Goal: Task Accomplishment & Management: Manage account settings

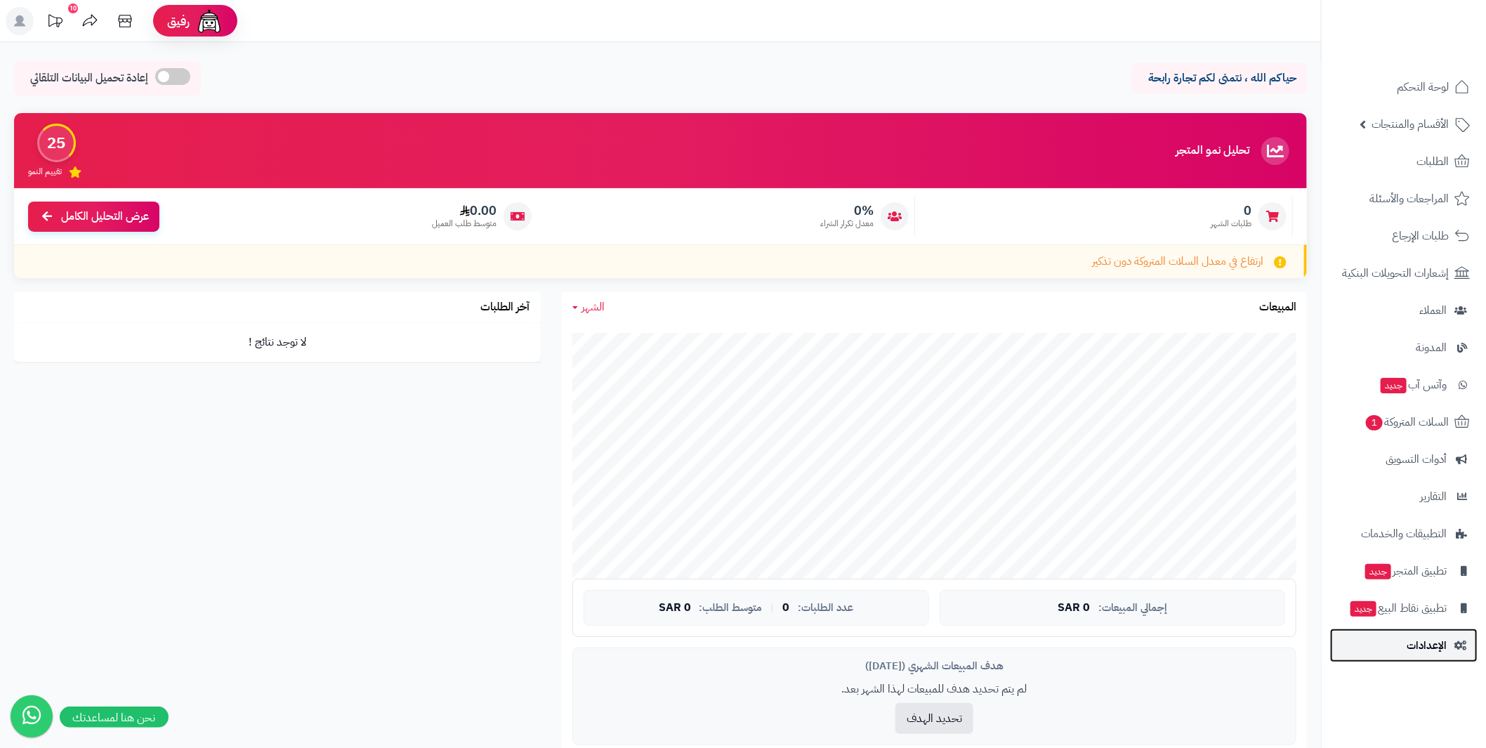
click at [1430, 636] on span "الإعدادات" at bounding box center [1427, 646] width 40 height 20
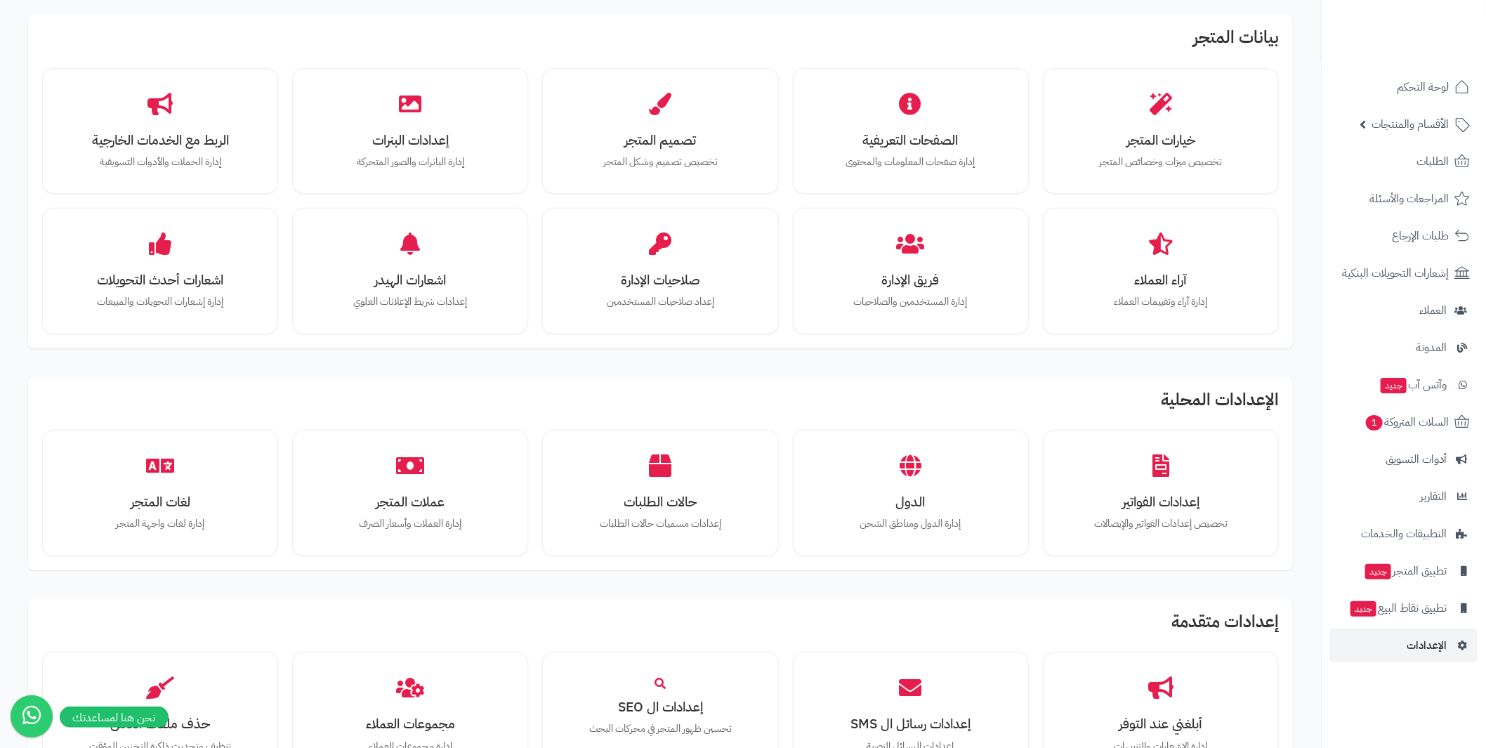
scroll to position [421, 0]
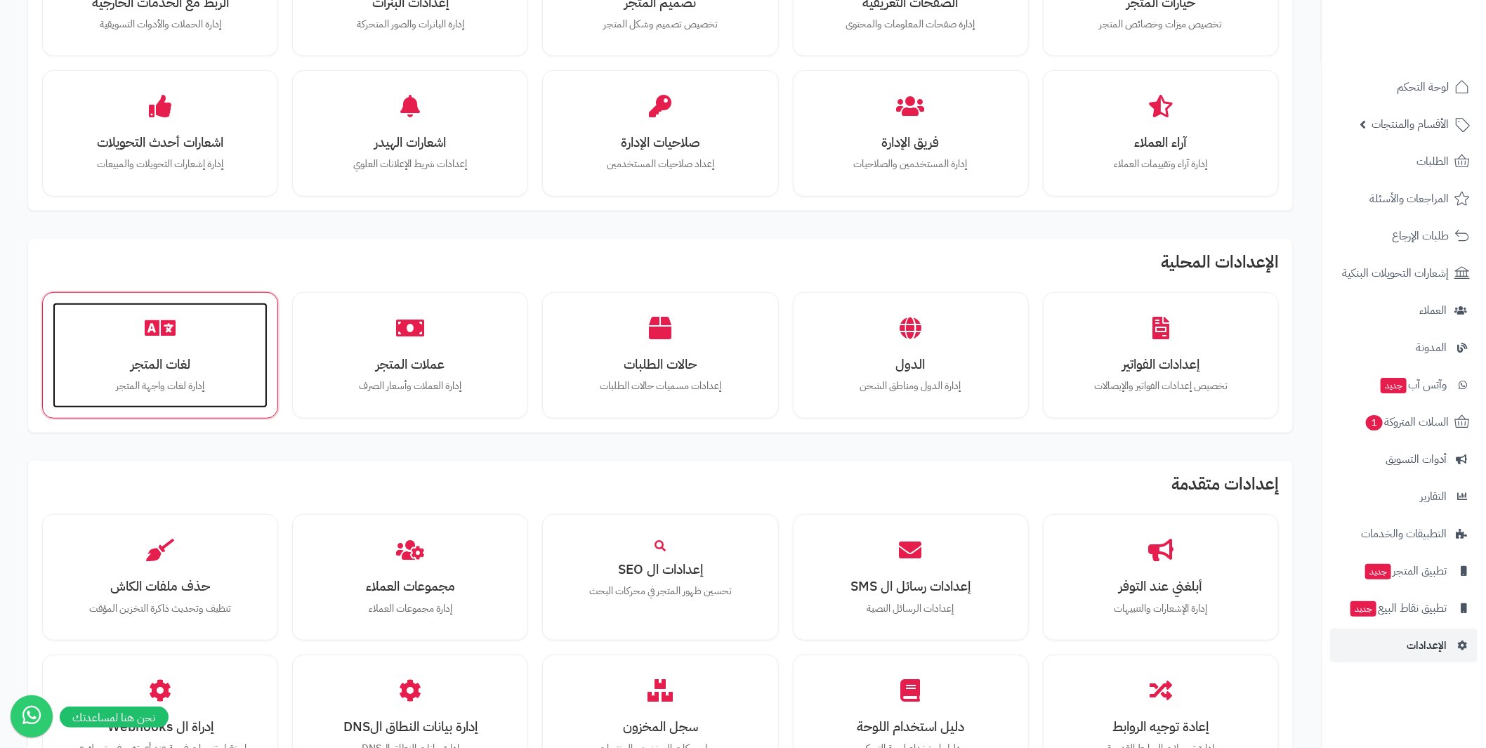
click at [164, 350] on div "لغات المتجر إدارة لغات واجهة المتجر" at bounding box center [160, 355] width 215 height 105
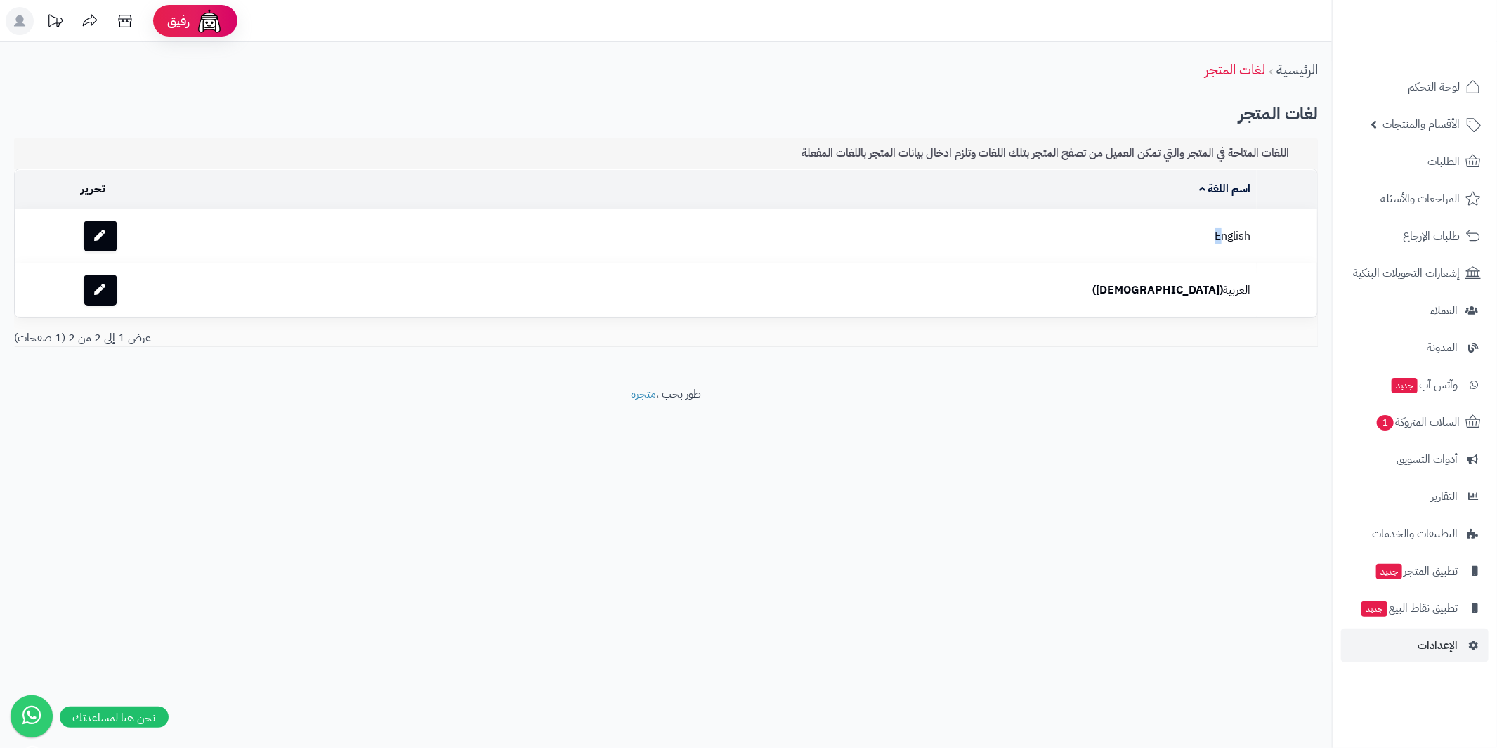
click at [1186, 246] on td "English" at bounding box center [798, 235] width 915 height 53
click at [1207, 227] on td "English" at bounding box center [798, 235] width 915 height 53
click at [117, 228] on link at bounding box center [101, 236] width 34 height 31
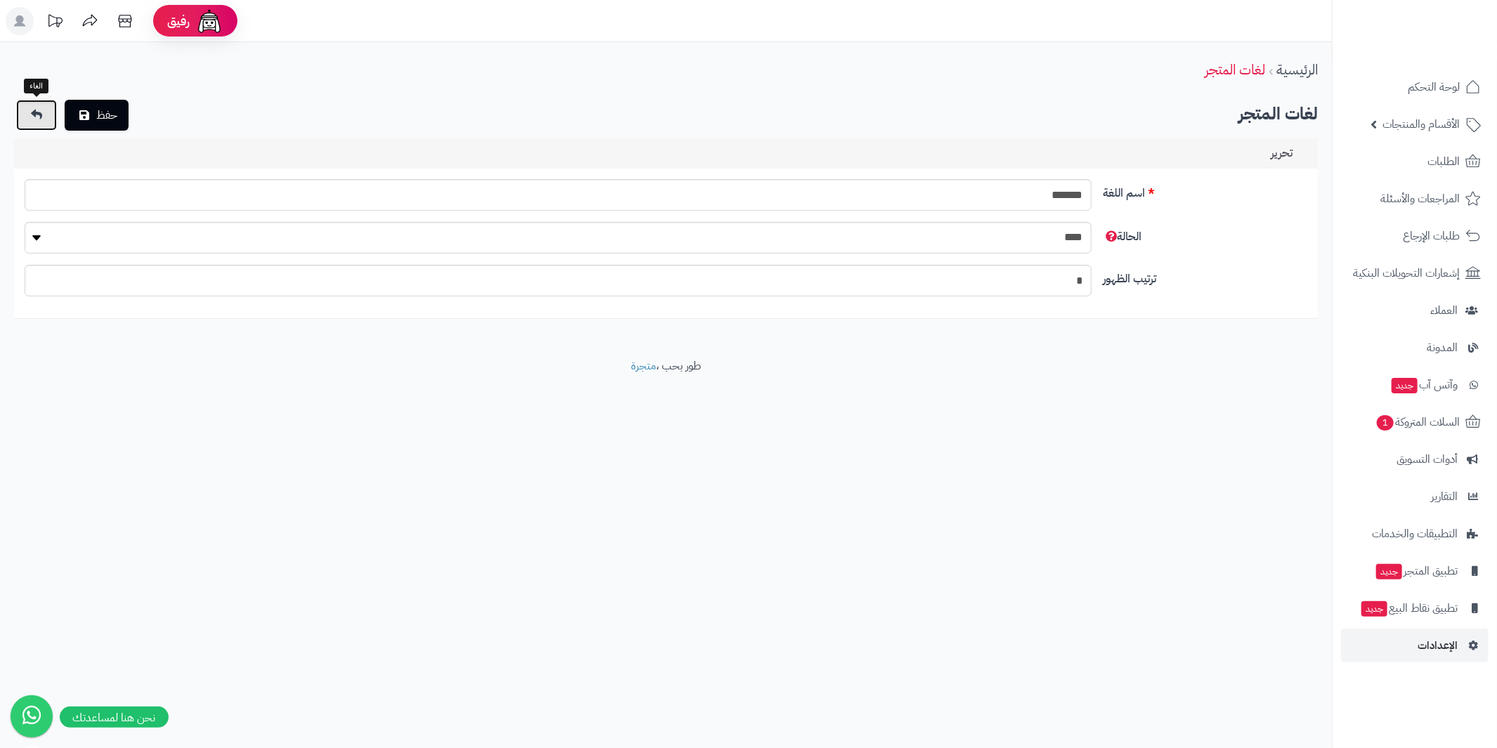
click at [37, 115] on icon at bounding box center [36, 114] width 11 height 11
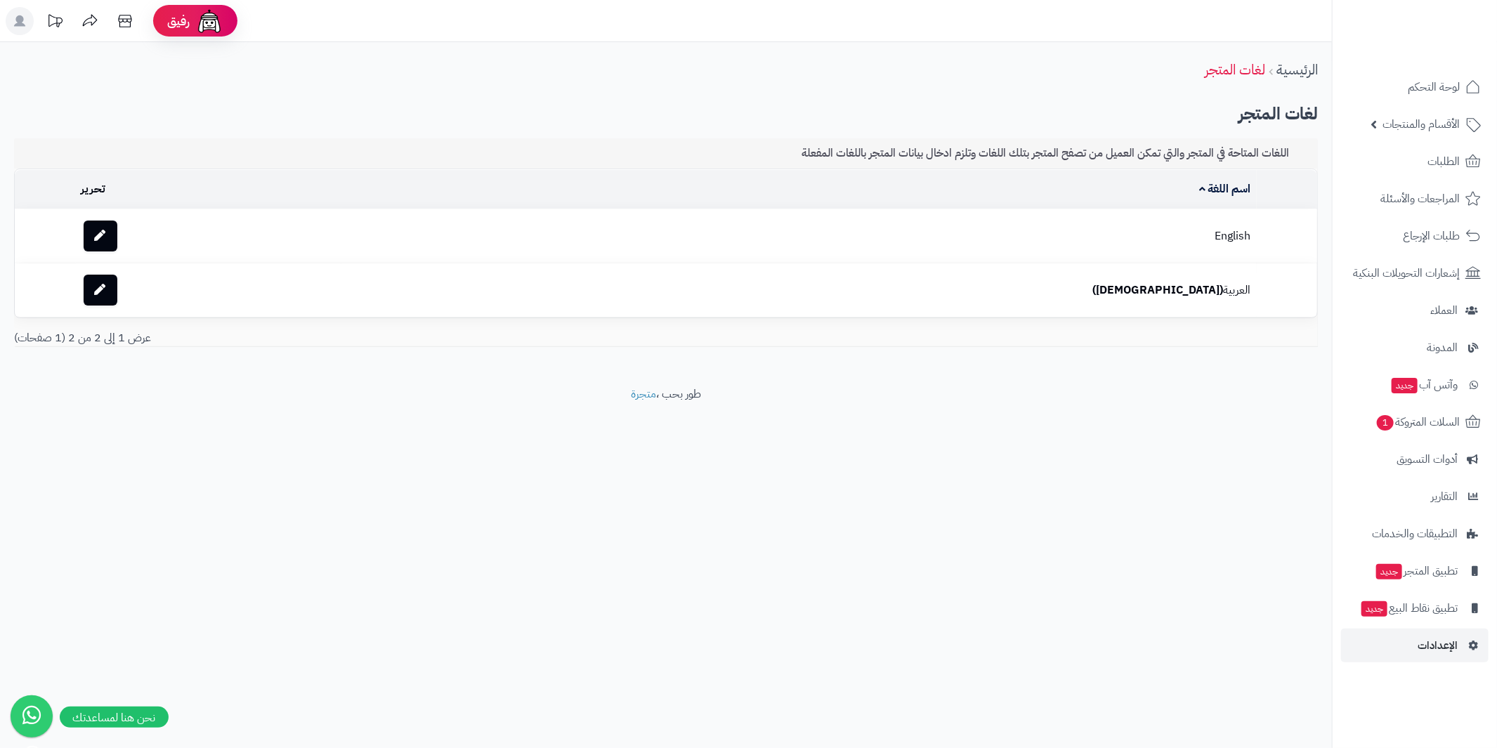
click at [1148, 228] on td "English" at bounding box center [798, 235] width 915 height 53
click at [1214, 232] on td "English" at bounding box center [798, 235] width 915 height 53
click at [125, 188] on td "تحرير" at bounding box center [208, 189] width 265 height 39
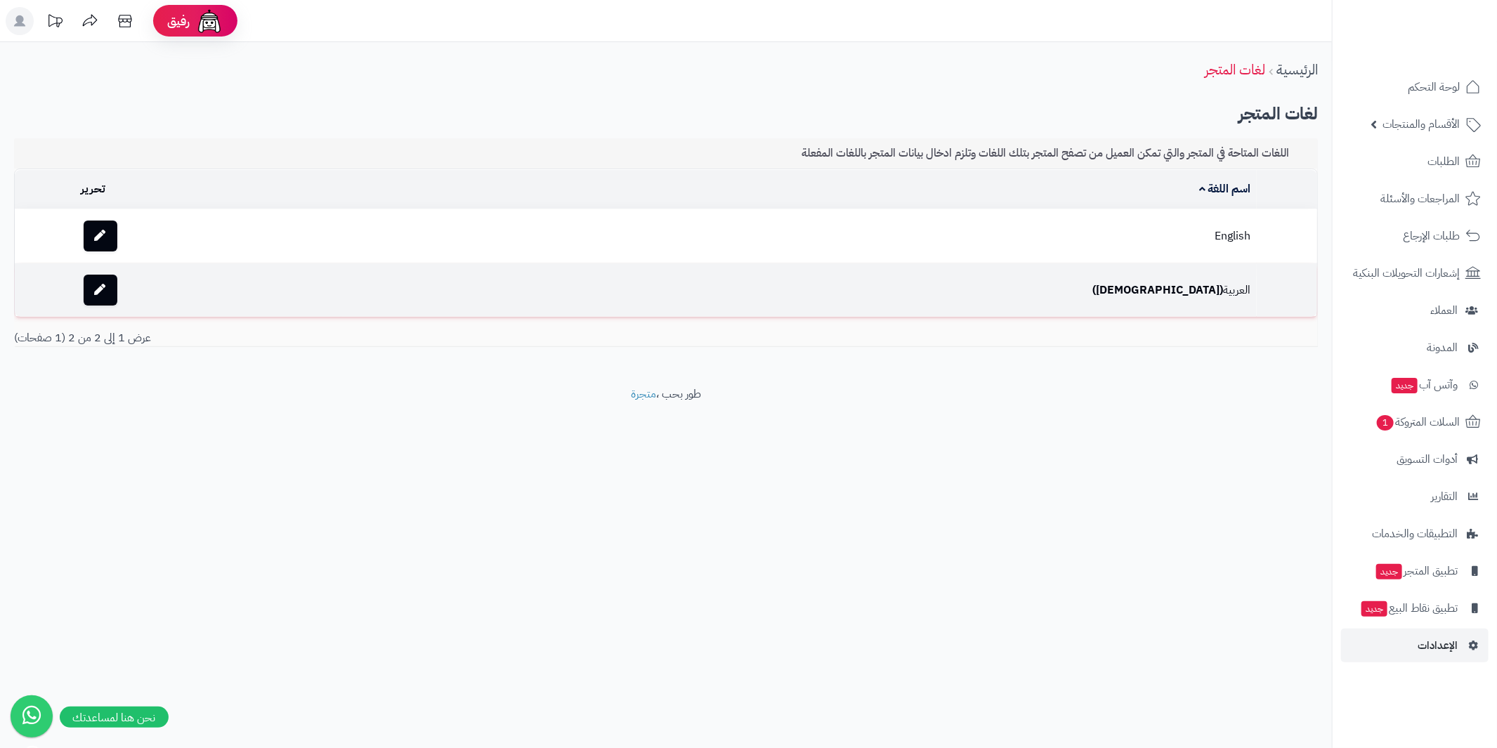
click at [1163, 291] on b "([DEMOGRAPHIC_DATA])" at bounding box center [1158, 290] width 131 height 17
click at [117, 278] on link at bounding box center [101, 290] width 34 height 31
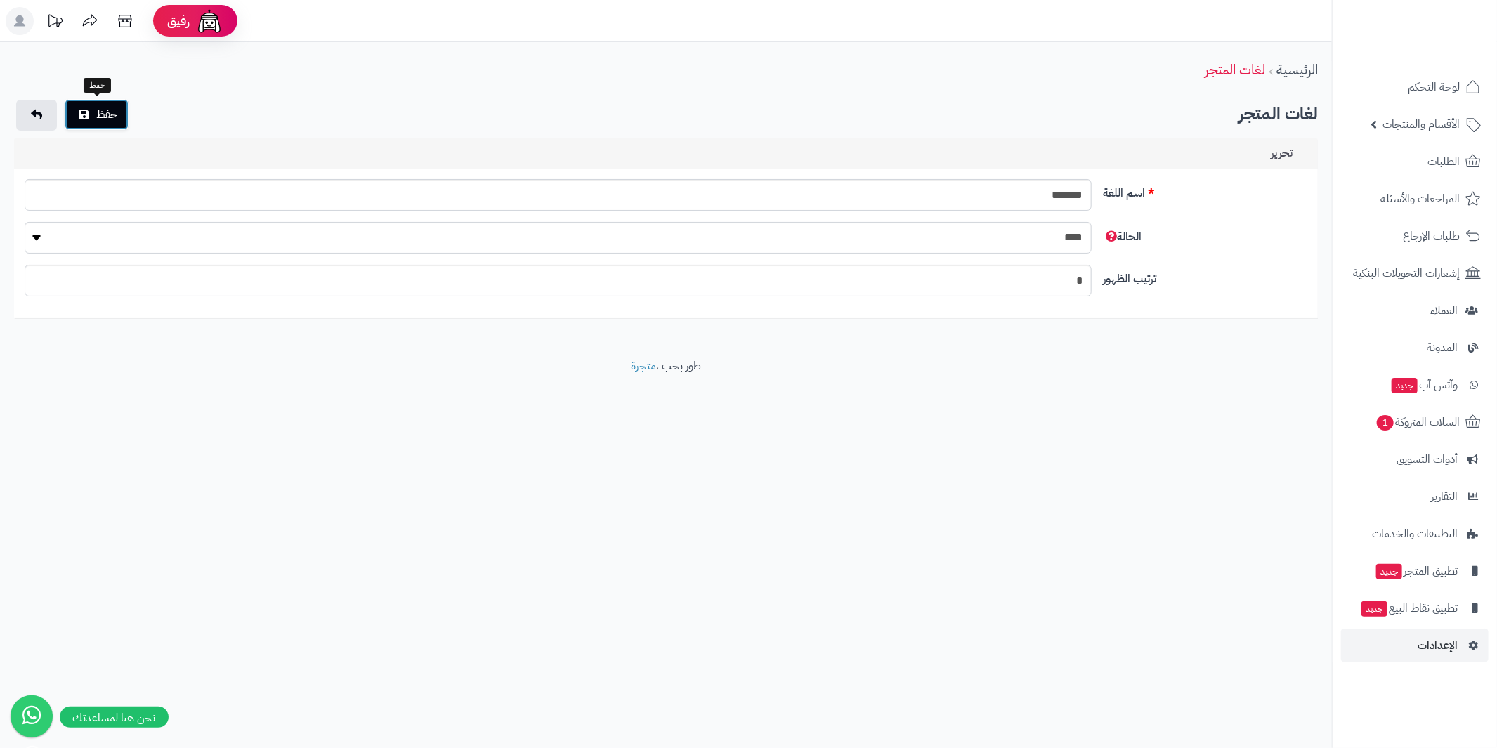
click at [79, 114] on icon "submit" at bounding box center [84, 114] width 10 height 11
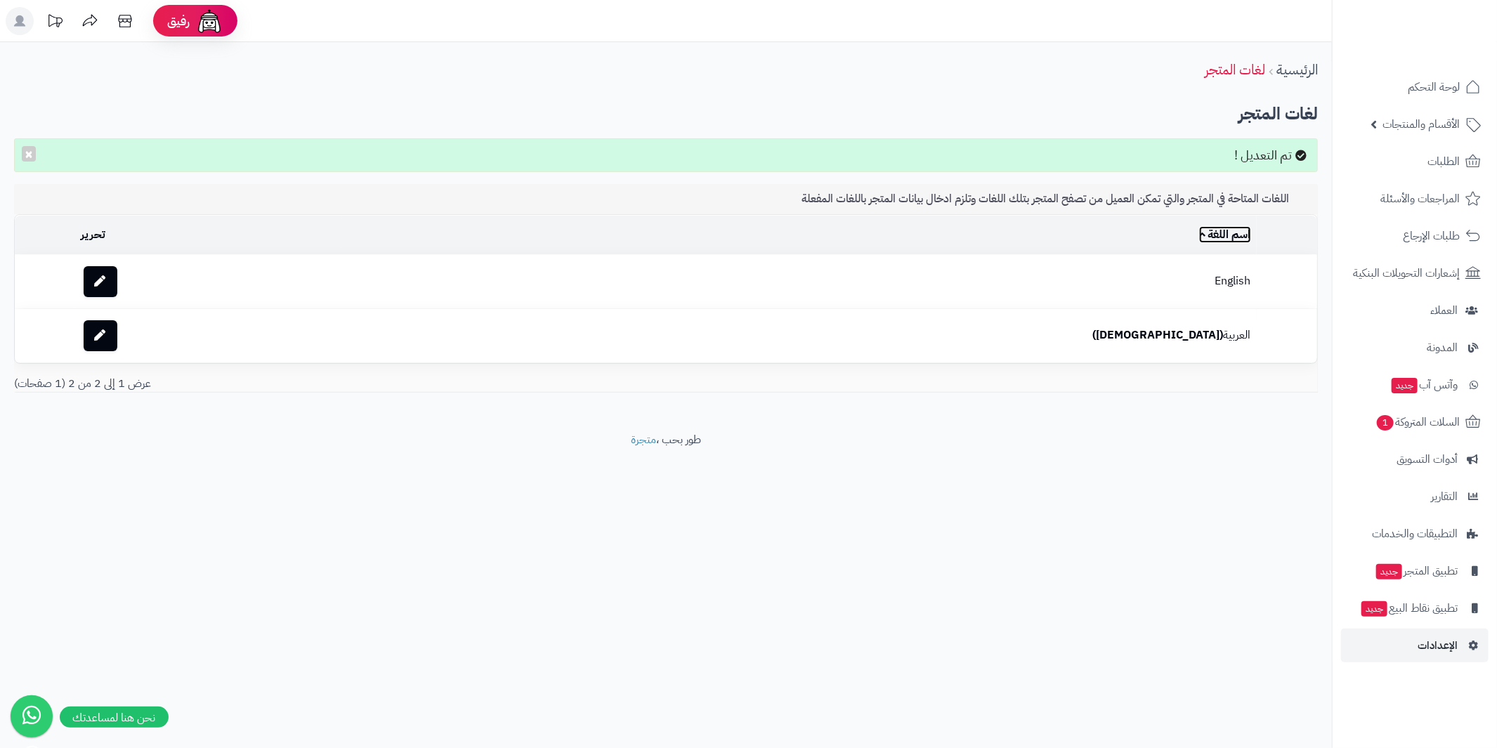
click at [1199, 237] on link "اسم اللغة" at bounding box center [1225, 234] width 52 height 17
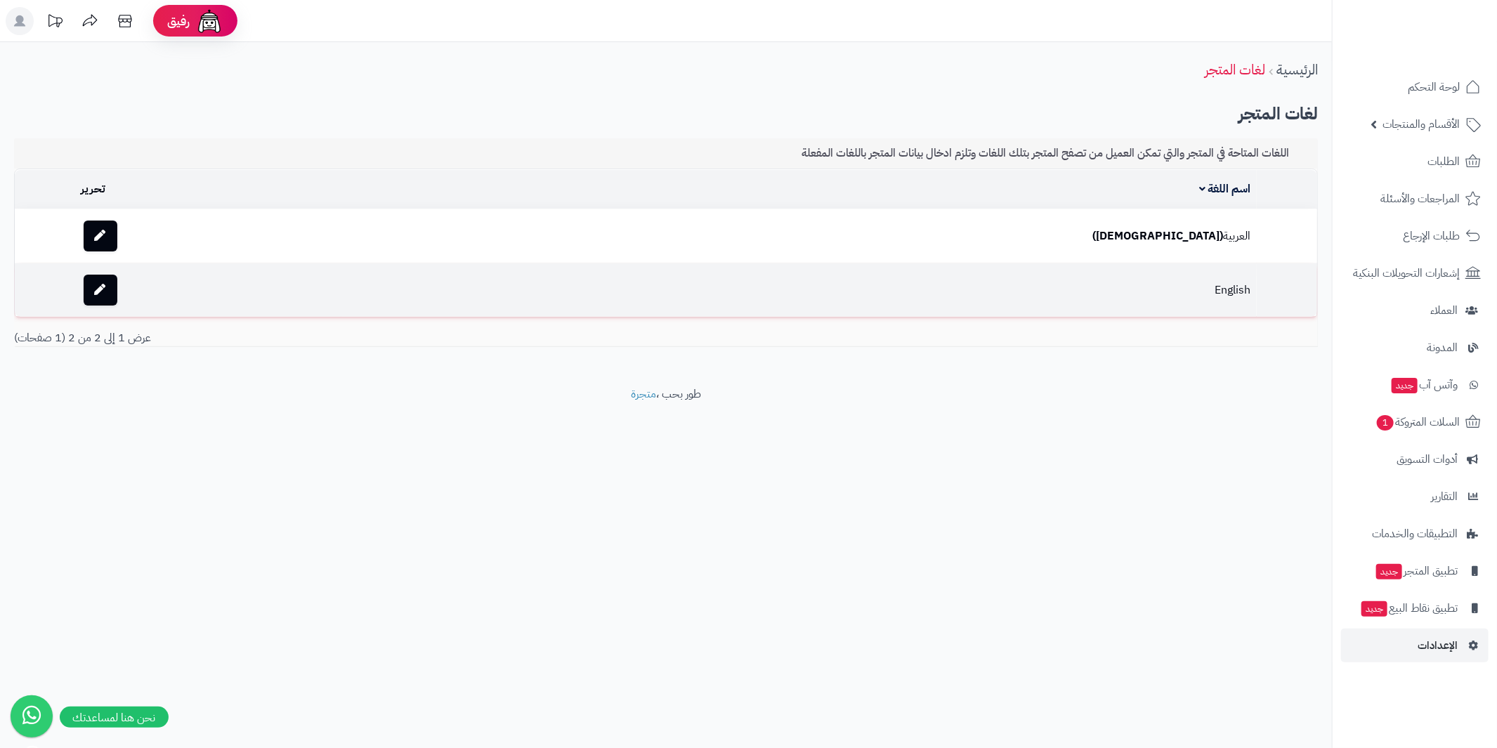
click at [1199, 289] on td "English" at bounding box center [798, 289] width 915 height 53
click at [1209, 284] on td "English" at bounding box center [798, 289] width 915 height 53
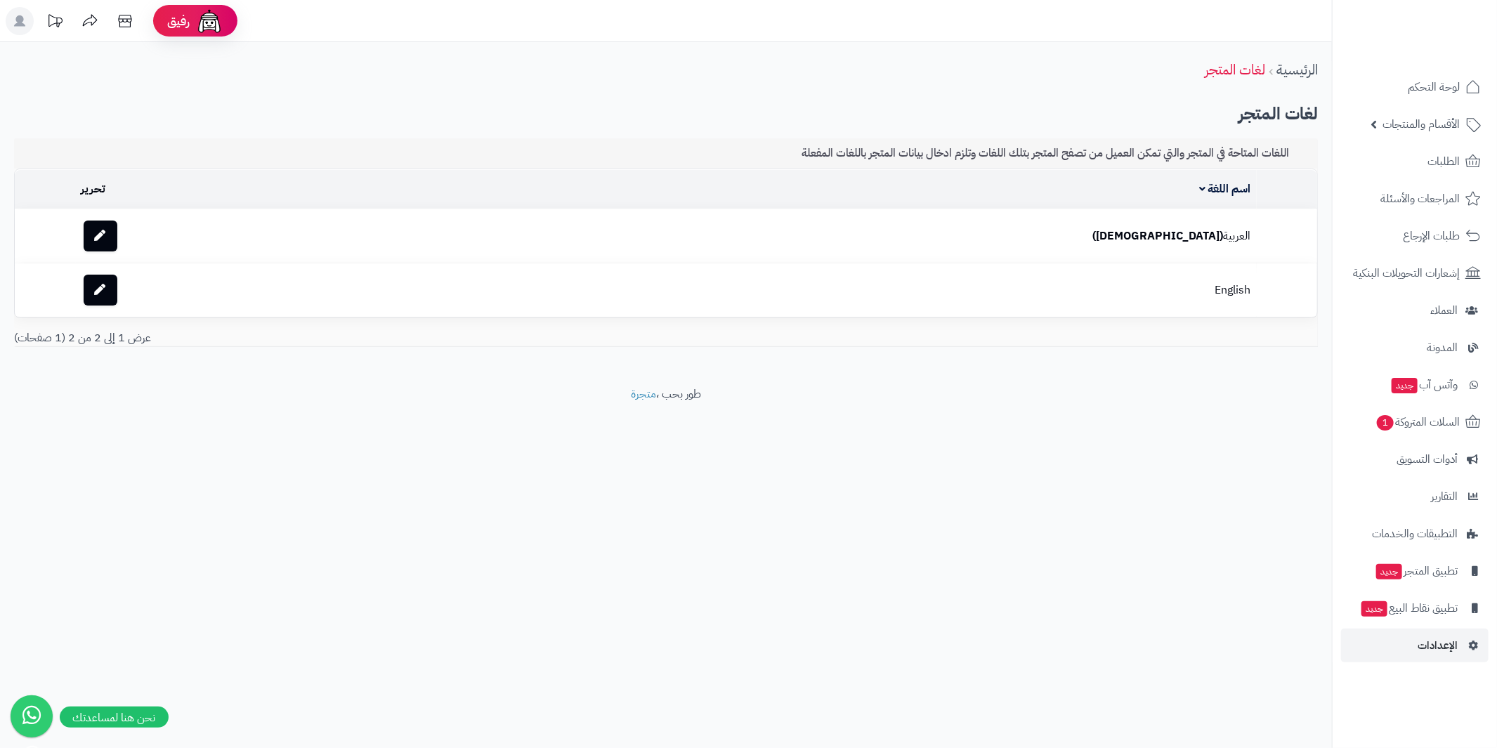
click at [124, 190] on td "تحرير" at bounding box center [208, 189] width 265 height 39
click at [1199, 189] on link "اسم اللغة" at bounding box center [1225, 188] width 52 height 17
click at [1202, 232] on td "English" at bounding box center [798, 235] width 915 height 53
click at [106, 236] on icon at bounding box center [100, 235] width 11 height 11
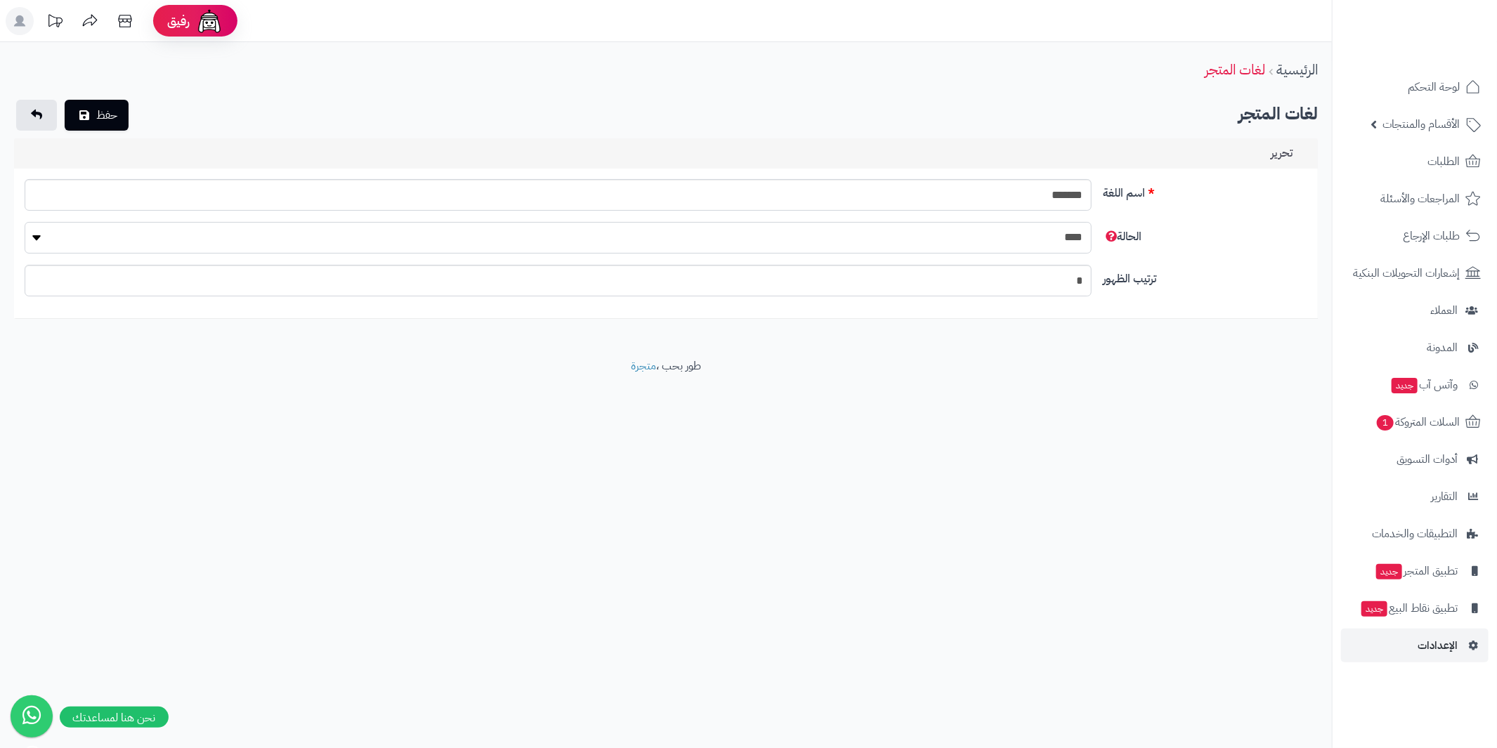
drag, startPoint x: 0, startPoint y: 0, endPoint x: 125, endPoint y: 241, distance: 271.4
click at [125, 241] on select "**** ****" at bounding box center [558, 238] width 1067 height 32
select select "*"
click at [25, 222] on select "**** ****" at bounding box center [558, 238] width 1067 height 32
click at [111, 120] on button "حفظ" at bounding box center [97, 114] width 64 height 31
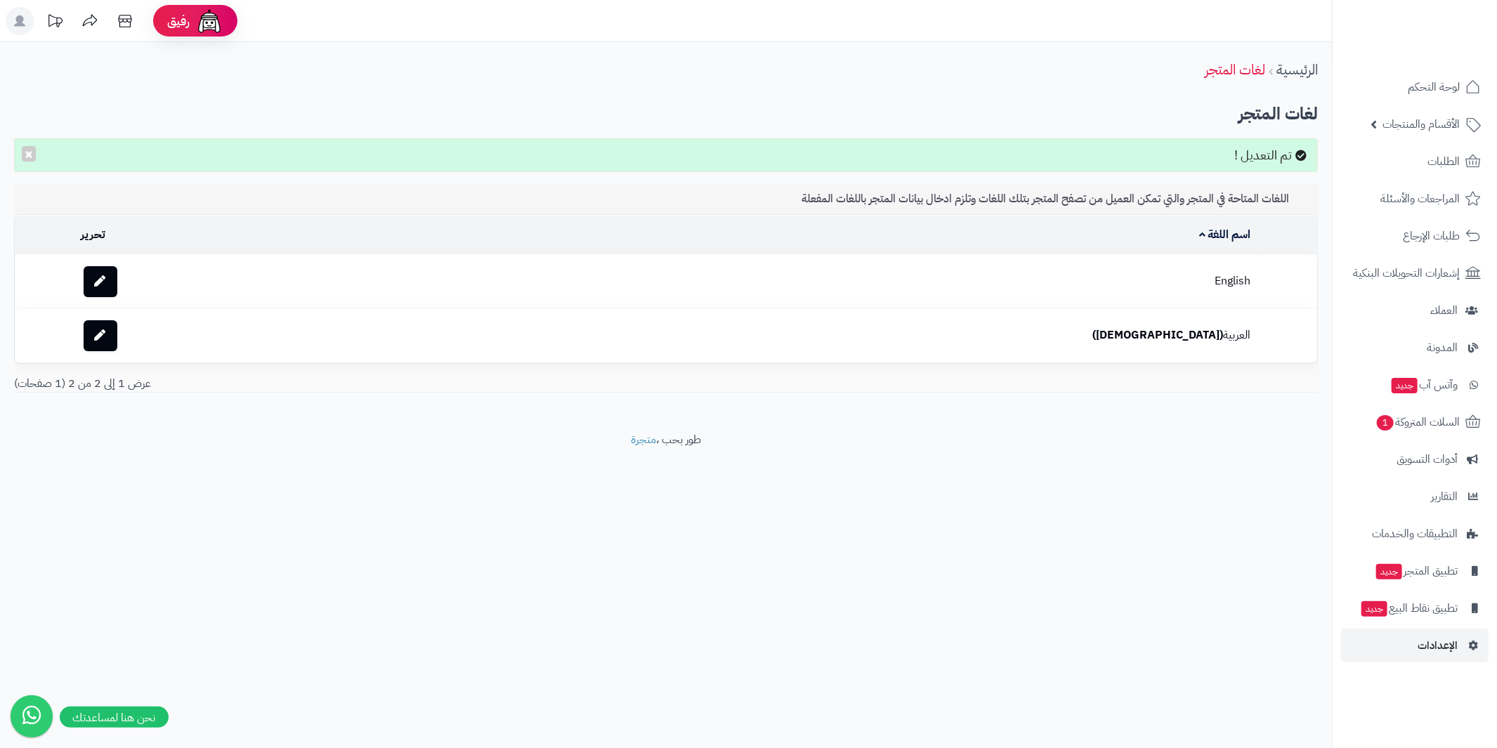
click at [1204, 278] on td "English" at bounding box center [798, 281] width 915 height 53
click at [1202, 280] on td "English" at bounding box center [798, 281] width 915 height 53
click at [1458, 646] on link "الإعدادات" at bounding box center [1414, 646] width 147 height 34
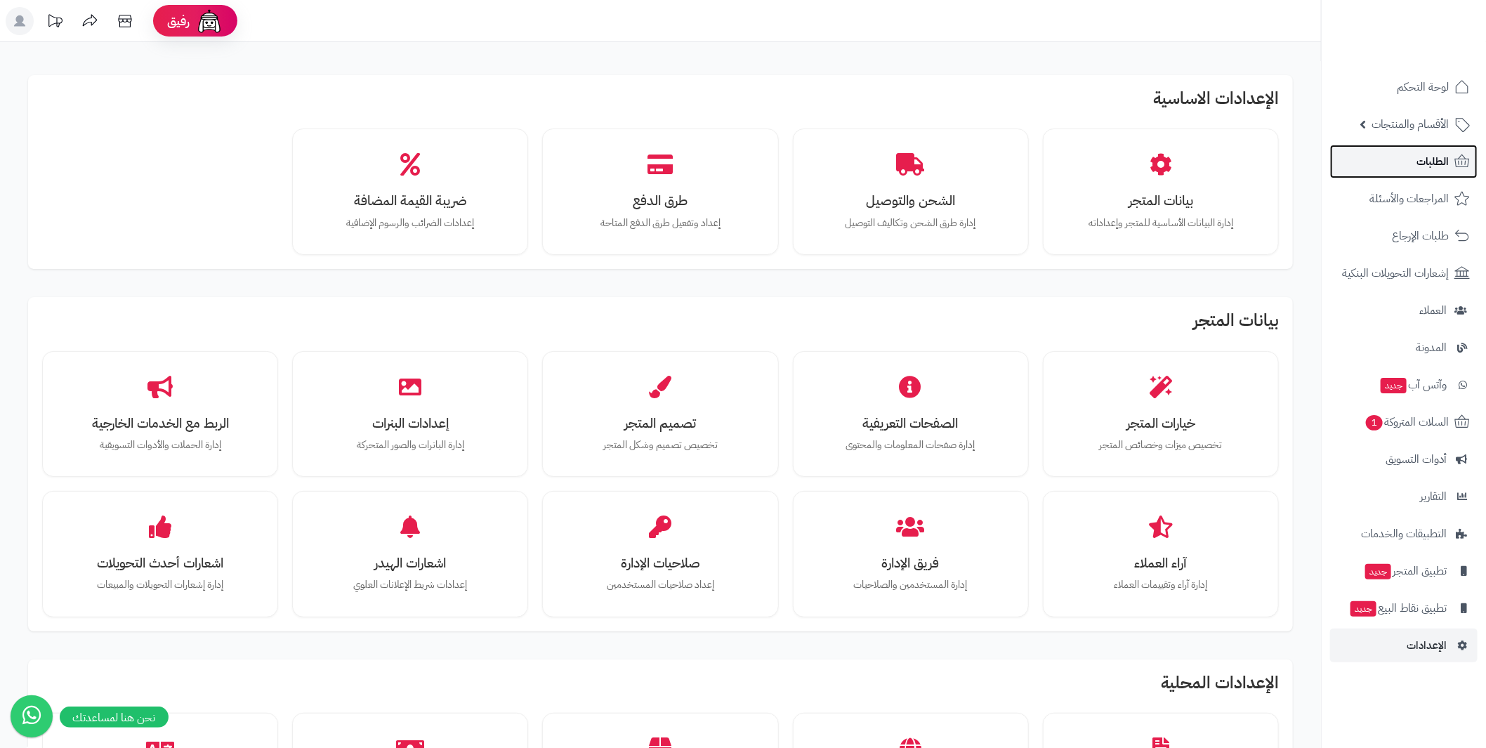
click at [1387, 159] on link "الطلبات" at bounding box center [1403, 162] width 147 height 34
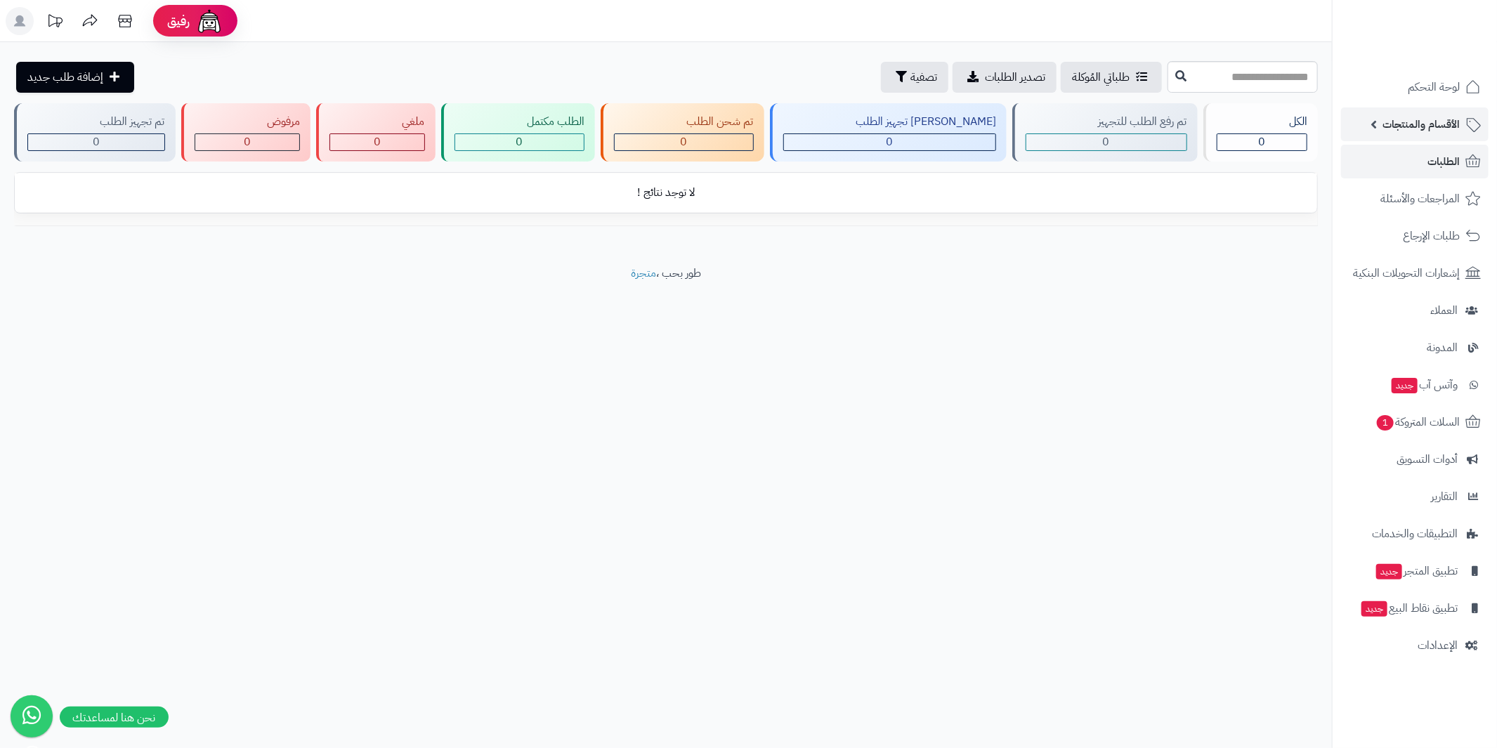
click at [1374, 121] on link "الأقسام والمنتجات" at bounding box center [1414, 124] width 147 height 34
click at [67, 22] on icon at bounding box center [55, 21] width 28 height 28
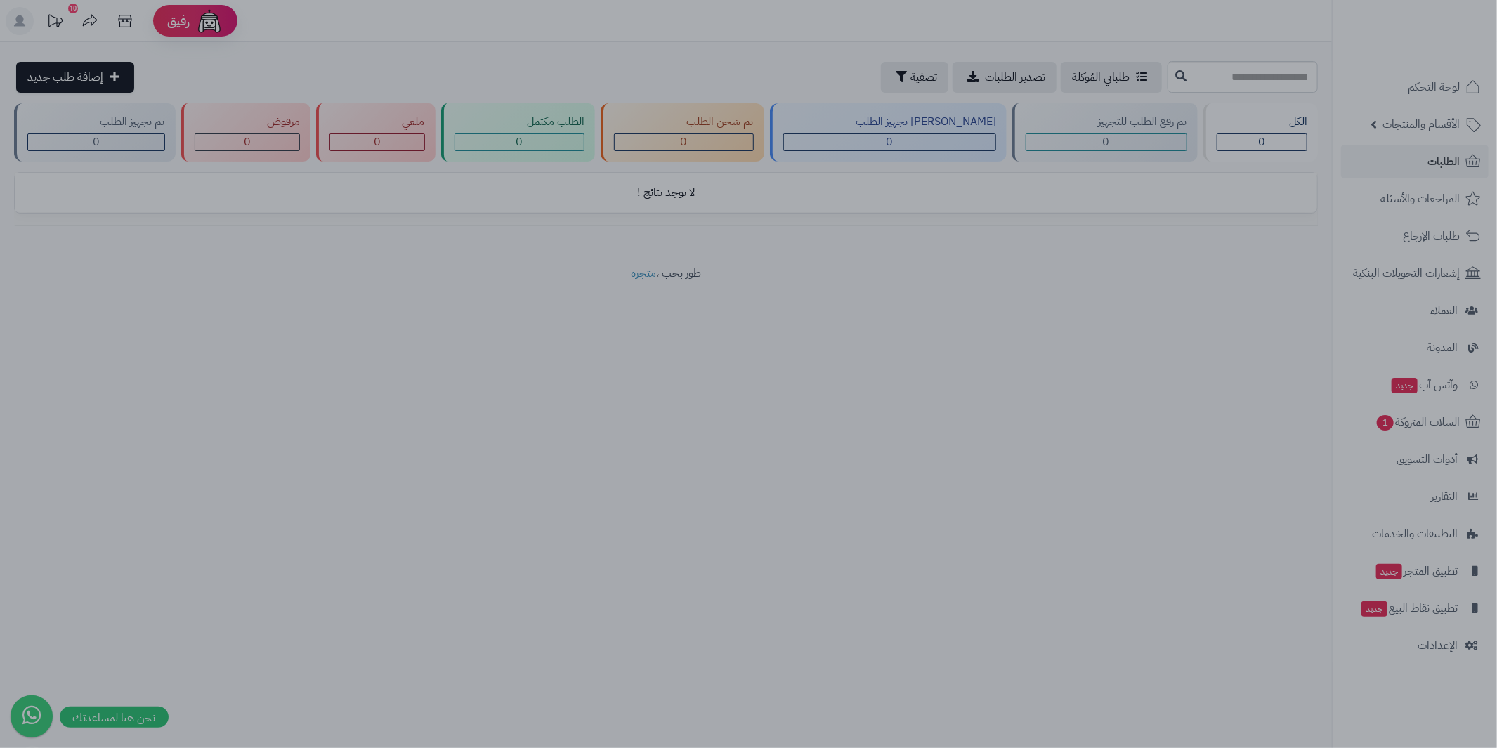
click at [67, 22] on div at bounding box center [748, 374] width 1497 height 748
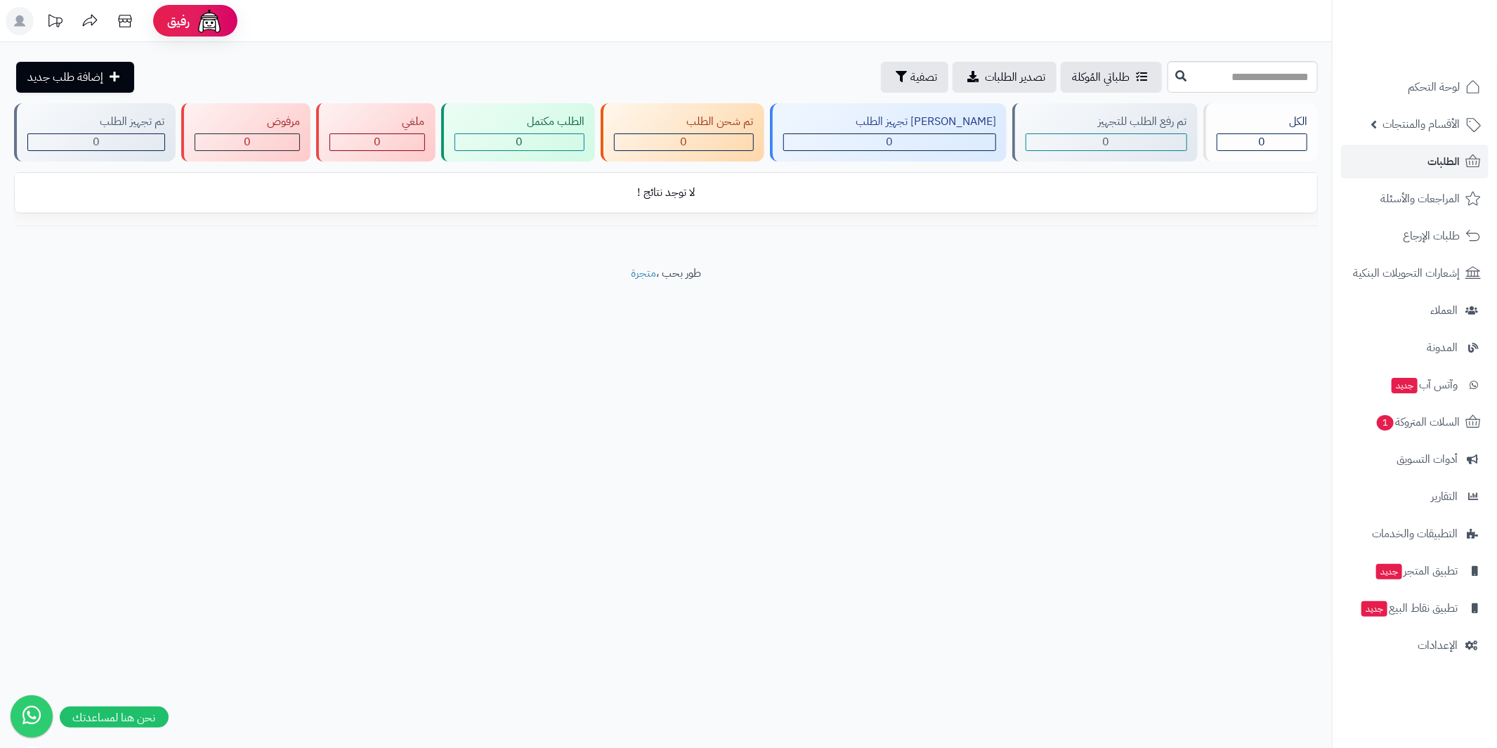
click at [10, 17] on rect at bounding box center [20, 21] width 28 height 28
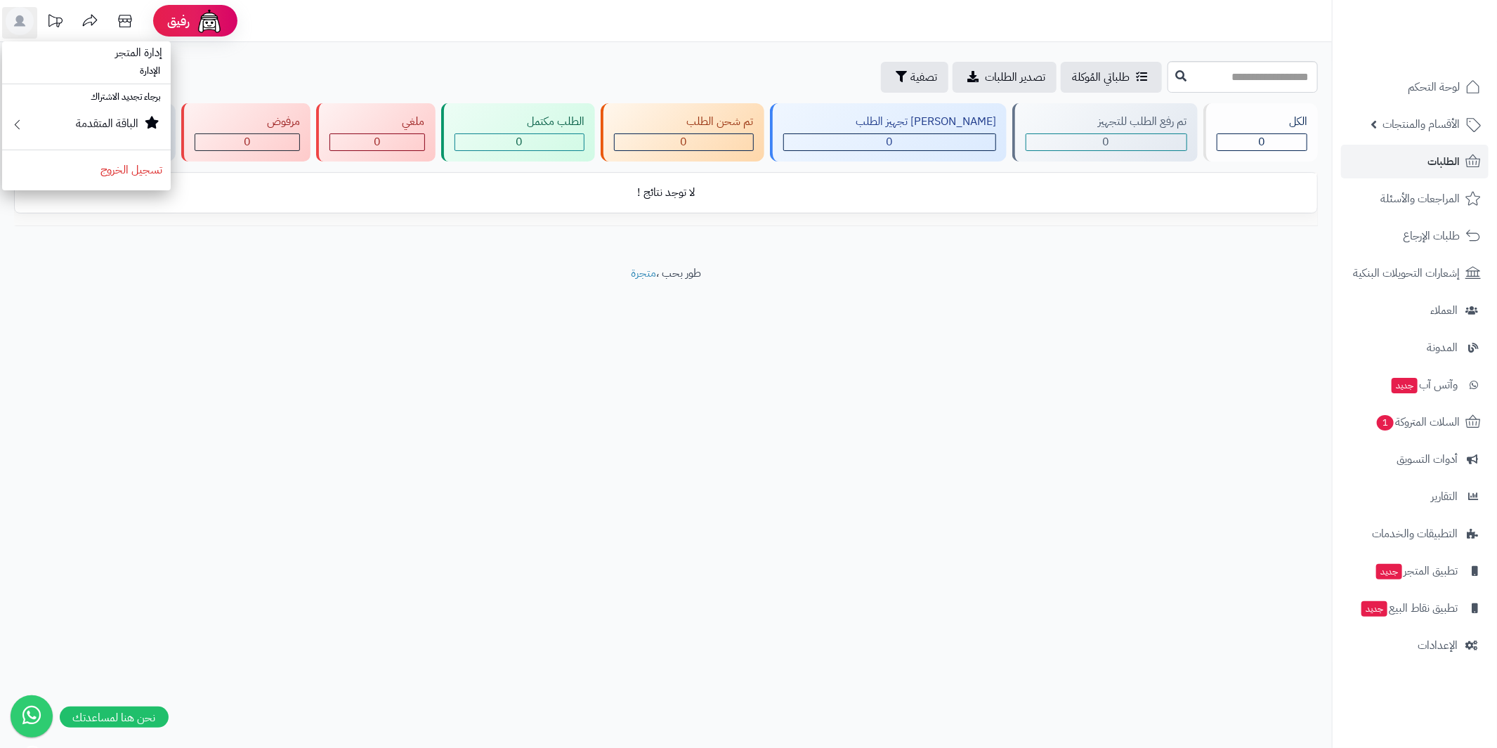
click at [544, 328] on footer "طور بحب ، متجرة" at bounding box center [665, 300] width 1331 height 70
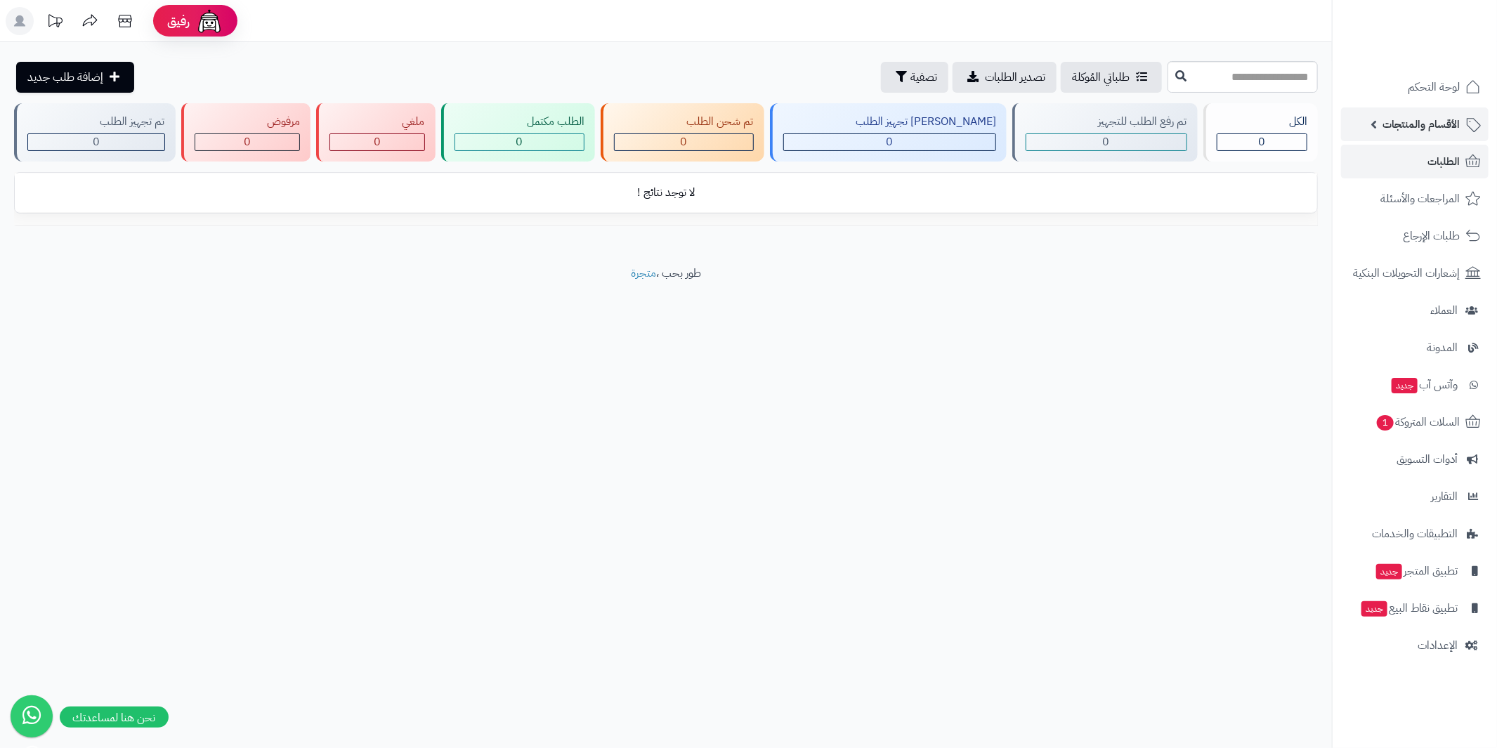
click at [1403, 124] on span "الأقسام والمنتجات" at bounding box center [1420, 124] width 77 height 20
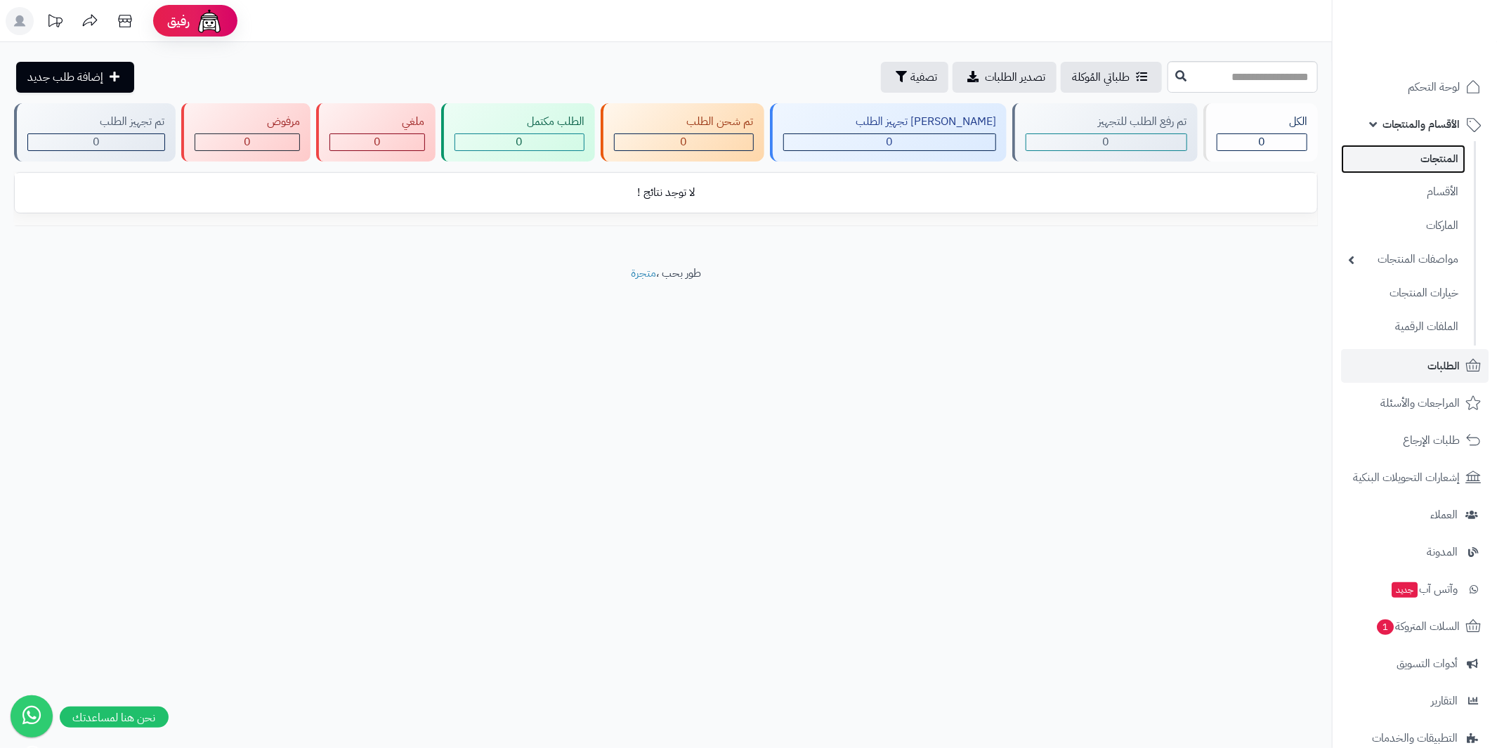
click at [1423, 161] on link "المنتجات" at bounding box center [1403, 159] width 124 height 29
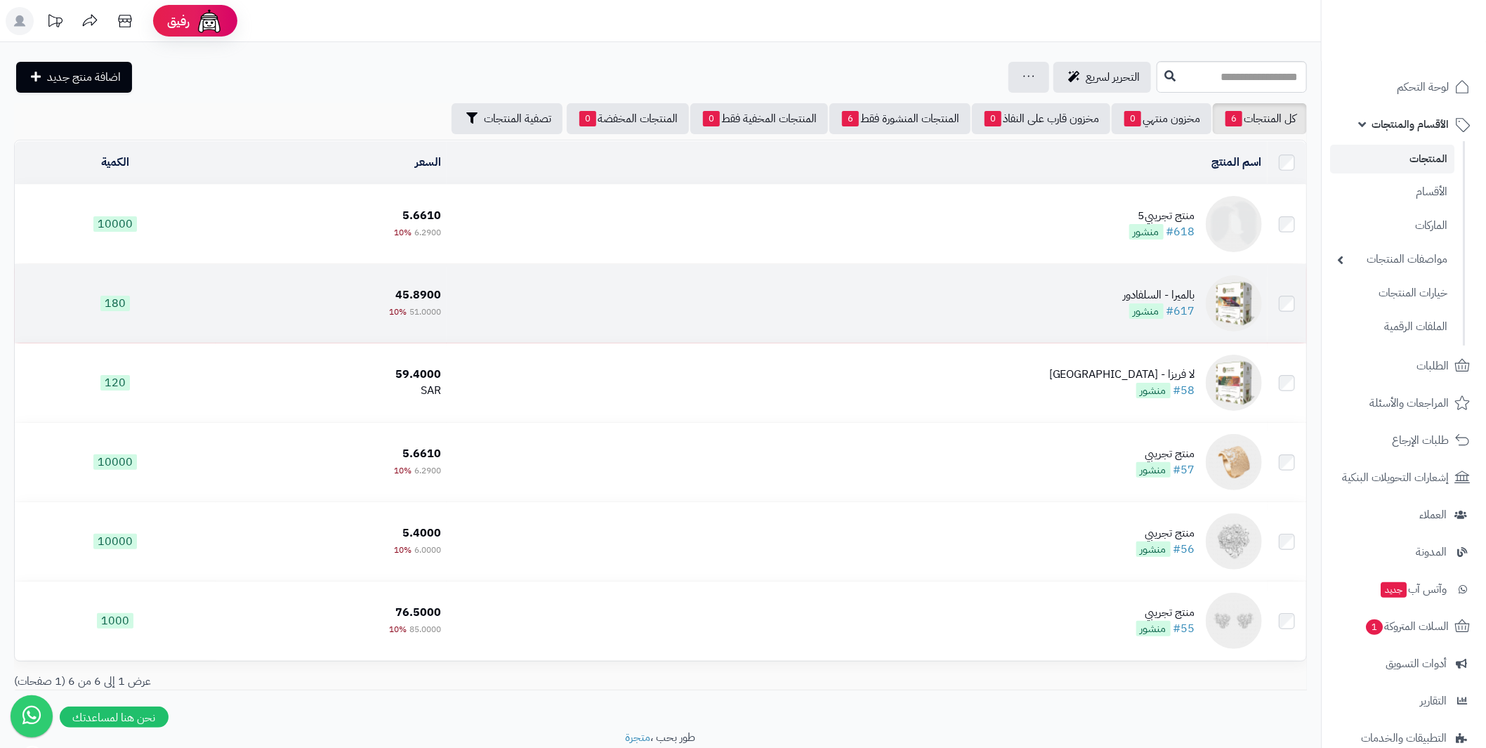
click at [1219, 293] on img at bounding box center [1234, 303] width 56 height 56
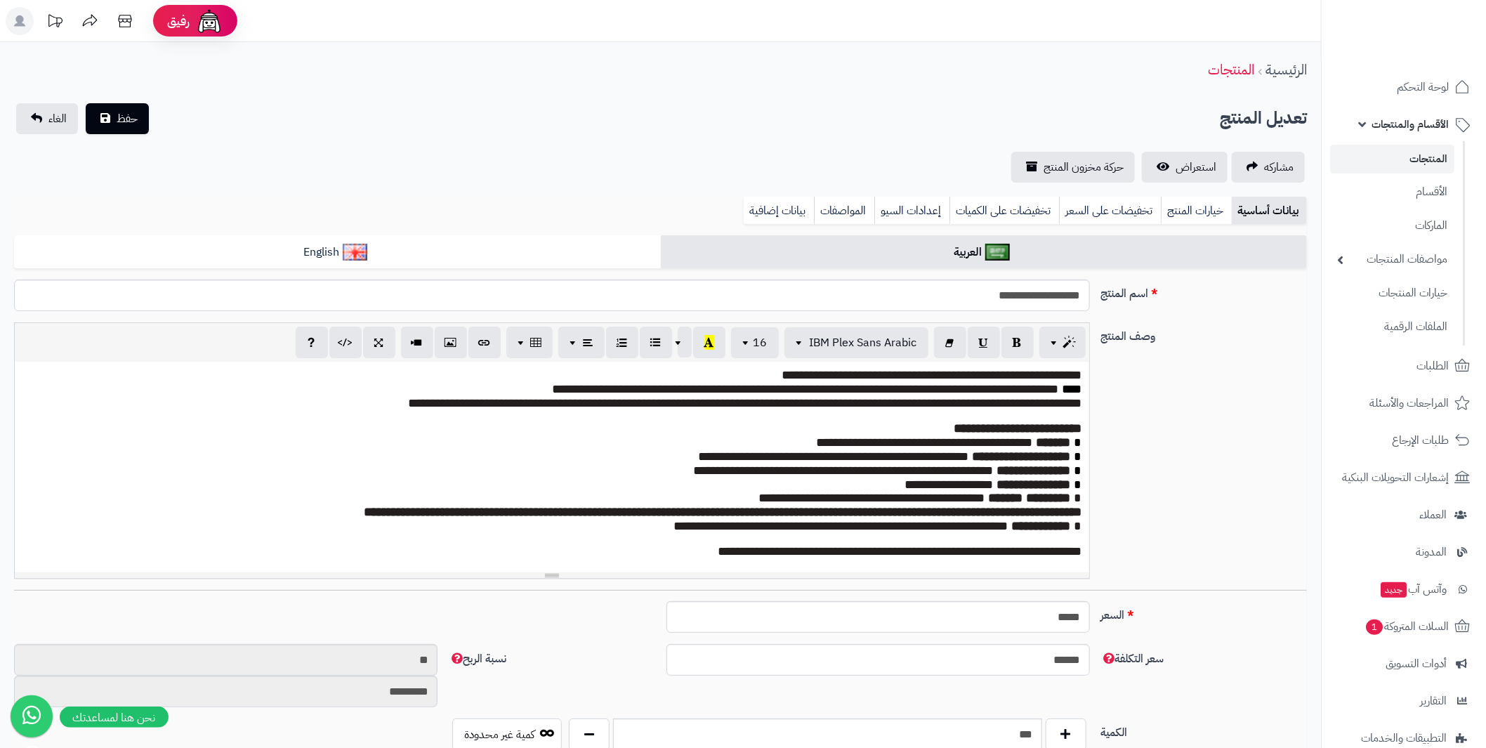
scroll to position [27, 0]
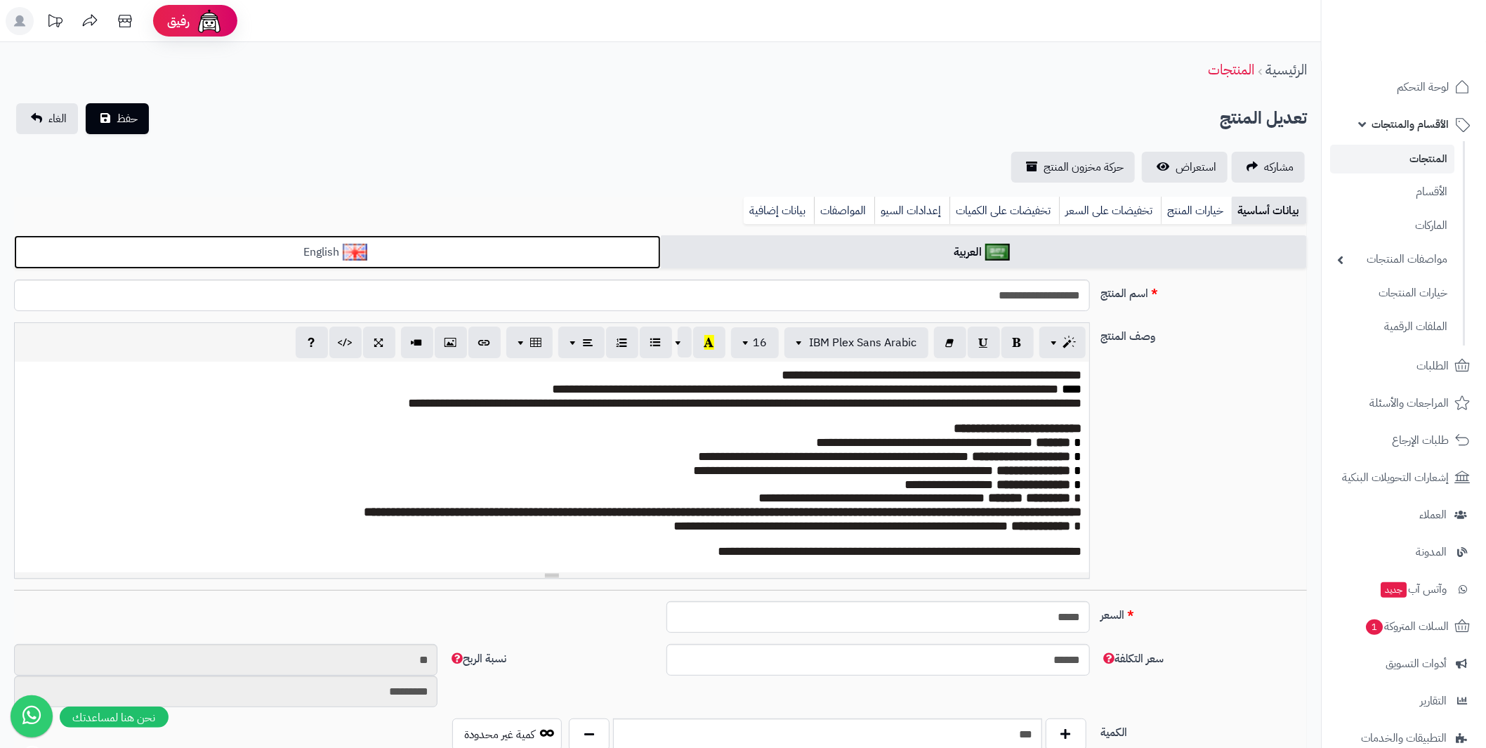
click at [440, 256] on link "English" at bounding box center [337, 252] width 647 height 34
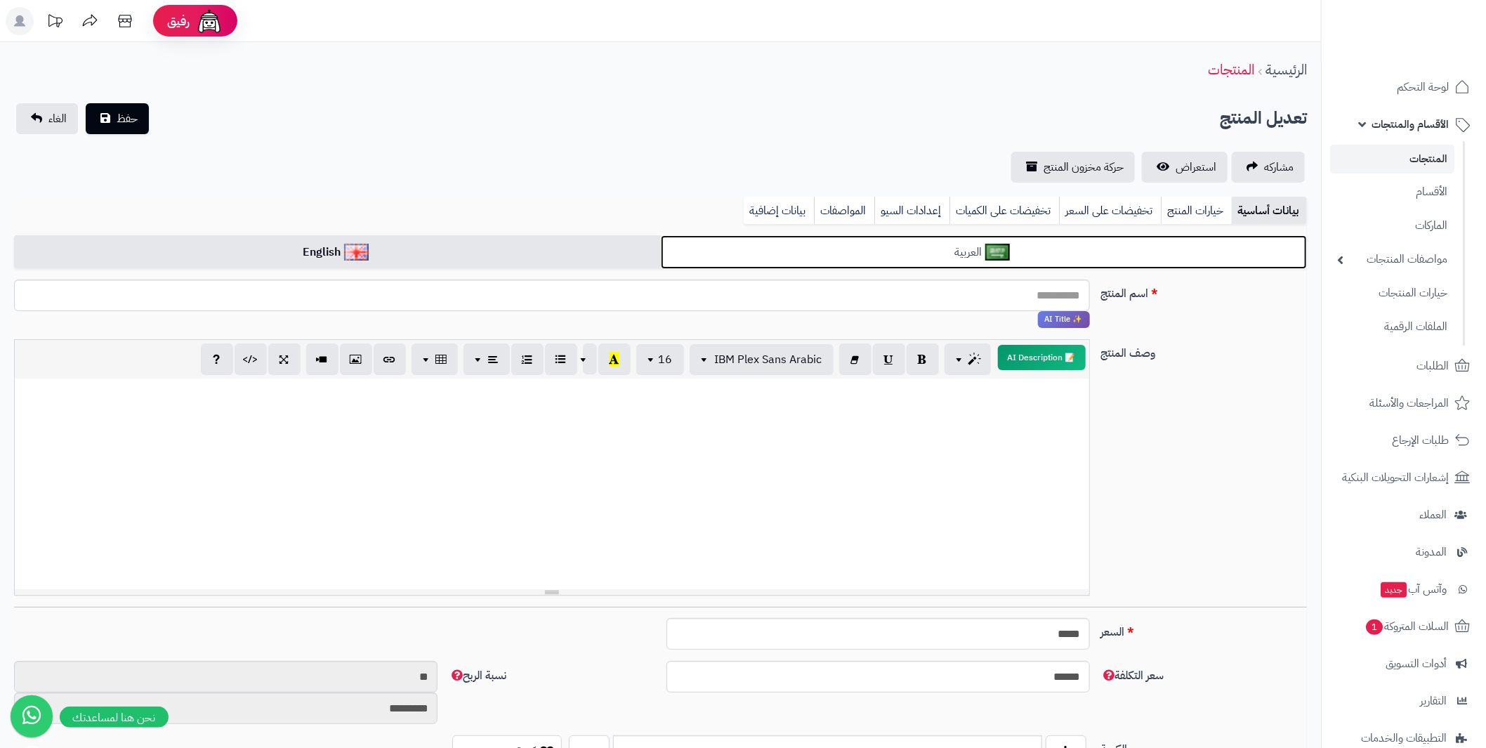
click at [885, 246] on link "العربية" at bounding box center [984, 252] width 647 height 34
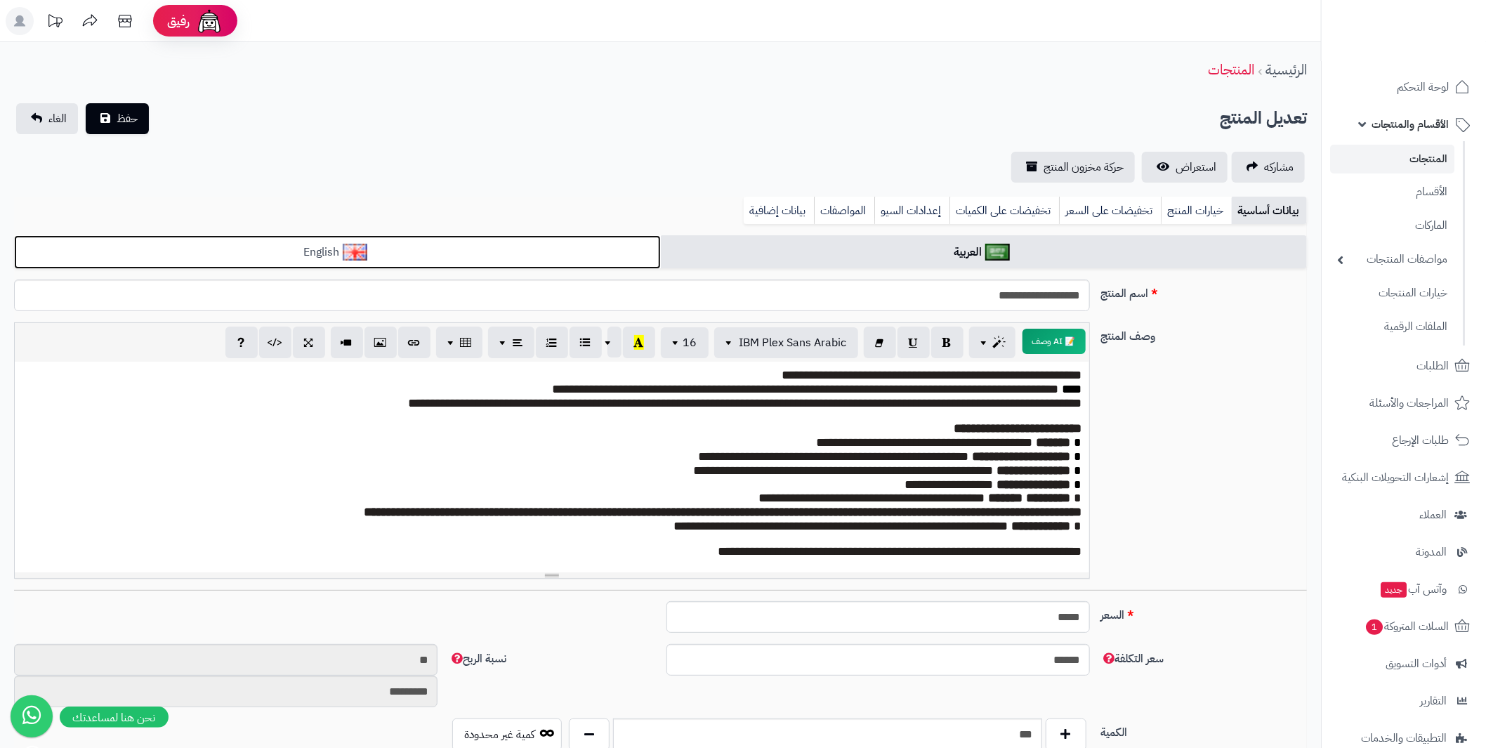
click at [469, 245] on link "English" at bounding box center [337, 252] width 647 height 34
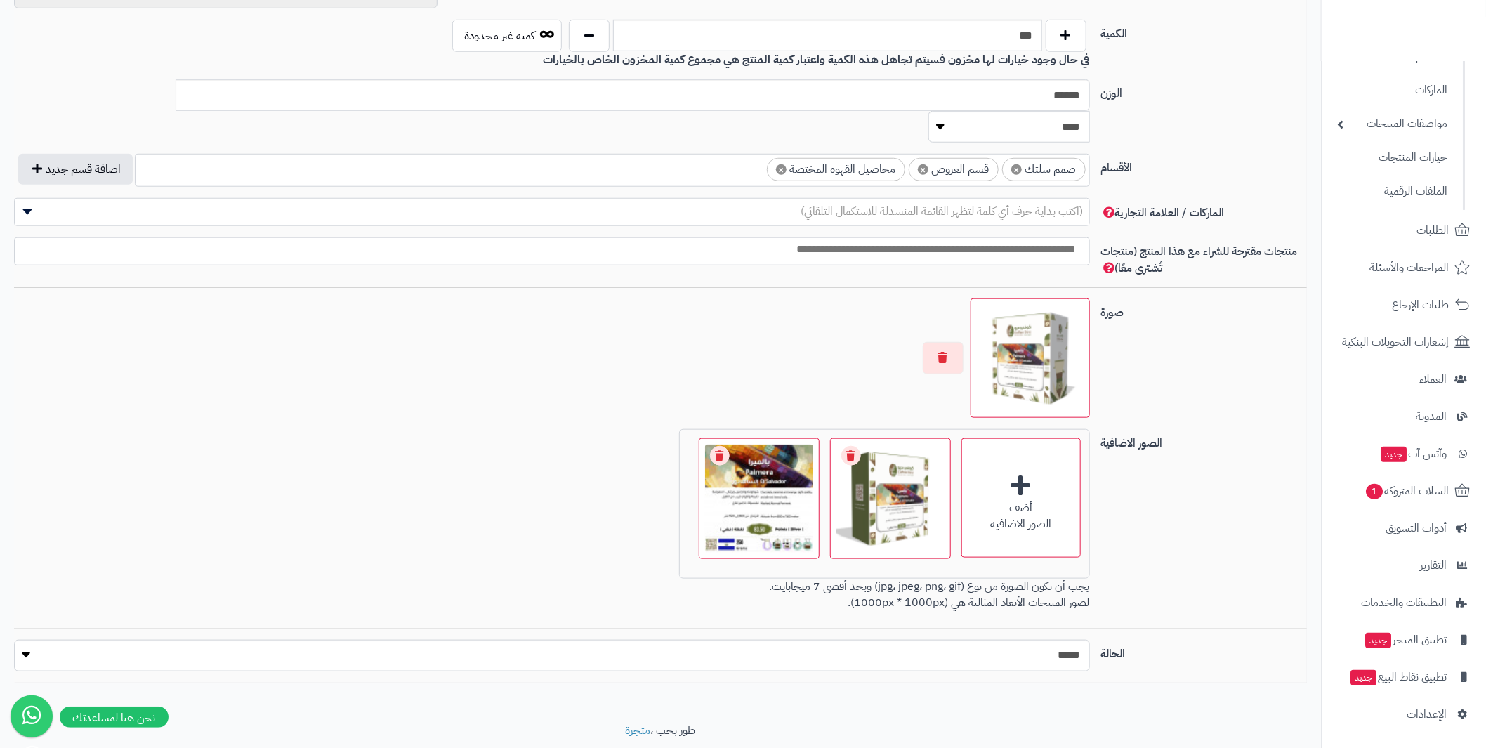
scroll to position [723, 0]
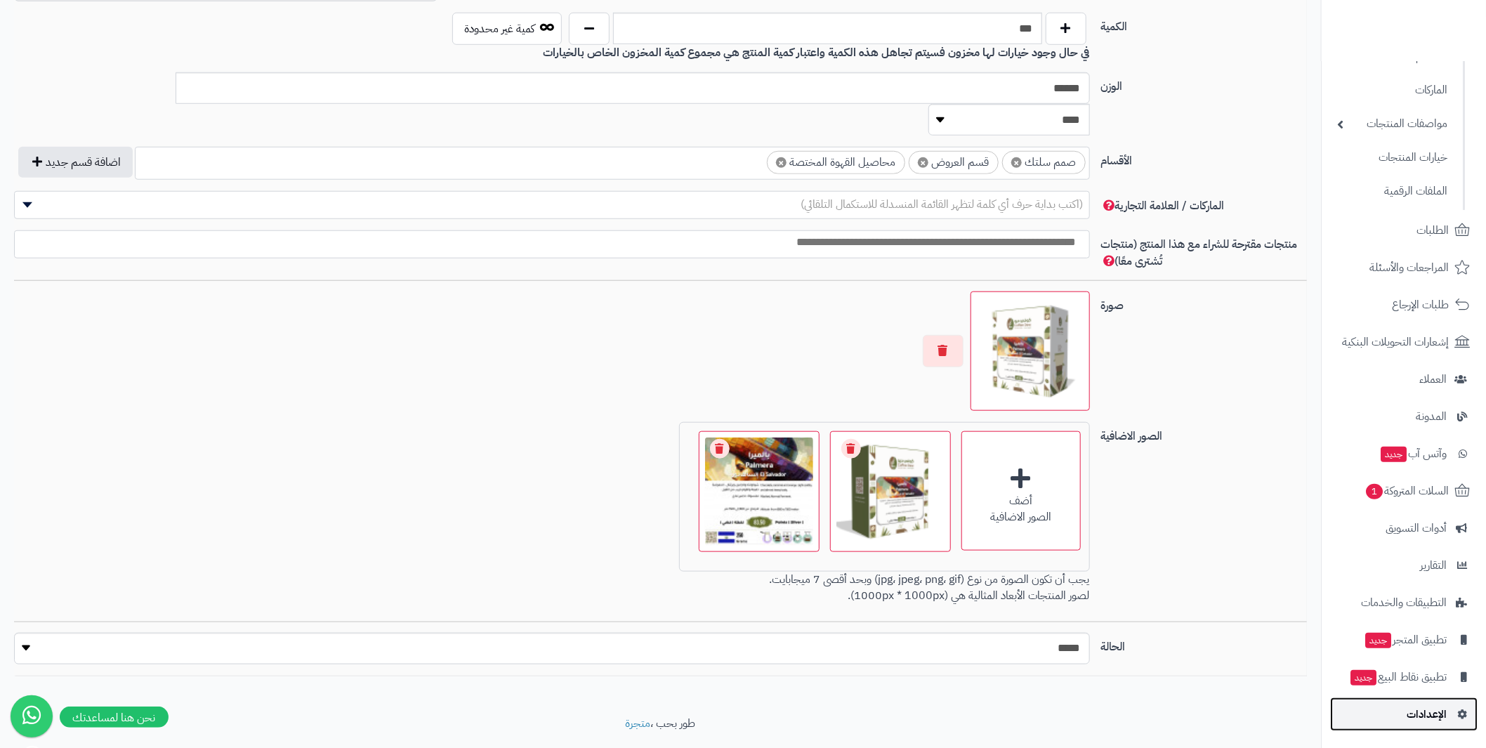
click at [1433, 709] on span "الإعدادات" at bounding box center [1427, 714] width 40 height 20
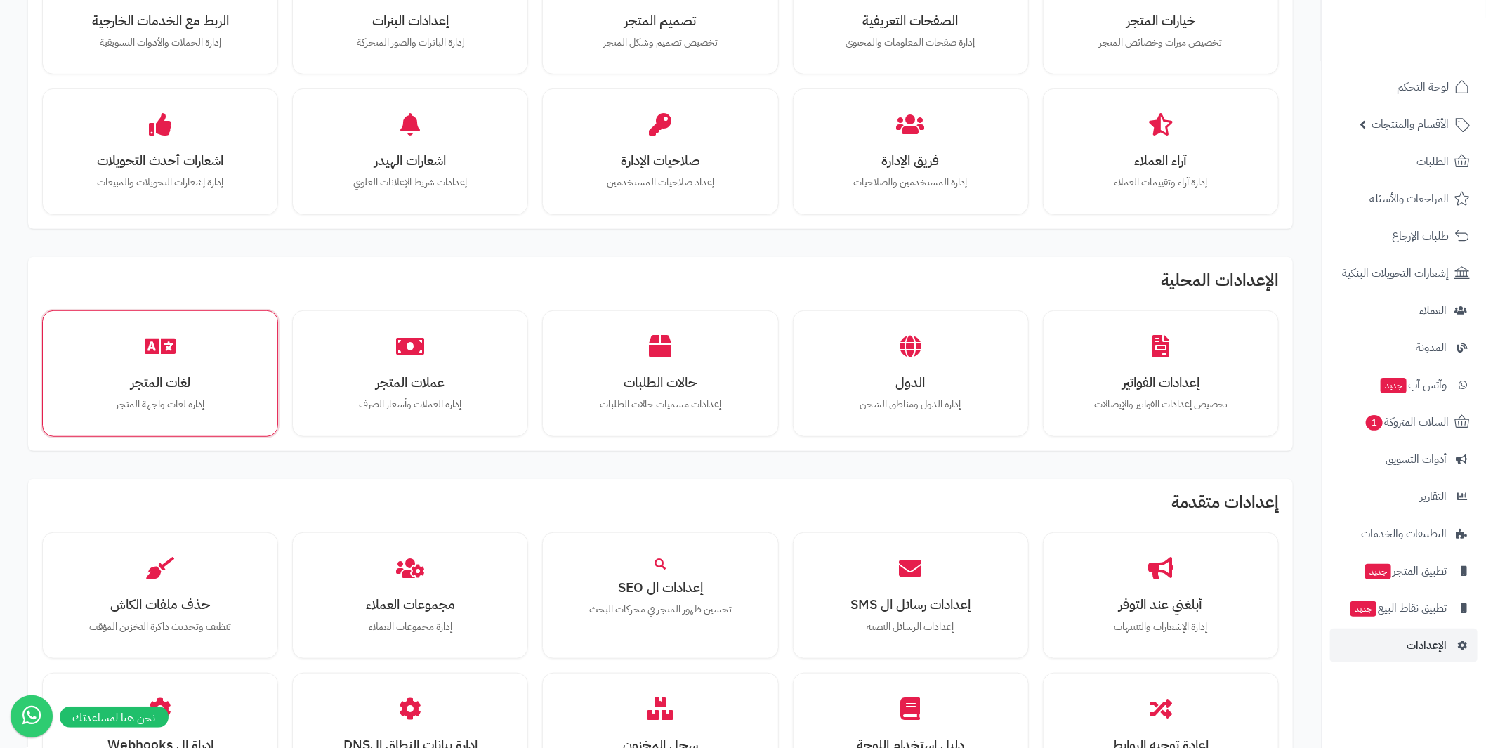
scroll to position [421, 0]
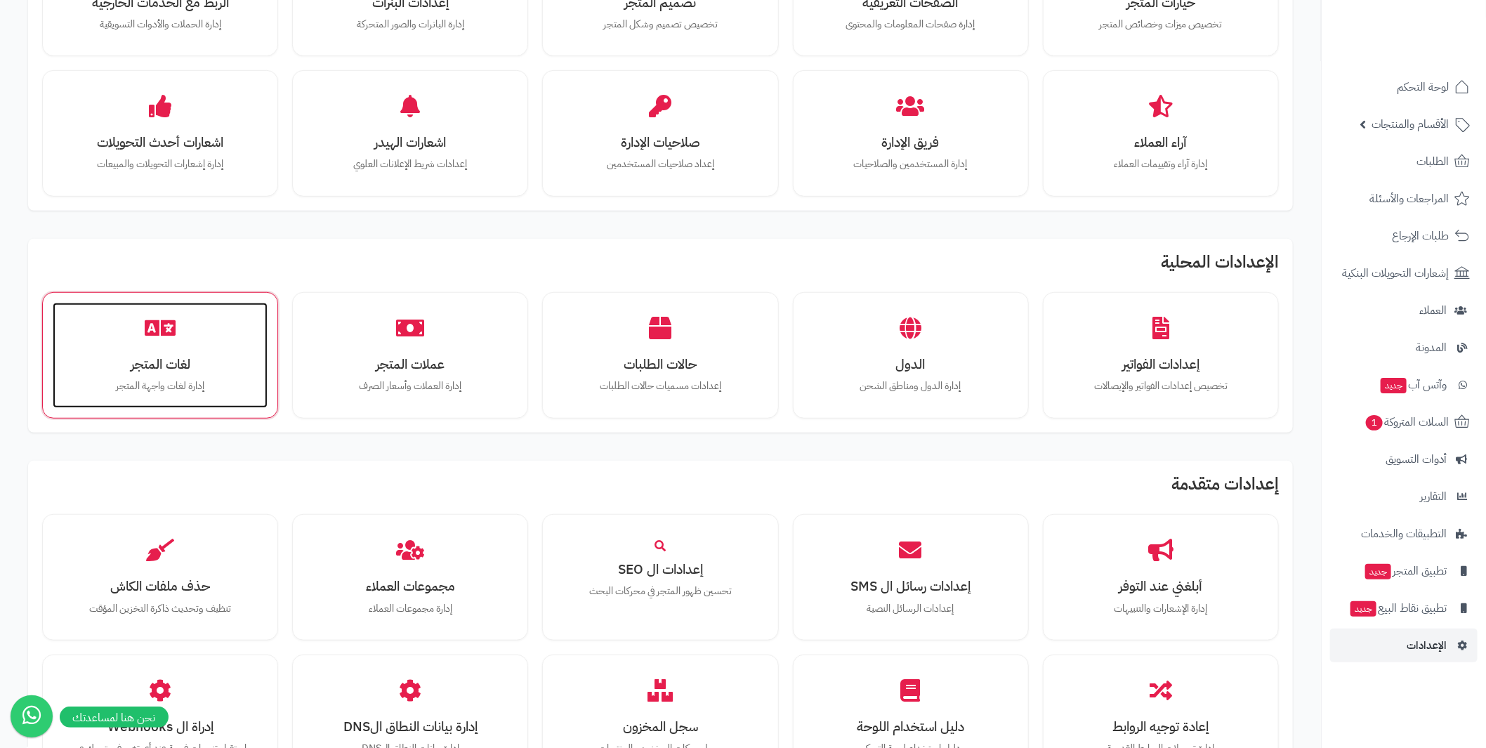
click at [176, 362] on h3 "لغات المتجر" at bounding box center [160, 364] width 187 height 15
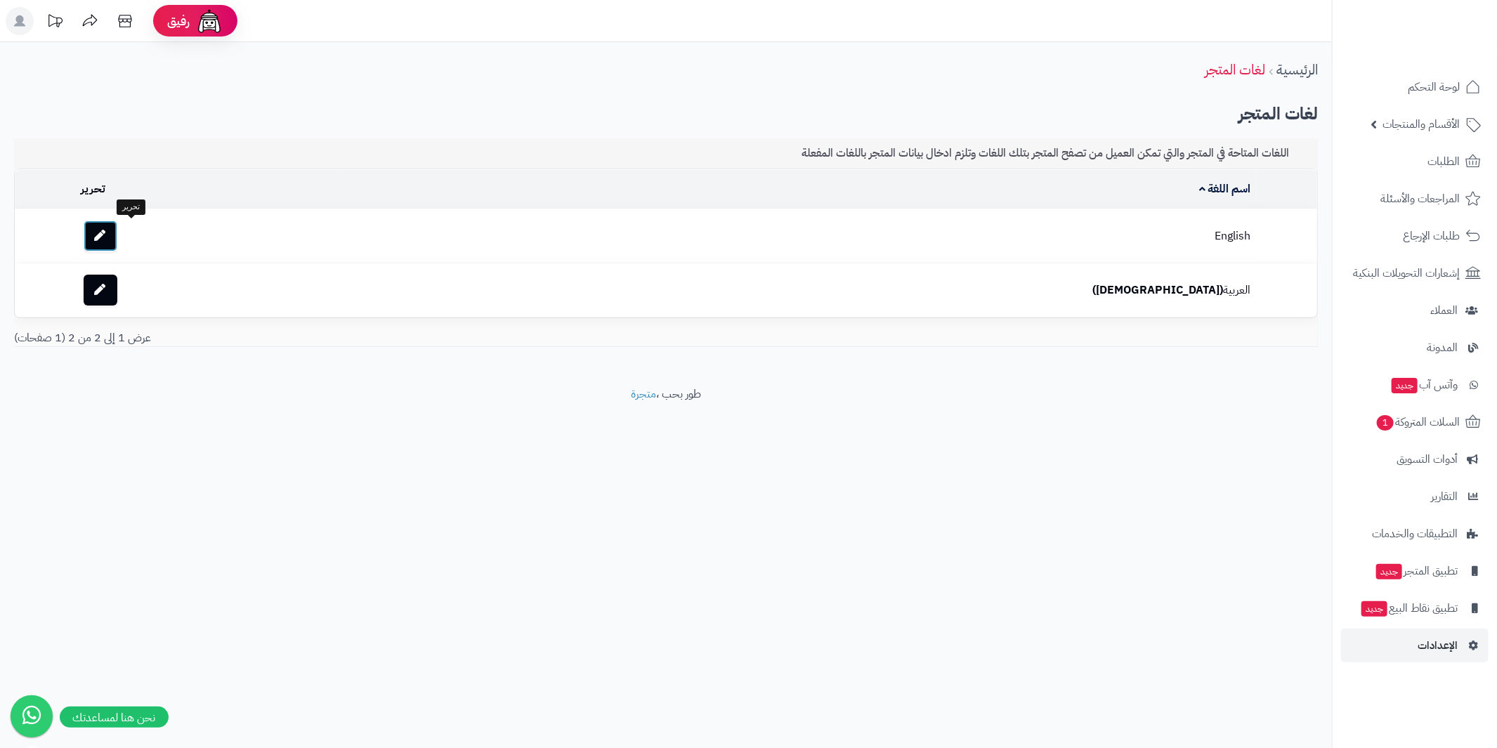
click at [106, 233] on icon at bounding box center [100, 235] width 11 height 11
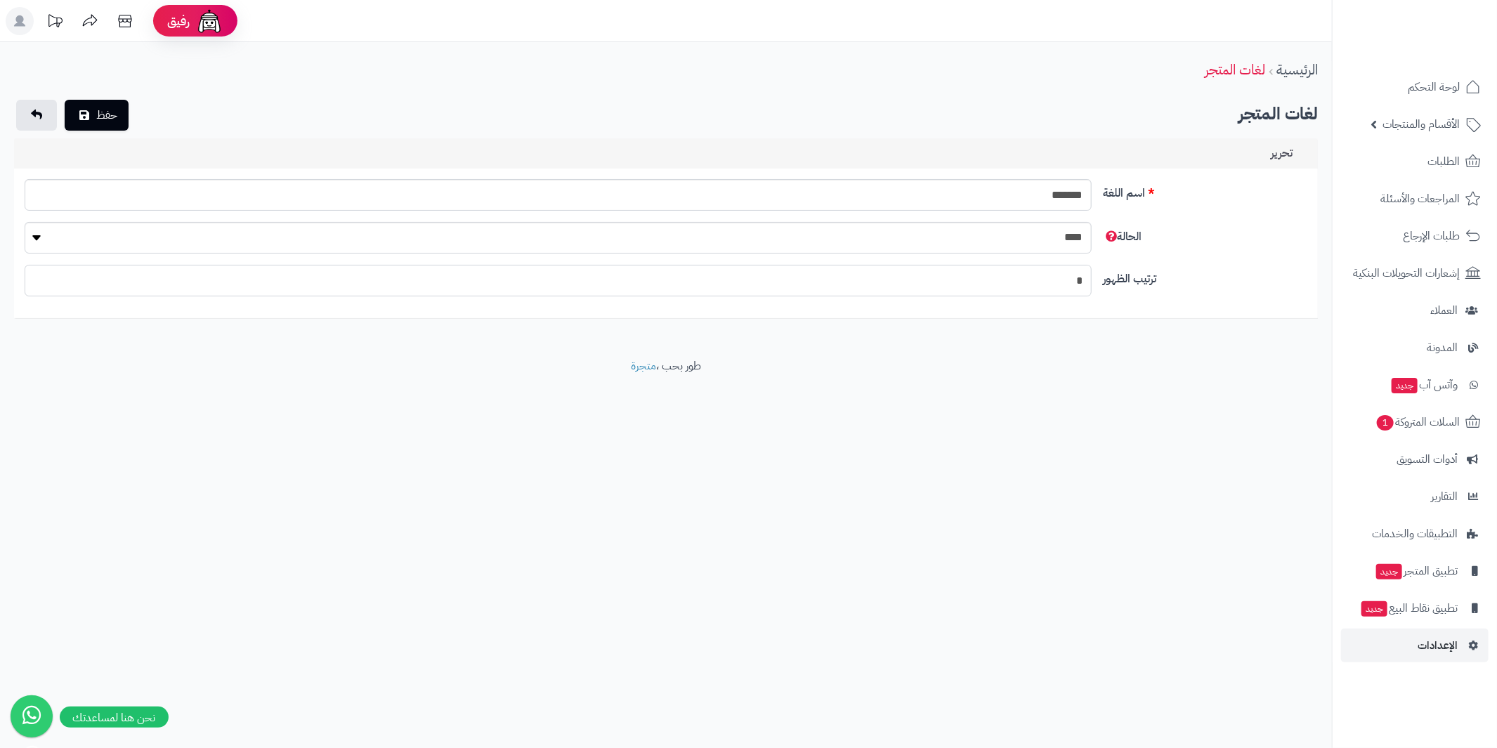
click at [152, 273] on input "*" at bounding box center [558, 281] width 1067 height 32
click at [76, 110] on button "حفظ" at bounding box center [97, 114] width 64 height 31
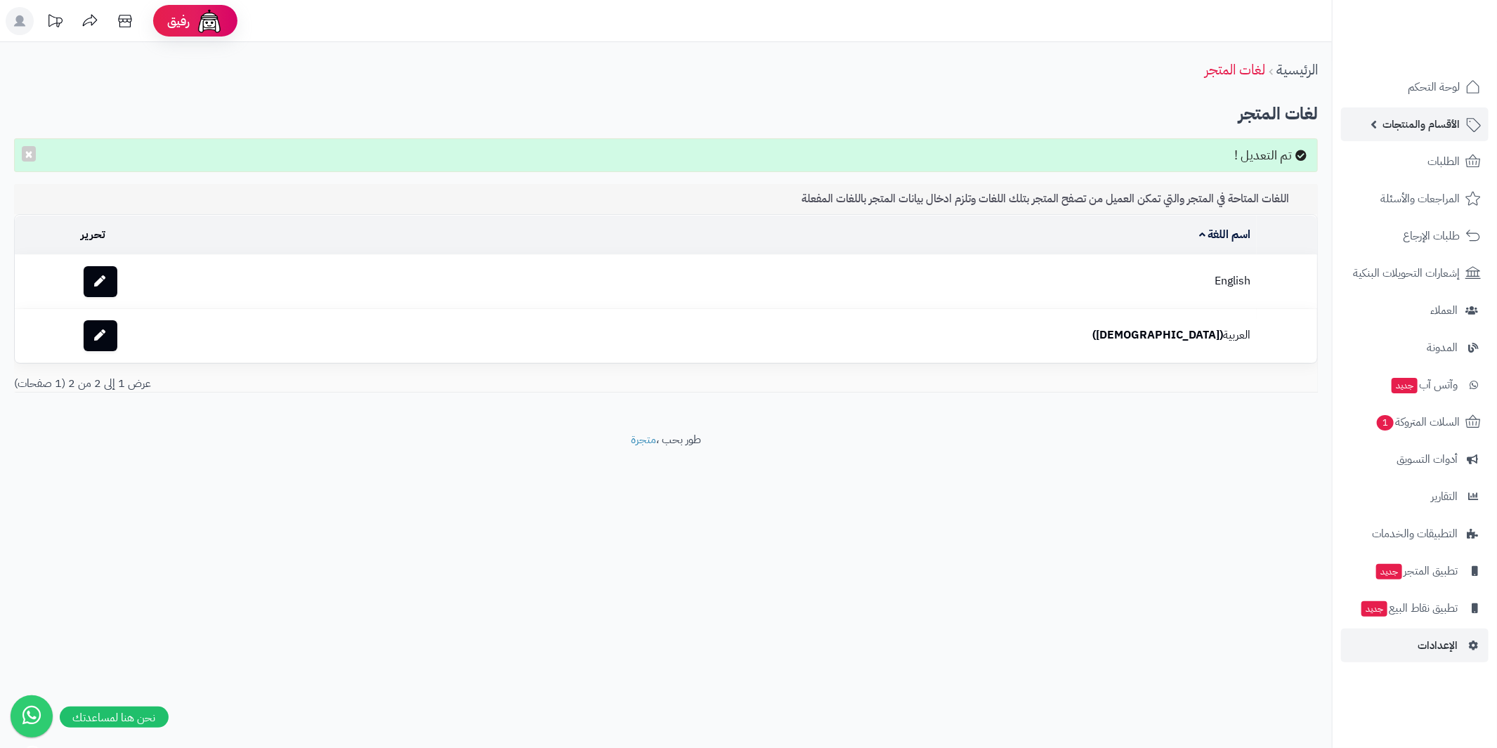
click at [1429, 124] on span "الأقسام والمنتجات" at bounding box center [1420, 124] width 77 height 20
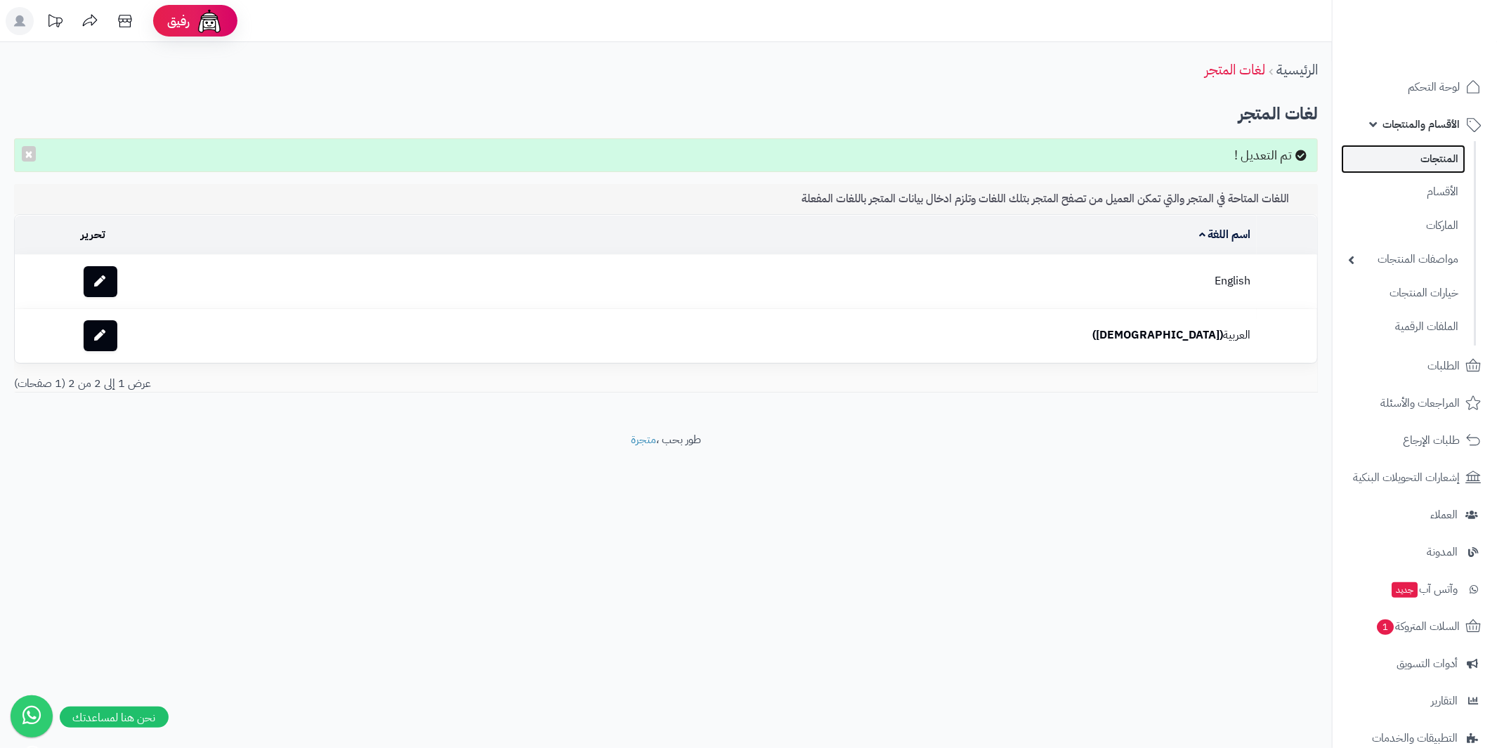
click at [1438, 163] on link "المنتجات" at bounding box center [1403, 159] width 124 height 29
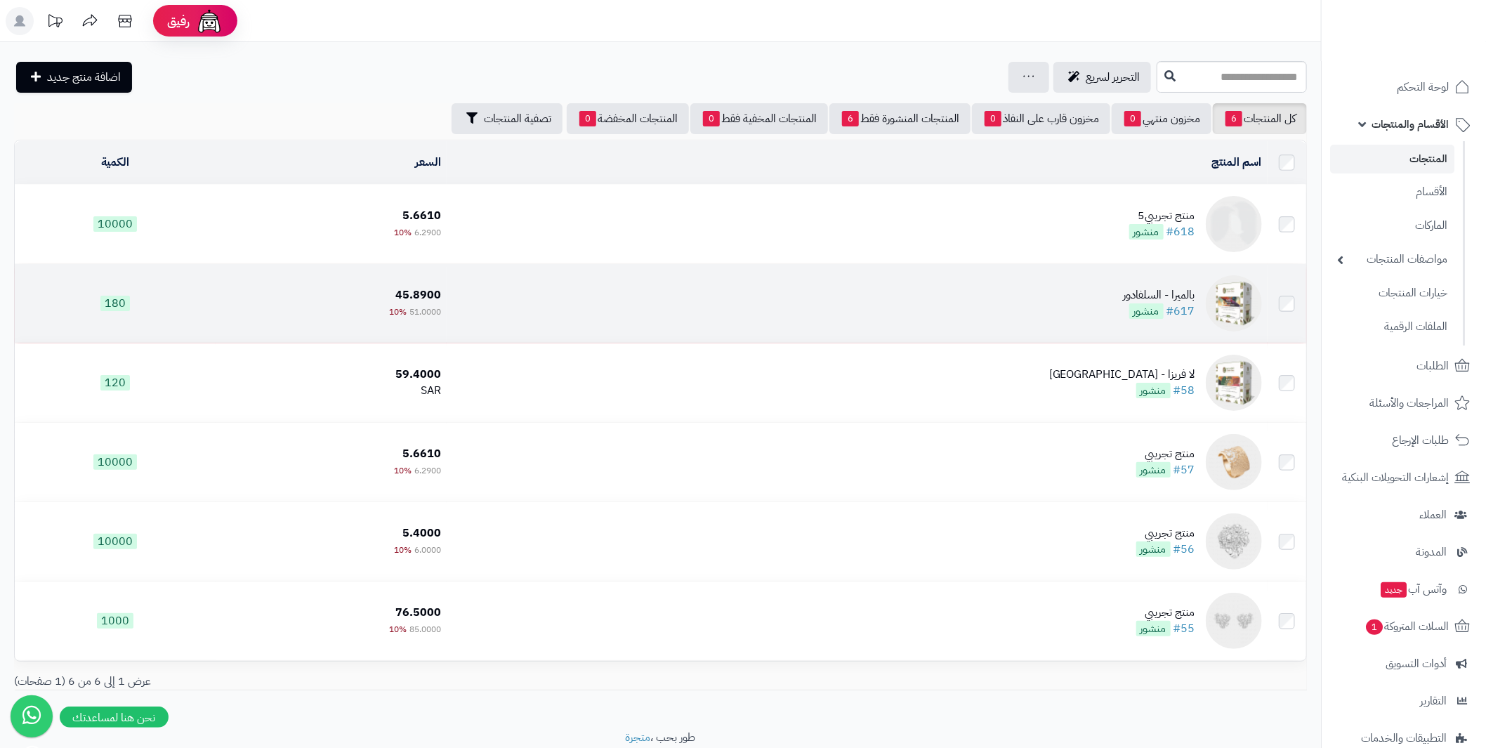
click at [1239, 321] on img at bounding box center [1234, 303] width 56 height 56
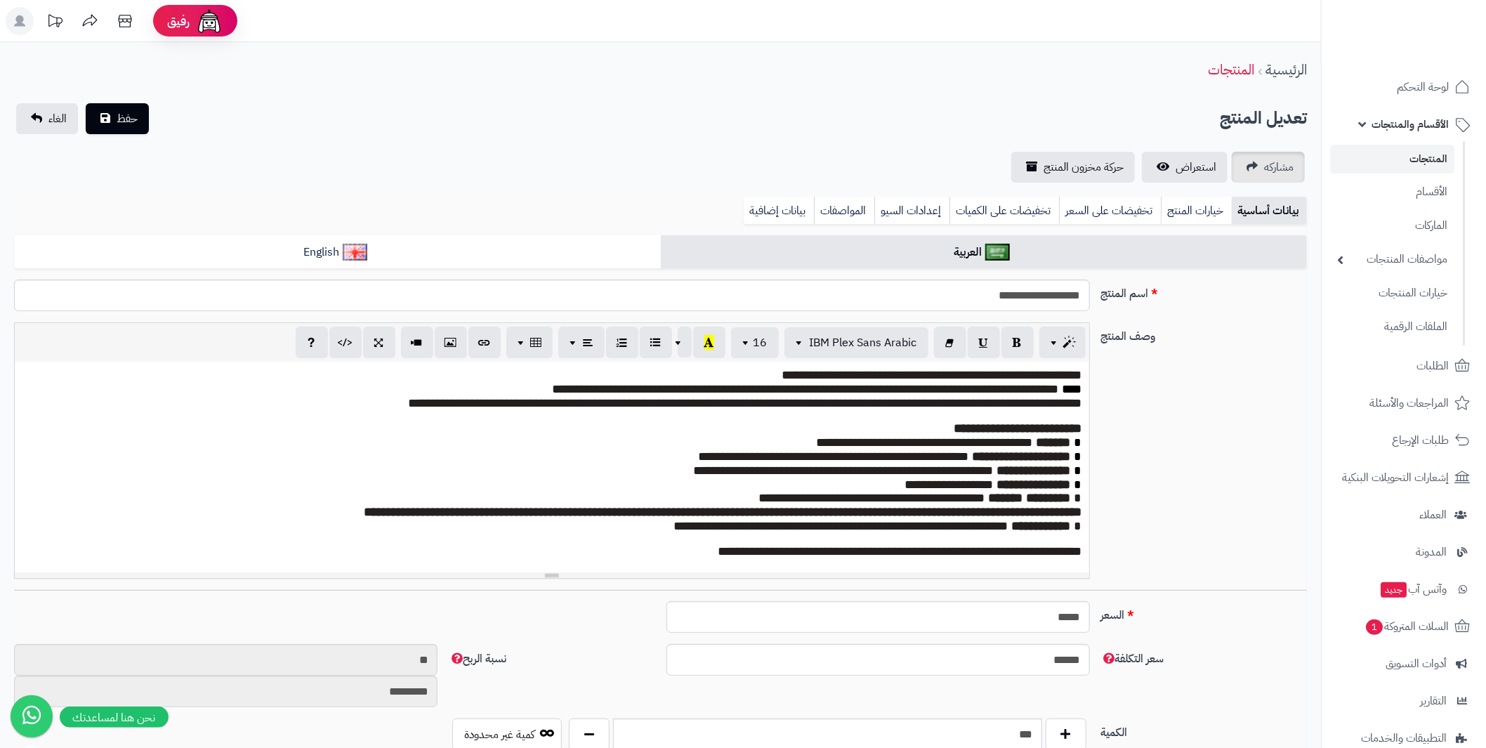
scroll to position [27, 0]
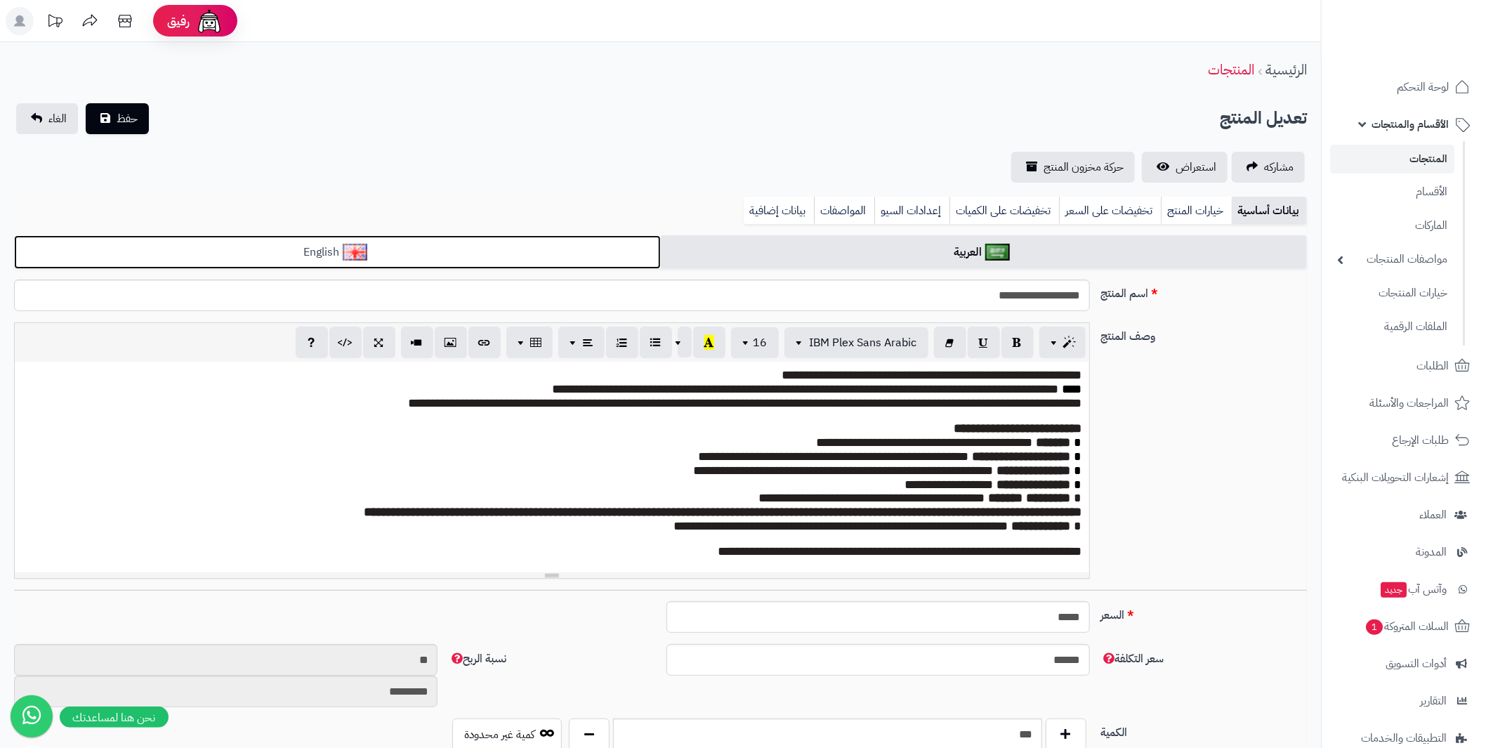
click at [474, 249] on link "English" at bounding box center [337, 252] width 647 height 34
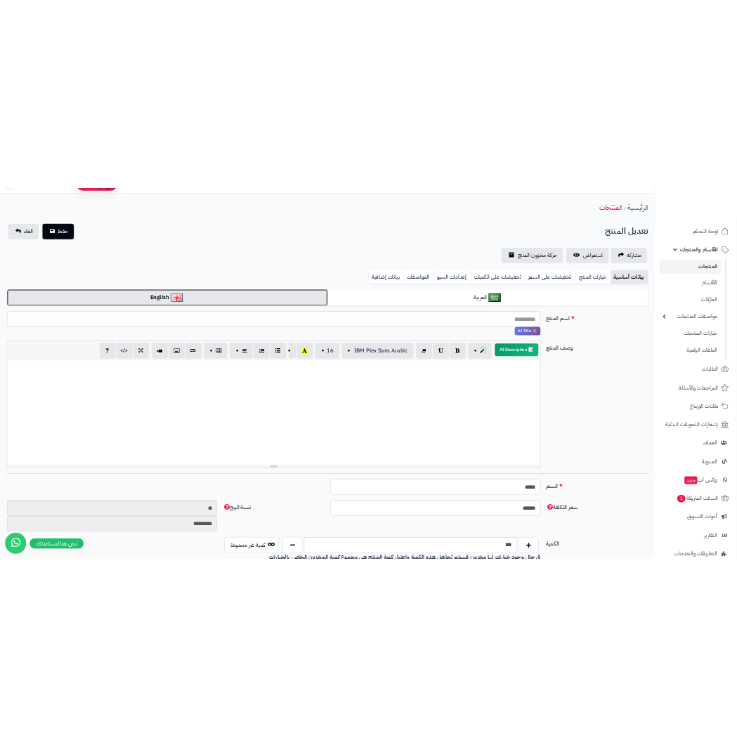
scroll to position [0, 0]
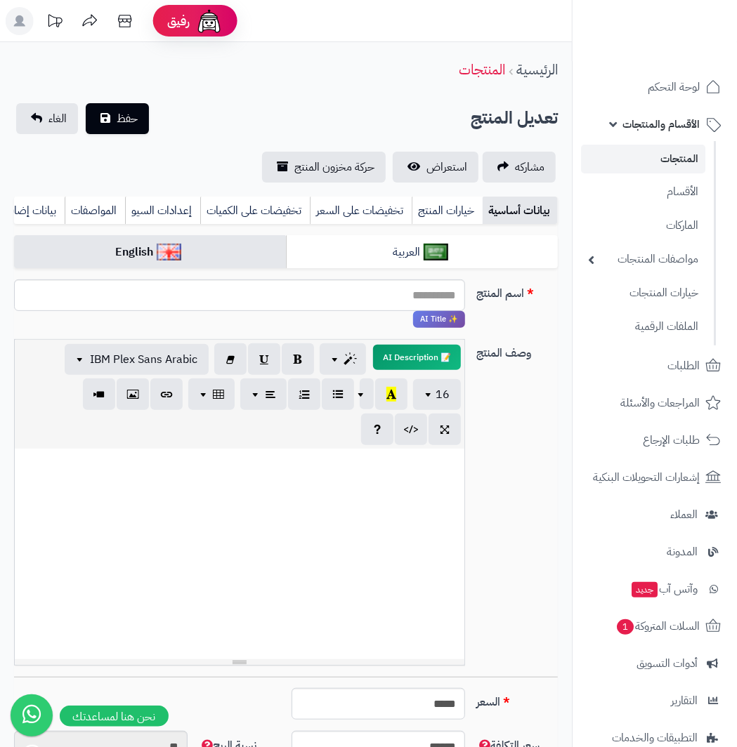
click at [518, 206] on link "بيانات أساسية" at bounding box center [519, 211] width 75 height 28
click at [524, 209] on link "بيانات أساسية" at bounding box center [519, 211] width 75 height 28
click at [421, 246] on link "العربية" at bounding box center [422, 252] width 272 height 34
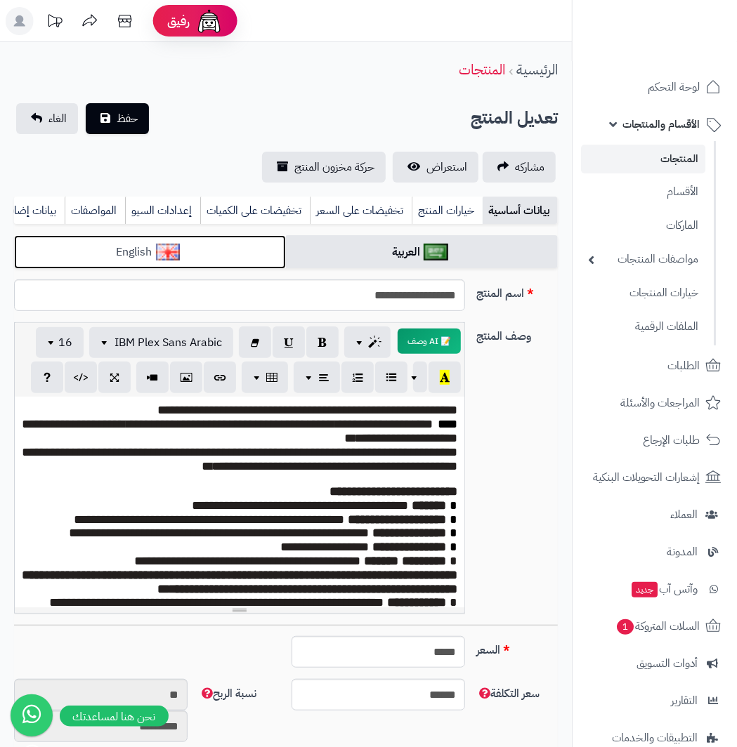
click at [144, 251] on link "English" at bounding box center [150, 252] width 272 height 34
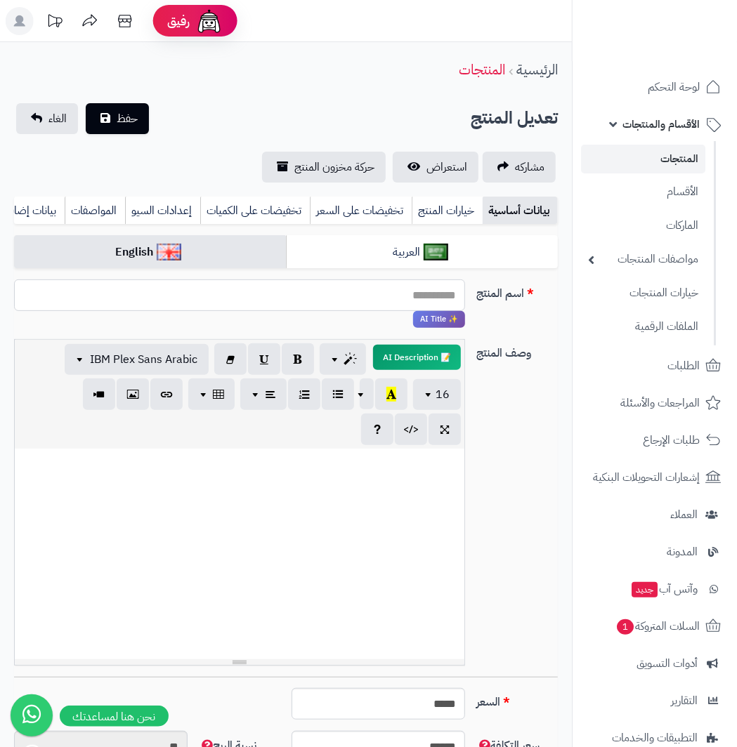
click at [228, 311] on input "اسم المنتج" at bounding box center [239, 296] width 451 height 32
paste input "**********"
type input "**********"
click at [107, 529] on div at bounding box center [239, 554] width 449 height 211
paste div
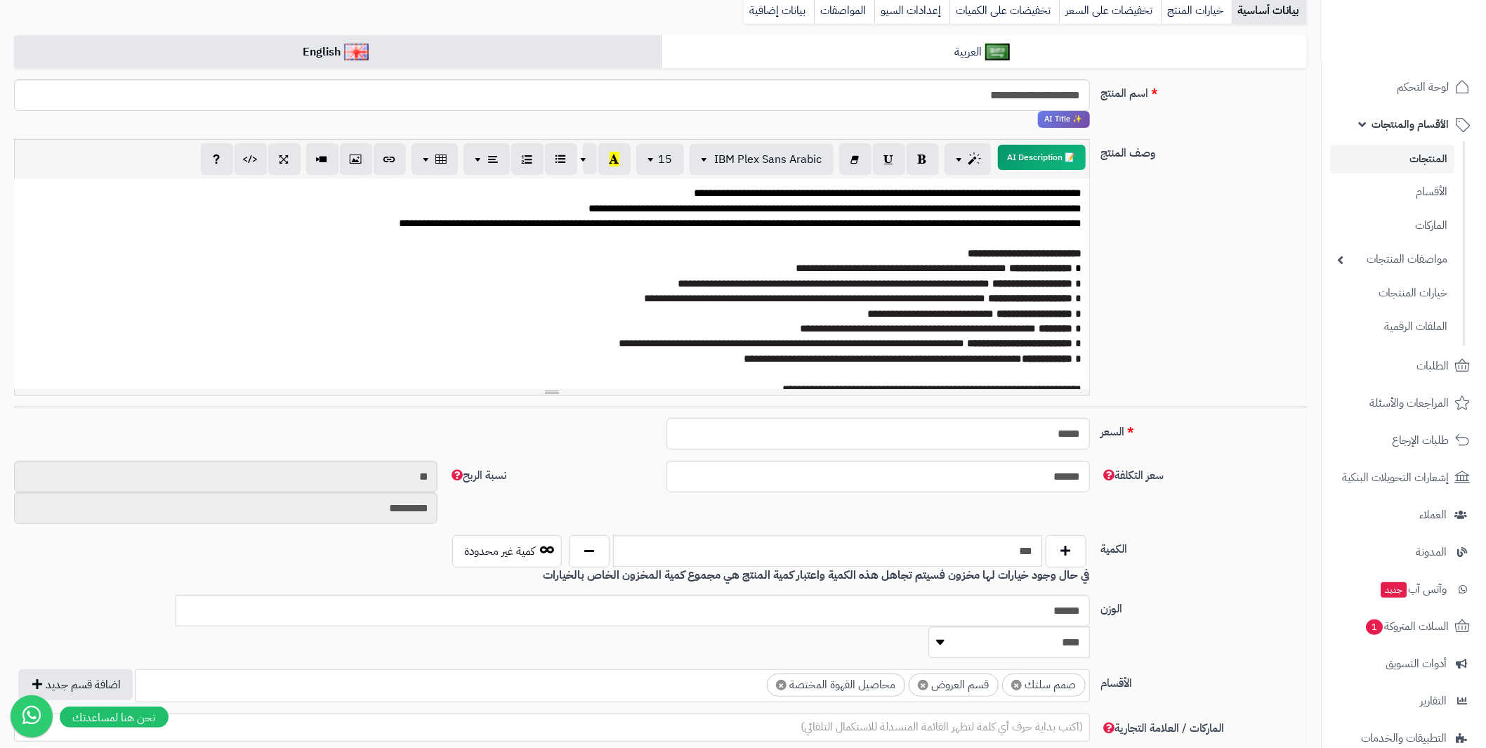
click at [989, 293] on span "**********" at bounding box center [1031, 298] width 84 height 11
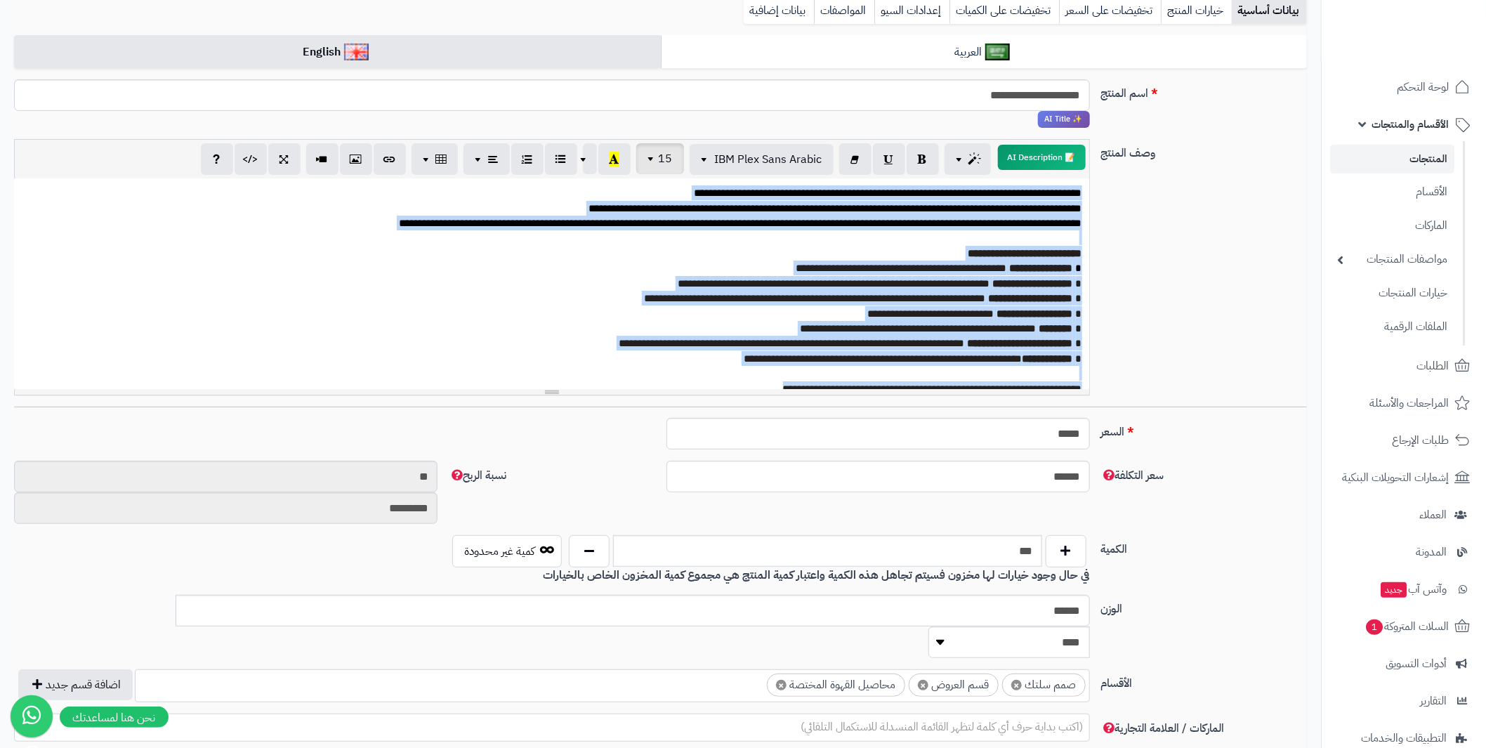
click at [655, 164] on span "button" at bounding box center [652, 158] width 11 height 17
click at [663, 289] on link "18" at bounding box center [652, 298] width 63 height 18
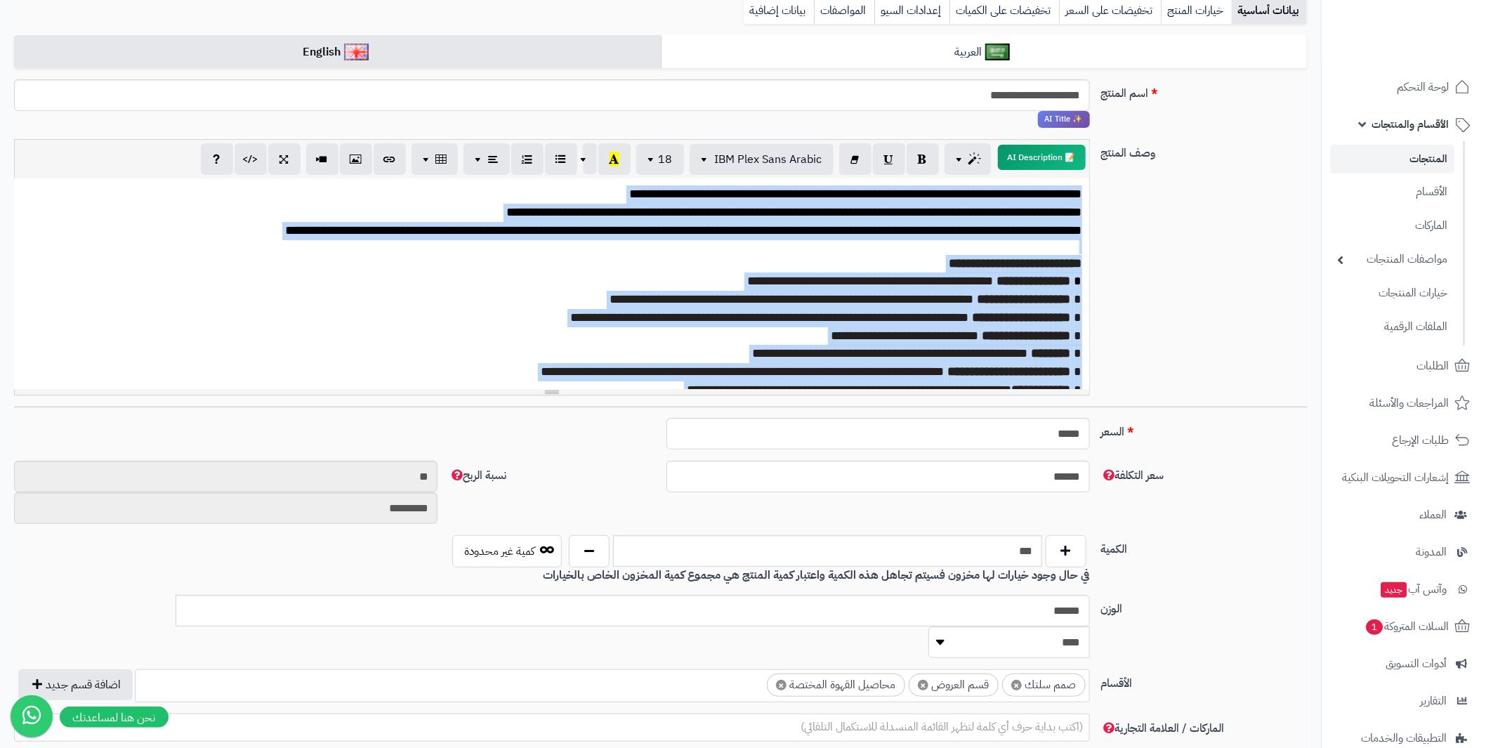
click at [997, 276] on span "**********" at bounding box center [1034, 281] width 74 height 13
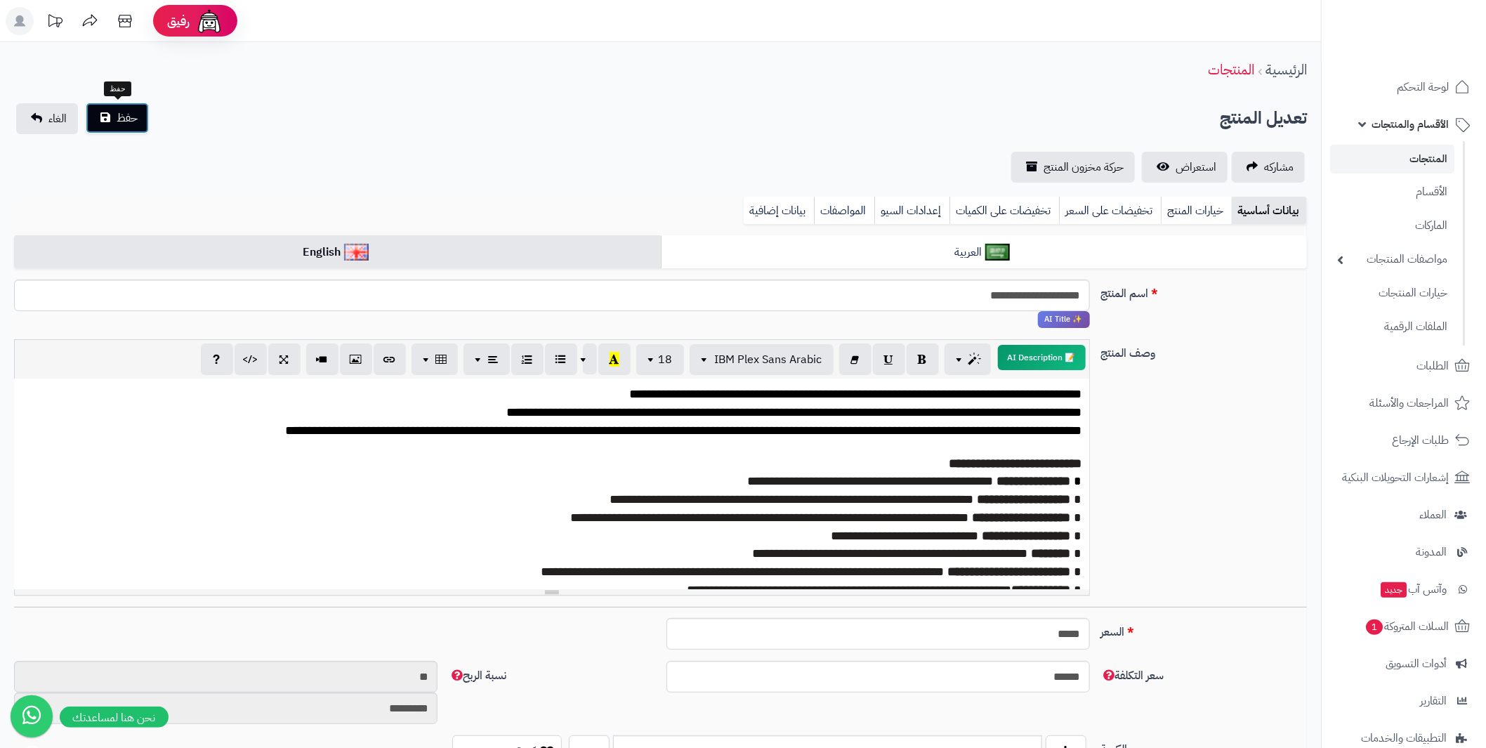
click at [119, 112] on span "حفظ" at bounding box center [127, 118] width 21 height 17
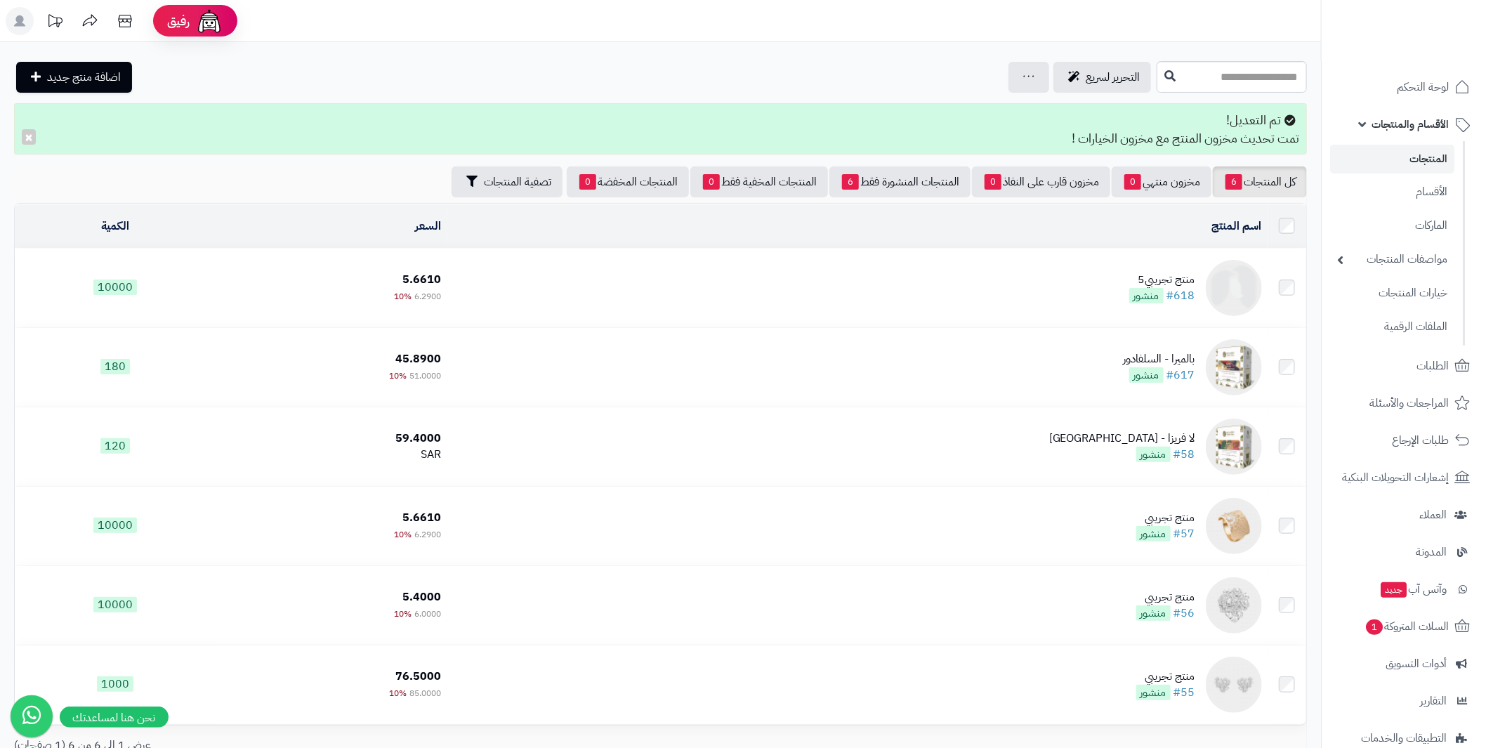
click at [26, 25] on rect at bounding box center [20, 21] width 28 height 28
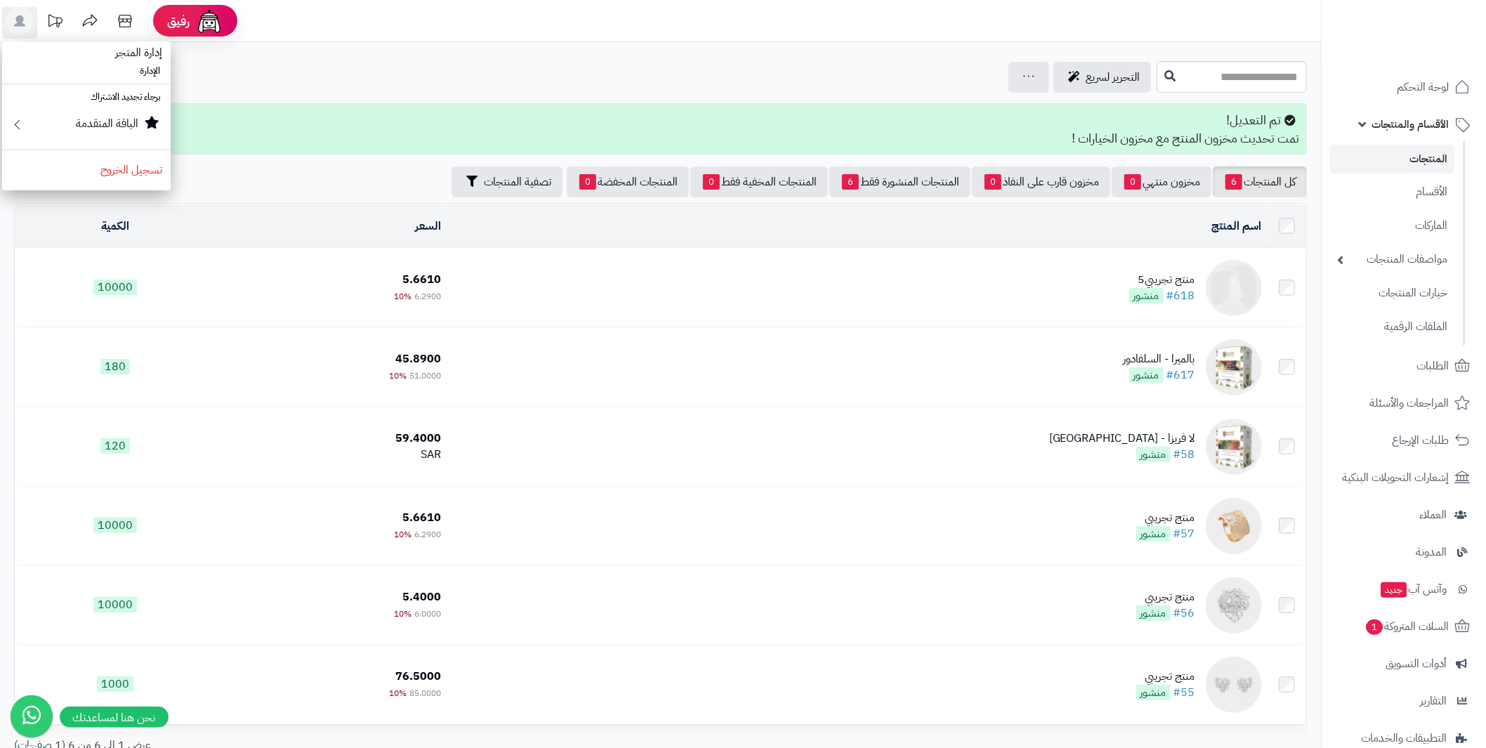
click at [146, 72] on li "الإدارة" at bounding box center [86, 71] width 169 height 20
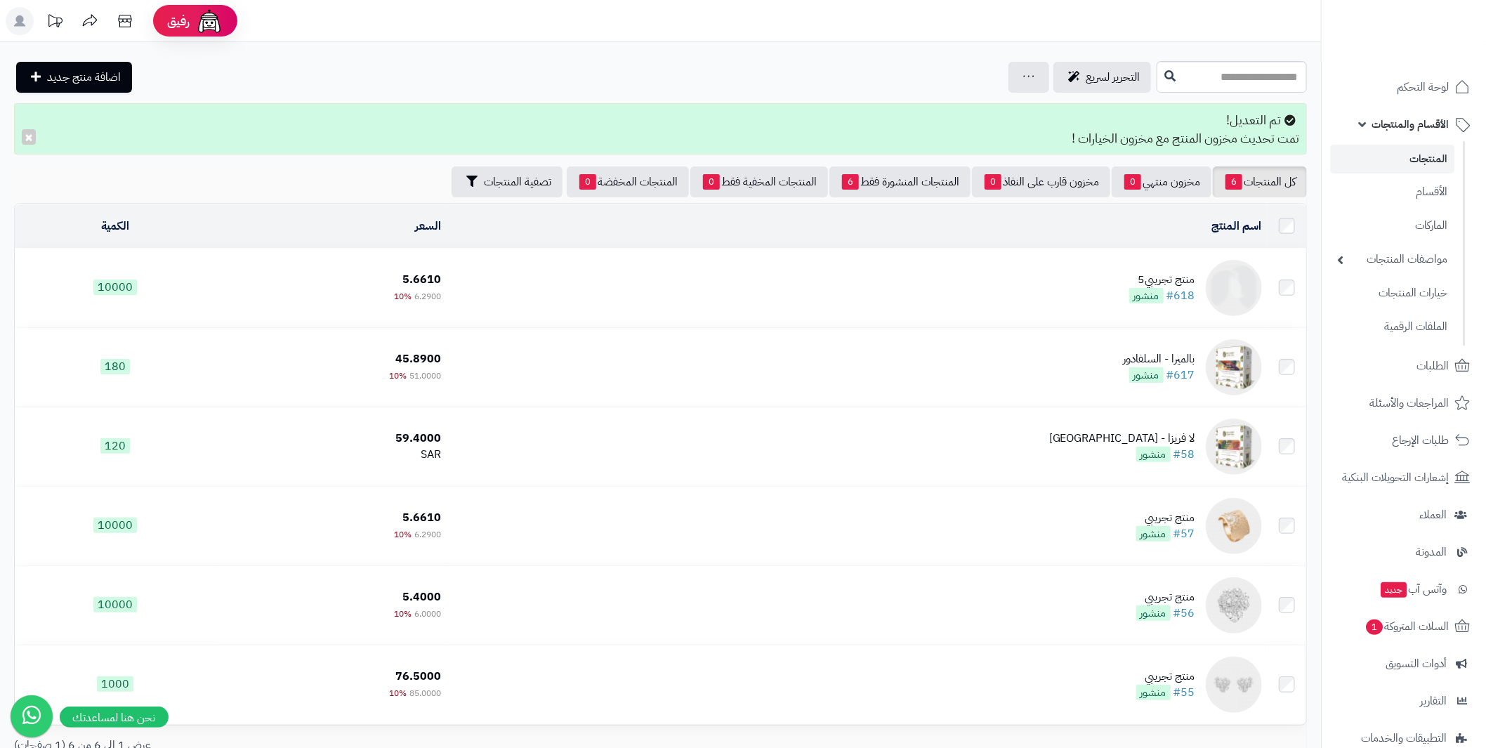
click at [49, 23] on icon at bounding box center [55, 21] width 28 height 28
click at [26, 29] on rect at bounding box center [20, 21] width 28 height 28
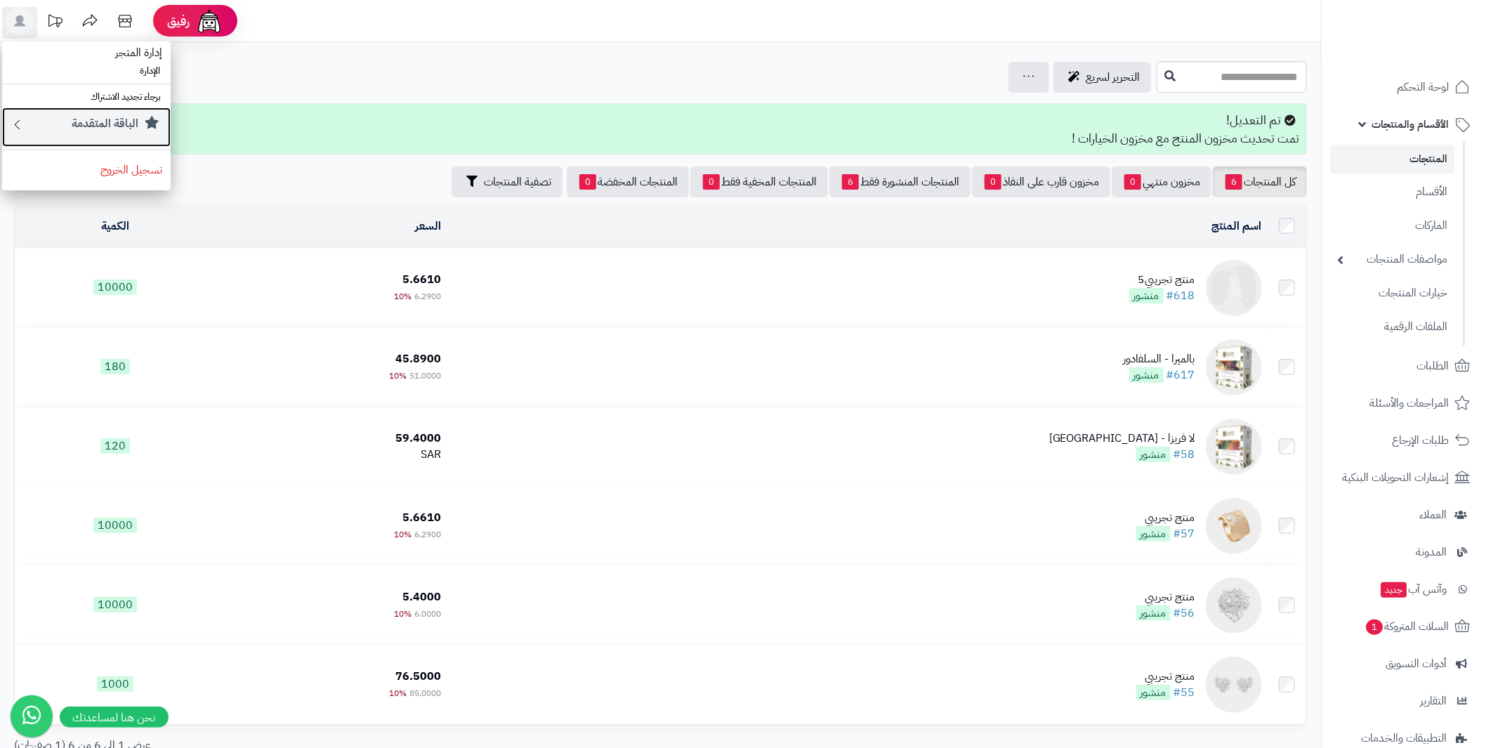
click at [97, 125] on small "الباقة المتقدمة" at bounding box center [105, 123] width 67 height 17
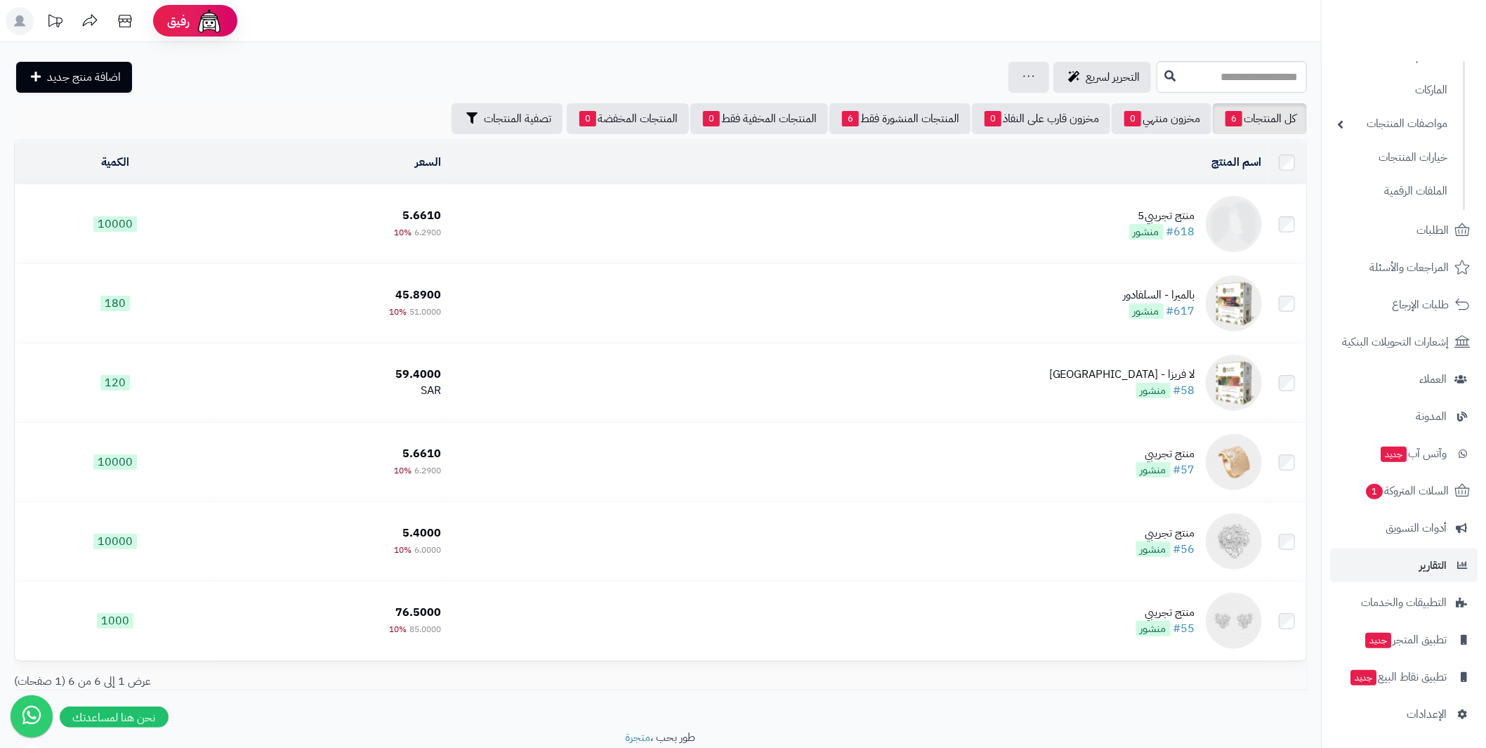
scroll to position [50, 0]
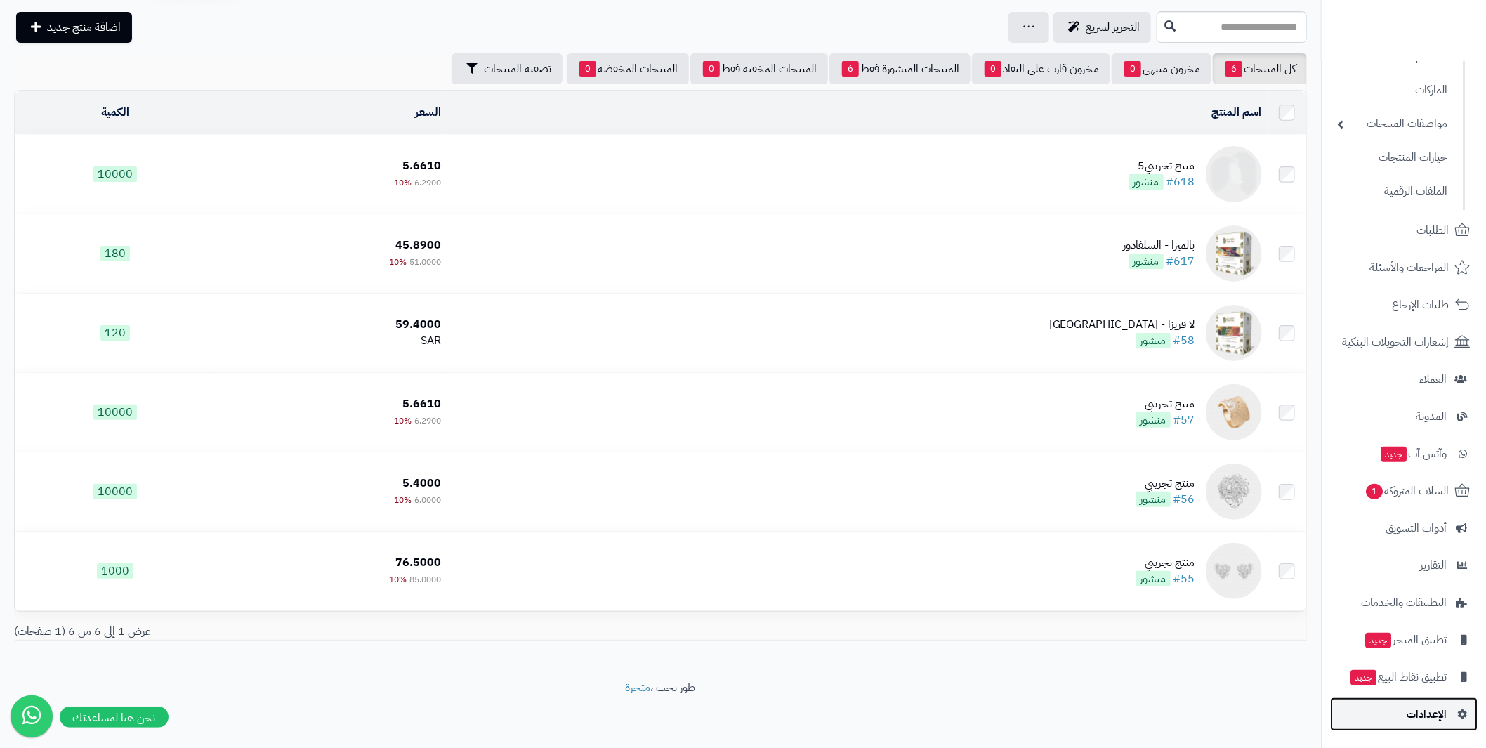
click at [1431, 718] on span "الإعدادات" at bounding box center [1427, 714] width 40 height 20
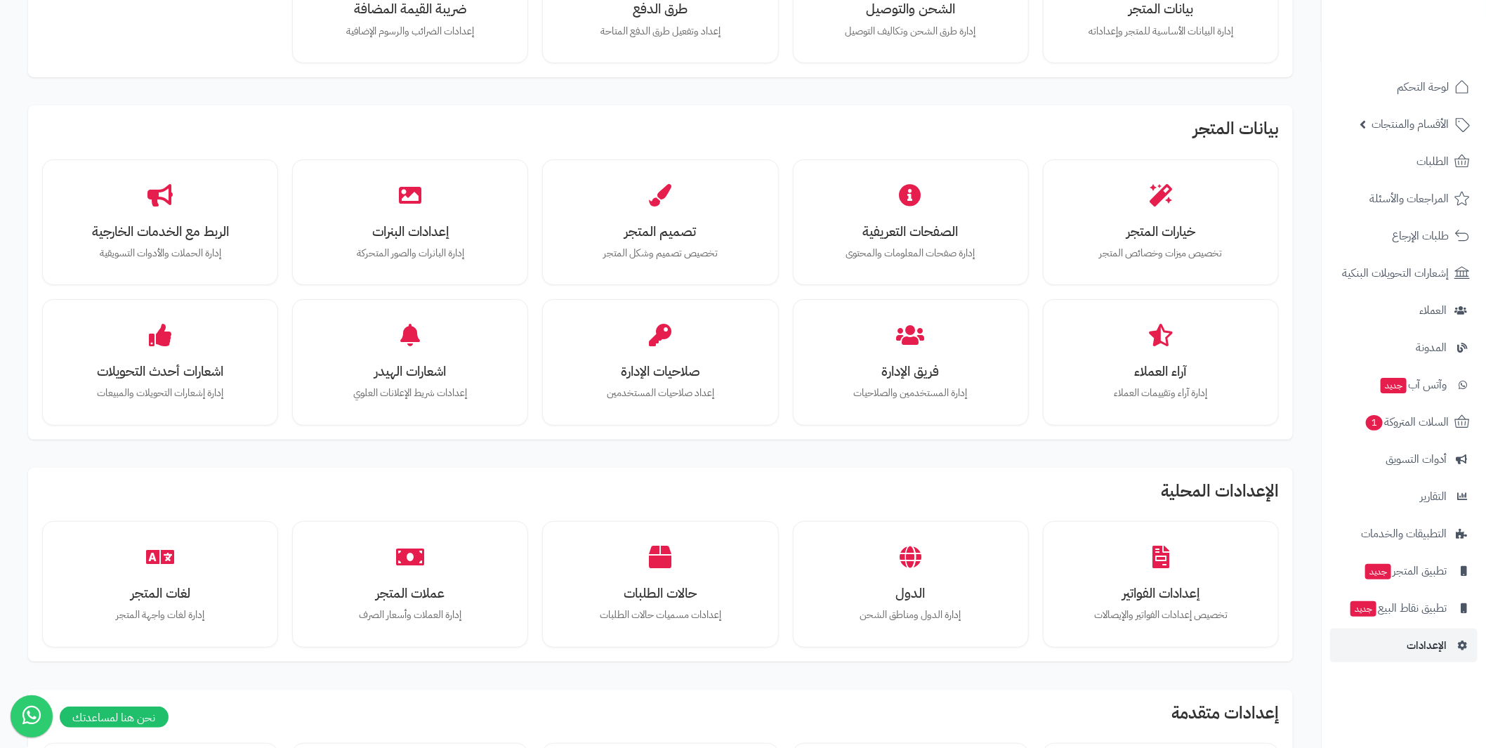
scroll to position [211, 0]
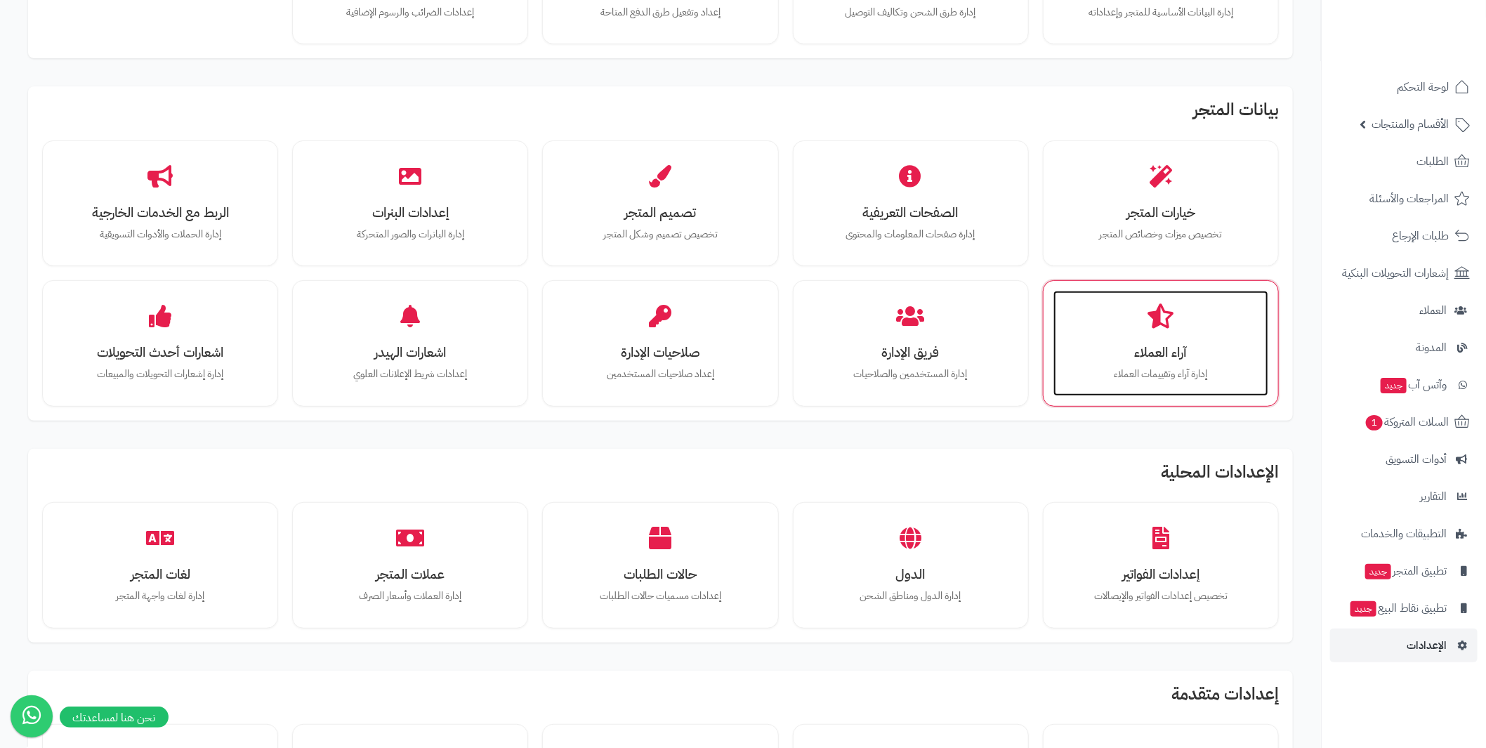
click at [1158, 350] on h3 "آراء العملاء" at bounding box center [1160, 352] width 187 height 15
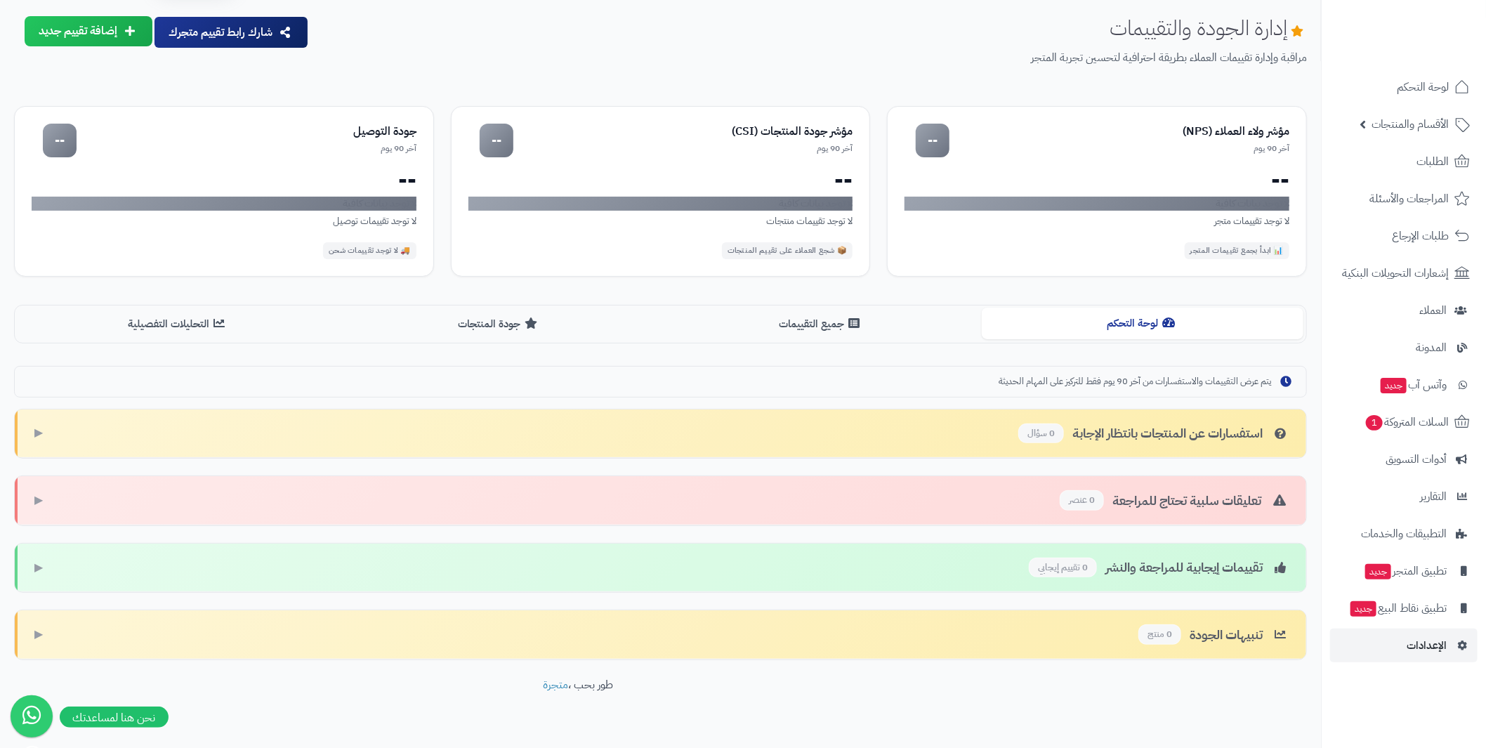
scroll to position [63, 0]
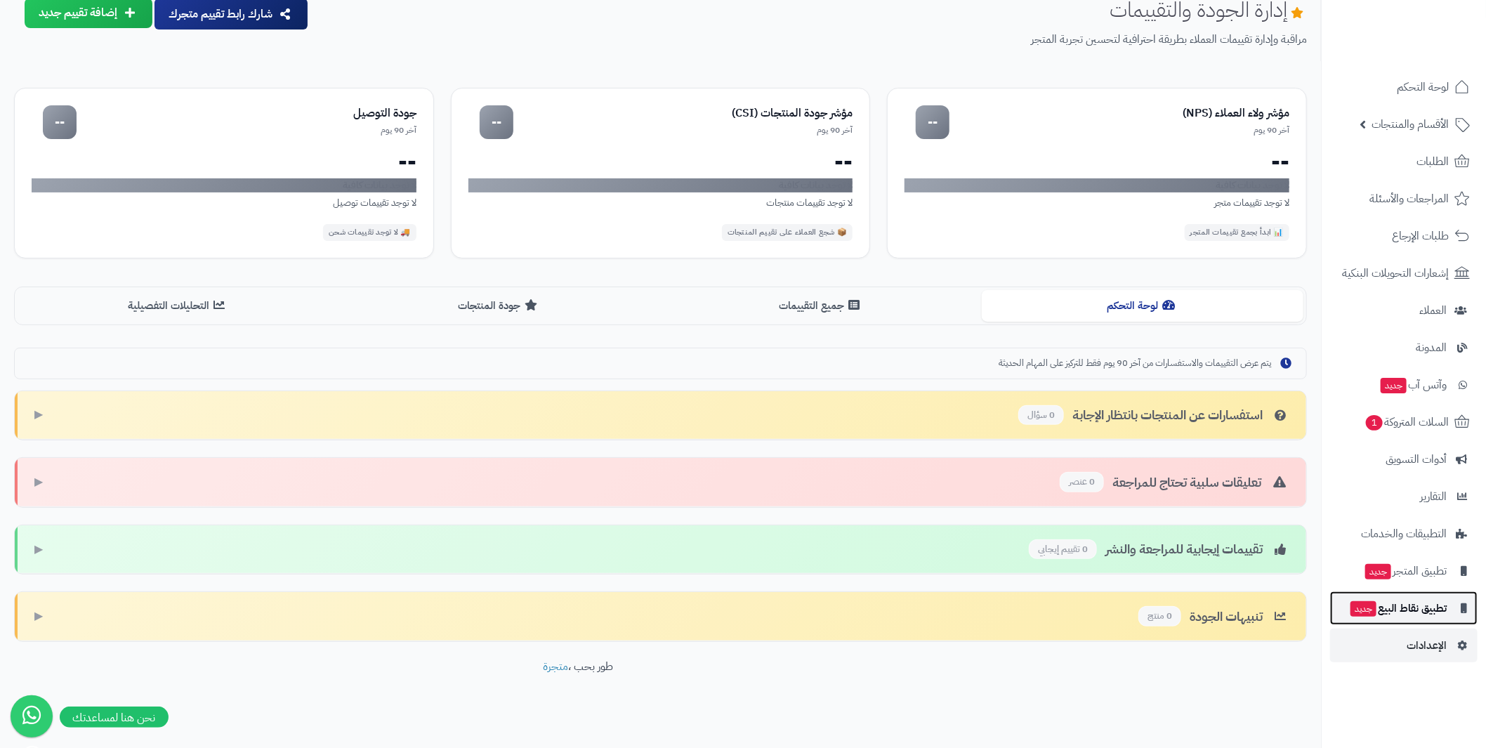
click at [1416, 603] on span "تطبيق نقاط البيع جديد" at bounding box center [1398, 608] width 98 height 20
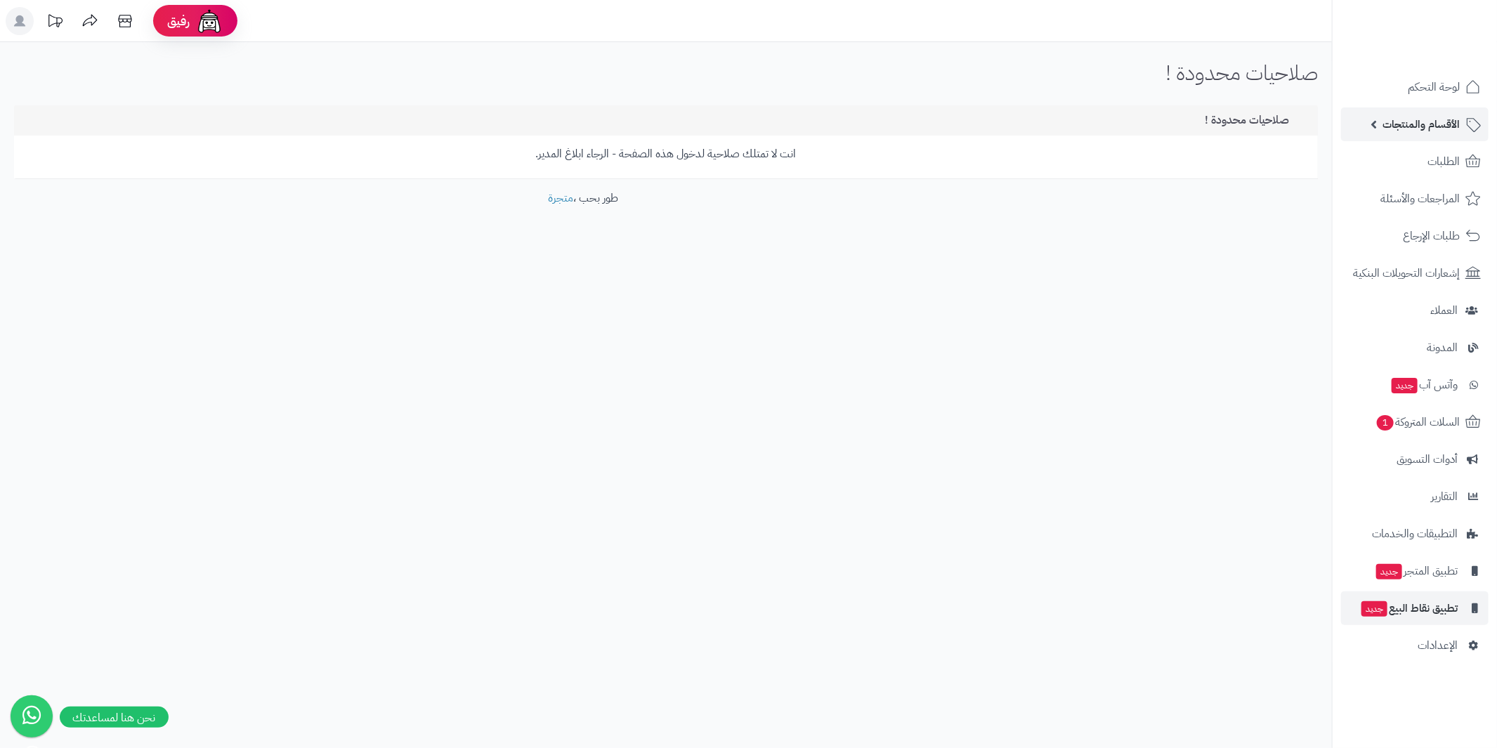
click at [1439, 129] on span "الأقسام والمنتجات" at bounding box center [1420, 124] width 77 height 20
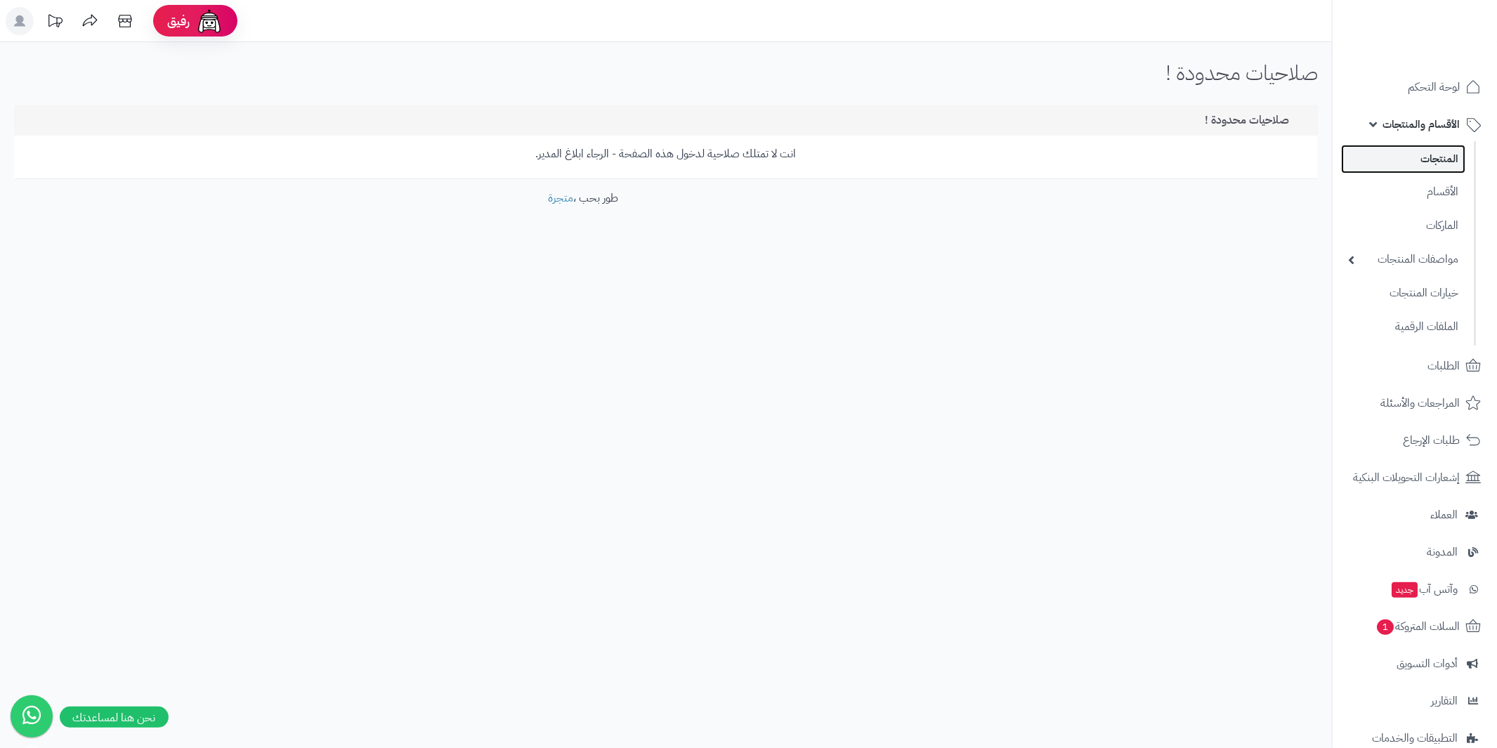
click at [1431, 163] on link "المنتجات" at bounding box center [1403, 159] width 124 height 29
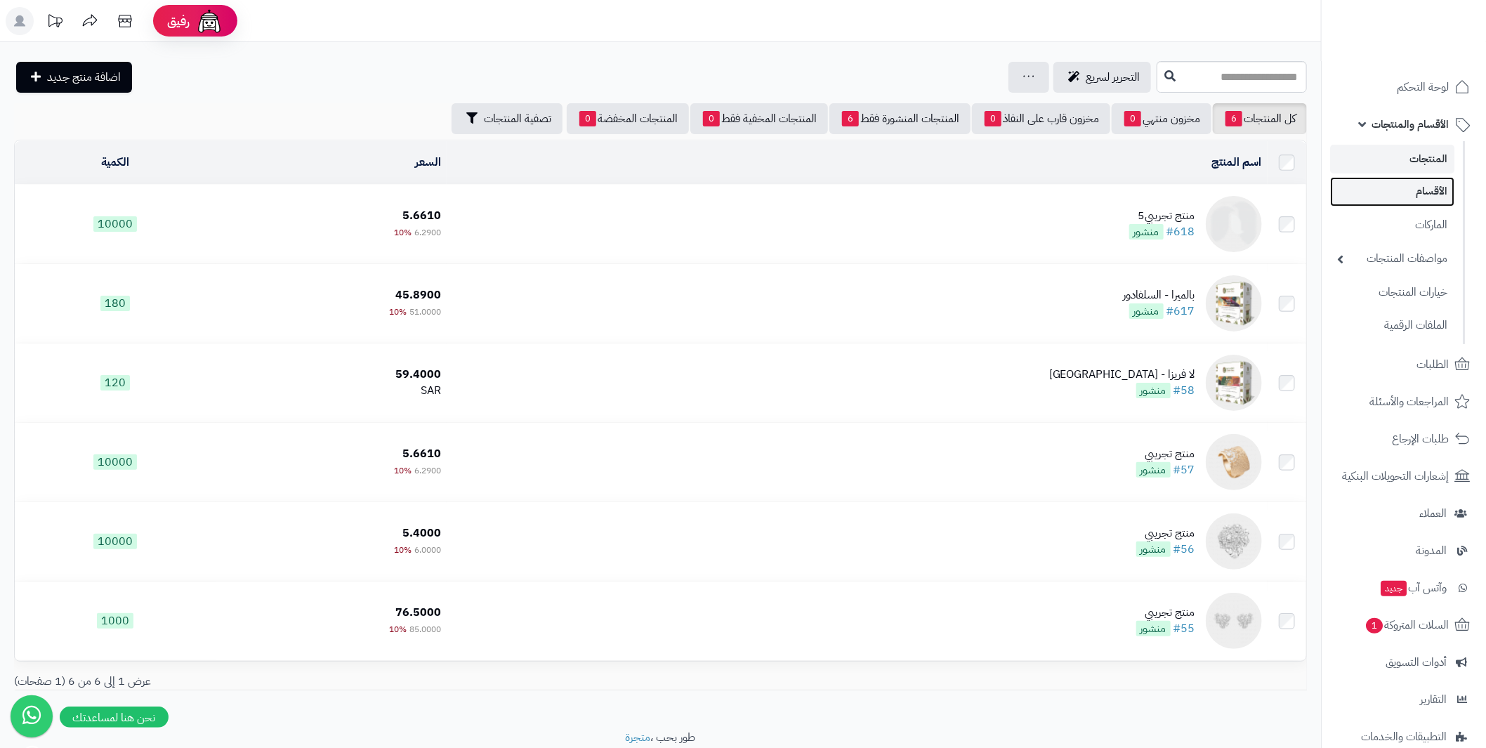
click at [1431, 192] on link "الأقسام" at bounding box center [1392, 191] width 124 height 29
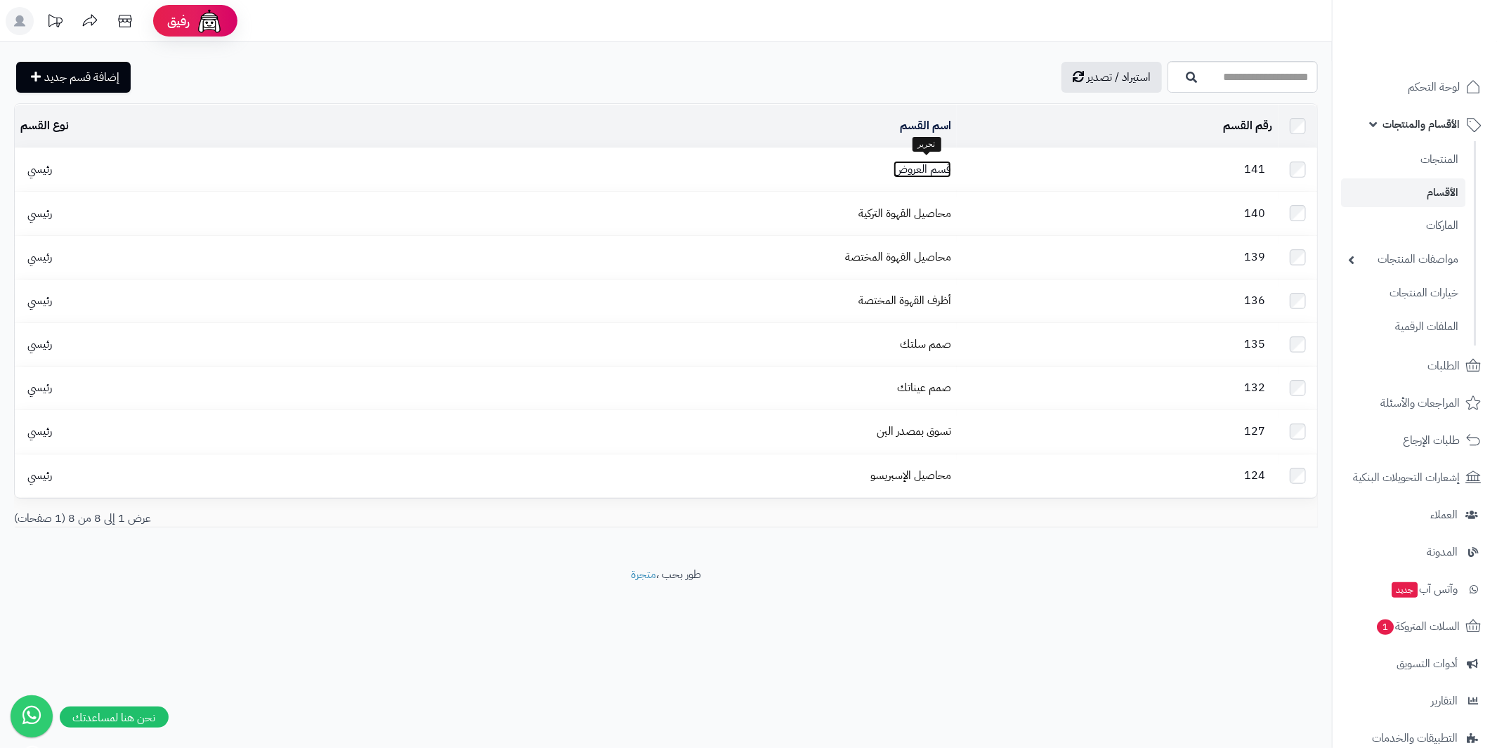
click at [932, 170] on link "قسم العروض" at bounding box center [922, 169] width 58 height 17
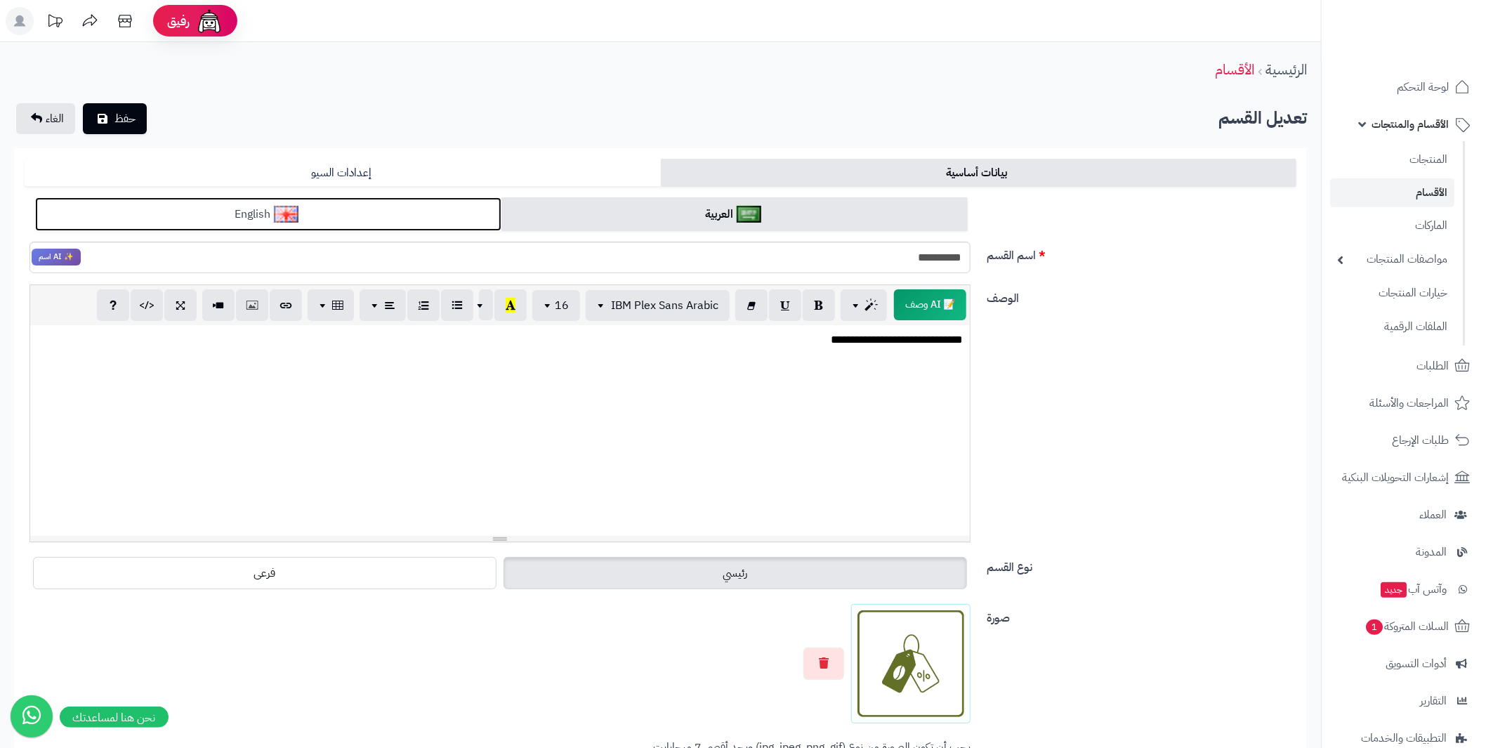
click at [277, 209] on img at bounding box center [286, 214] width 25 height 17
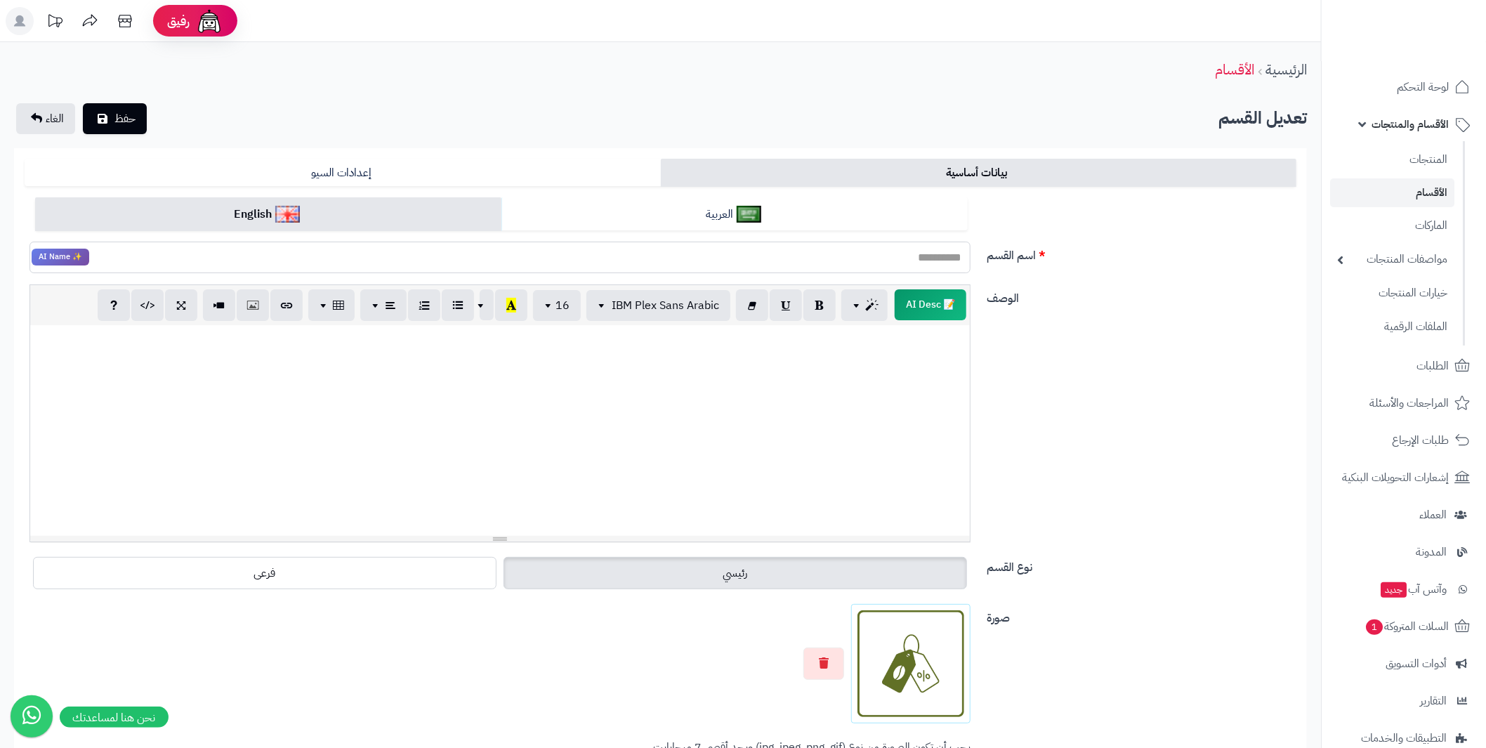
click at [295, 261] on input "اسم القسم" at bounding box center [499, 258] width 941 height 32
type input "******"
click at [119, 118] on span "حفظ" at bounding box center [124, 118] width 21 height 17
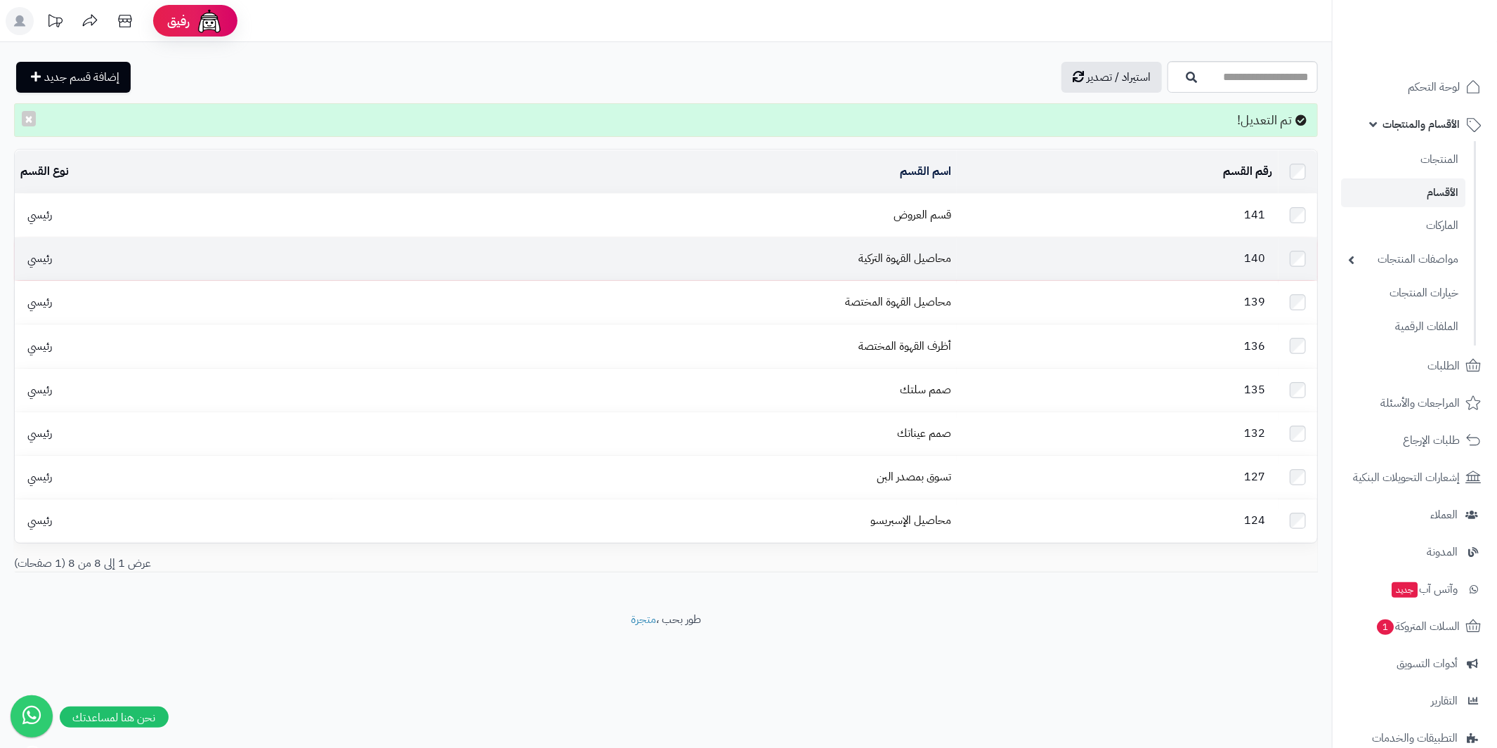
click at [86, 254] on td "رئيسي" at bounding box center [173, 258] width 317 height 43
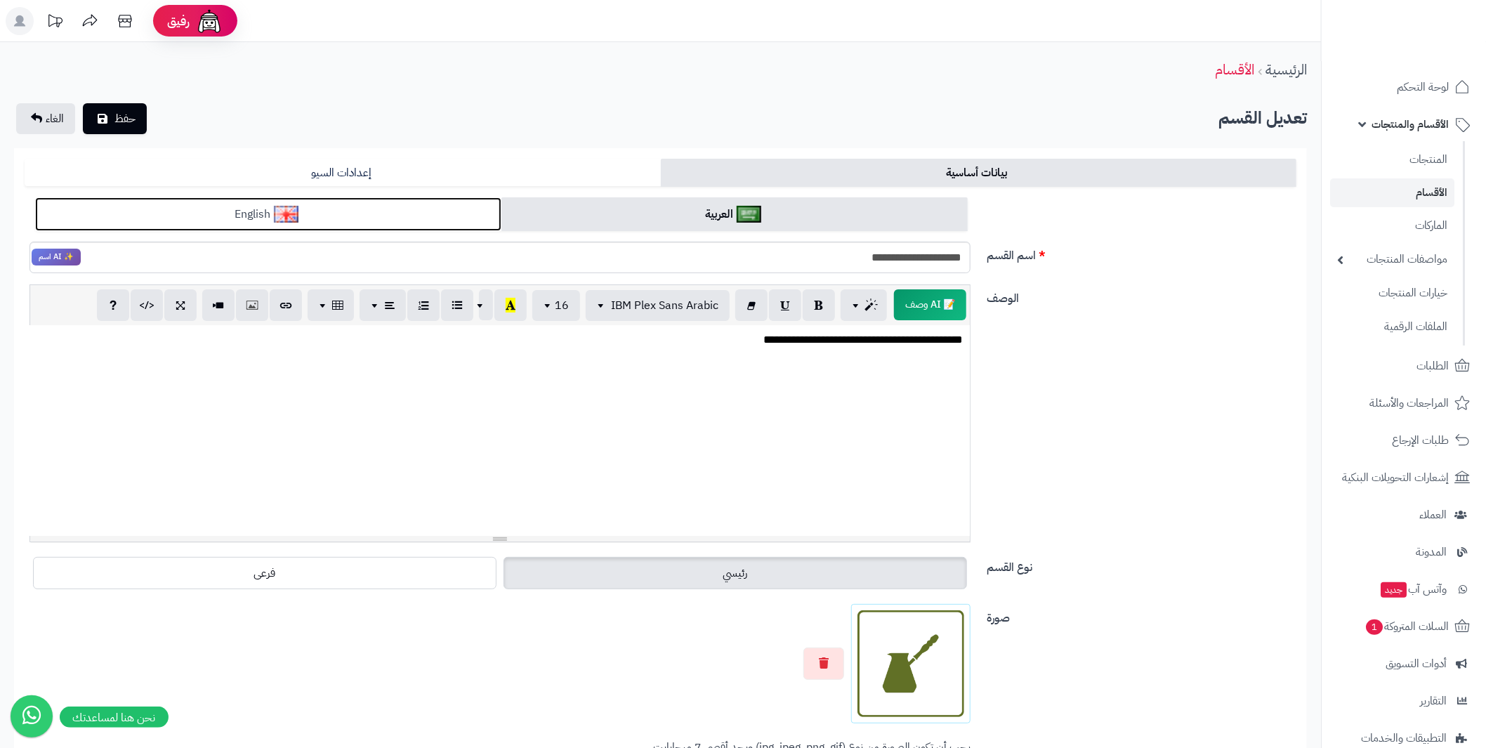
click at [216, 221] on link "English" at bounding box center [268, 214] width 466 height 34
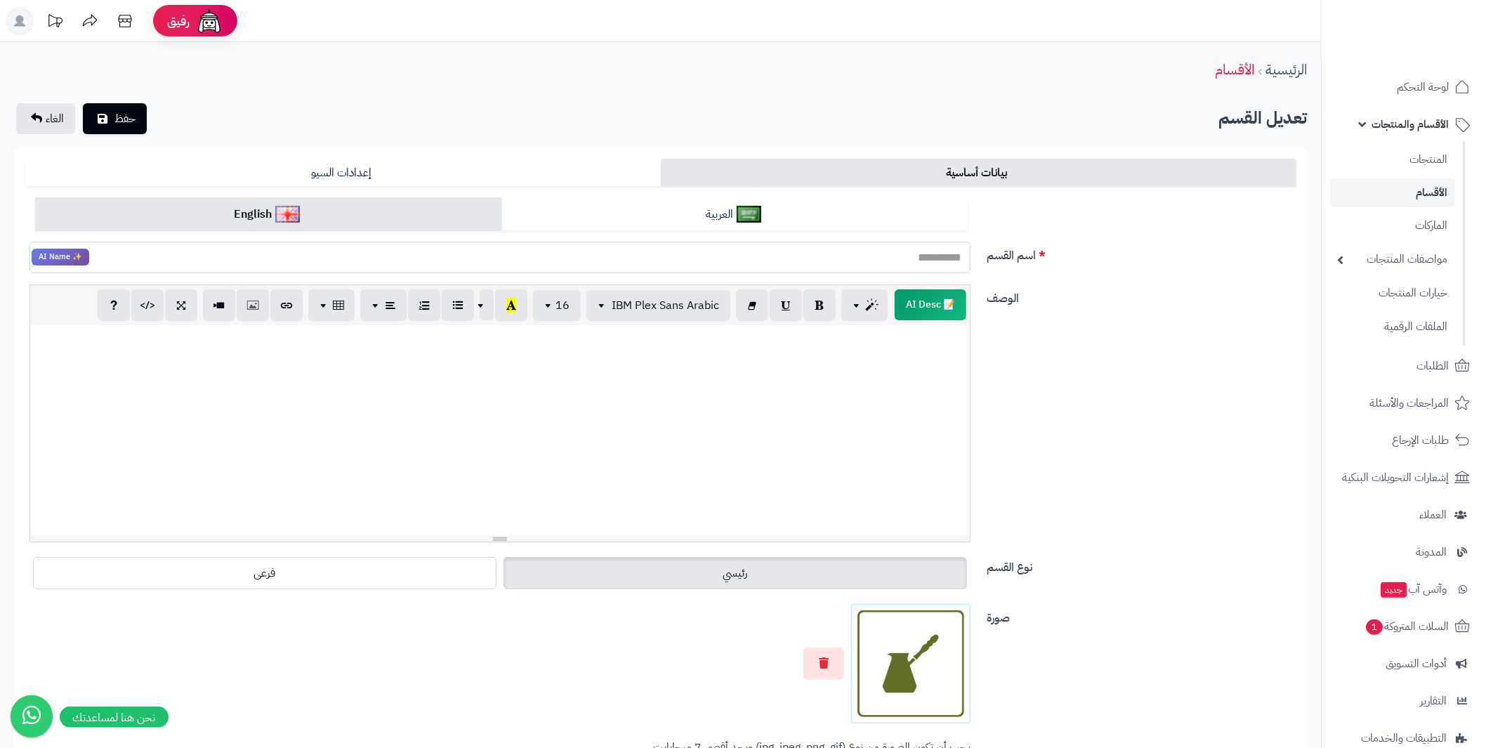
click at [230, 263] on input "اسم القسم" at bounding box center [499, 258] width 941 height 32
type input "**********"
click at [108, 121] on button "حفظ" at bounding box center [115, 118] width 64 height 31
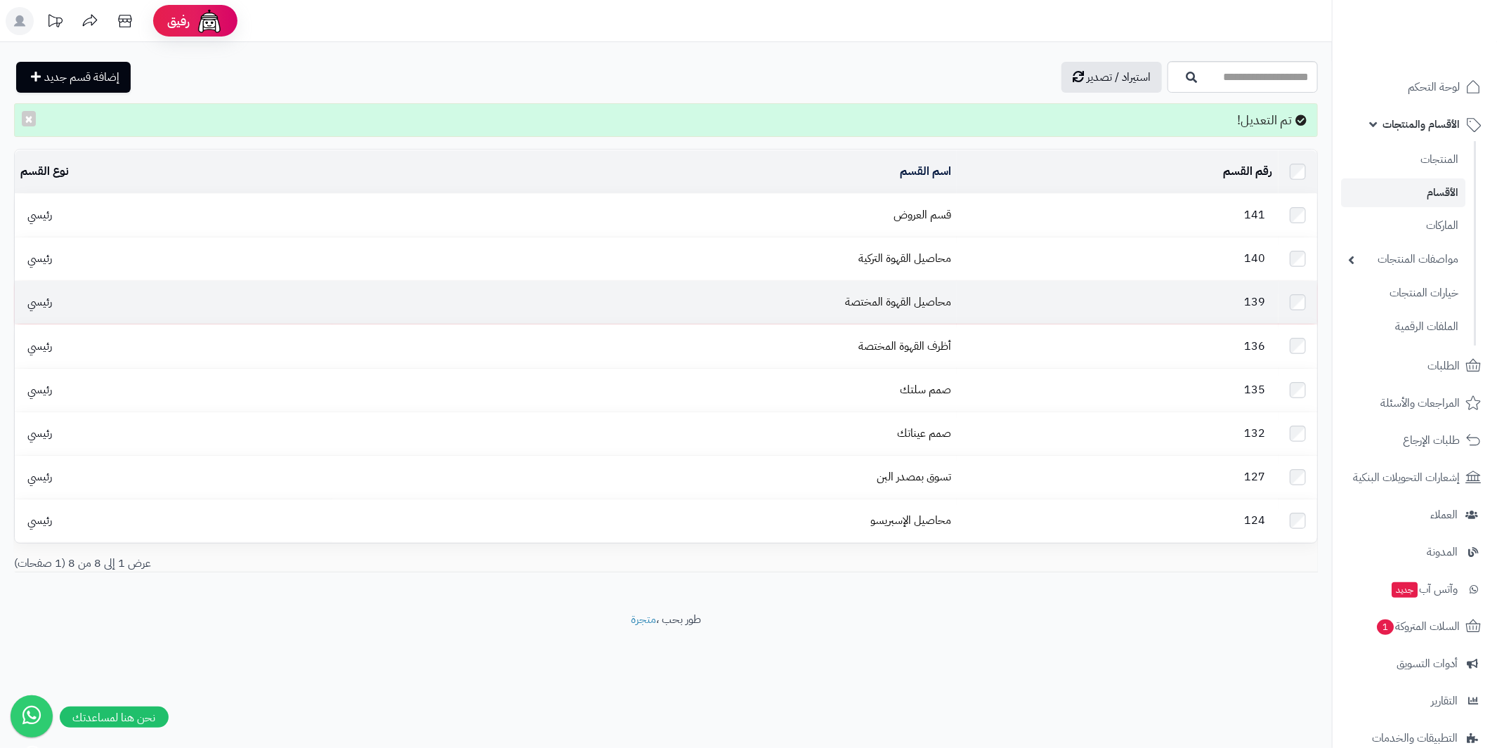
click at [837, 292] on td "محاصيل القهوة المختصة" at bounding box center [644, 302] width 624 height 43
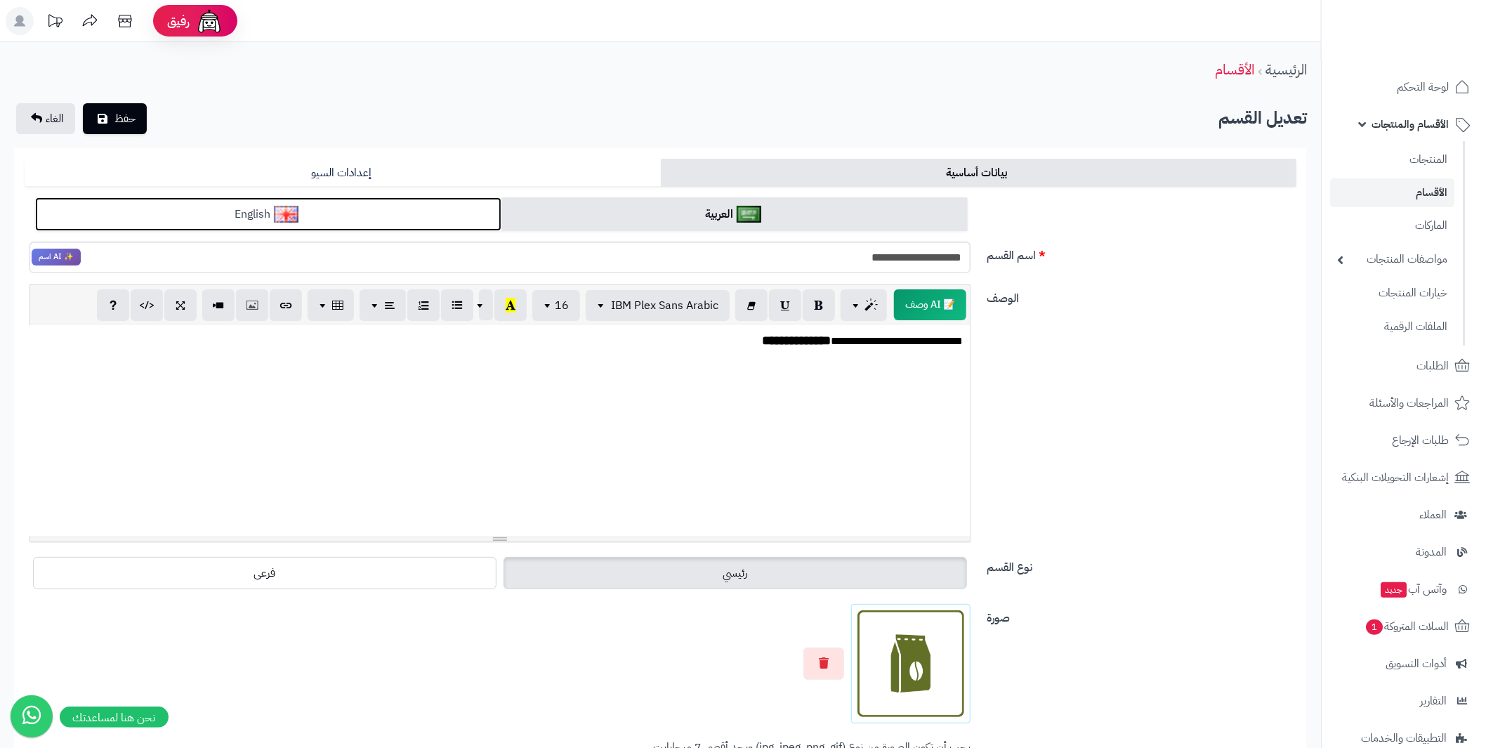
click at [409, 219] on link "English" at bounding box center [268, 214] width 466 height 34
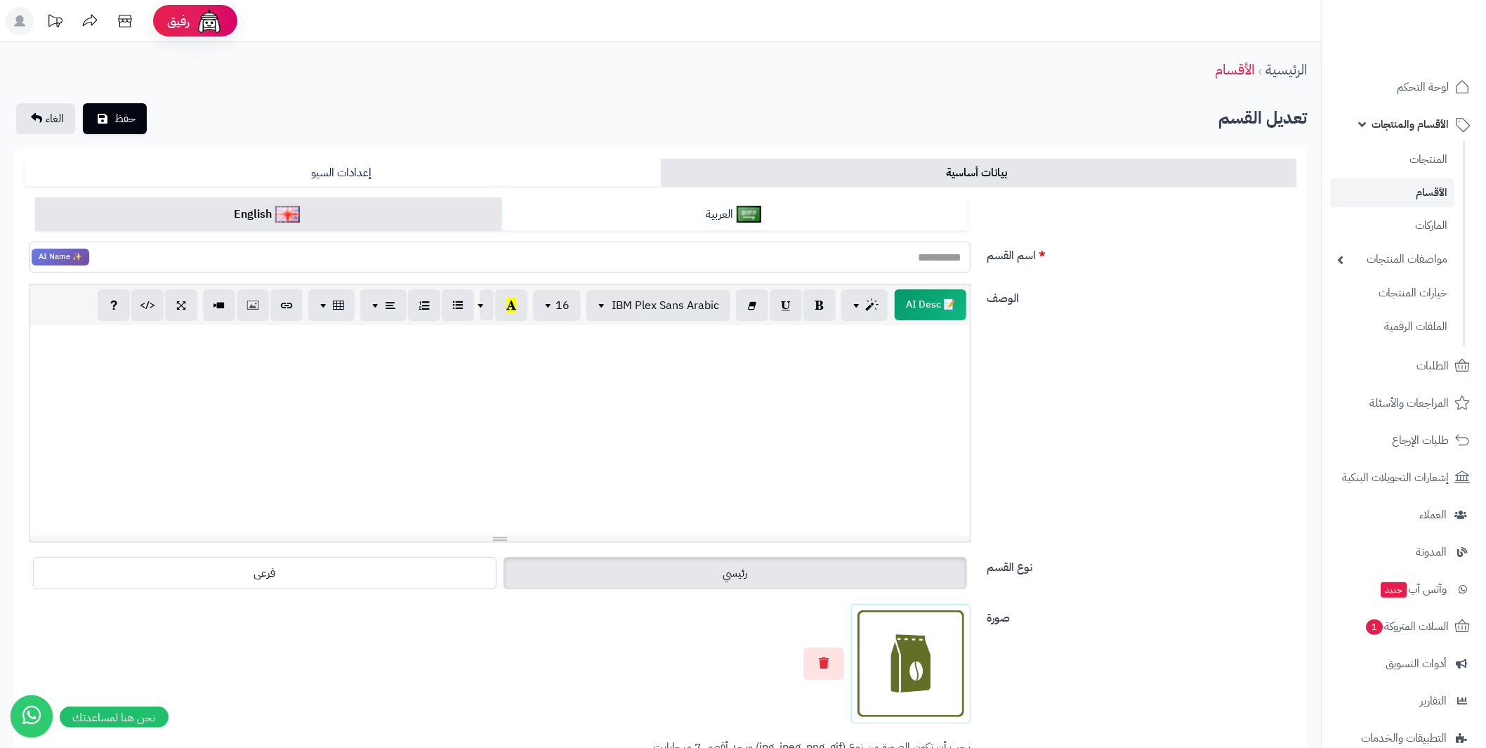
click at [742, 257] on input "اسم القسم" at bounding box center [499, 258] width 941 height 32
type input "**********"
click at [111, 113] on button "حفظ" at bounding box center [115, 118] width 64 height 31
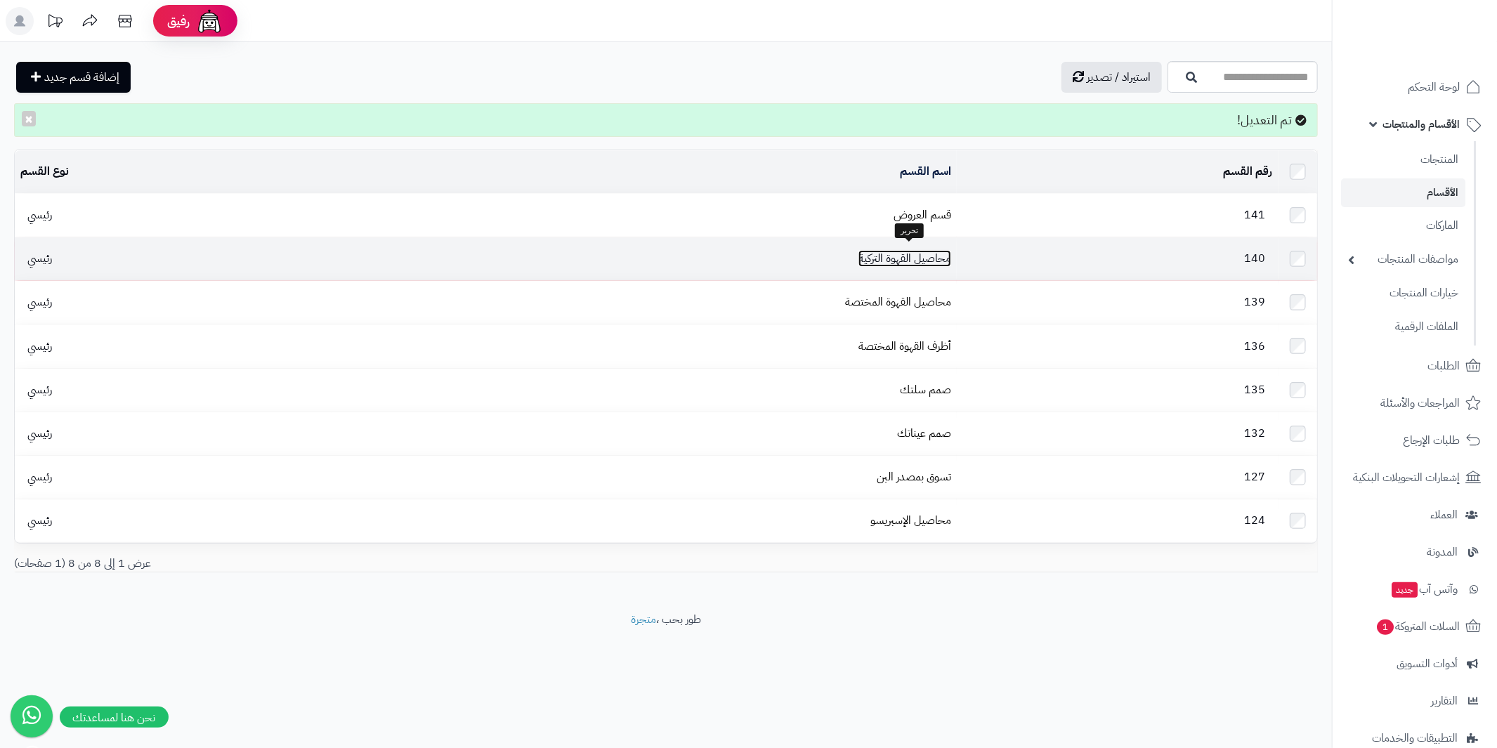
click at [935, 253] on link "محاصيل القهوة التركية" at bounding box center [904, 258] width 93 height 17
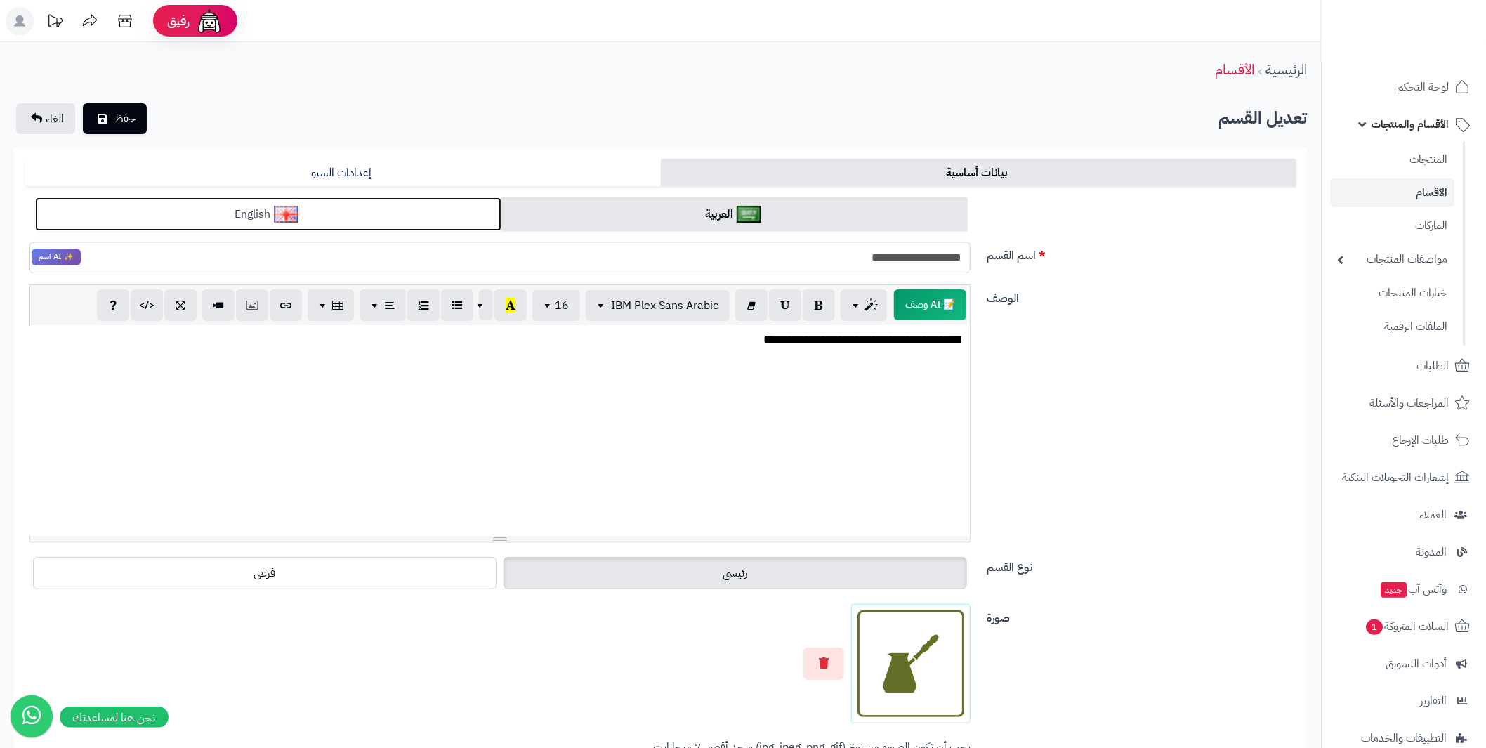
click at [275, 206] on link "English" at bounding box center [268, 214] width 466 height 34
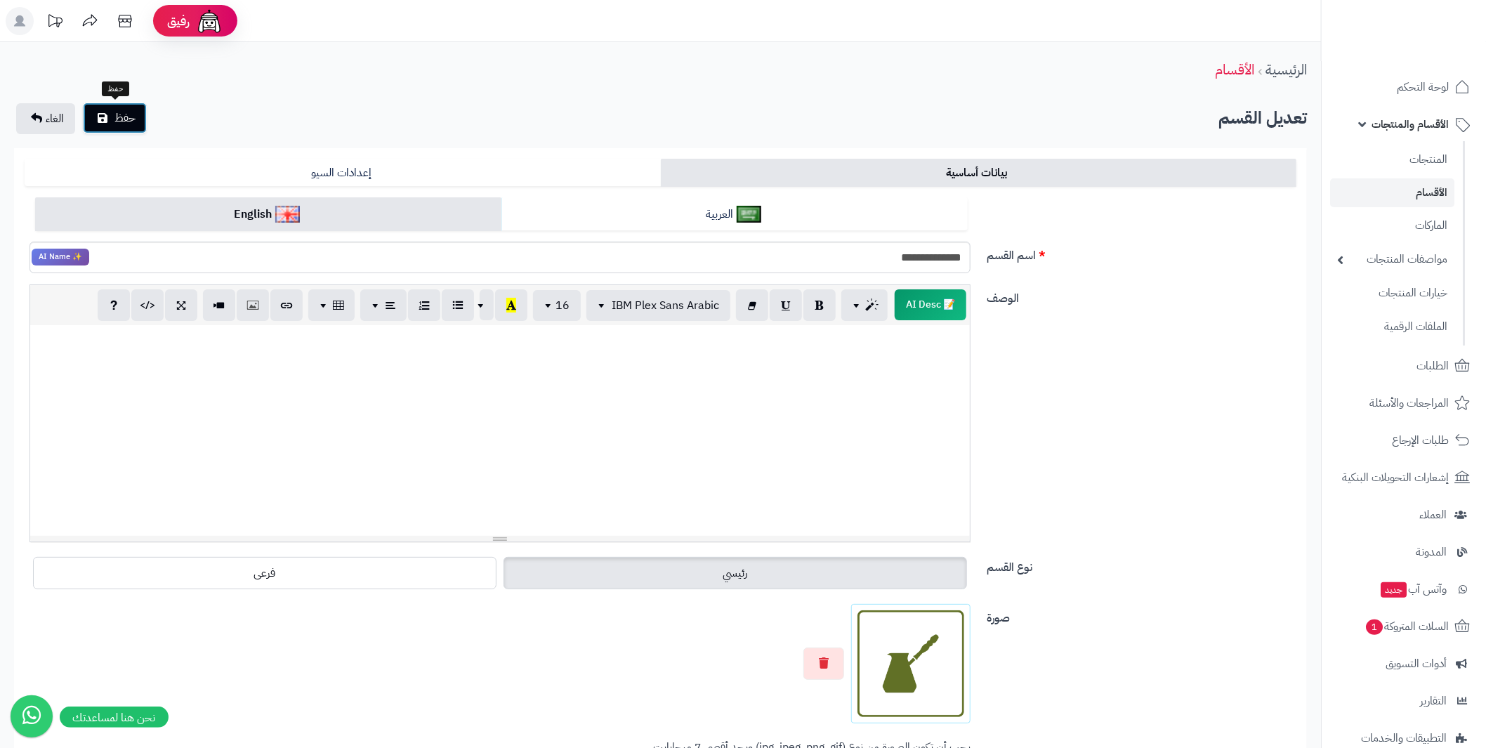
click at [136, 107] on button "حفظ" at bounding box center [115, 118] width 64 height 31
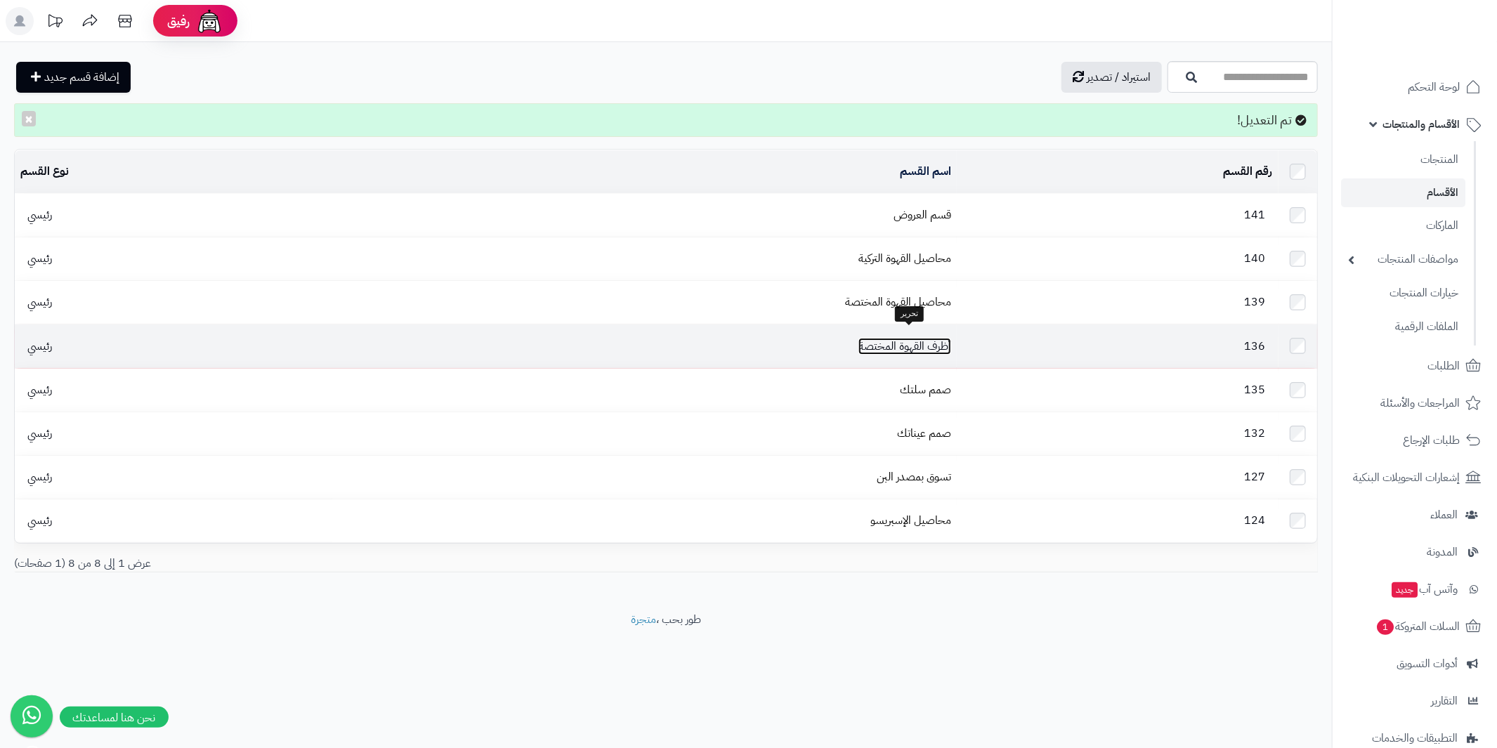
click at [866, 341] on link "أظرف القهوة المختصة" at bounding box center [904, 346] width 93 height 17
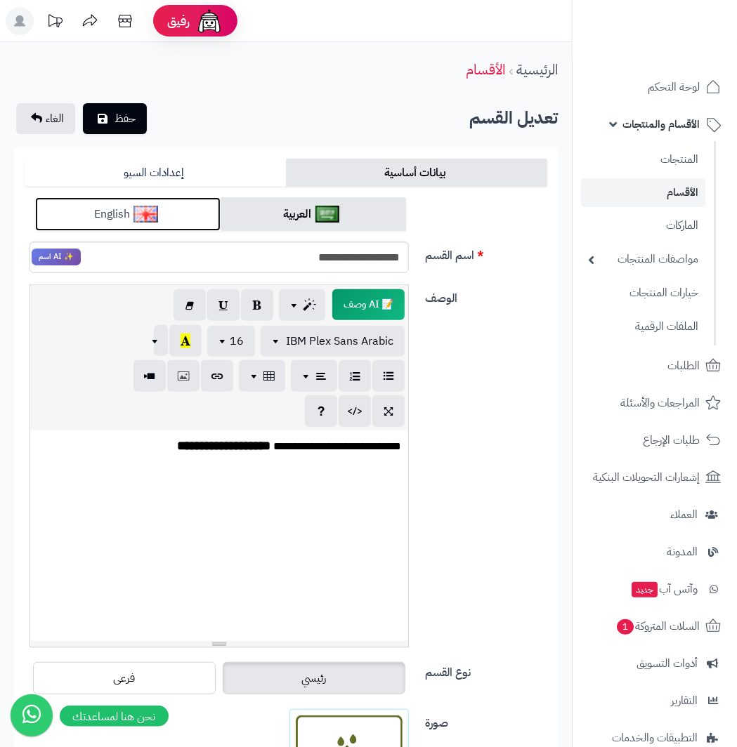
click at [128, 209] on link "English" at bounding box center [127, 214] width 185 height 34
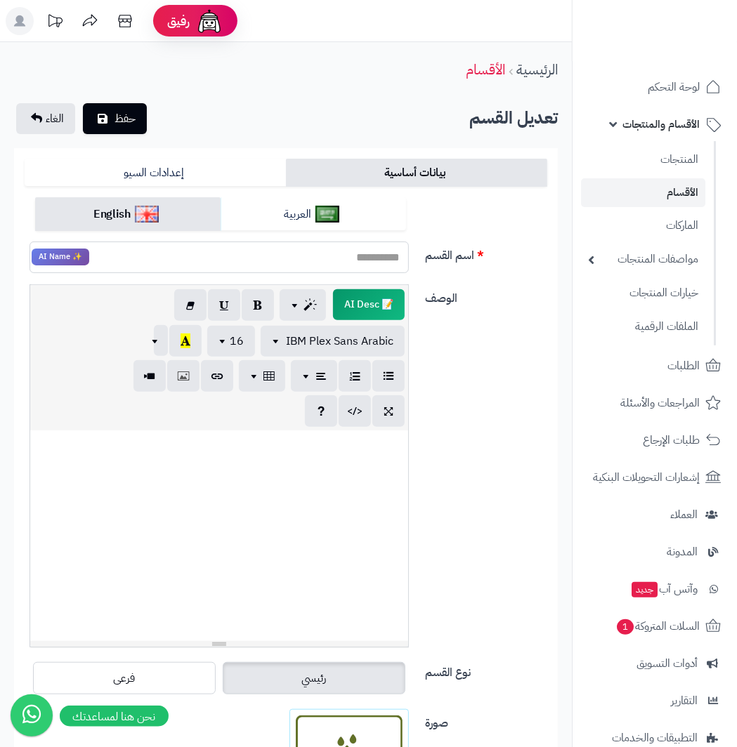
click at [274, 259] on input "اسم القسم" at bounding box center [218, 258] width 379 height 32
paste input "*******"
type input "*******"
click at [125, 117] on span "حفظ" at bounding box center [124, 118] width 21 height 17
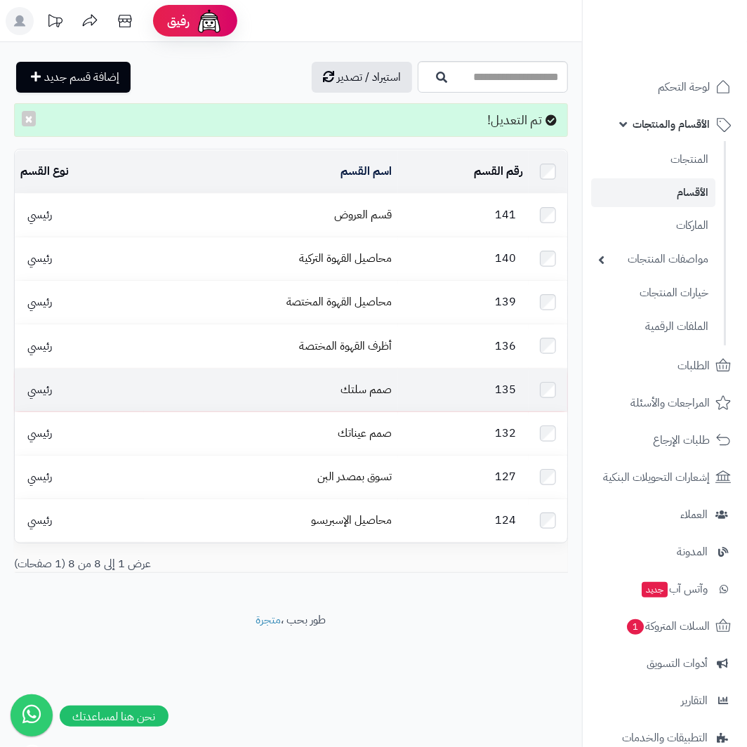
click at [261, 376] on td "صمم سلتك" at bounding box center [271, 390] width 254 height 43
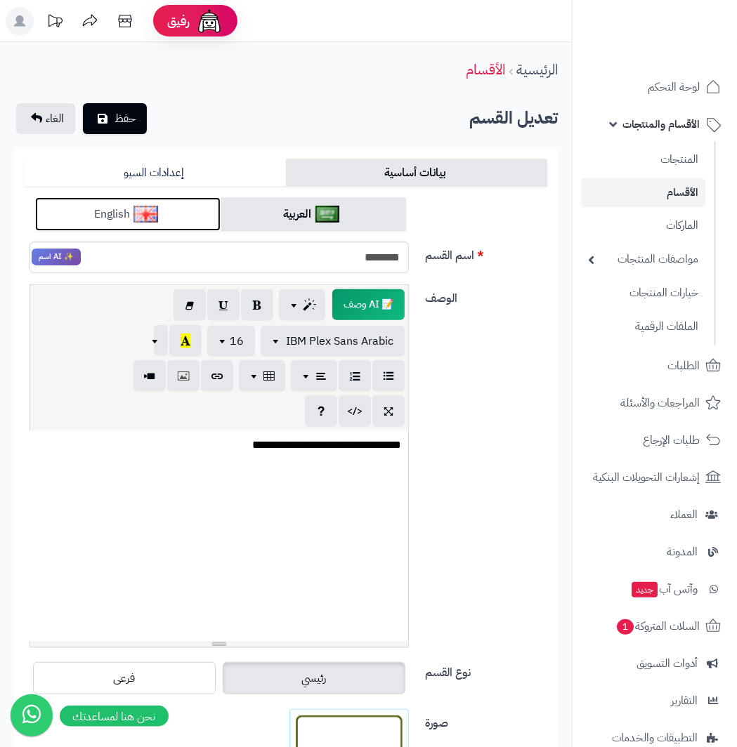
click at [118, 212] on link "English" at bounding box center [127, 214] width 185 height 34
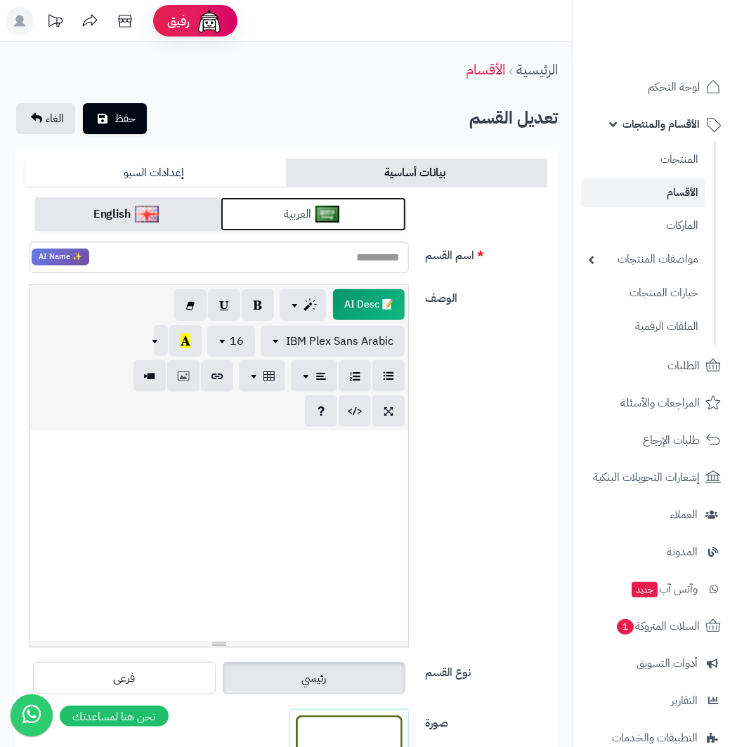
click at [286, 203] on link "العربية" at bounding box center [313, 214] width 185 height 34
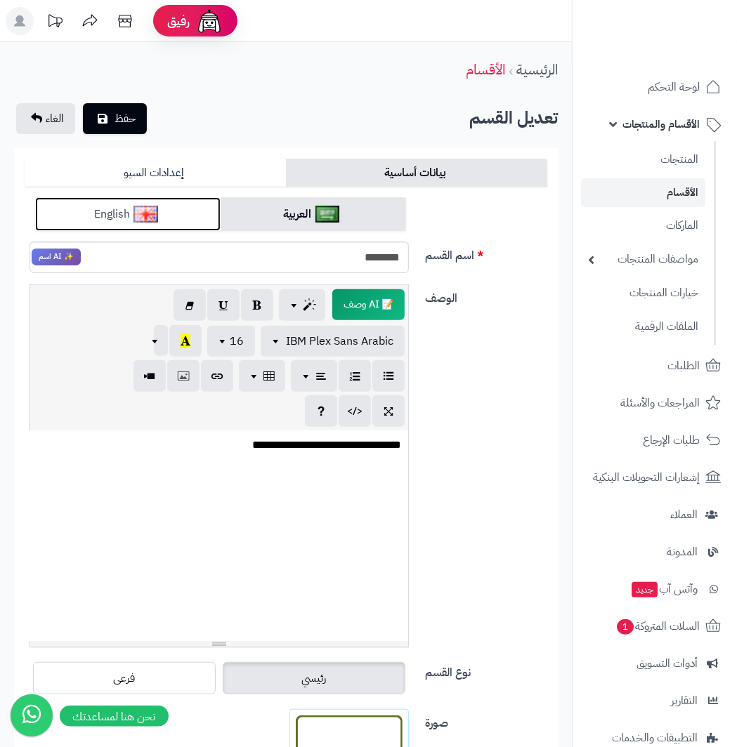
click at [136, 213] on img at bounding box center [145, 214] width 25 height 17
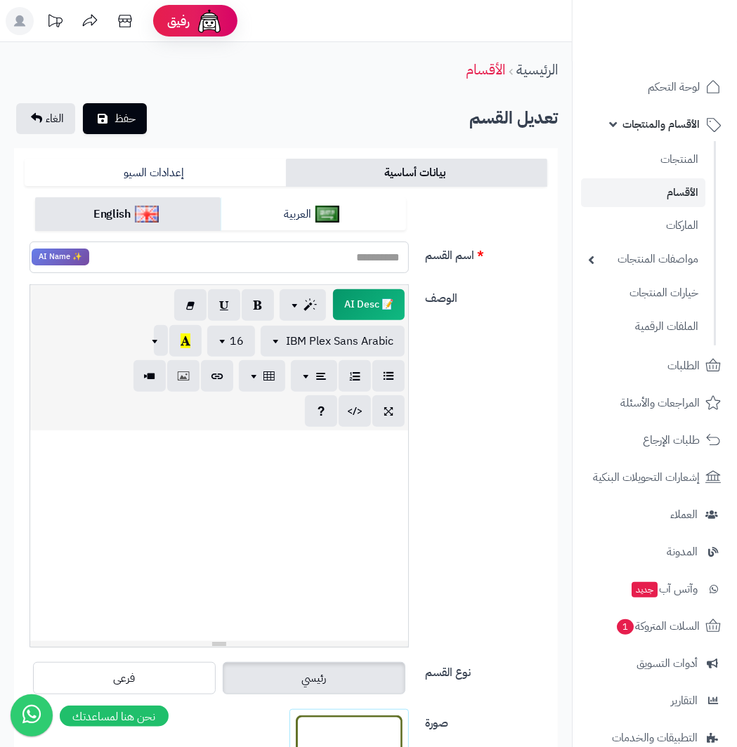
click at [280, 249] on input "اسم القسم" at bounding box center [218, 258] width 379 height 32
paste input "**********"
type input "**********"
click at [122, 118] on span "حفظ" at bounding box center [124, 118] width 21 height 17
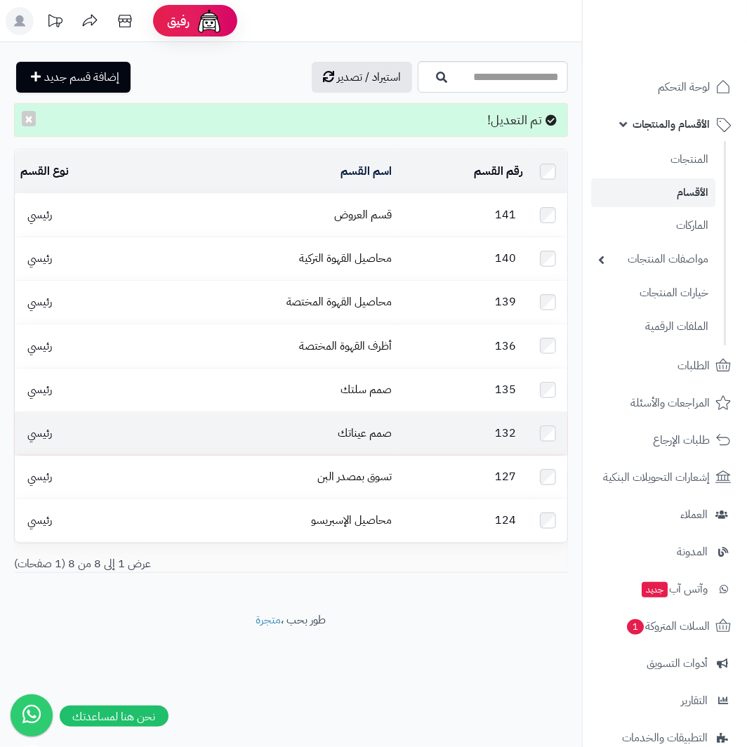
click at [357, 428] on td "صمم عيناتك" at bounding box center [271, 433] width 254 height 43
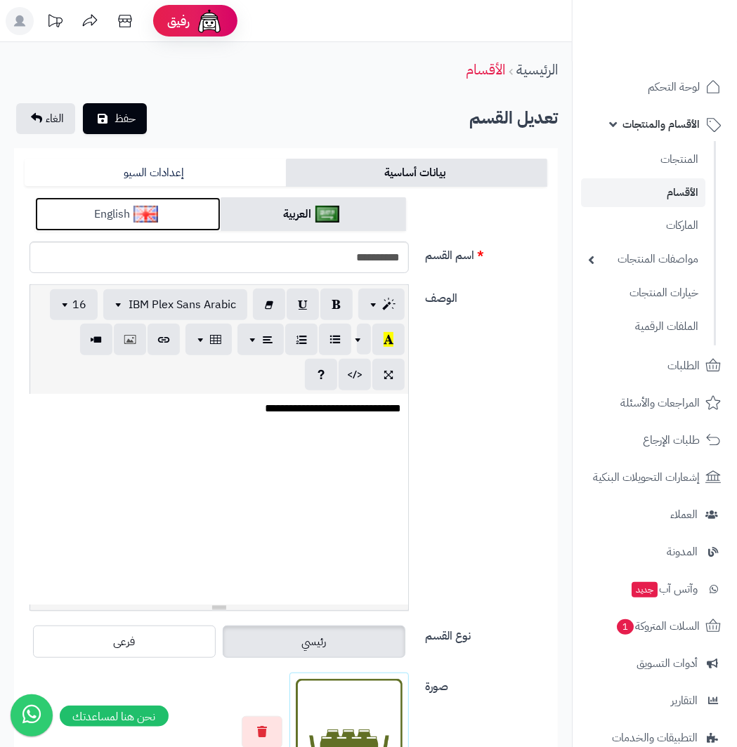
click at [130, 207] on link "English" at bounding box center [127, 214] width 185 height 34
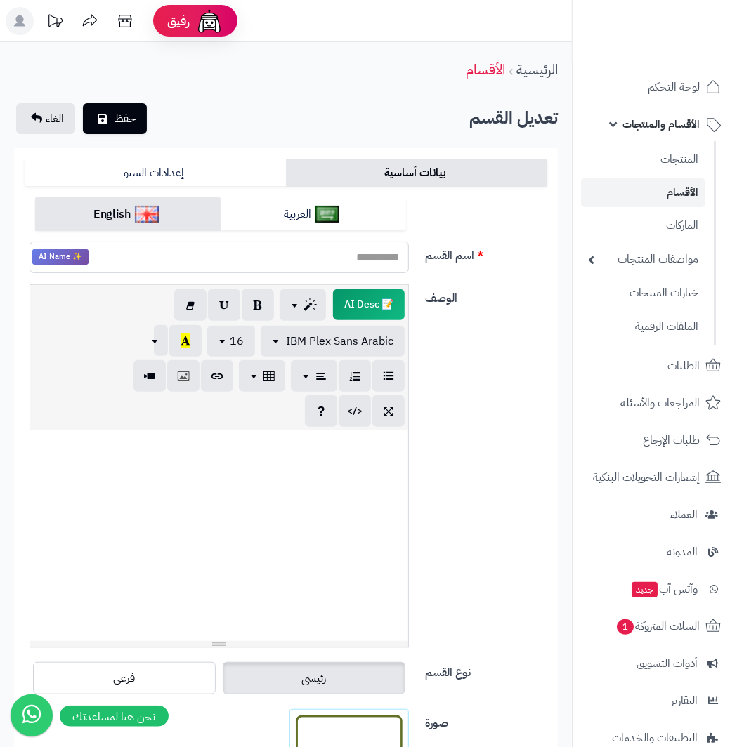
click at [218, 253] on input "اسم القسم" at bounding box center [218, 258] width 379 height 32
paste input "**********"
type input "**********"
click at [129, 110] on span "حفظ" at bounding box center [124, 118] width 21 height 17
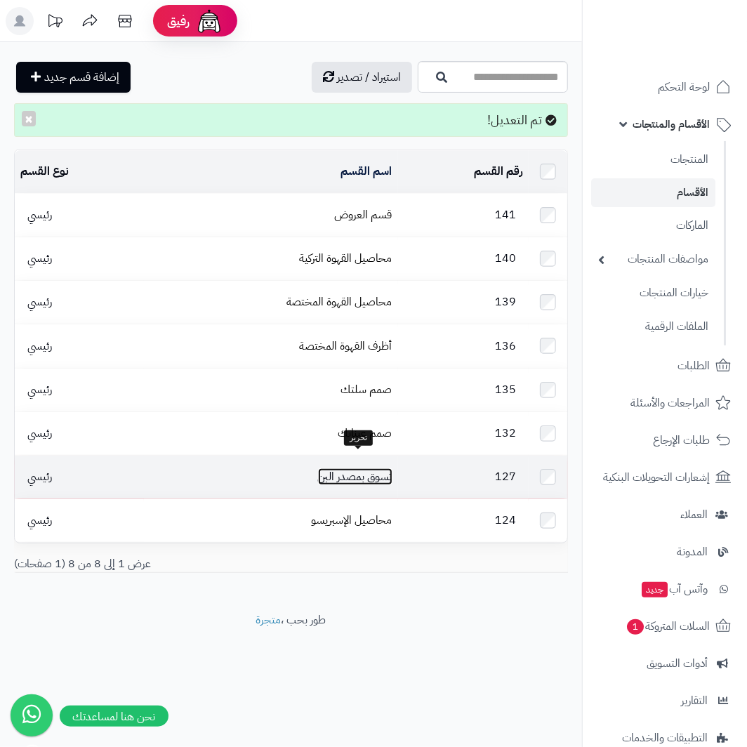
click at [329, 468] on link "تسوق بمصدر البن" at bounding box center [355, 476] width 74 height 17
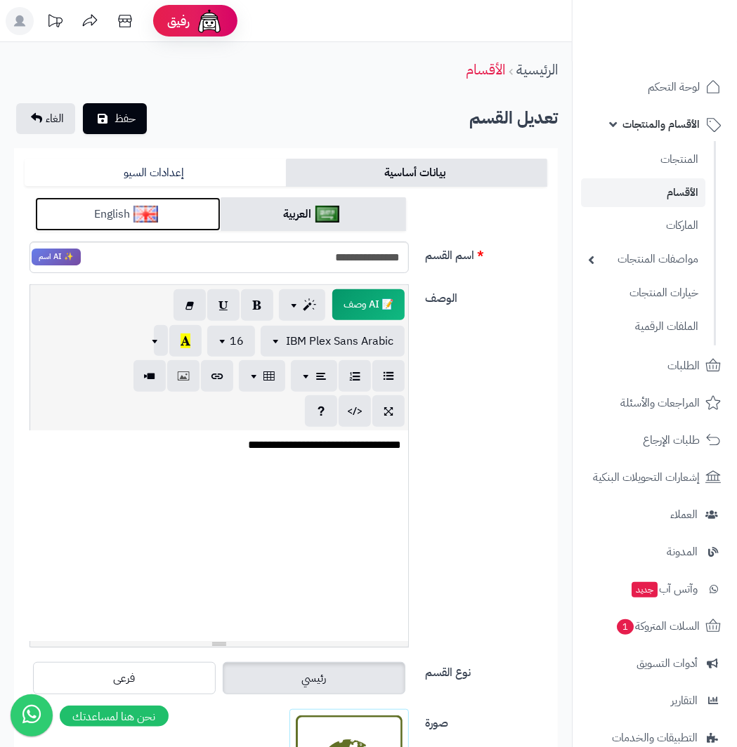
click at [115, 213] on link "English" at bounding box center [127, 214] width 185 height 34
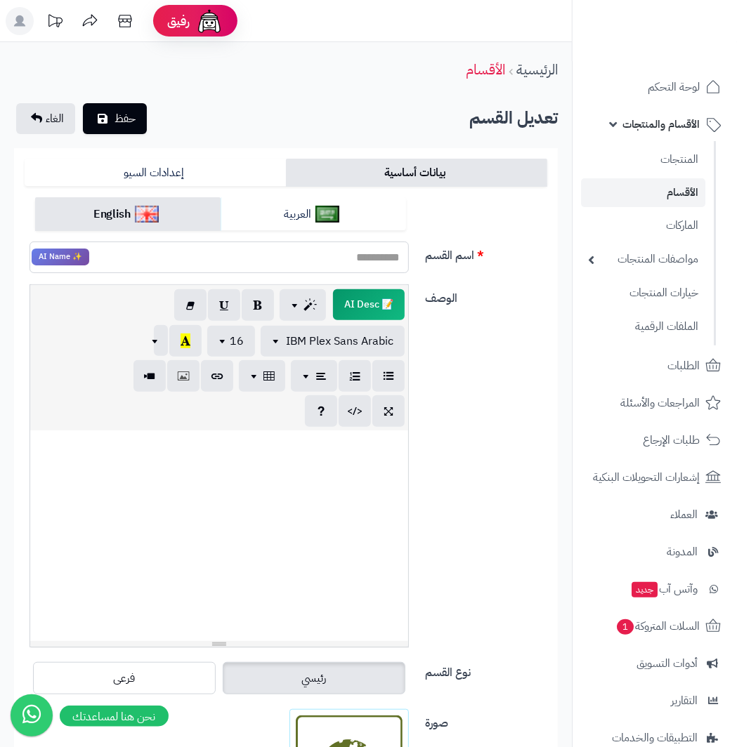
click at [209, 252] on input "اسم القسم" at bounding box center [218, 258] width 379 height 32
paste input "**********"
type input "**********"
click at [128, 119] on span "حفظ" at bounding box center [124, 118] width 21 height 17
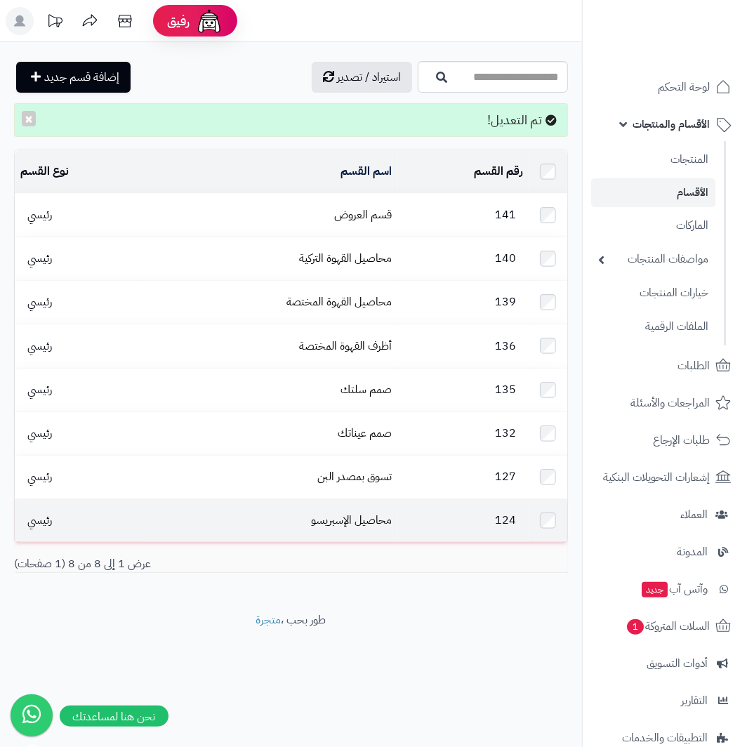
click at [213, 504] on td "محاصيل الإسبريسو" at bounding box center [271, 520] width 254 height 43
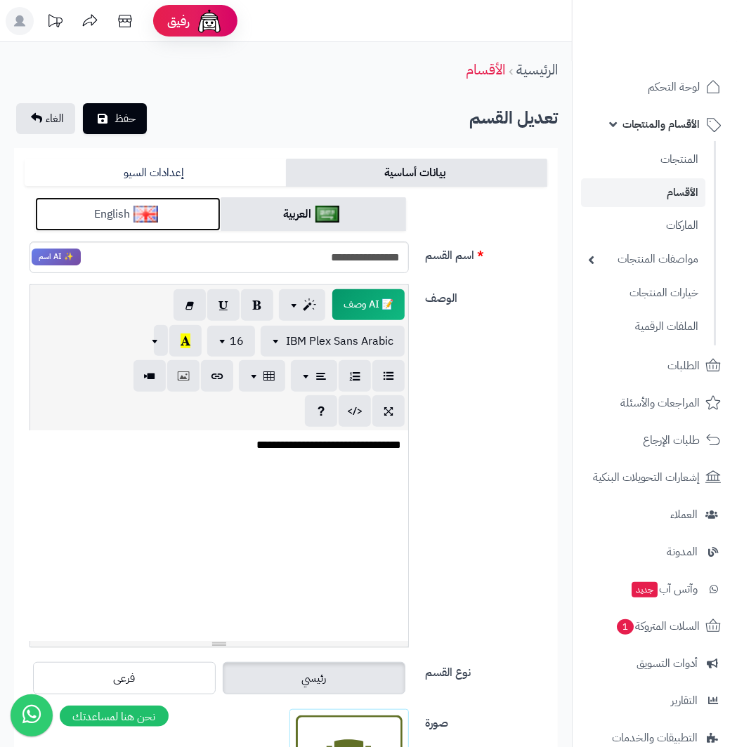
click at [124, 210] on link "English" at bounding box center [127, 214] width 185 height 34
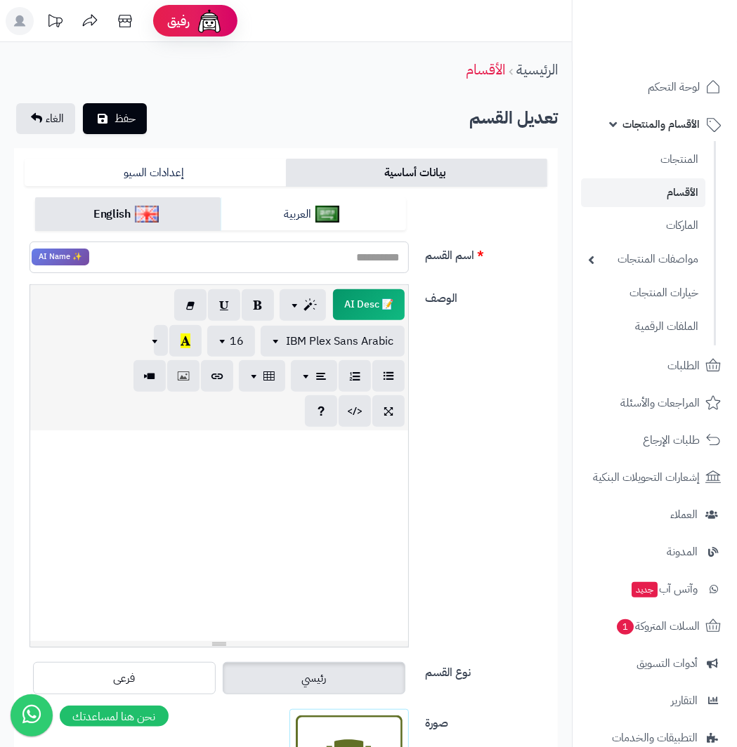
click at [192, 263] on input "اسم القسم" at bounding box center [218, 258] width 379 height 32
paste input "********"
type input "********"
click at [121, 115] on span "حفظ" at bounding box center [124, 118] width 21 height 17
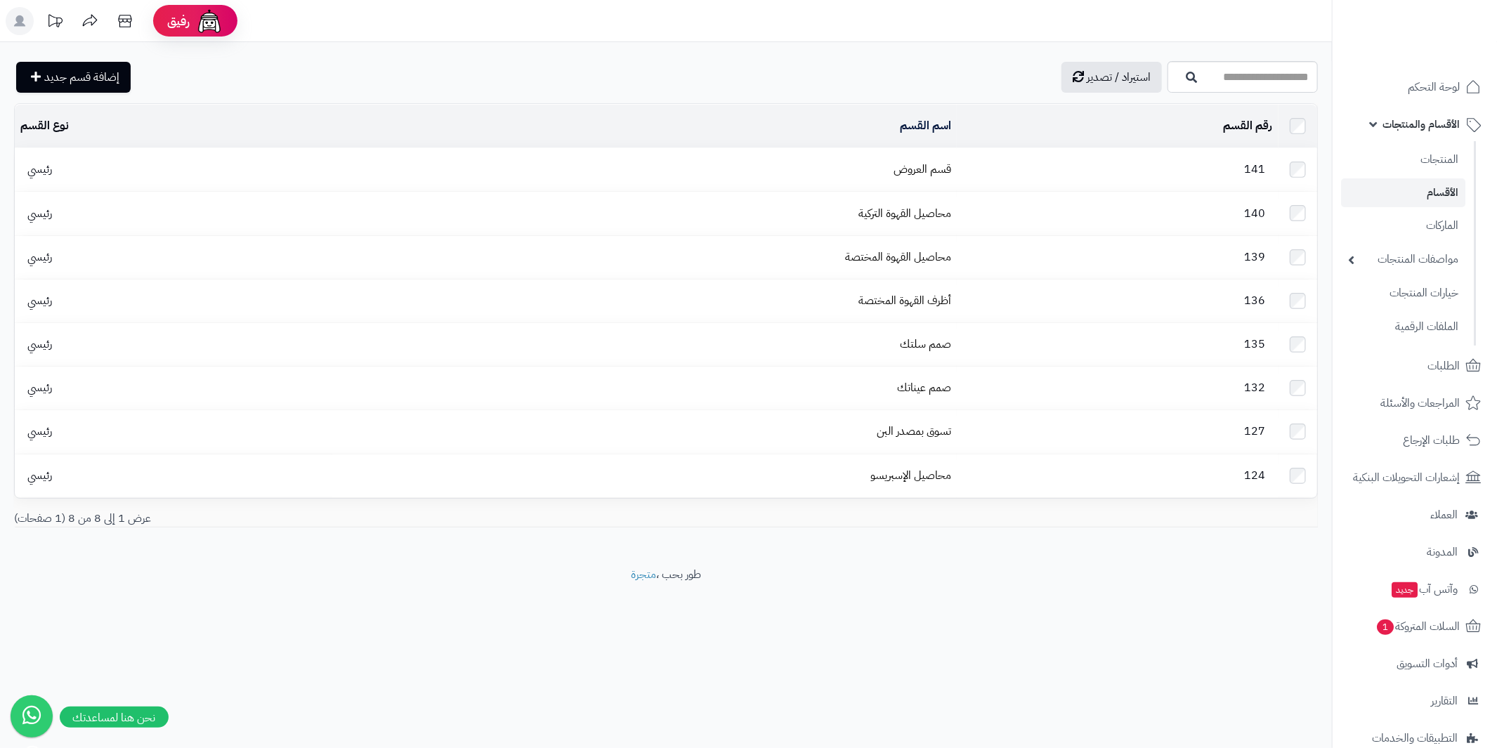
click at [43, 127] on td "نوع القسم" at bounding box center [173, 126] width 317 height 43
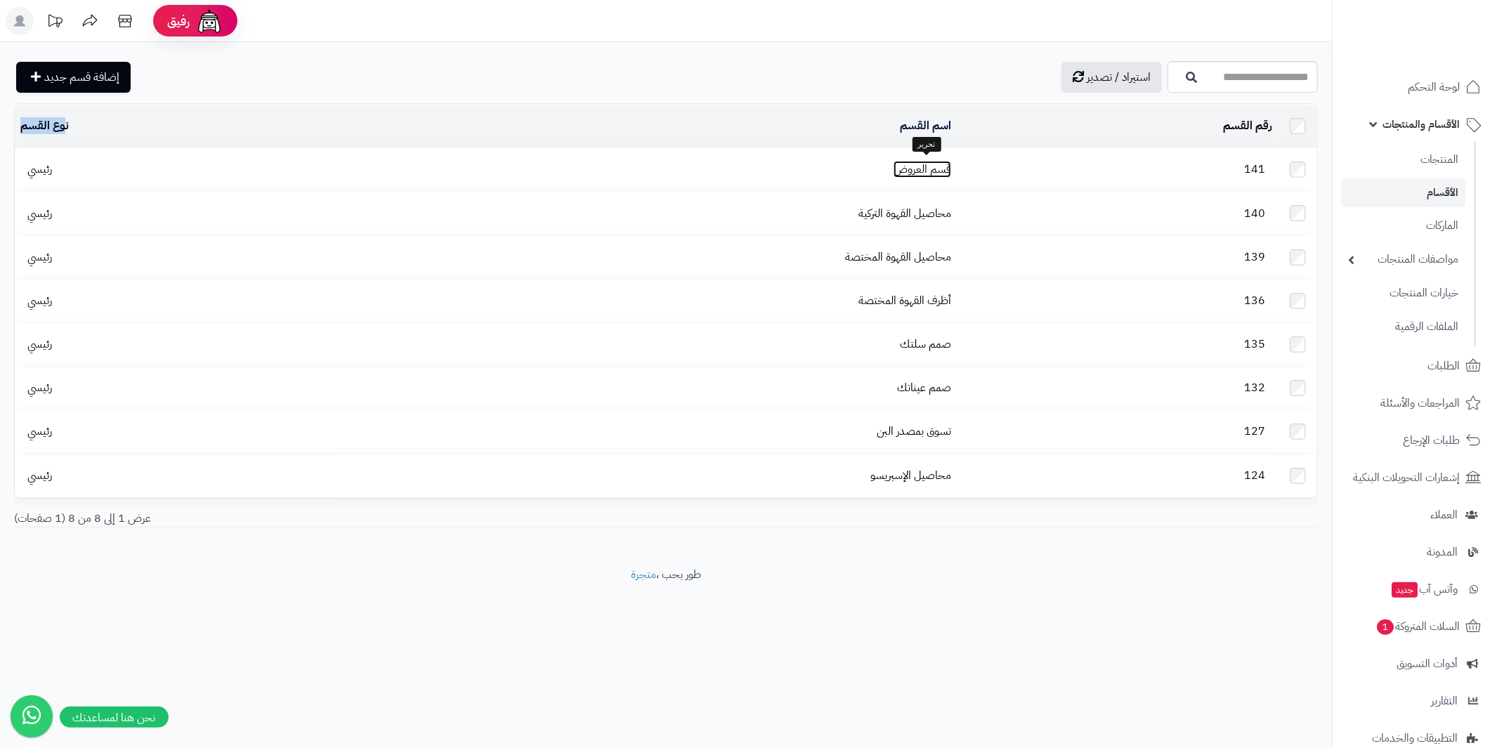
click at [926, 162] on link "قسم العروض" at bounding box center [922, 169] width 58 height 17
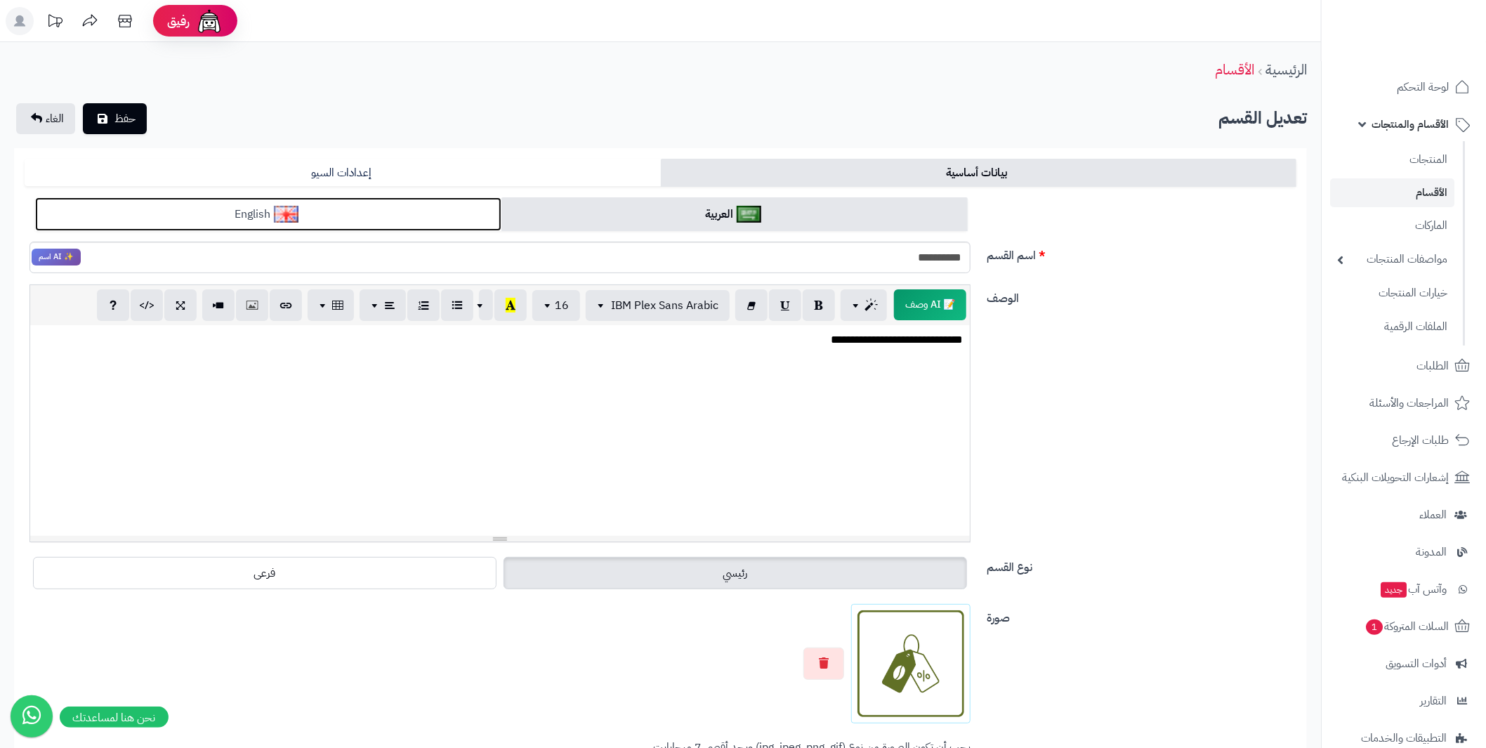
click at [323, 209] on link "English" at bounding box center [268, 214] width 466 height 34
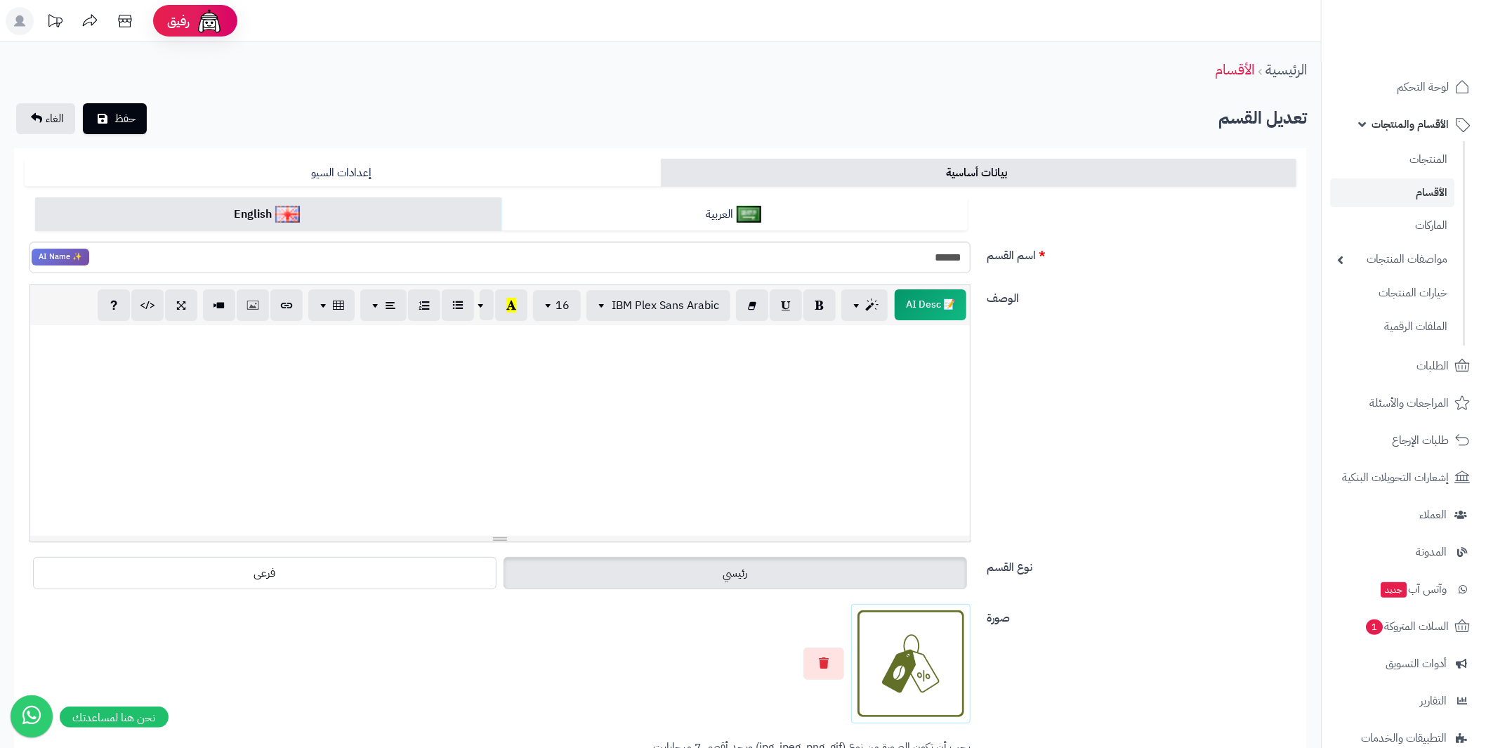
click at [760, 178] on link "بيانات أساسية" at bounding box center [979, 173] width 636 height 28
click at [498, 160] on link "إعدادات السيو" at bounding box center [343, 173] width 636 height 28
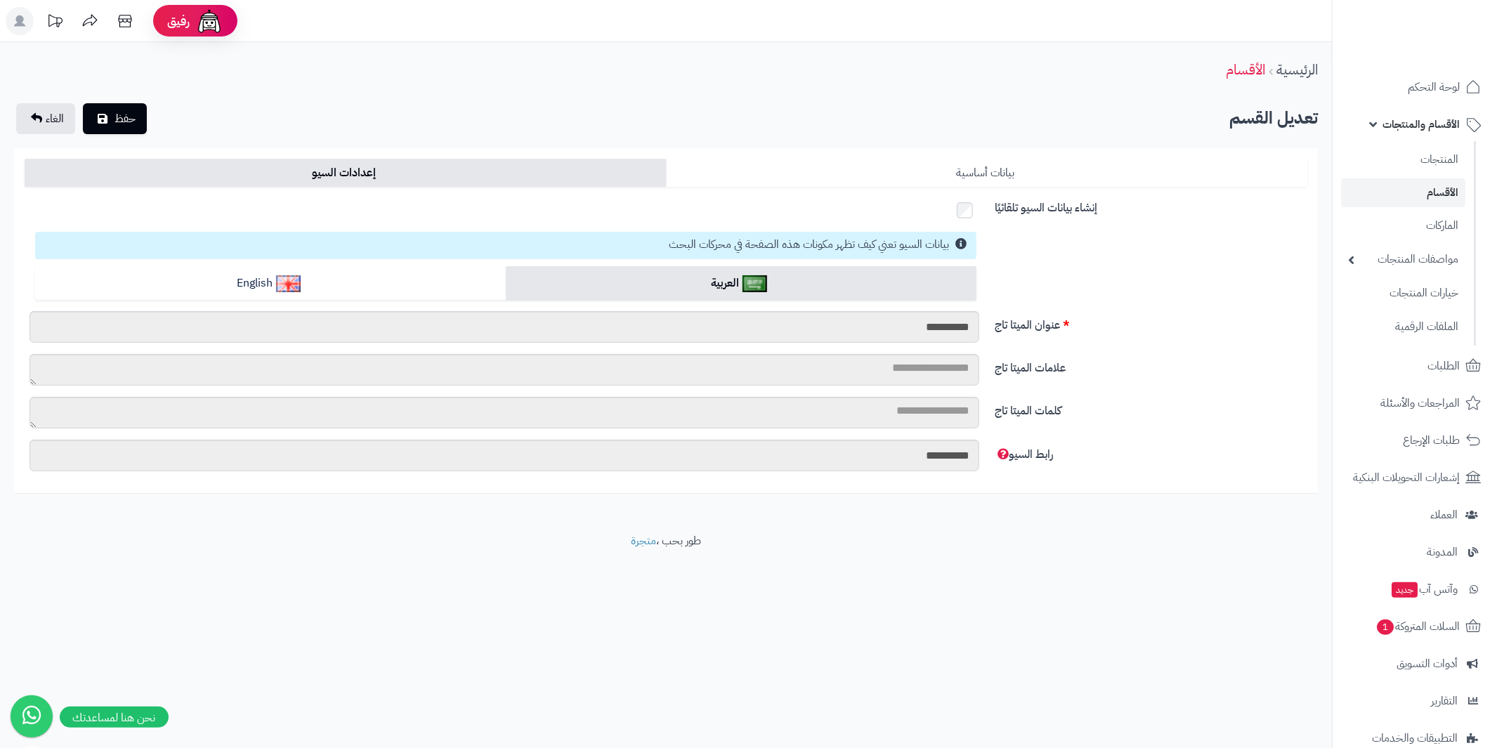
click at [789, 159] on link "بيانات أساسية" at bounding box center [986, 173] width 641 height 28
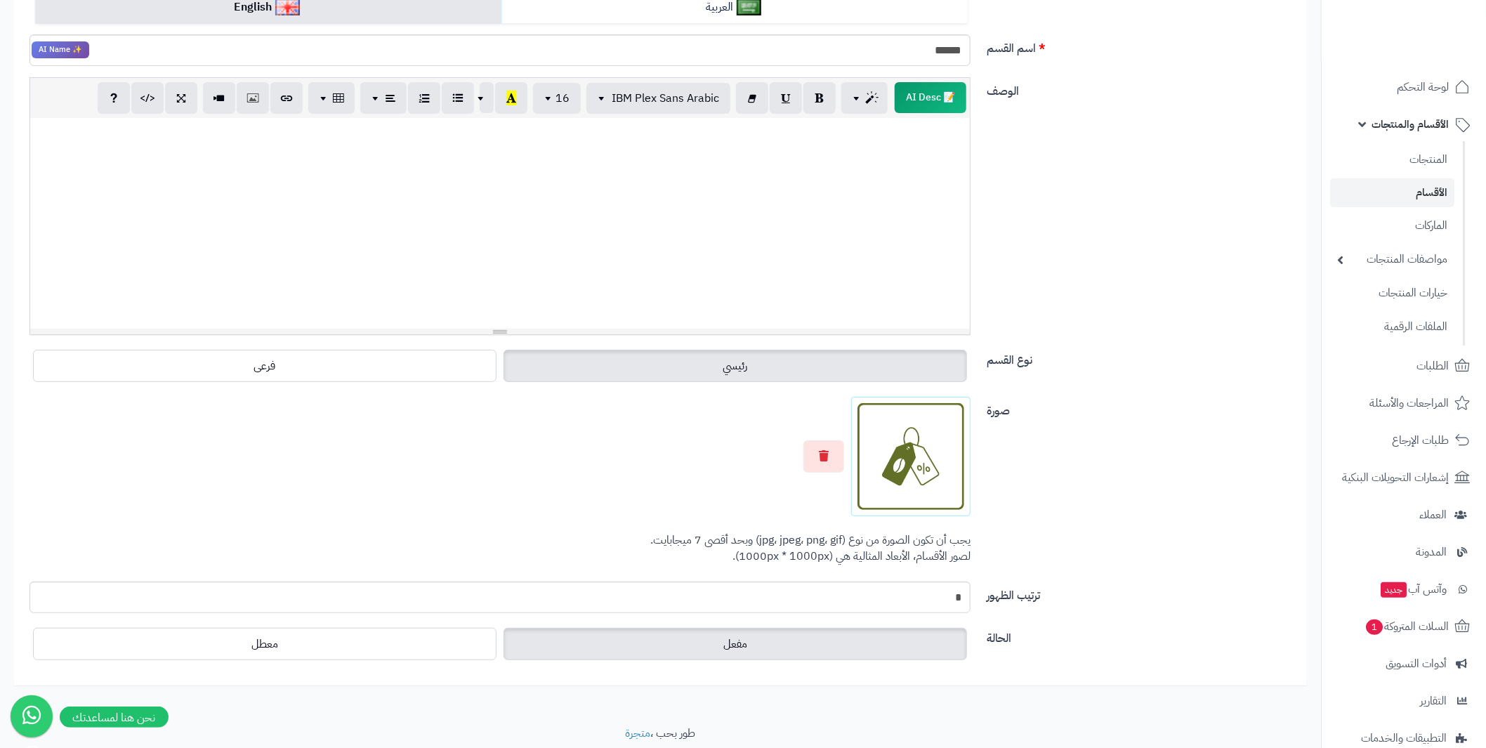
scroll to position [253, 0]
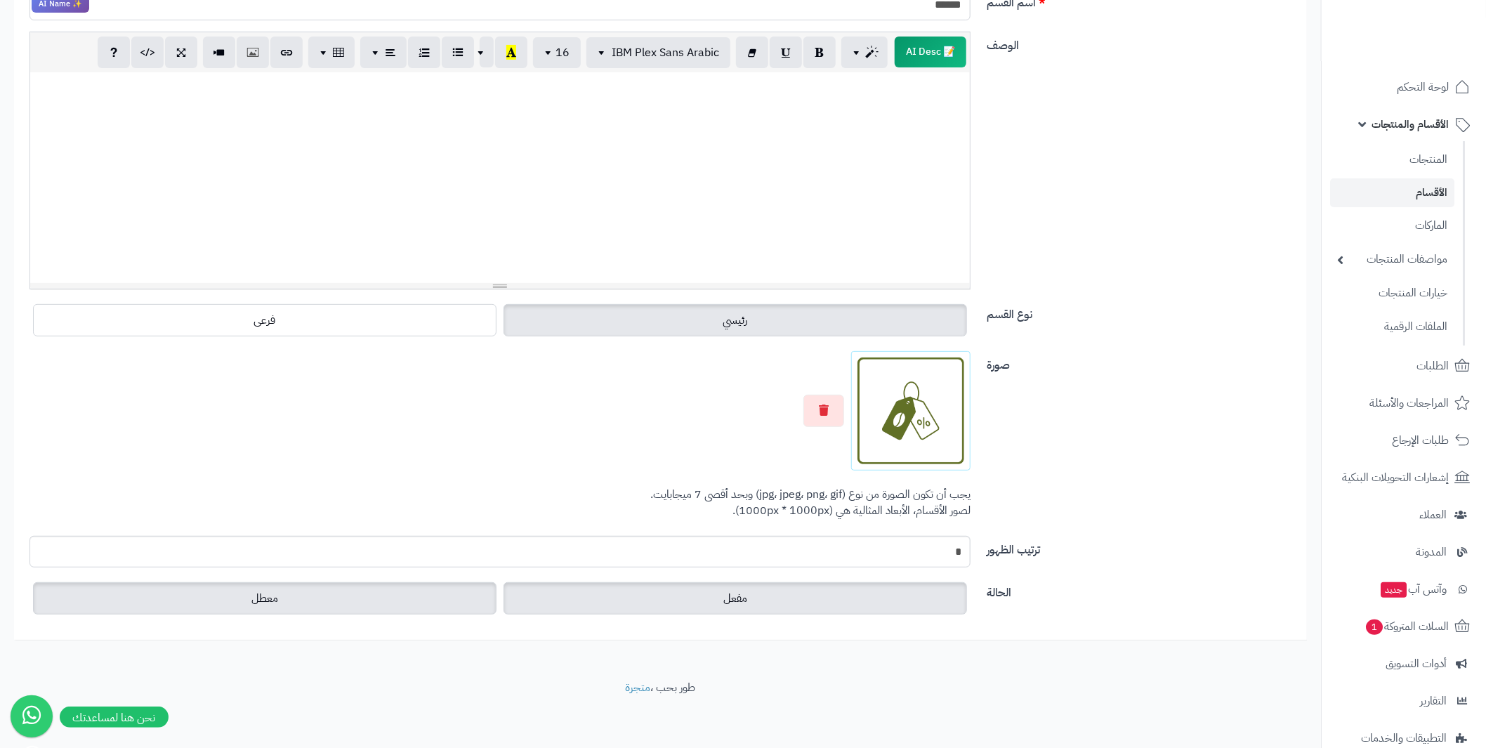
click at [423, 598] on label "معطل" at bounding box center [264, 598] width 463 height 32
click at [724, 606] on label "مفعل" at bounding box center [735, 598] width 463 height 32
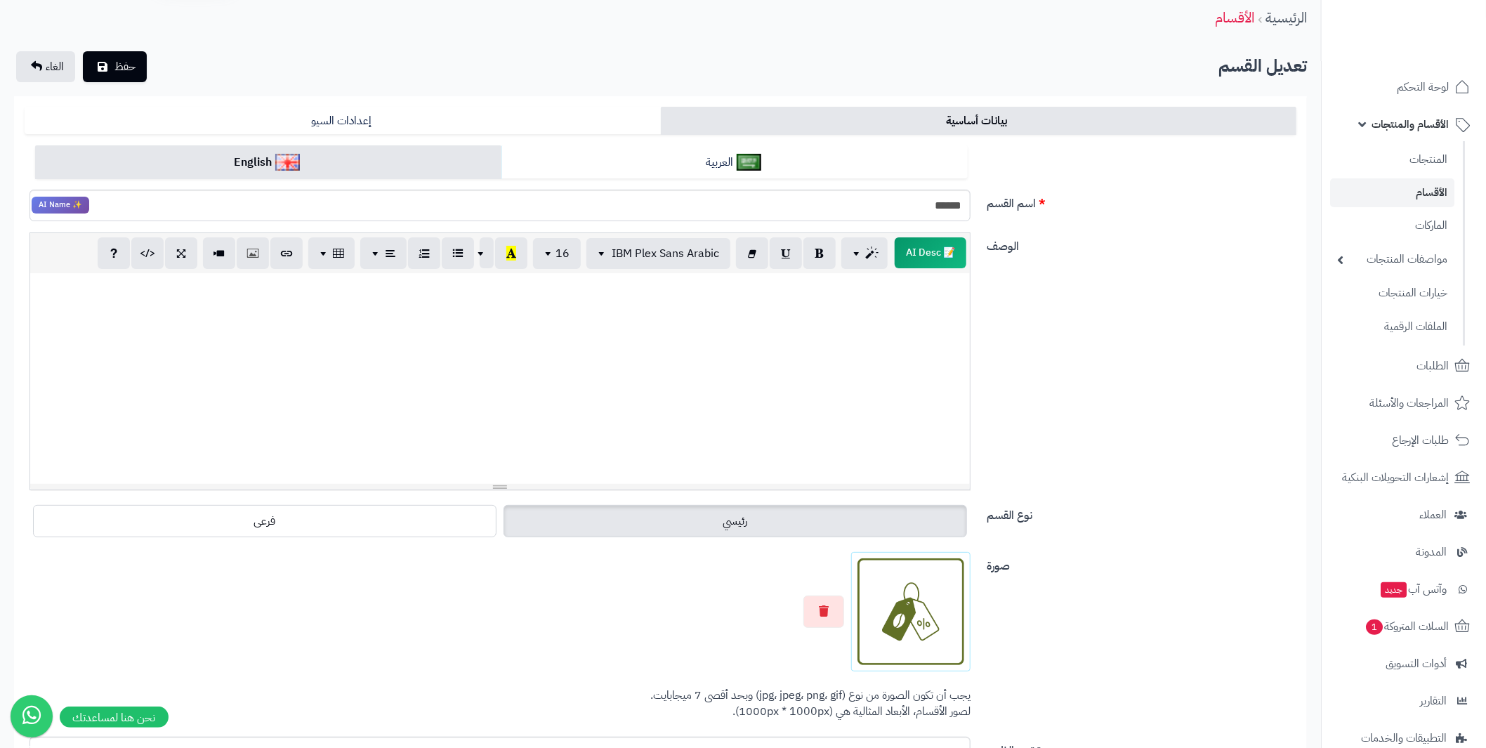
scroll to position [42, 0]
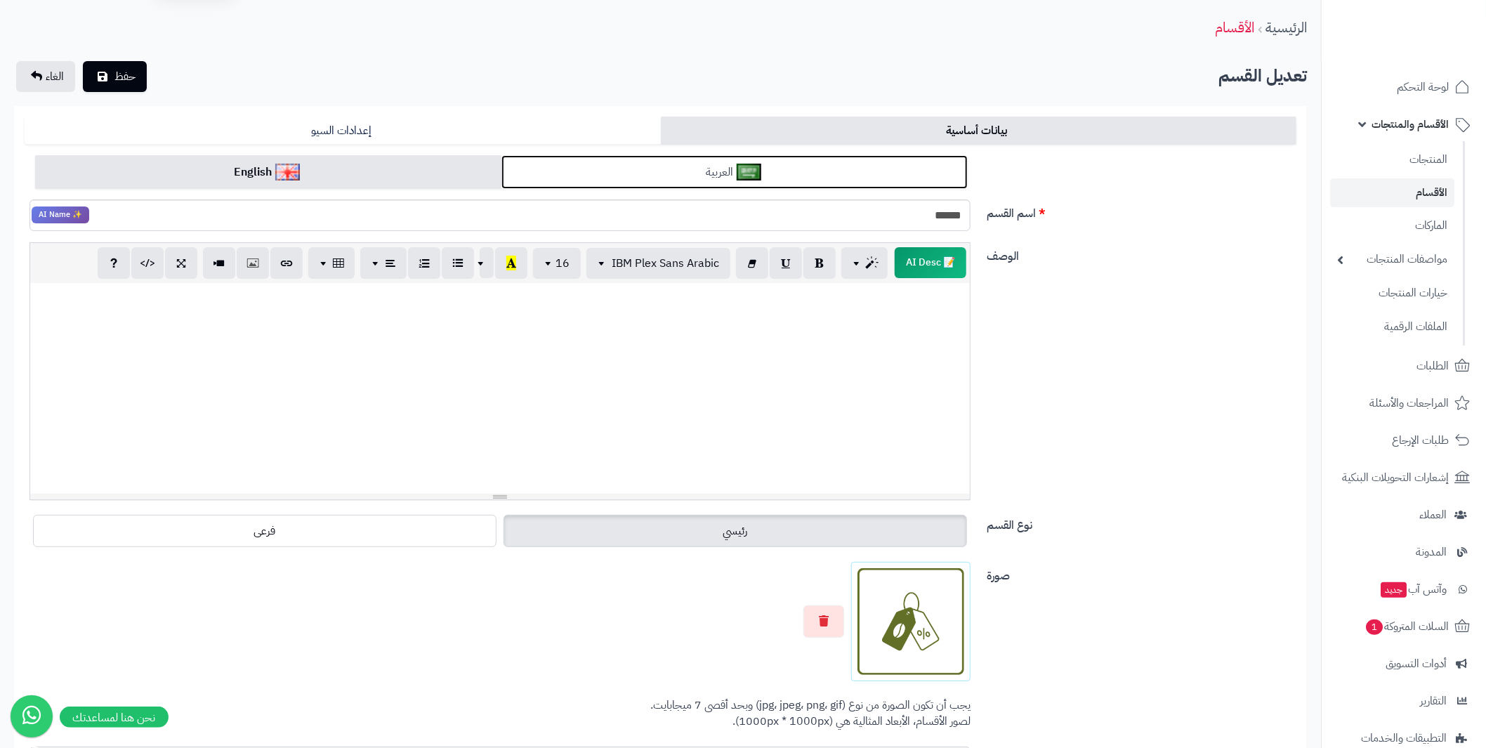
click at [699, 169] on link "العربية" at bounding box center [734, 172] width 466 height 34
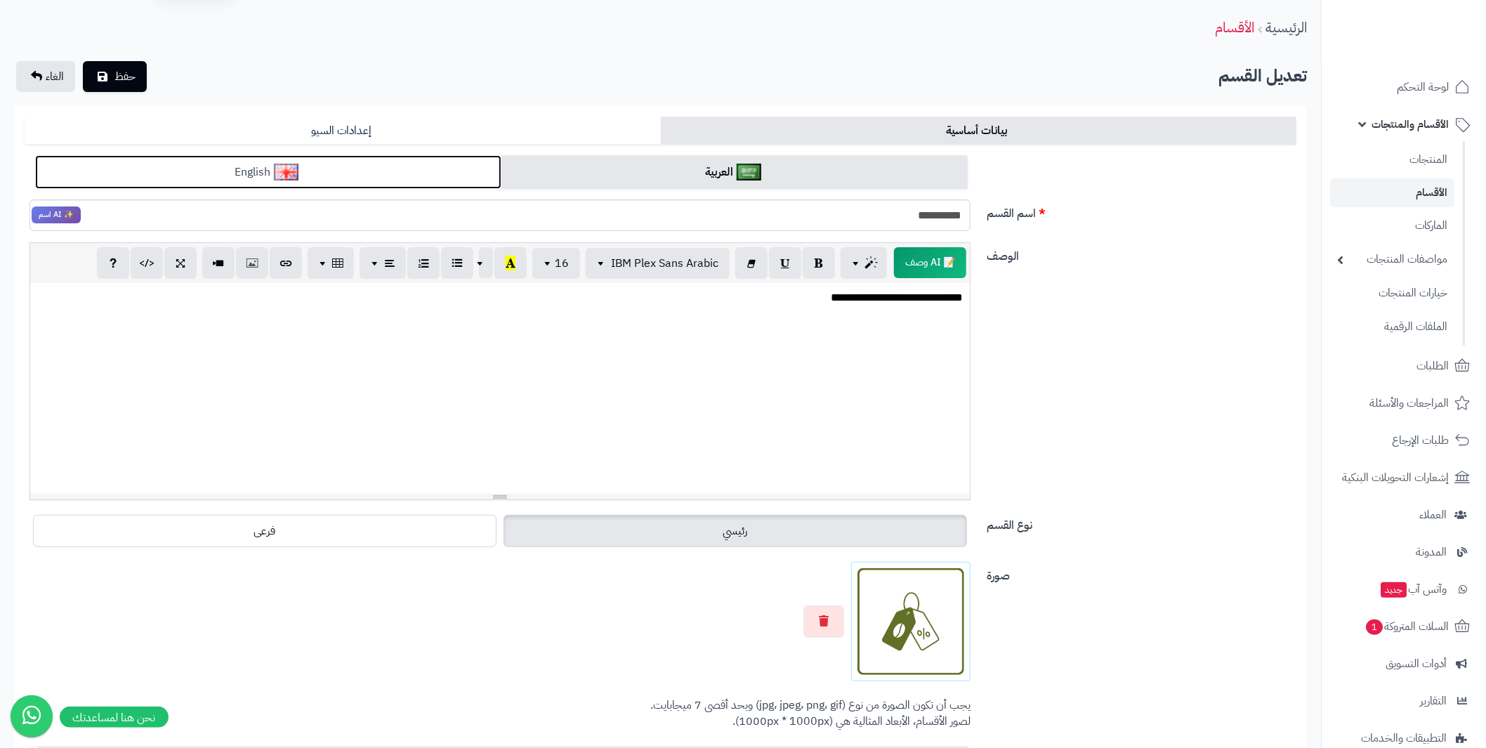
click at [388, 169] on link "English" at bounding box center [268, 172] width 466 height 34
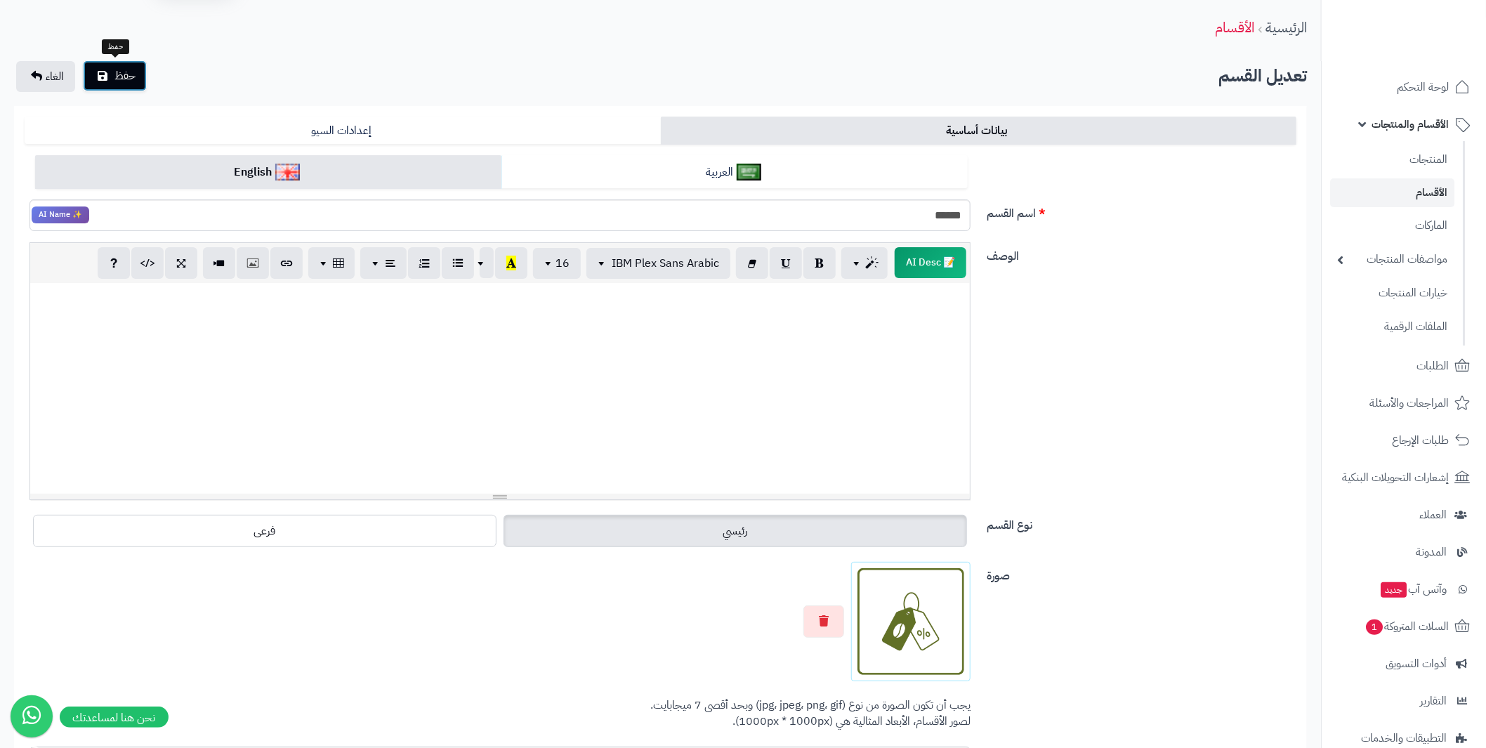
click at [125, 74] on span "حفظ" at bounding box center [124, 75] width 21 height 17
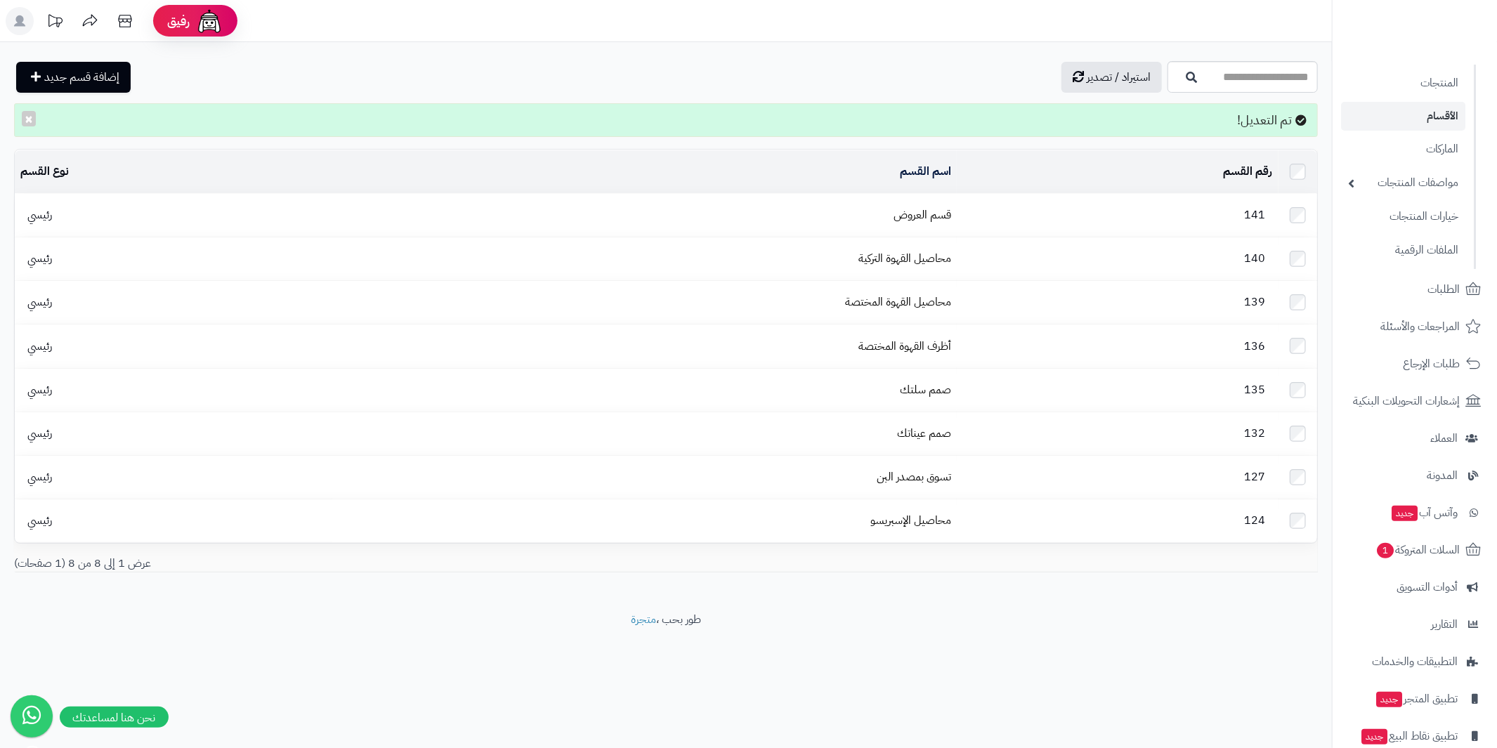
scroll to position [136, 0]
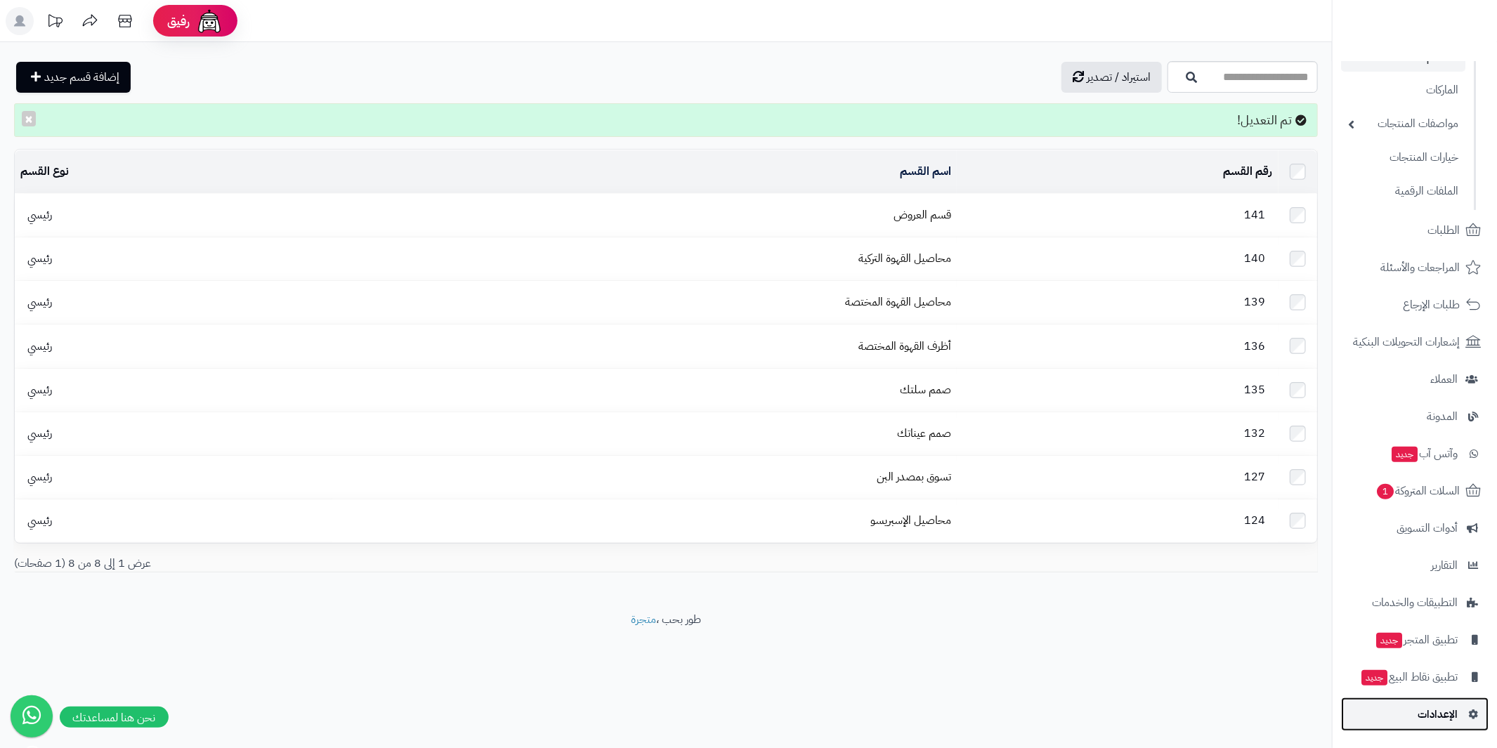
click at [1443, 714] on span "الإعدادات" at bounding box center [1437, 714] width 40 height 20
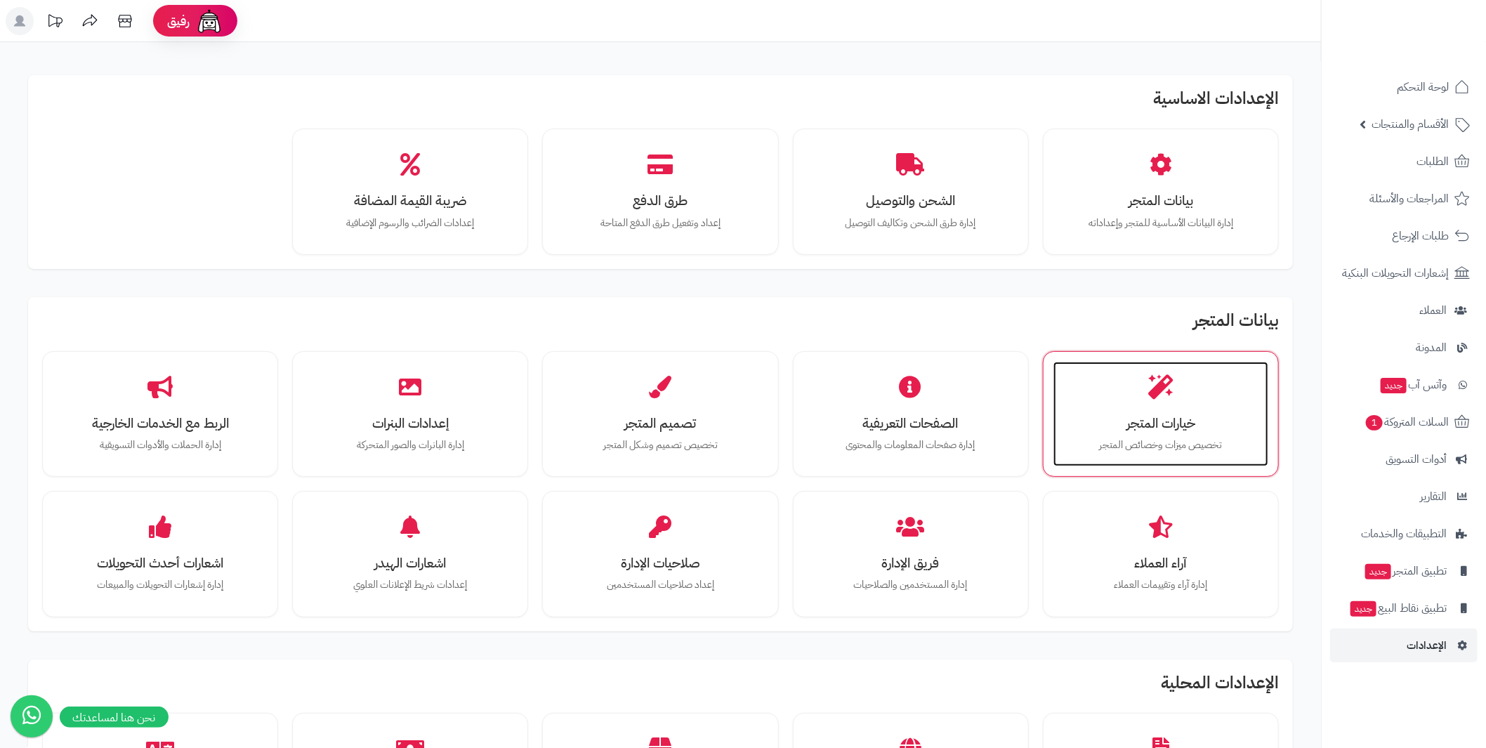
click at [1209, 452] on div "خيارات المتجر تخصيص ميزات وخصائص المتجر" at bounding box center [1160, 414] width 215 height 105
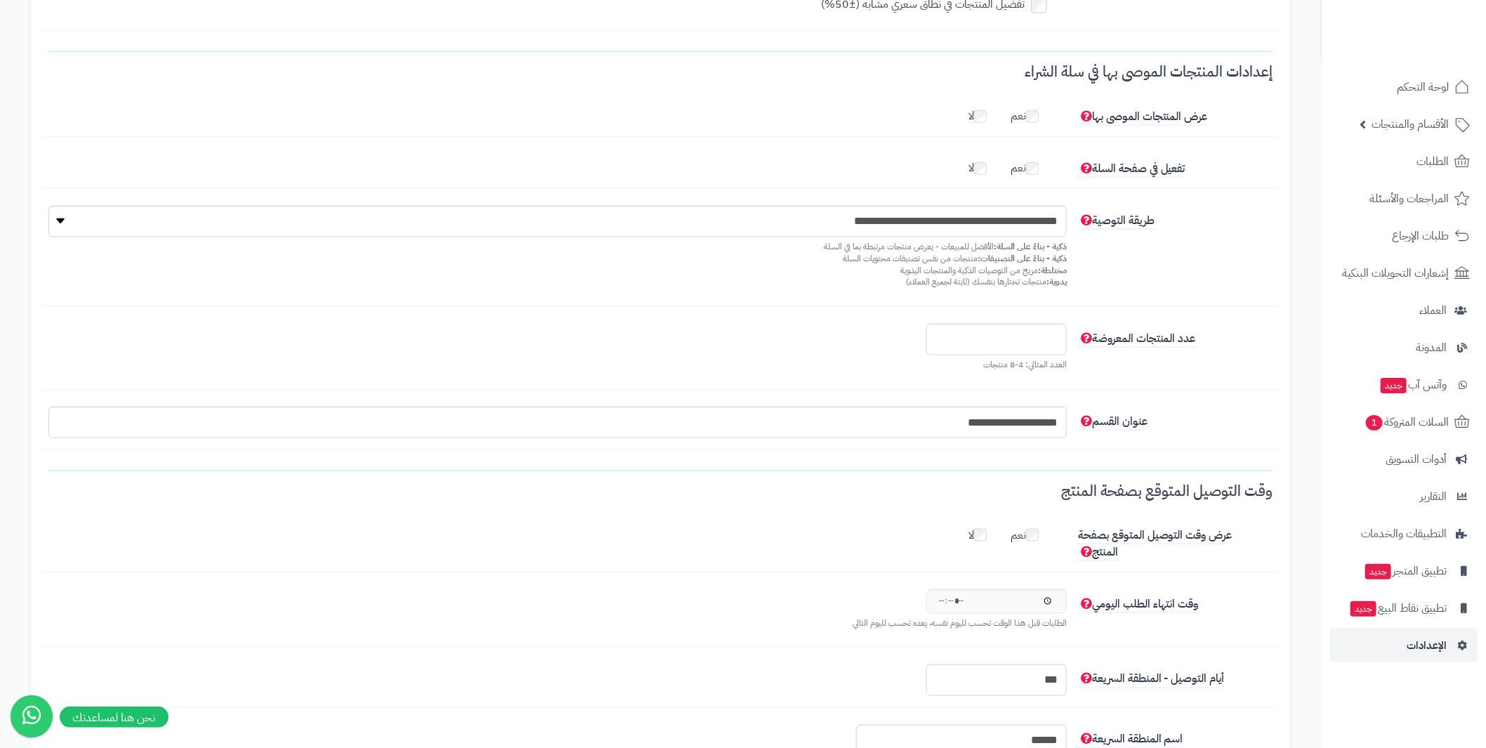
scroll to position [1053, 0]
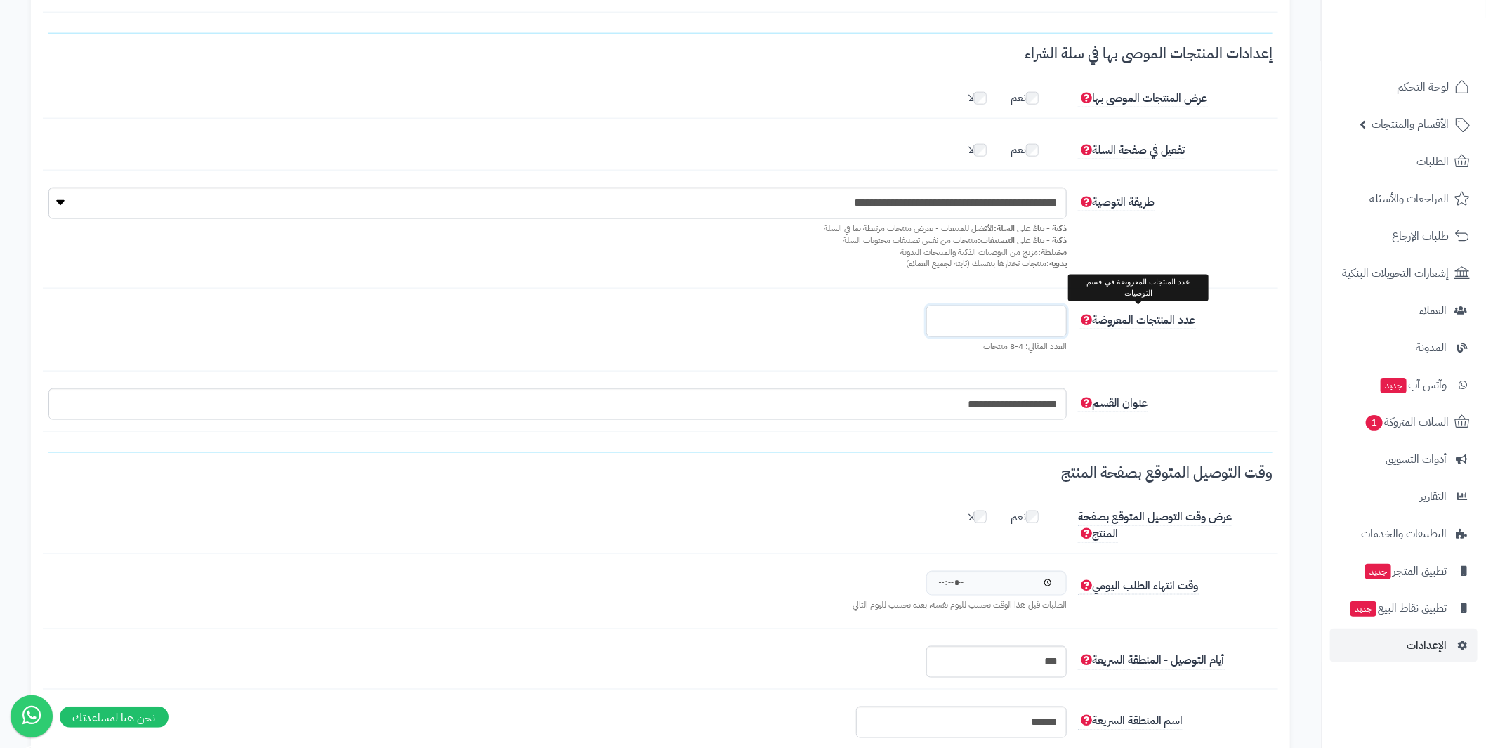
drag, startPoint x: 1041, startPoint y: 310, endPoint x: 1090, endPoint y: 310, distance: 48.5
click at [1090, 310] on div "عدد المنتجات المعروضة * العدد المثالي: 4-8 منتجات" at bounding box center [660, 338] width 1235 height 66
type input "*"
click at [692, 309] on div "* العدد المثالي: 4-8 منتجات" at bounding box center [558, 332] width 1030 height 54
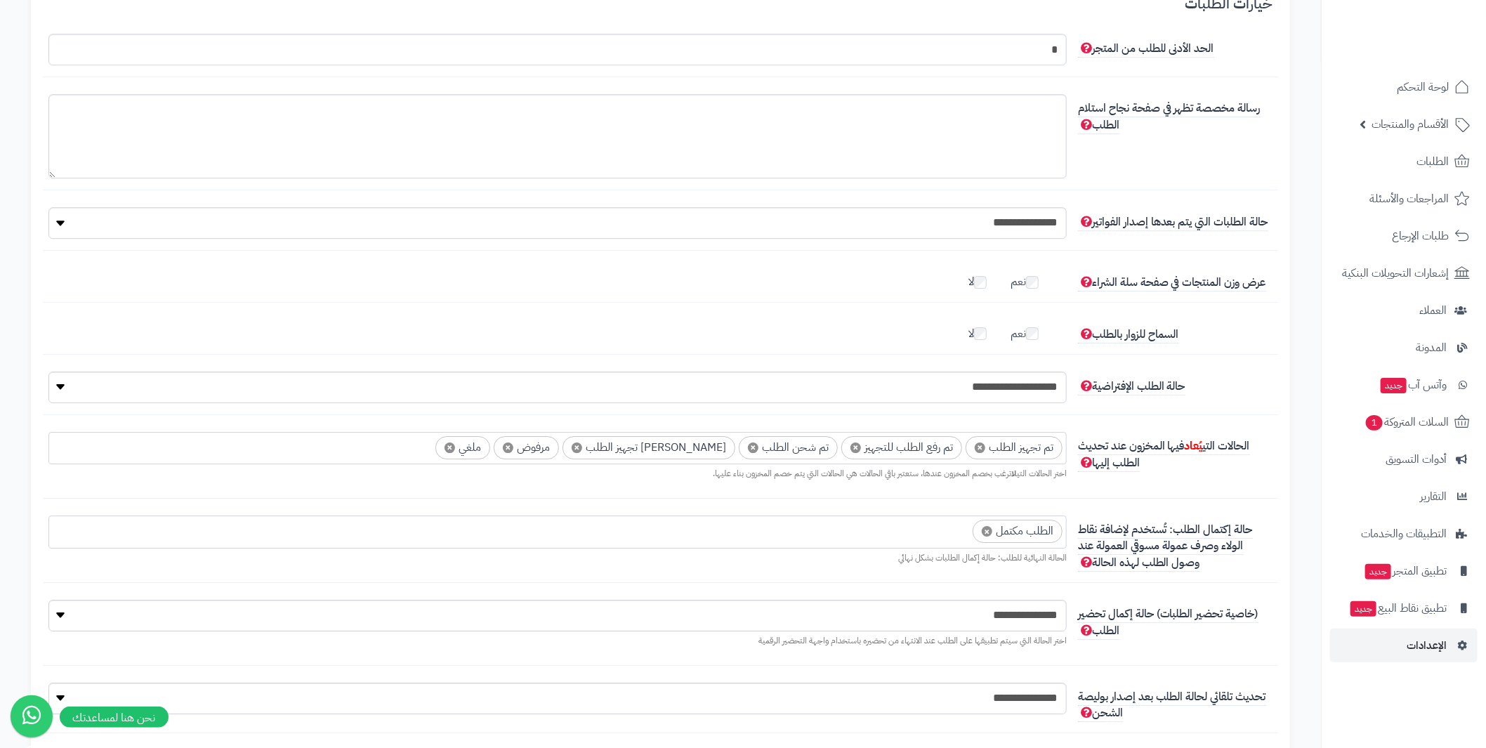
scroll to position [2669, 0]
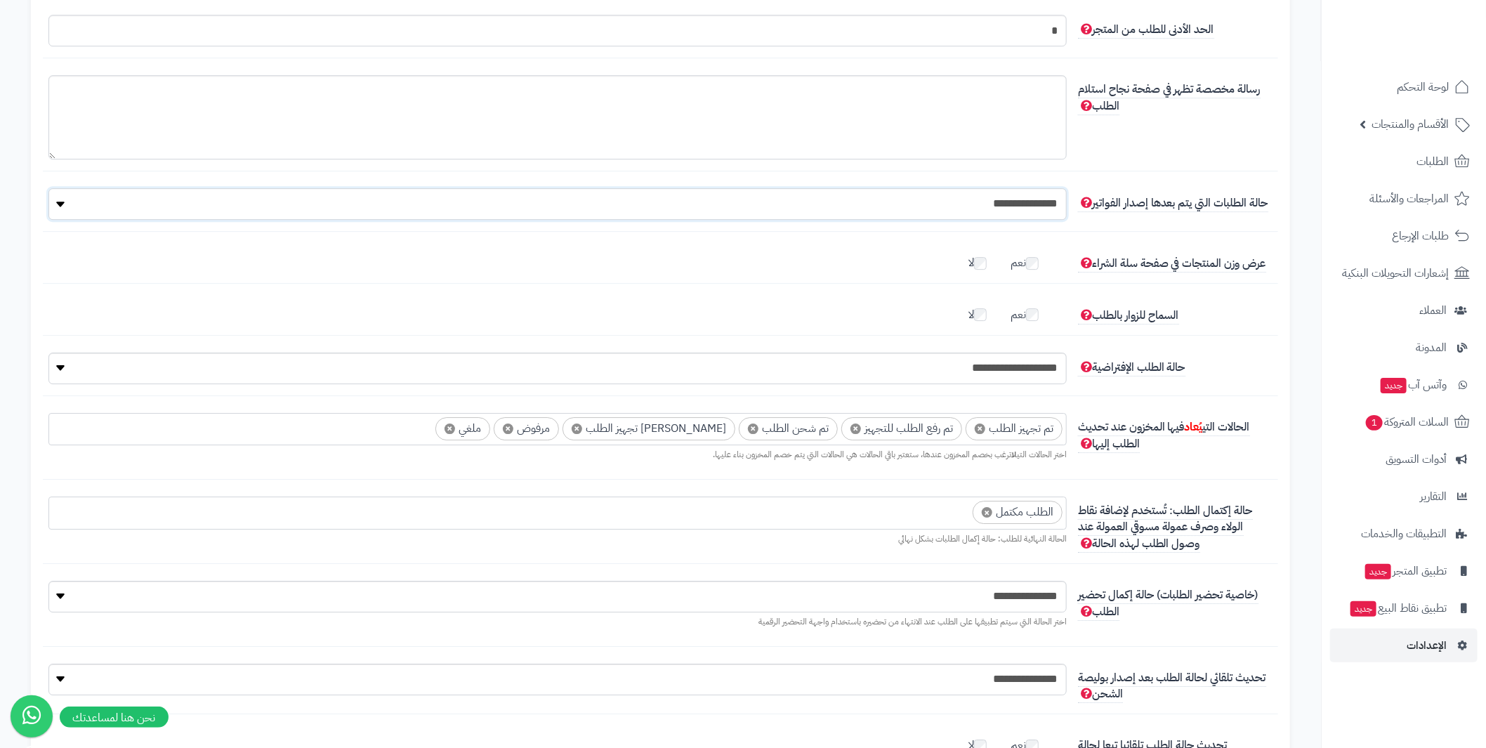
click at [749, 188] on select "**********" at bounding box center [557, 204] width 1018 height 32
click at [789, 160] on fieldset "**********" at bounding box center [660, 380] width 1224 height 839
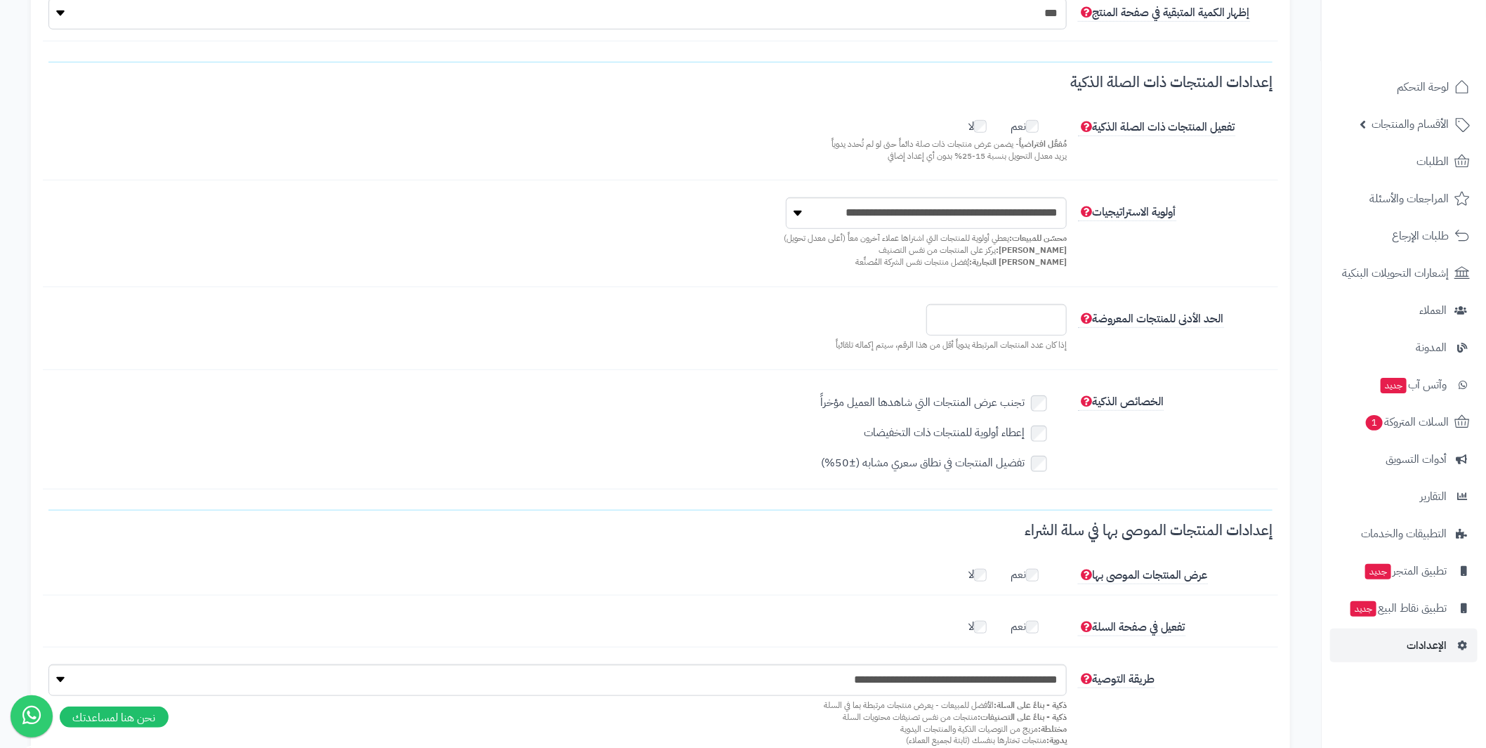
scroll to position [0, 0]
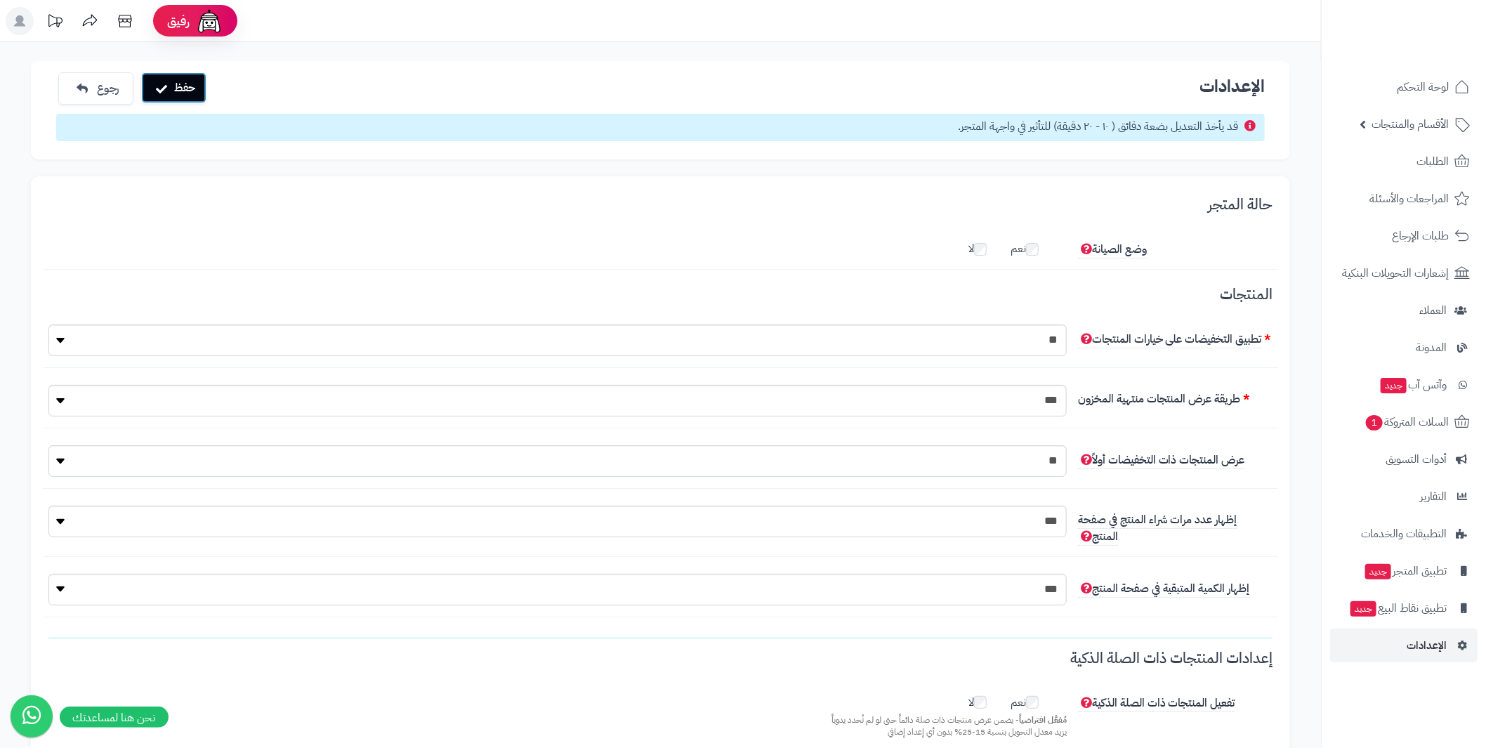
click at [194, 92] on button "حفظ" at bounding box center [173, 87] width 65 height 31
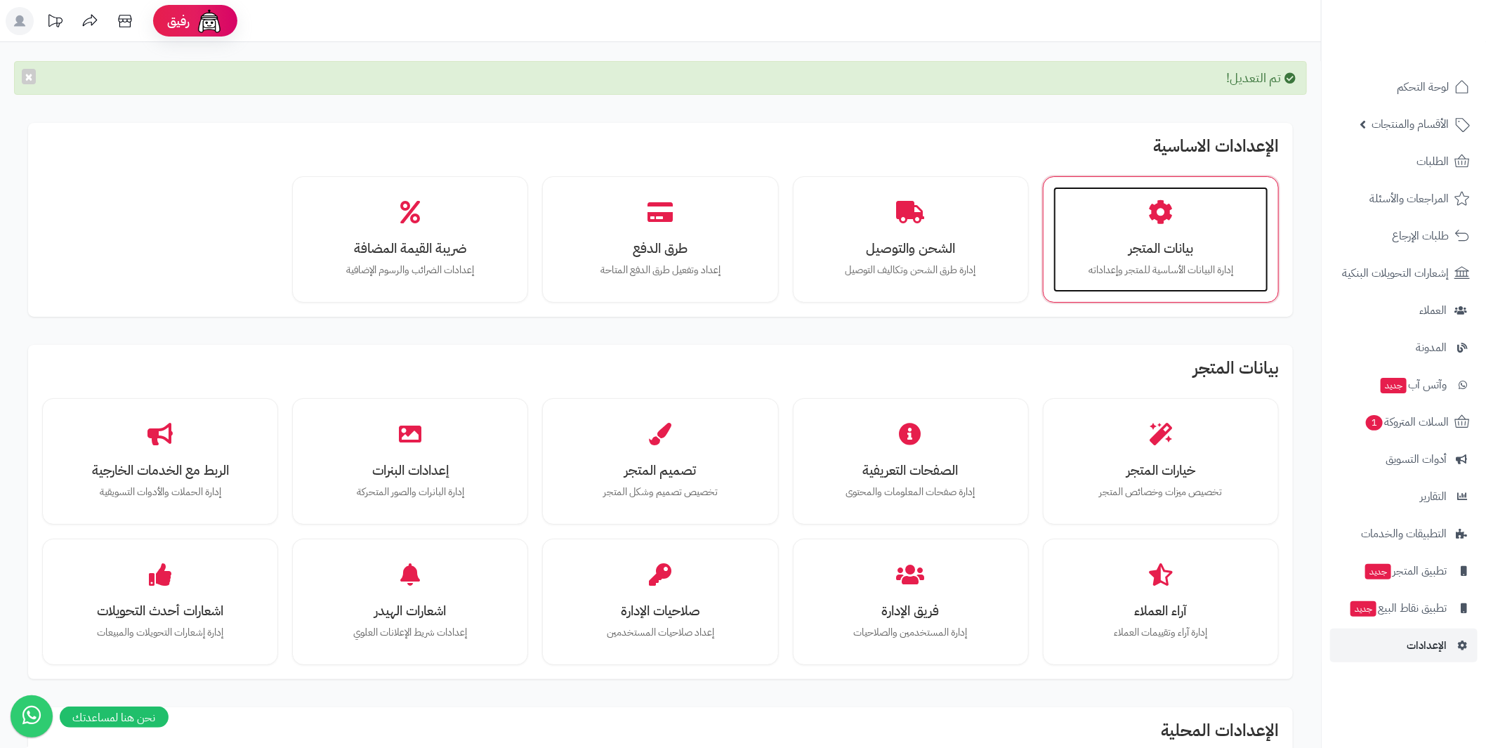
click at [1154, 241] on h3 "بيانات المتجر" at bounding box center [1160, 248] width 187 height 15
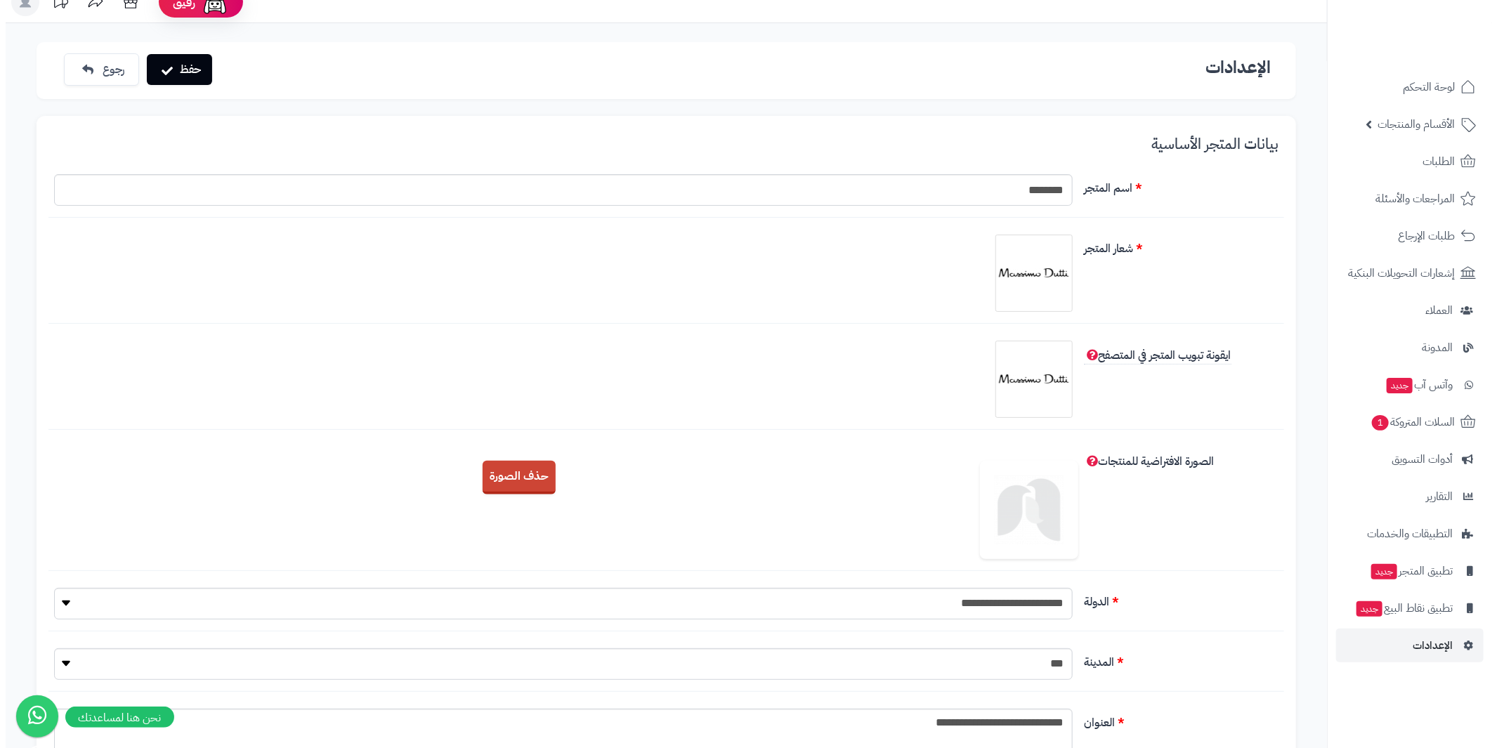
scroll to position [140, 0]
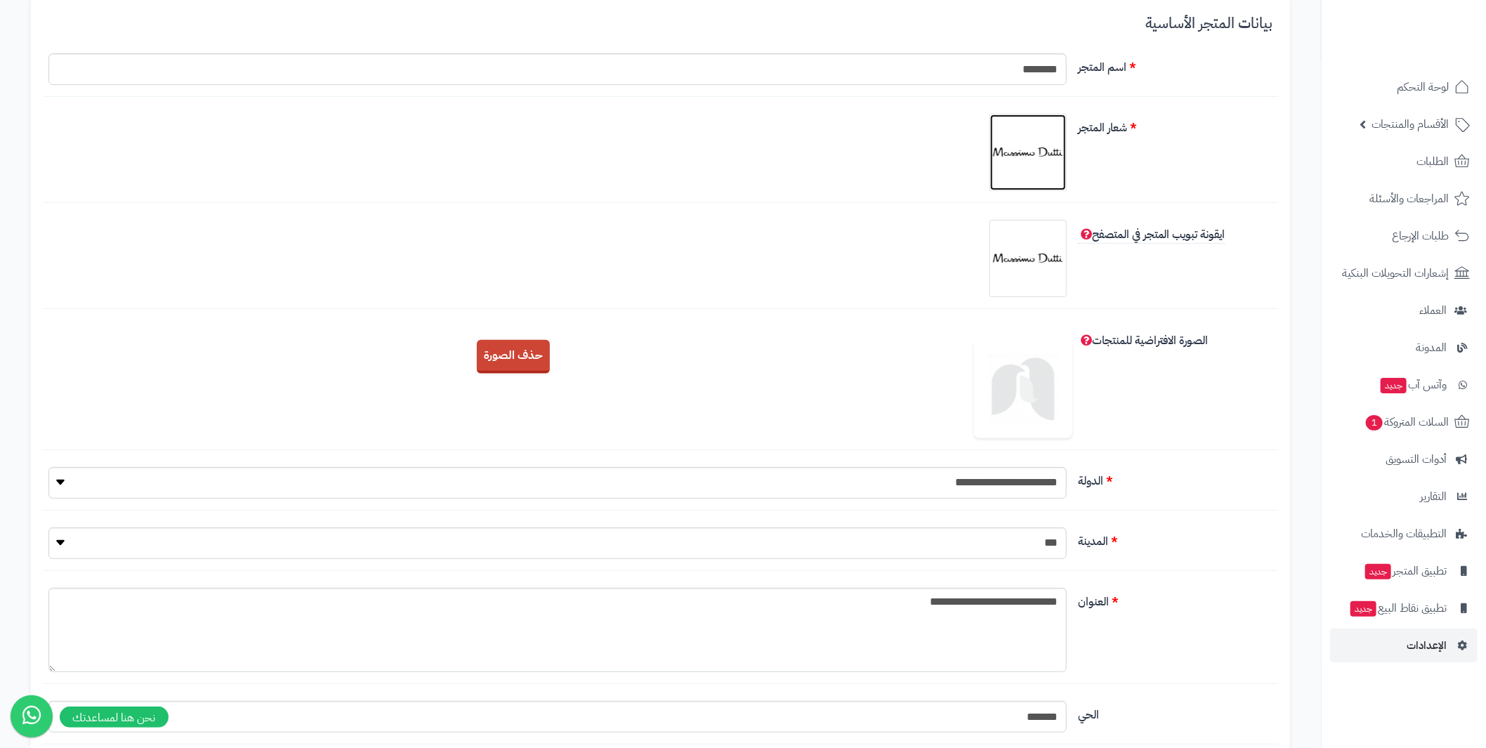
click at [1027, 131] on img at bounding box center [1028, 152] width 70 height 70
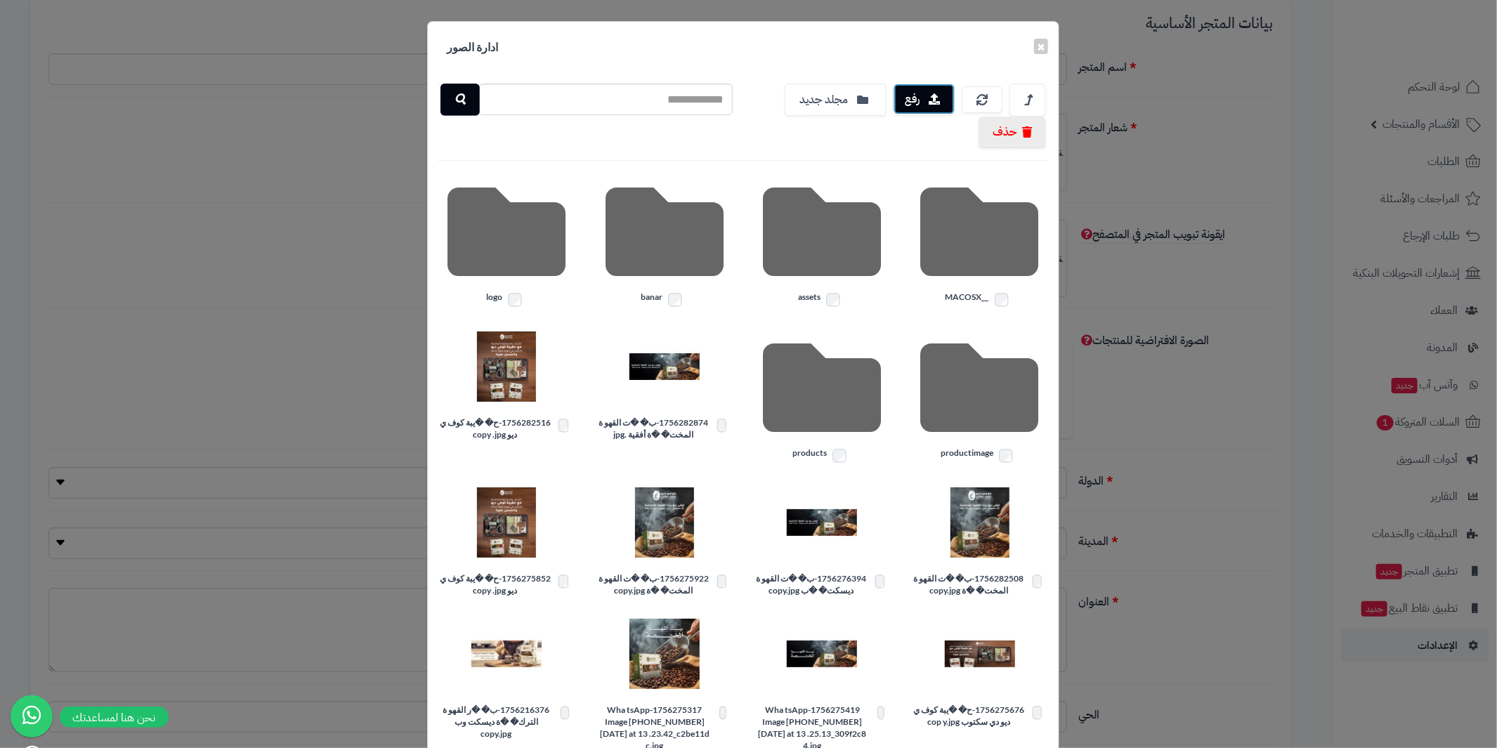
click at [928, 101] on button "رفع" at bounding box center [923, 99] width 61 height 31
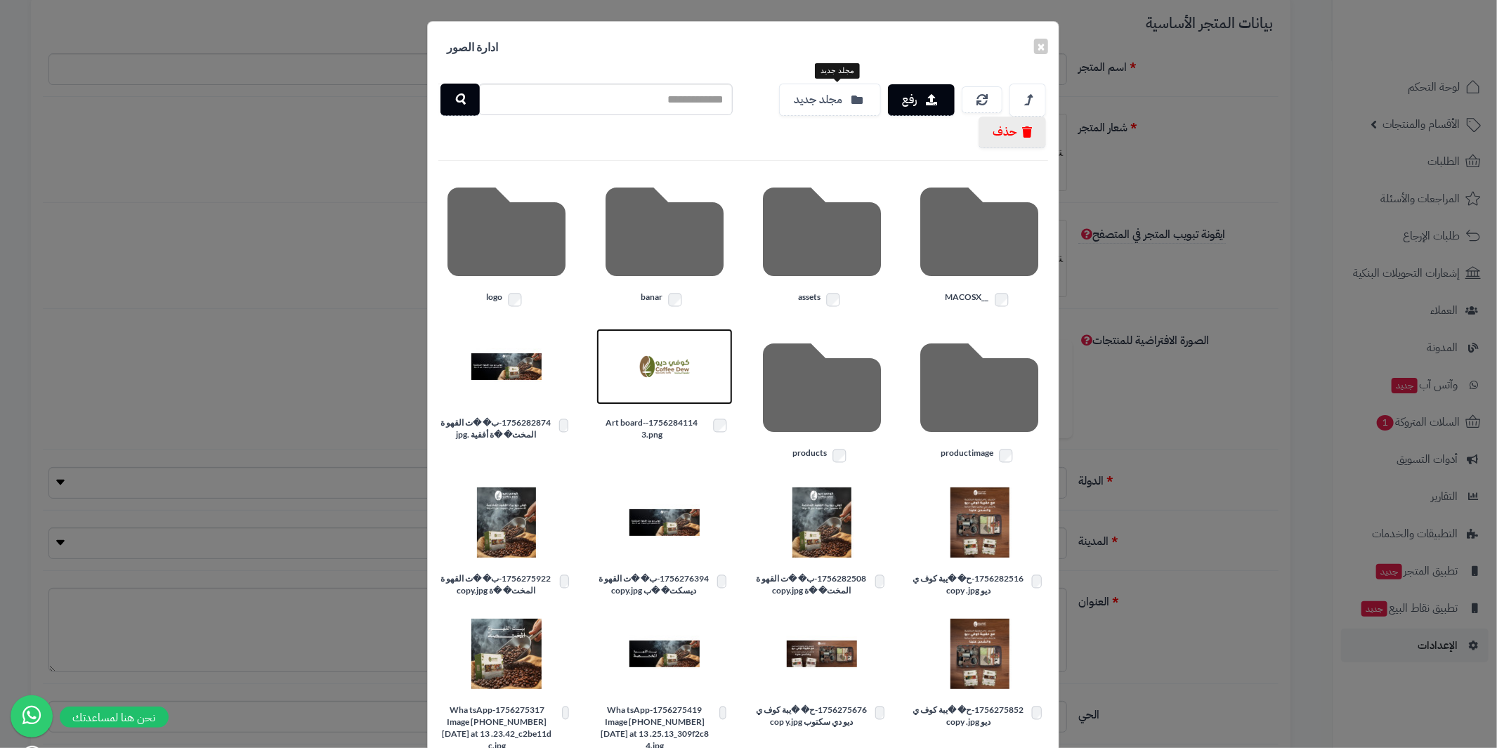
click at [656, 374] on img at bounding box center [664, 366] width 70 height 70
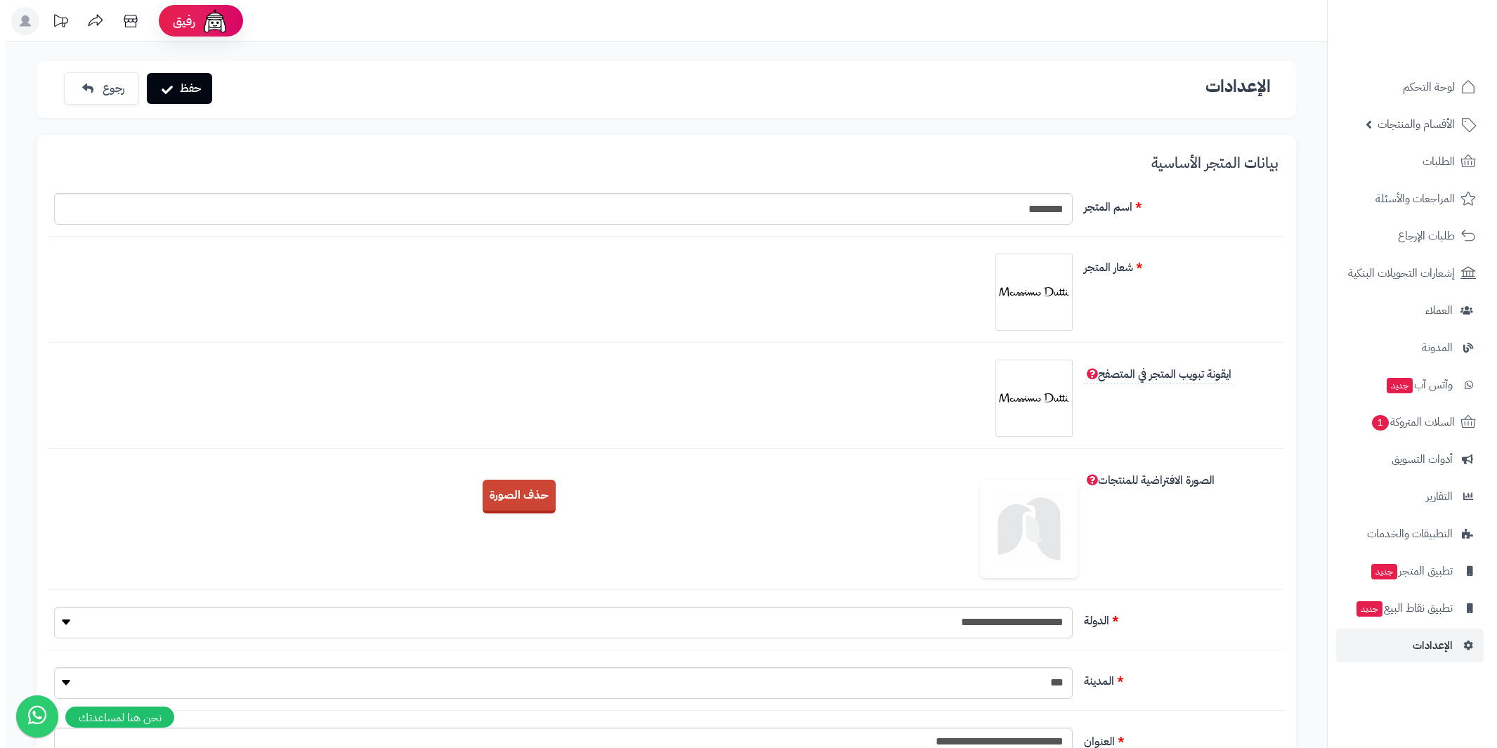
scroll to position [140, 0]
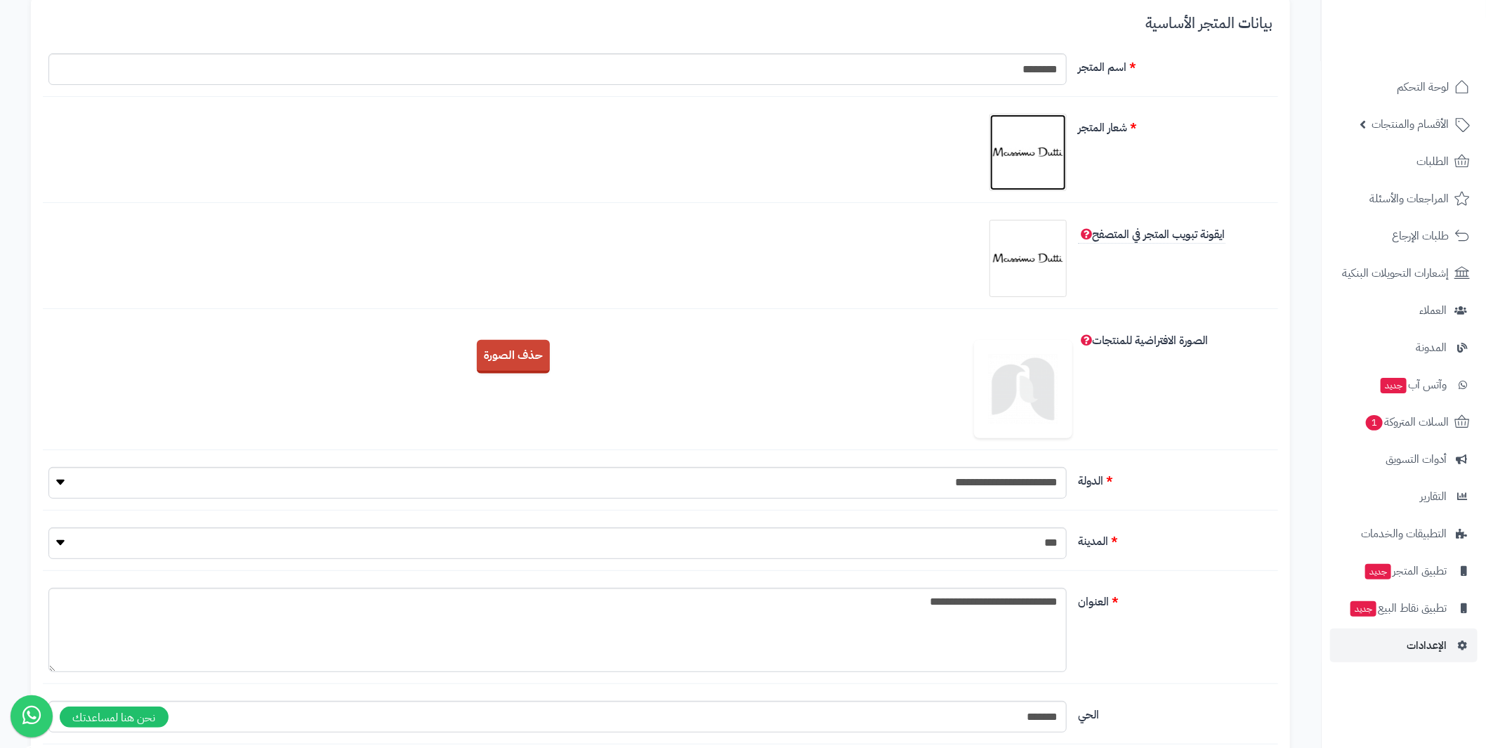
click at [1034, 140] on img at bounding box center [1028, 152] width 70 height 70
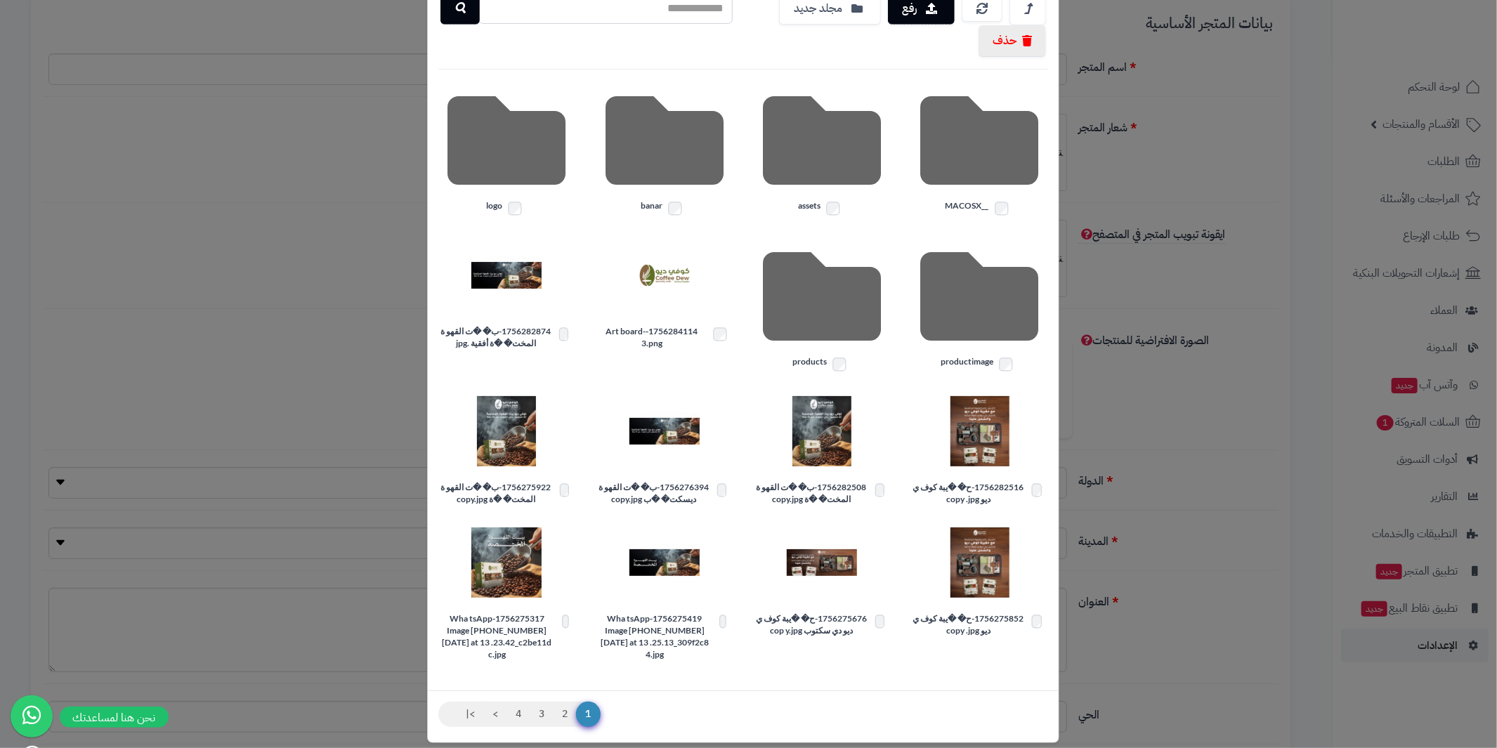
scroll to position [0, 0]
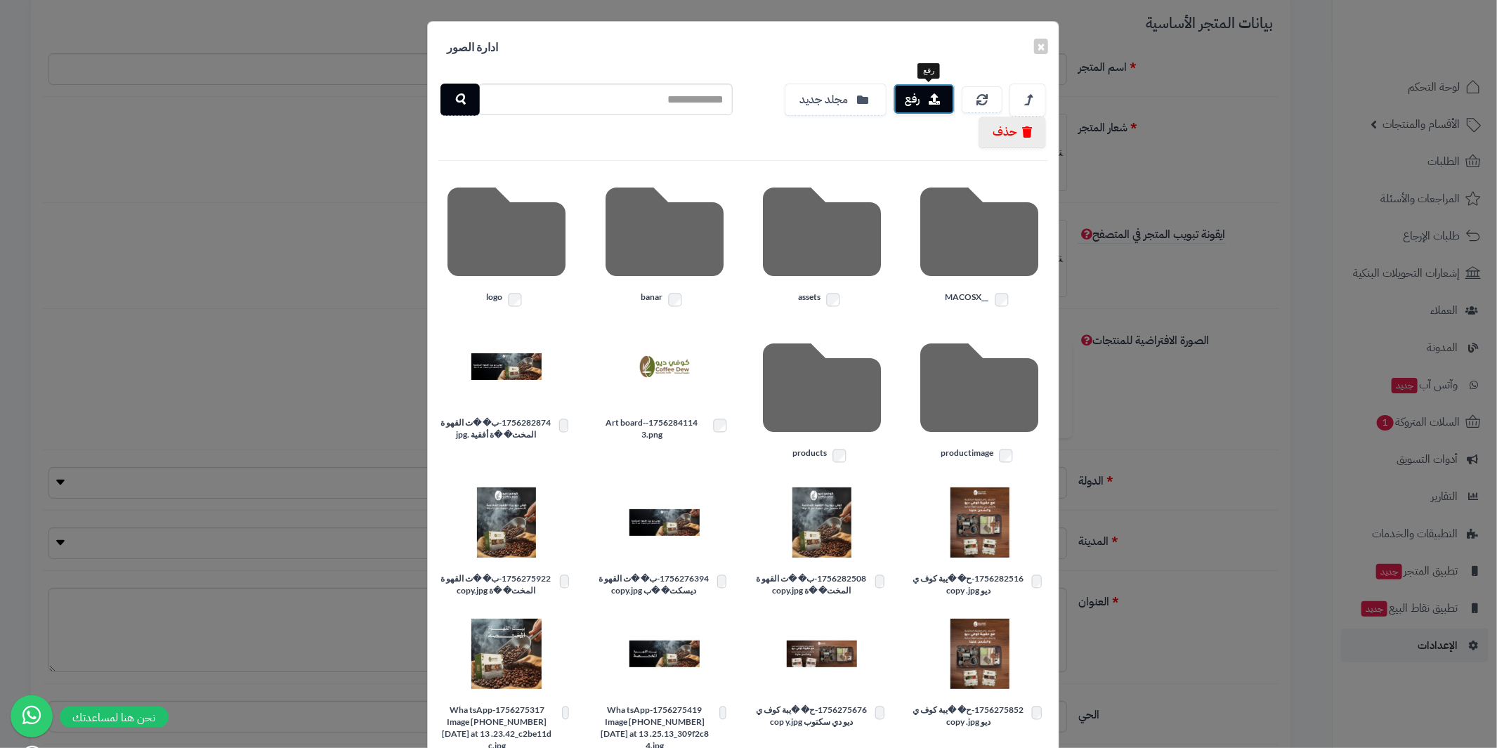
click at [933, 96] on button "رفع" at bounding box center [923, 99] width 61 height 31
click at [991, 100] on icon at bounding box center [985, 99] width 11 height 11
click at [1046, 49] on button "×" at bounding box center [1041, 45] width 14 height 15
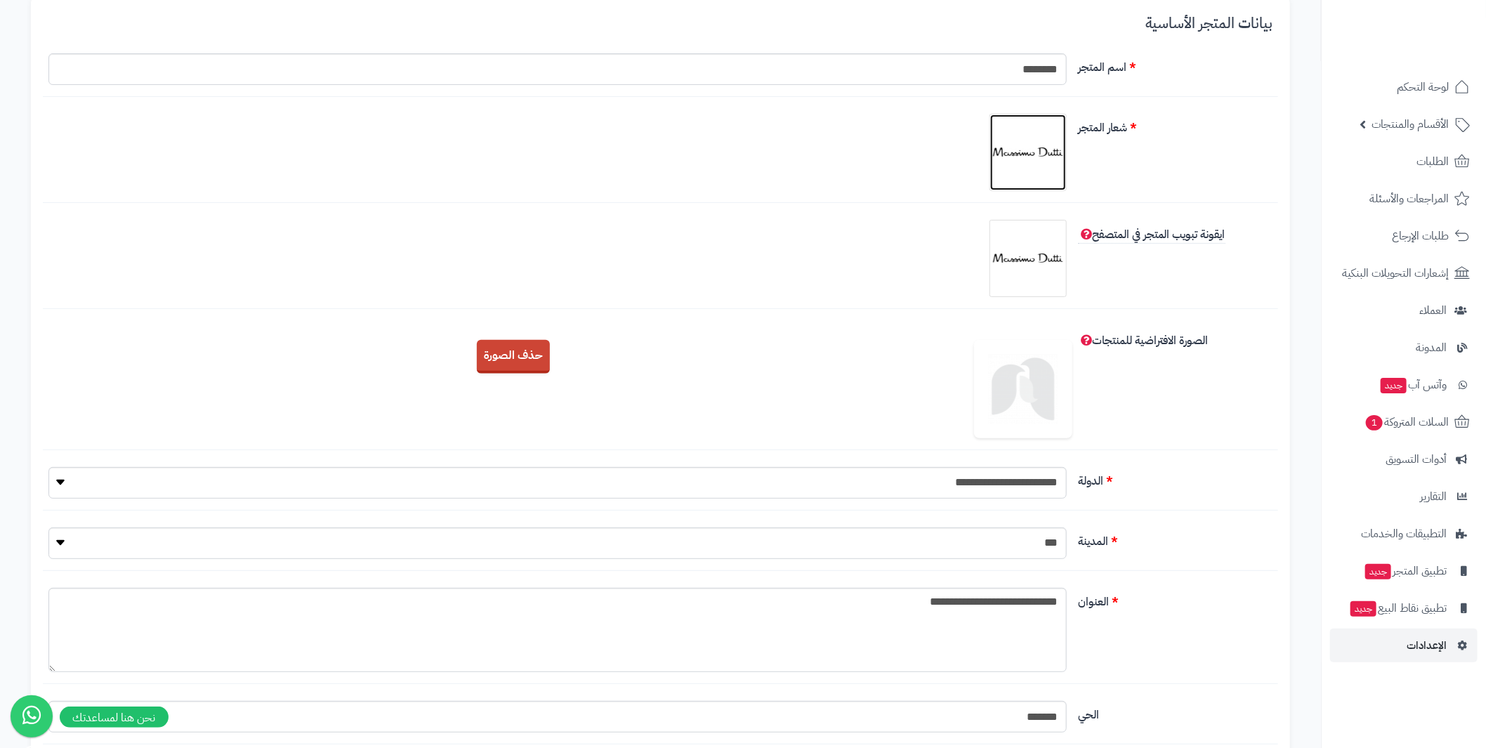
click at [1026, 145] on img at bounding box center [1028, 152] width 70 height 70
click at [1026, 145] on body "رفيق ! الطلبات معالجة مكتمل إرجاع المنتجات العملاء المتواجدون الان 1 عملاء منتظ…" at bounding box center [743, 234] width 1486 height 748
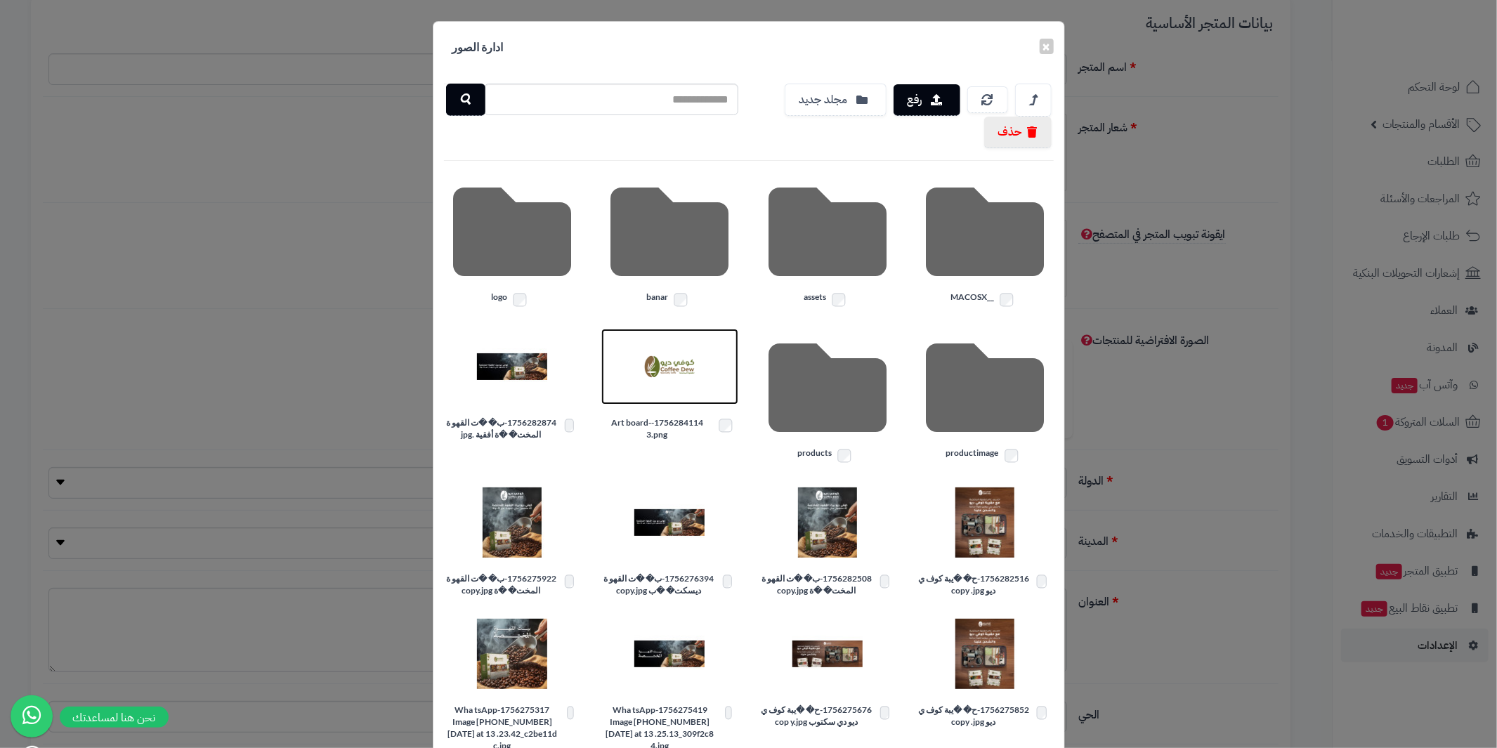
click at [670, 367] on img at bounding box center [669, 366] width 70 height 70
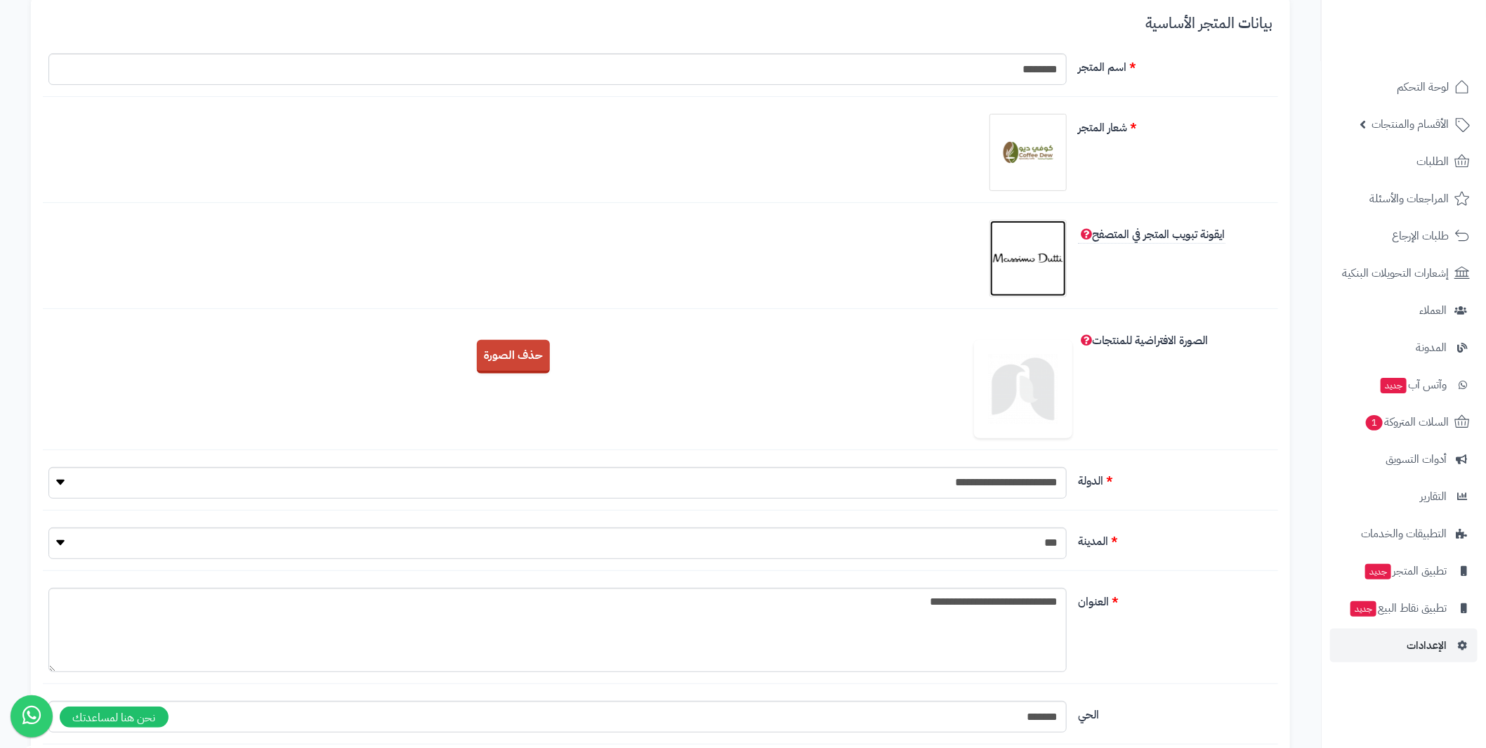
click at [1033, 246] on img at bounding box center [1028, 258] width 70 height 70
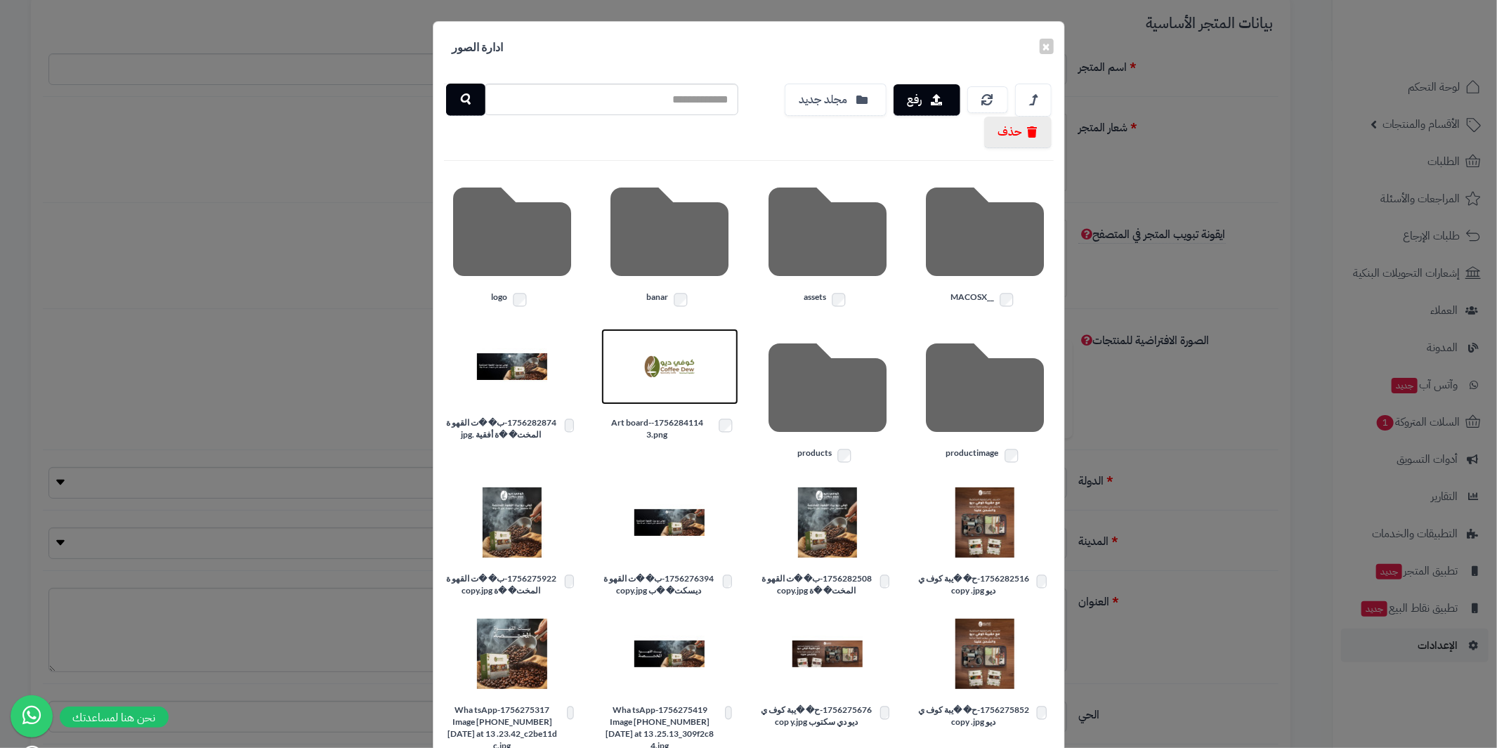
click at [689, 368] on img at bounding box center [669, 366] width 70 height 70
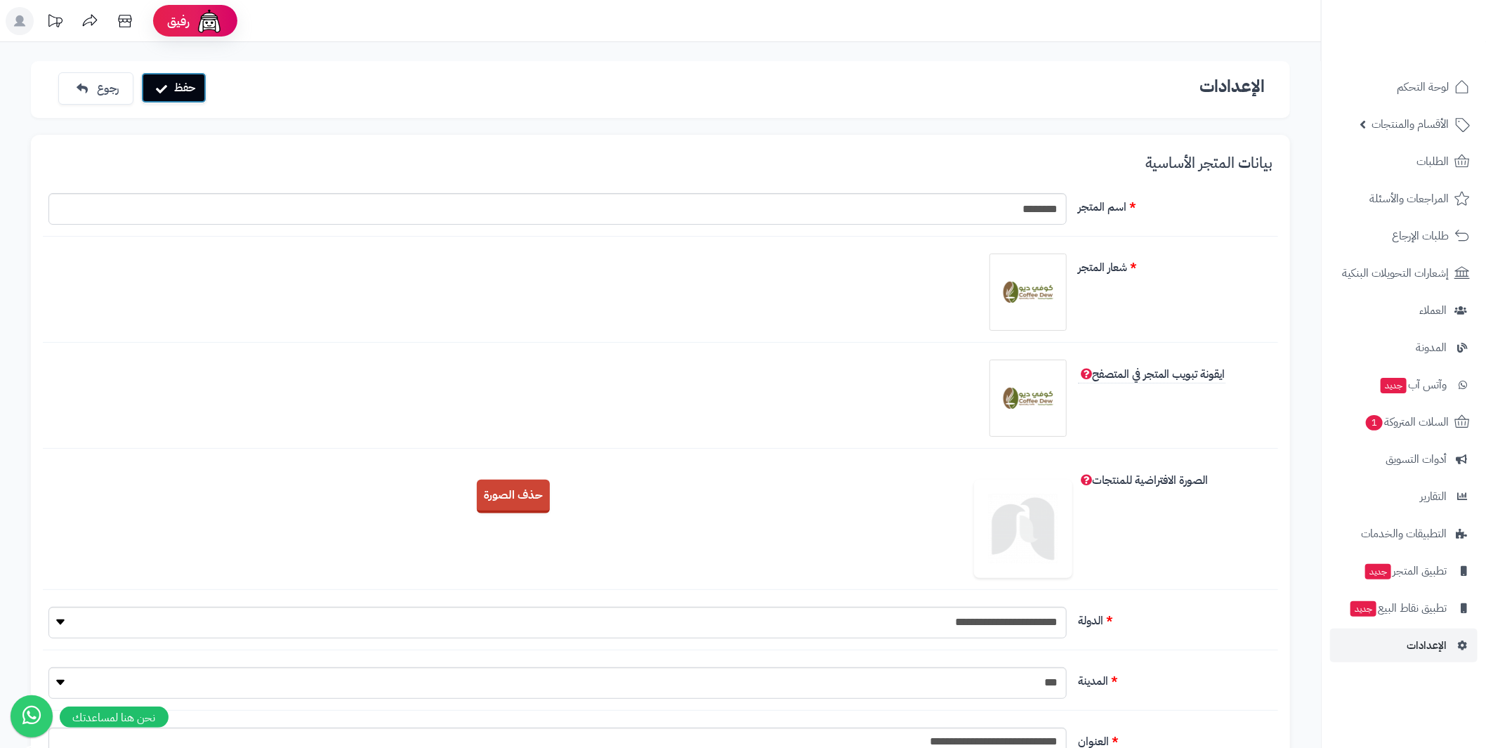
click at [195, 90] on button "حفظ" at bounding box center [173, 87] width 65 height 31
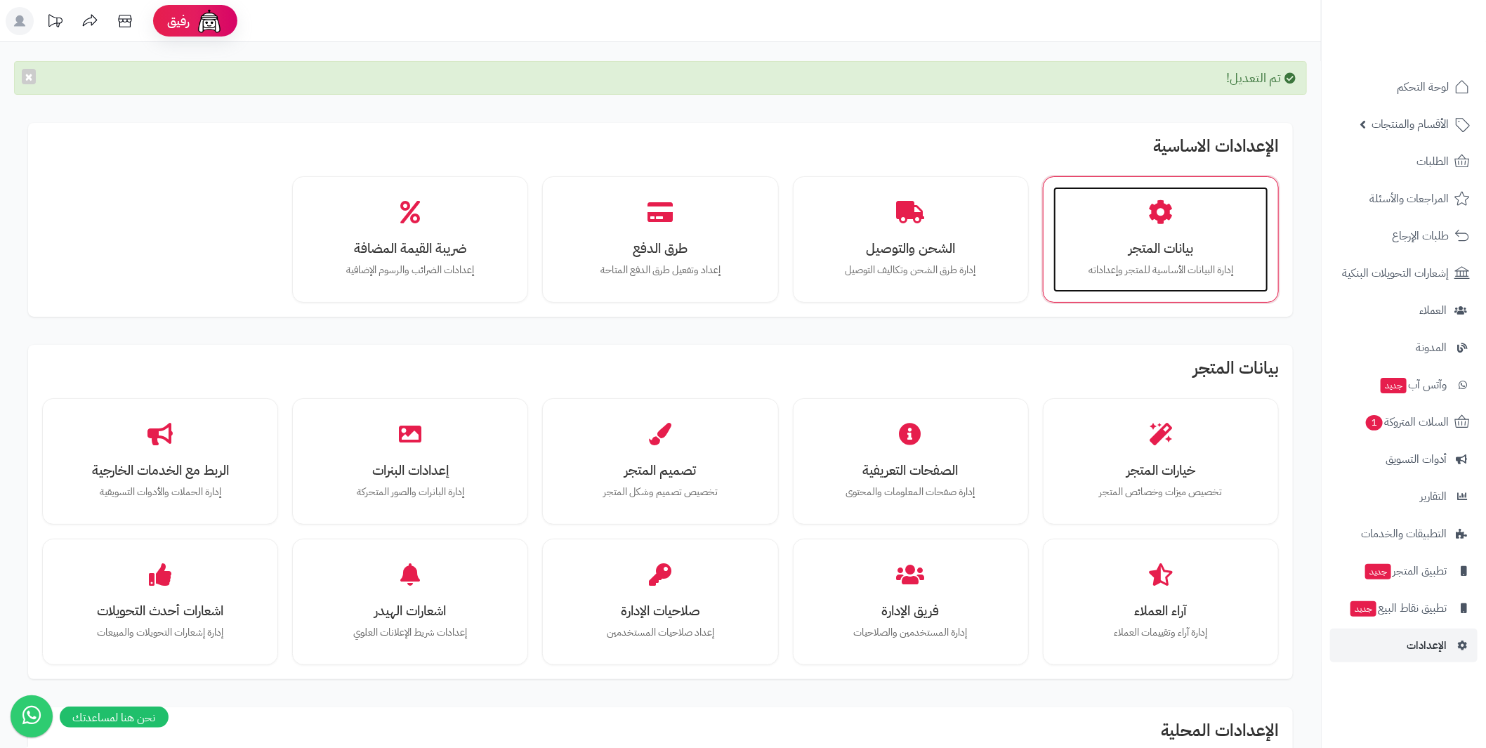
click at [1162, 241] on h3 "بيانات المتجر" at bounding box center [1160, 248] width 187 height 15
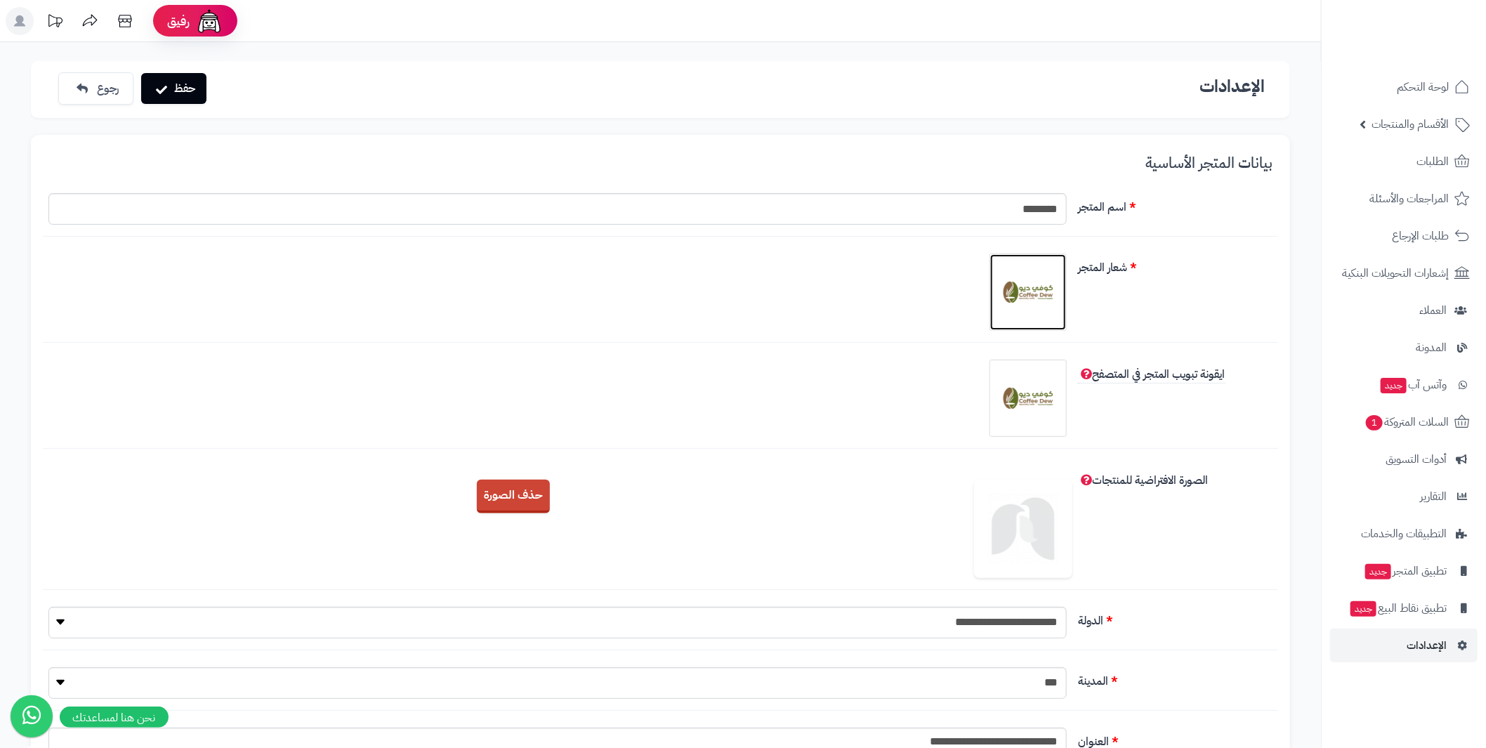
click at [1038, 295] on img at bounding box center [1028, 292] width 70 height 70
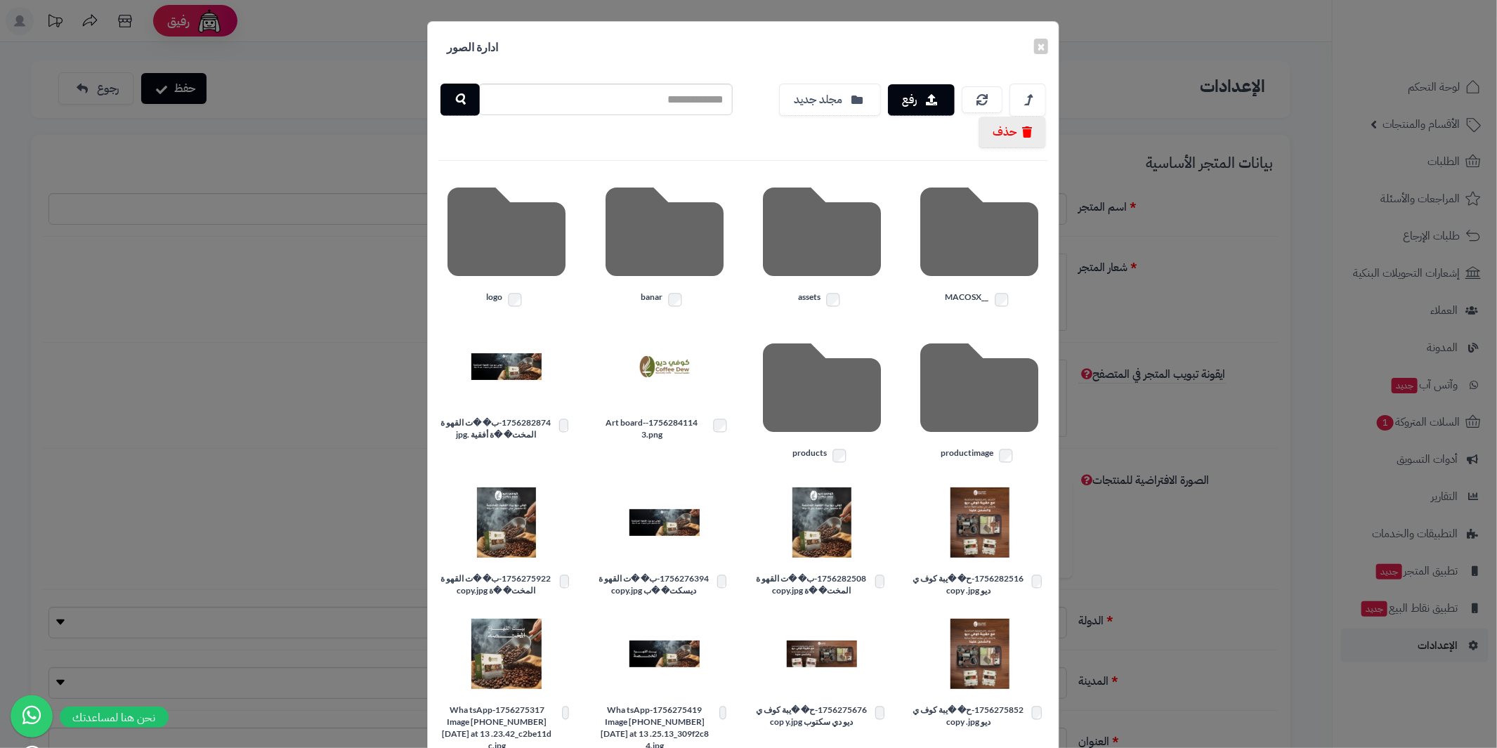
scroll to position [91, 0]
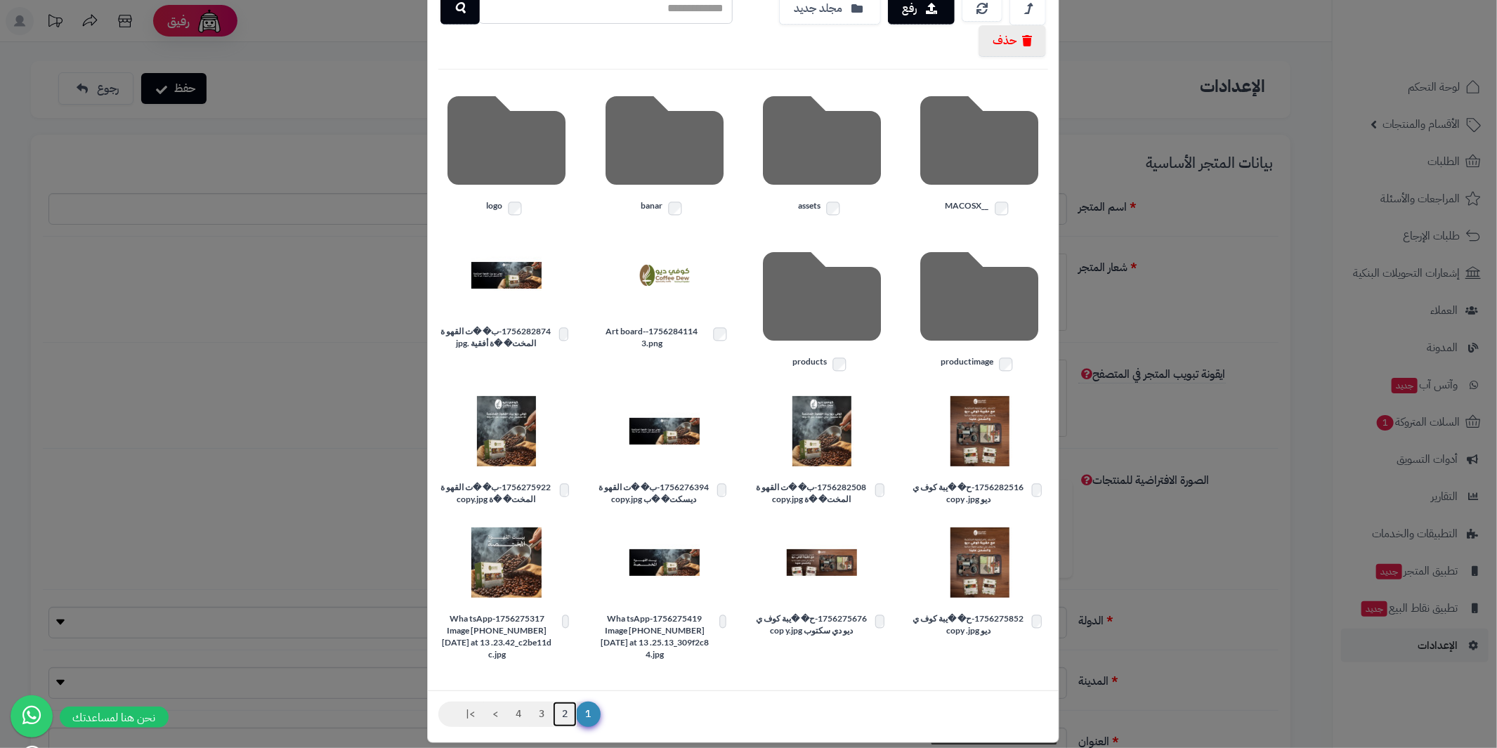
click at [572, 702] on link "2" at bounding box center [565, 714] width 24 height 25
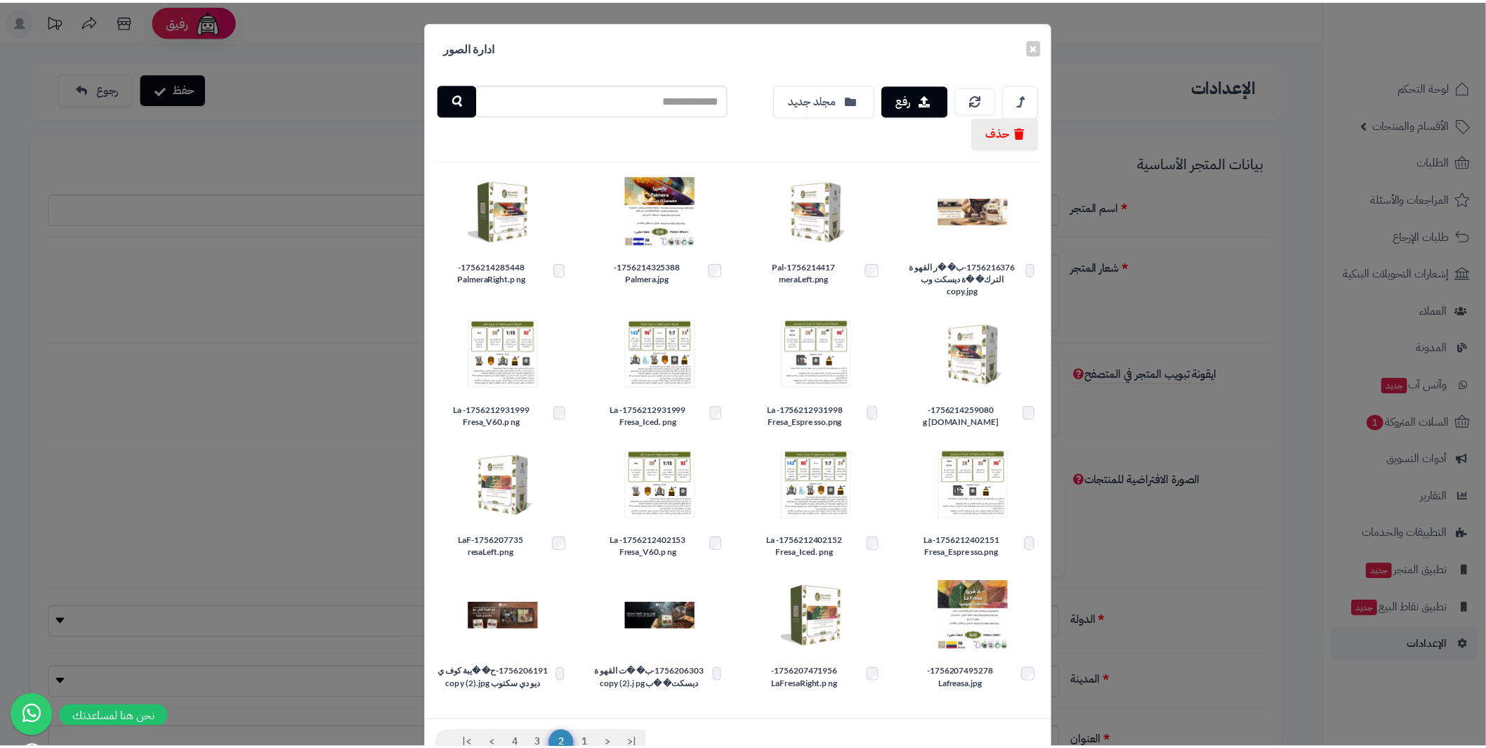
scroll to position [31, 0]
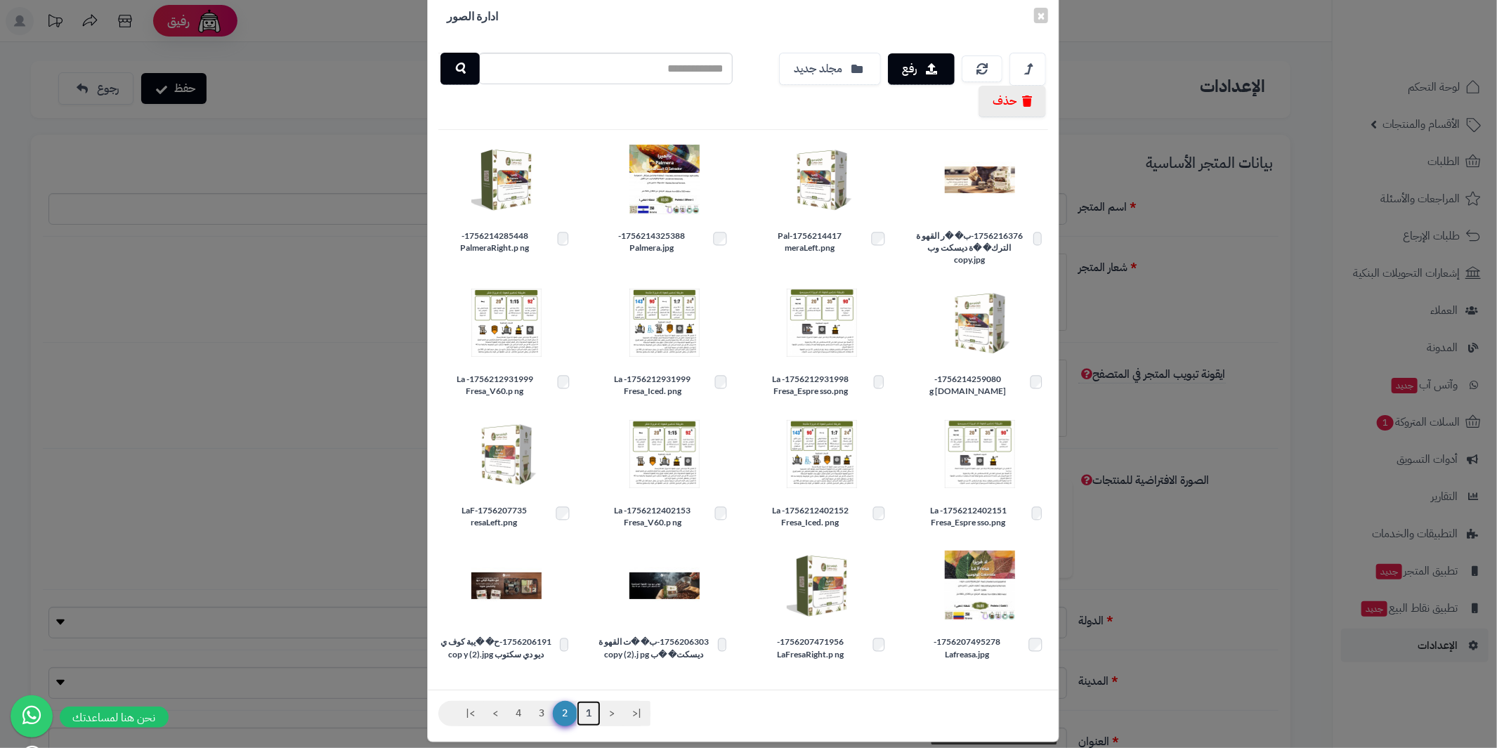
click at [600, 701] on link "1" at bounding box center [589, 713] width 24 height 25
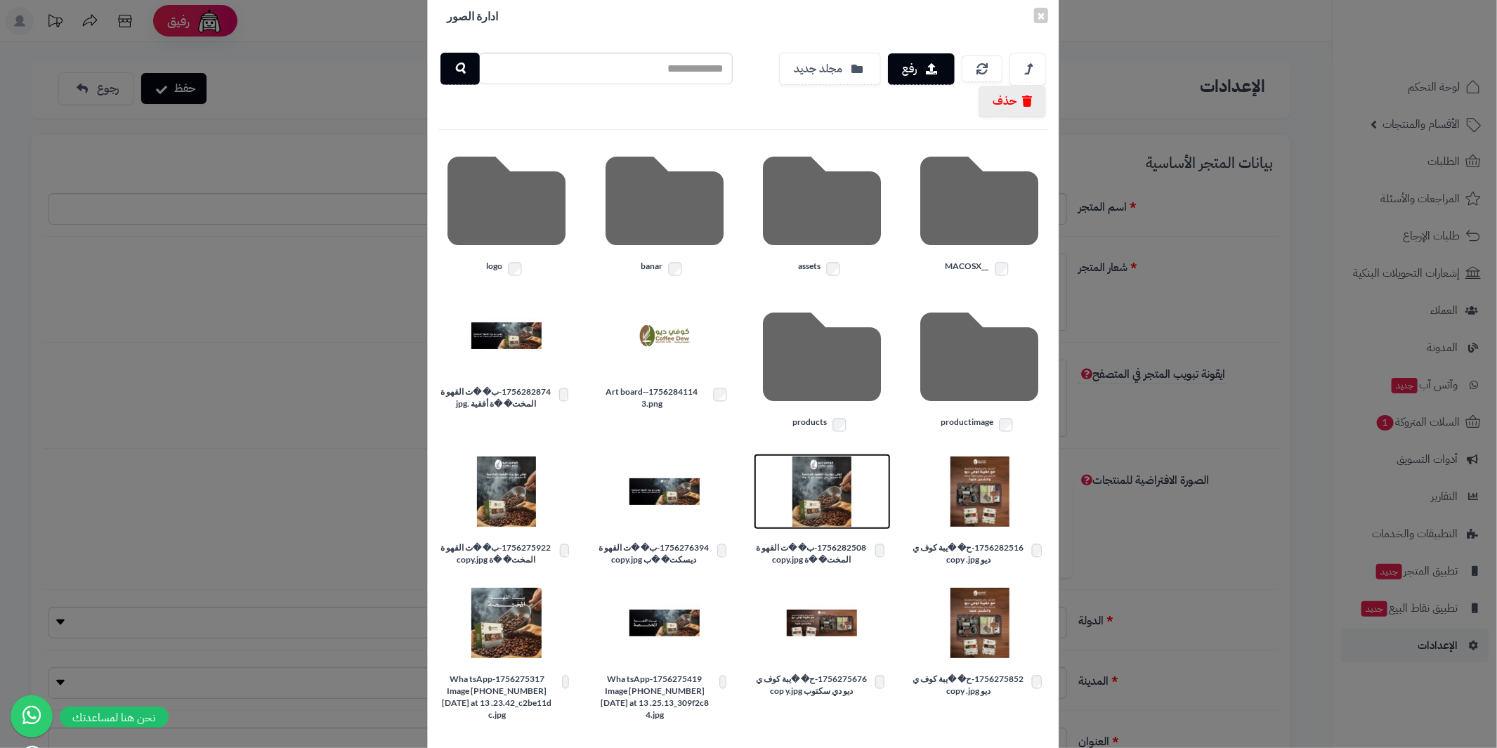
click at [836, 477] on img at bounding box center [822, 491] width 70 height 70
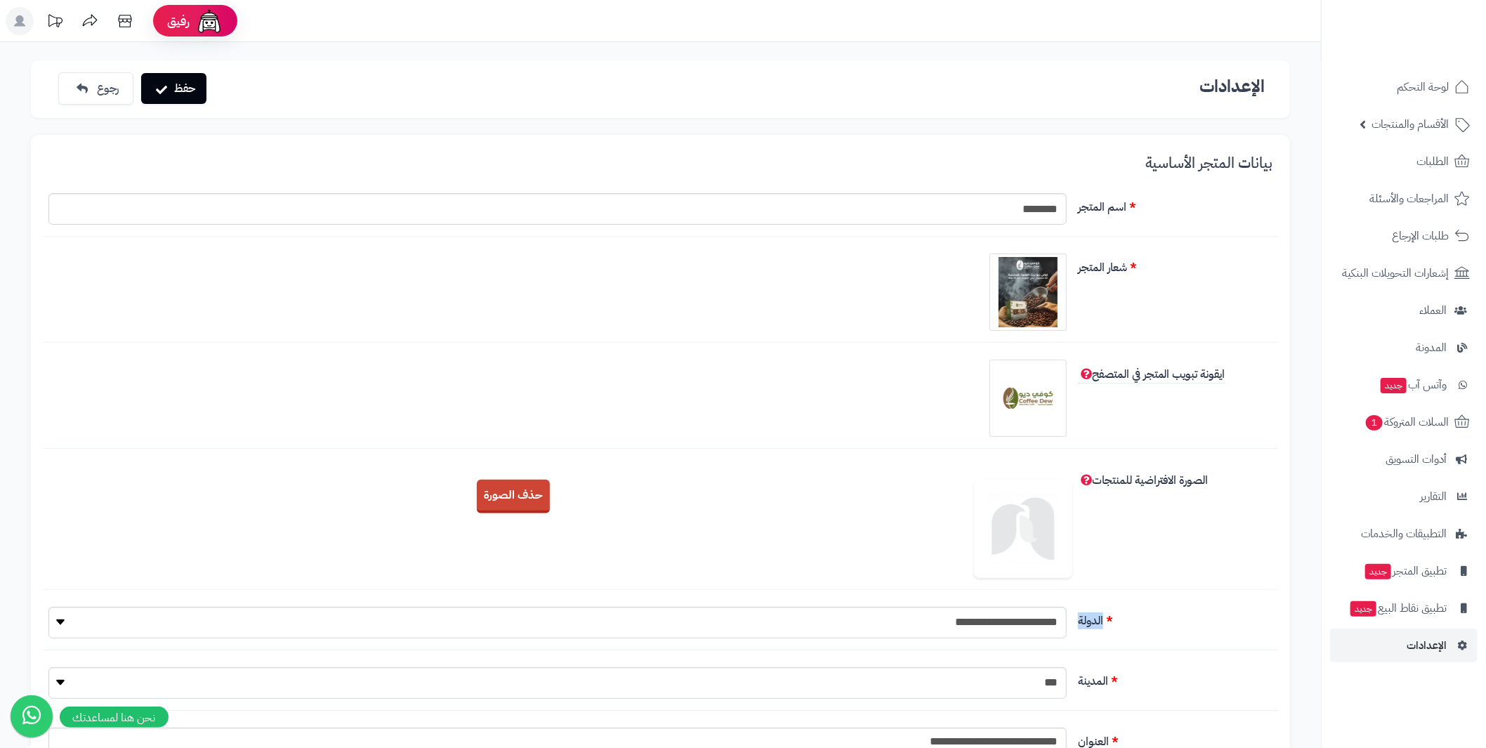
click at [836, 480] on div "حذف الصورة" at bounding box center [660, 502] width 1235 height 44
click at [168, 88] on button "حفظ" at bounding box center [173, 87] width 65 height 31
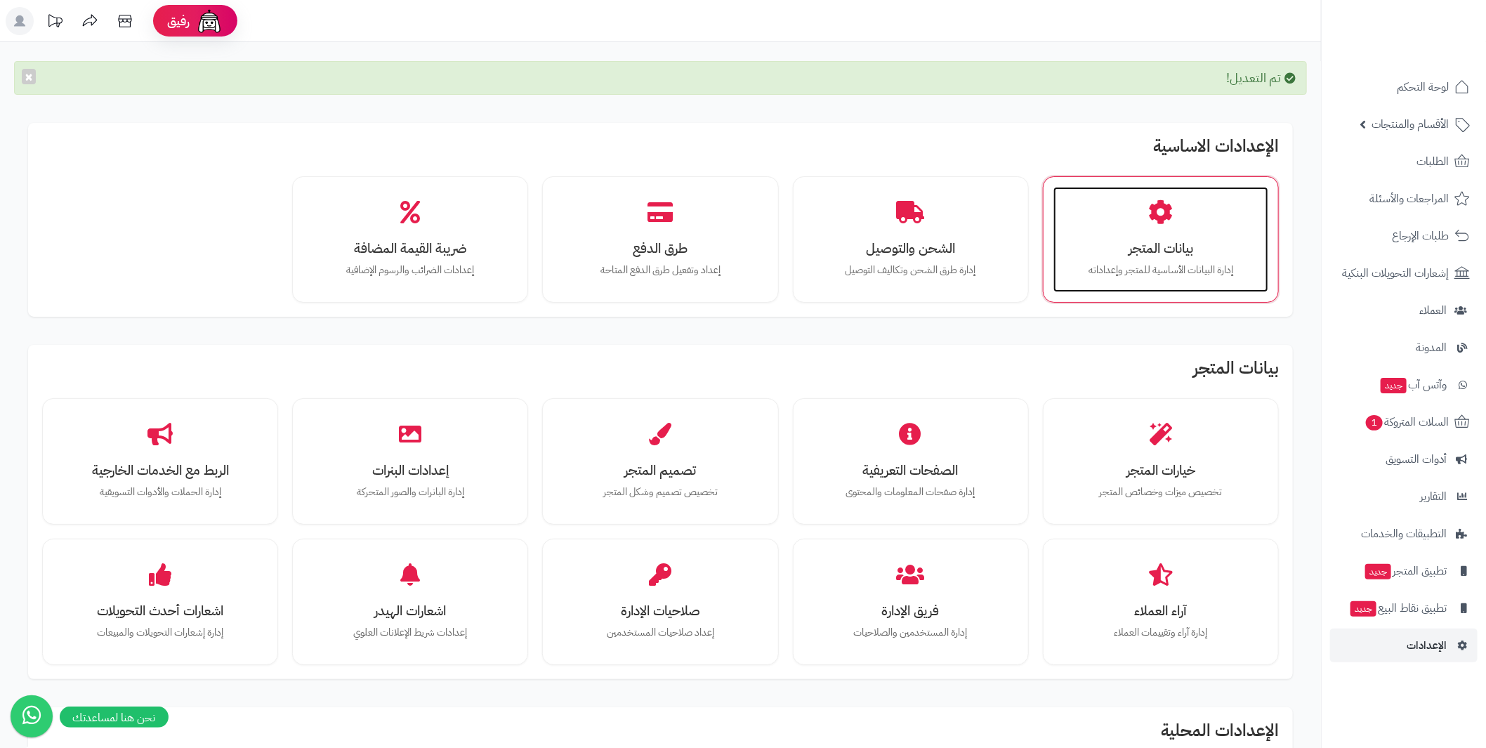
click at [1168, 246] on h3 "بيانات المتجر" at bounding box center [1160, 248] width 187 height 15
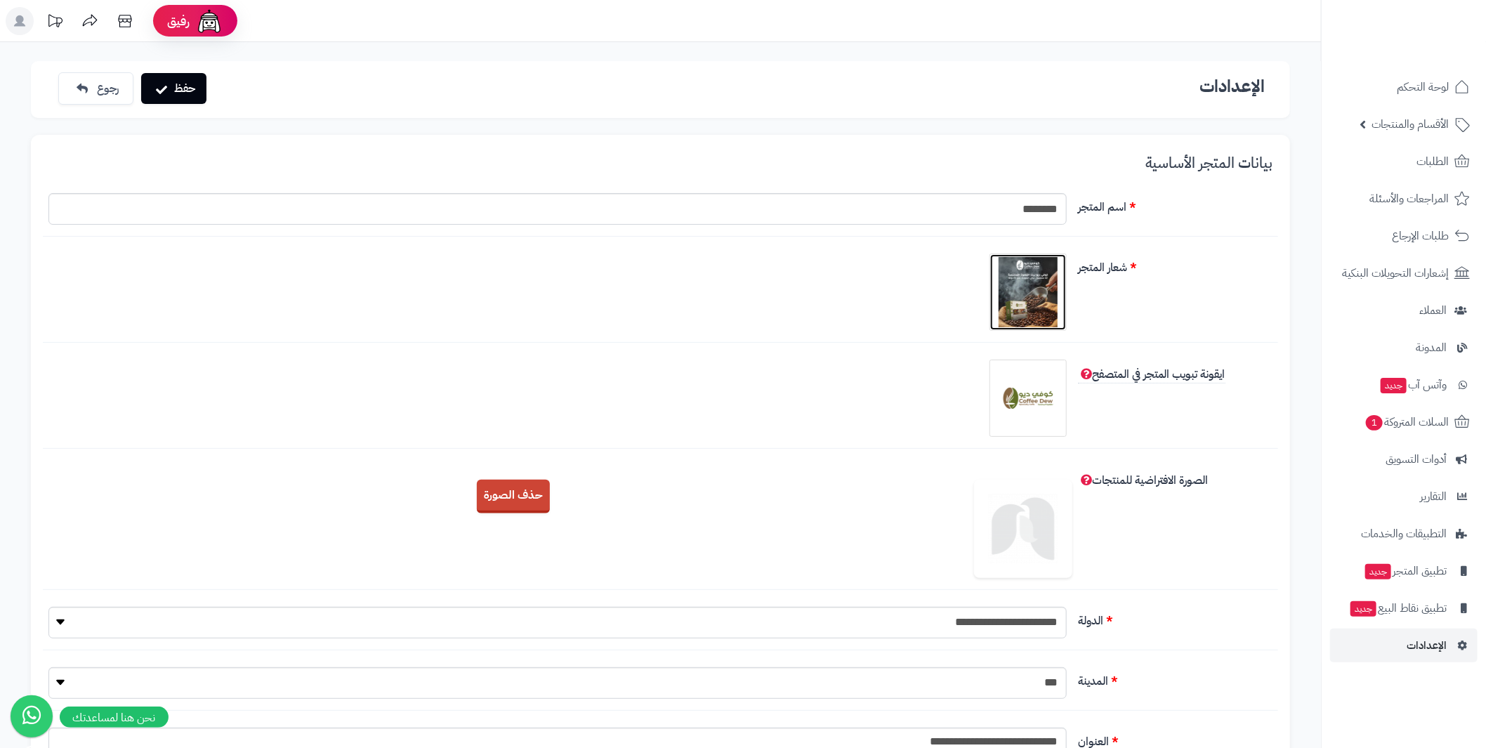
click at [1022, 294] on img at bounding box center [1028, 292] width 70 height 70
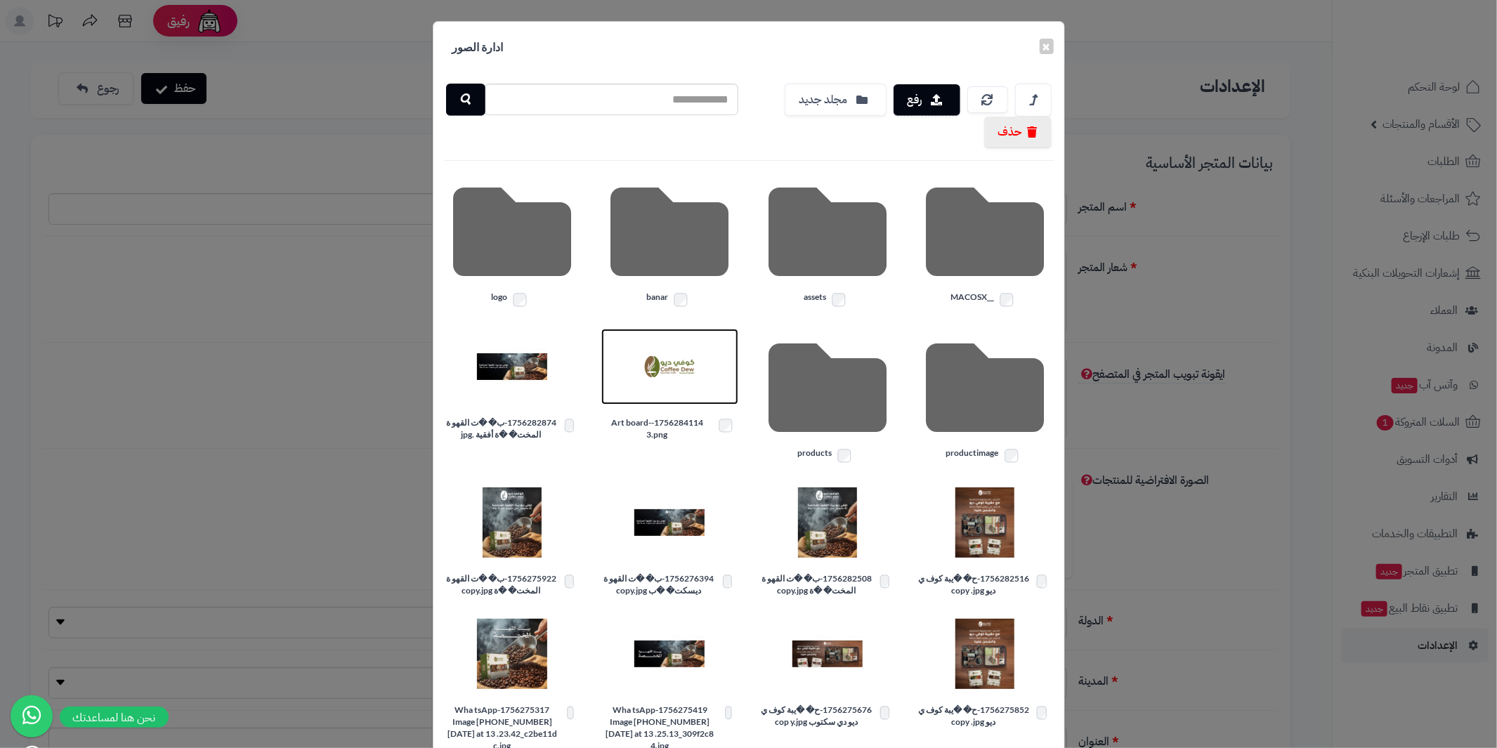
click at [676, 371] on img at bounding box center [669, 366] width 70 height 70
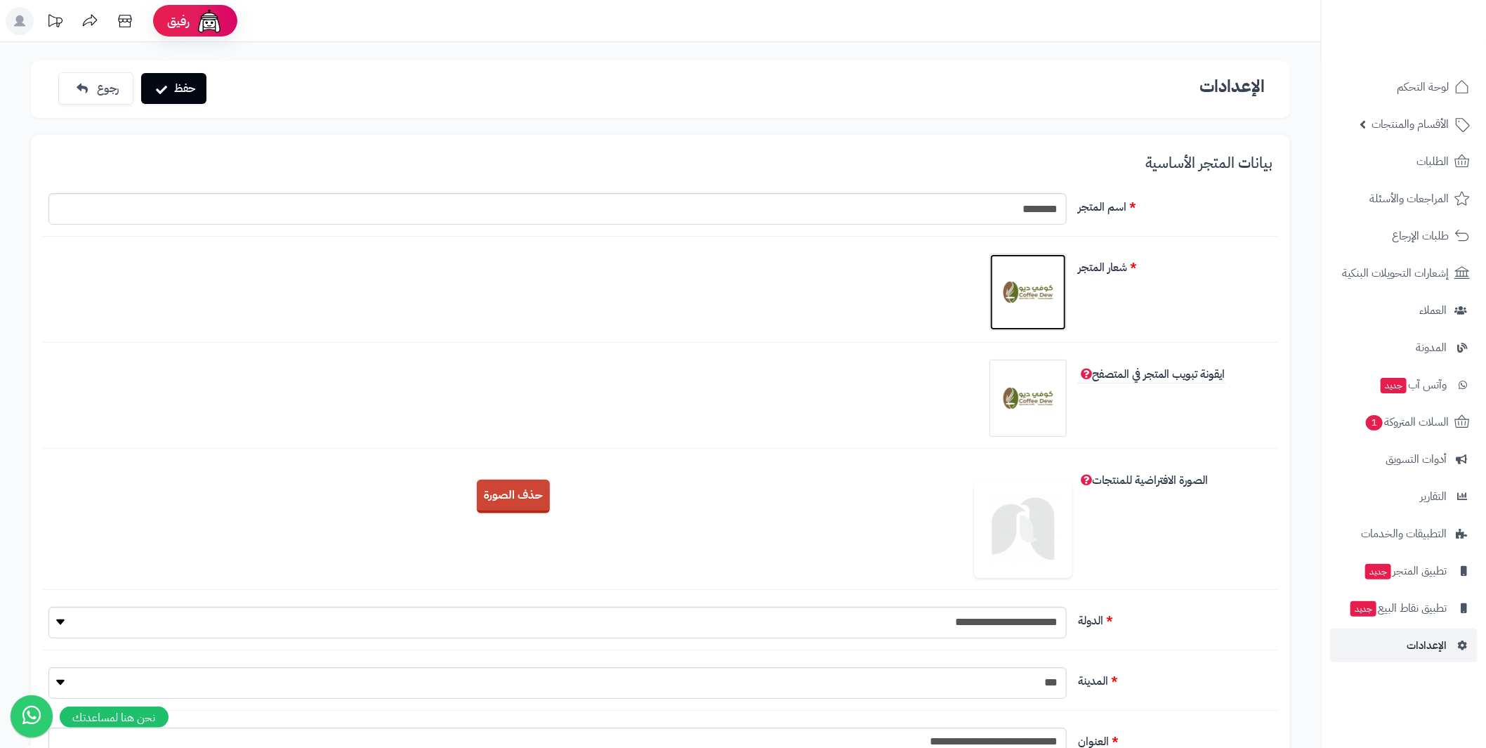
click at [1059, 291] on img at bounding box center [1028, 292] width 70 height 70
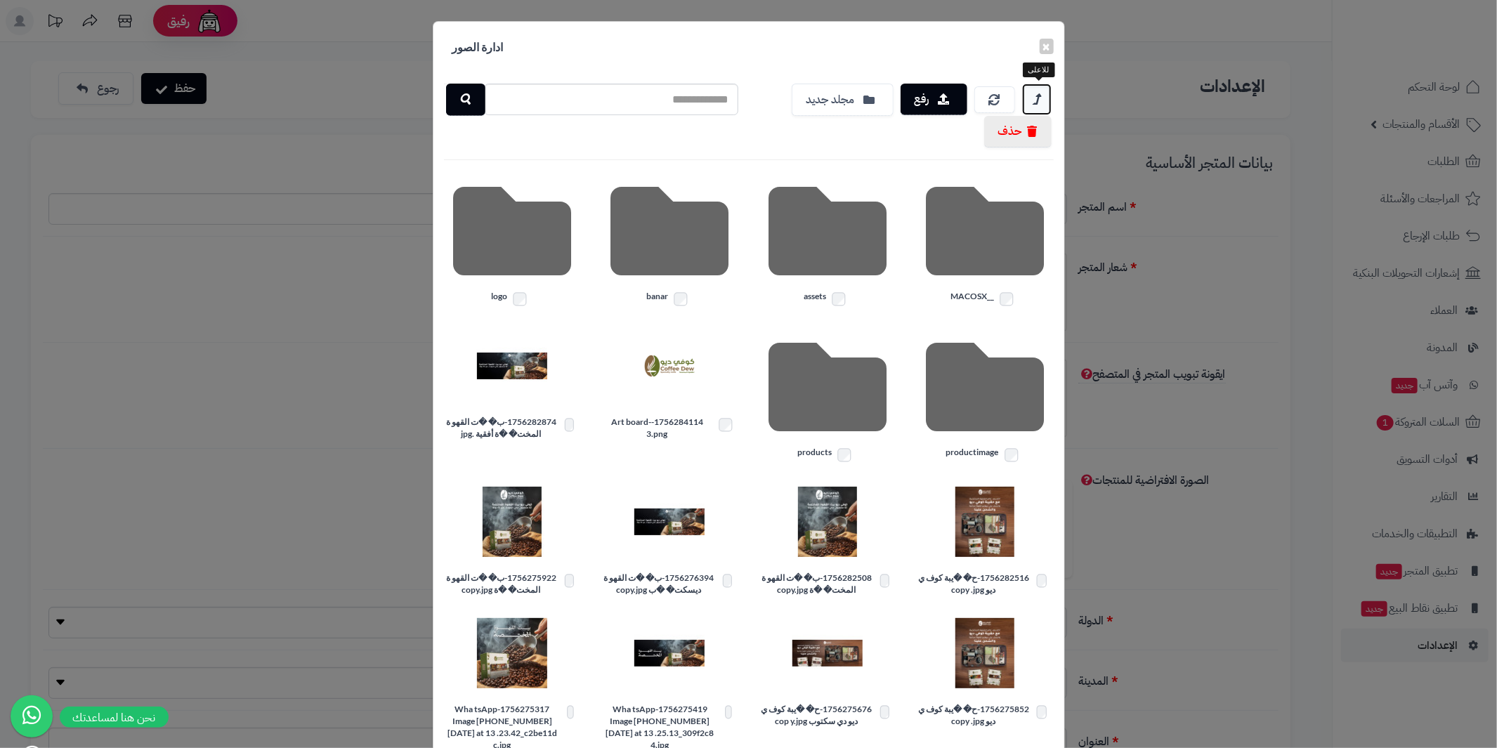
click at [1040, 100] on icon at bounding box center [1036, 100] width 7 height 18
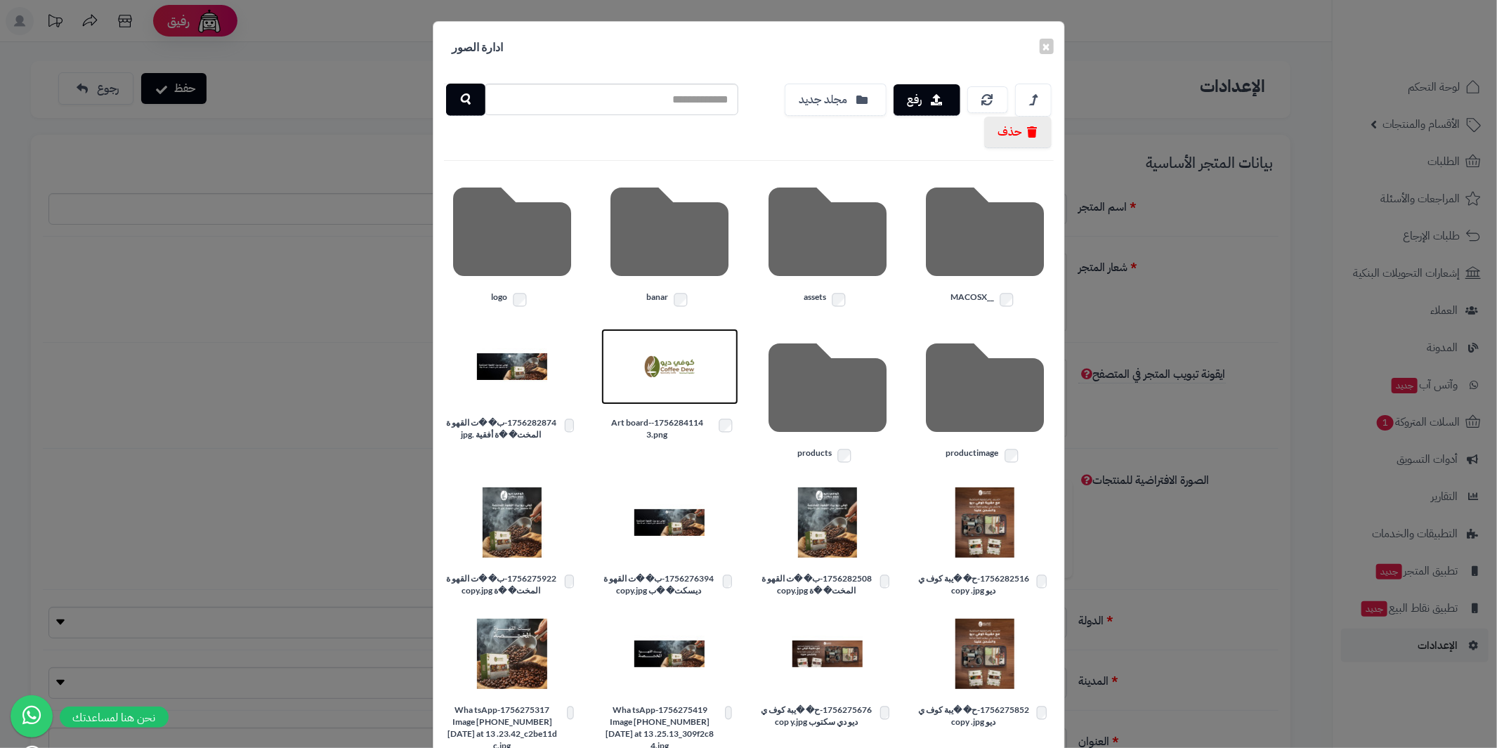
click at [637, 346] on link at bounding box center [669, 367] width 137 height 76
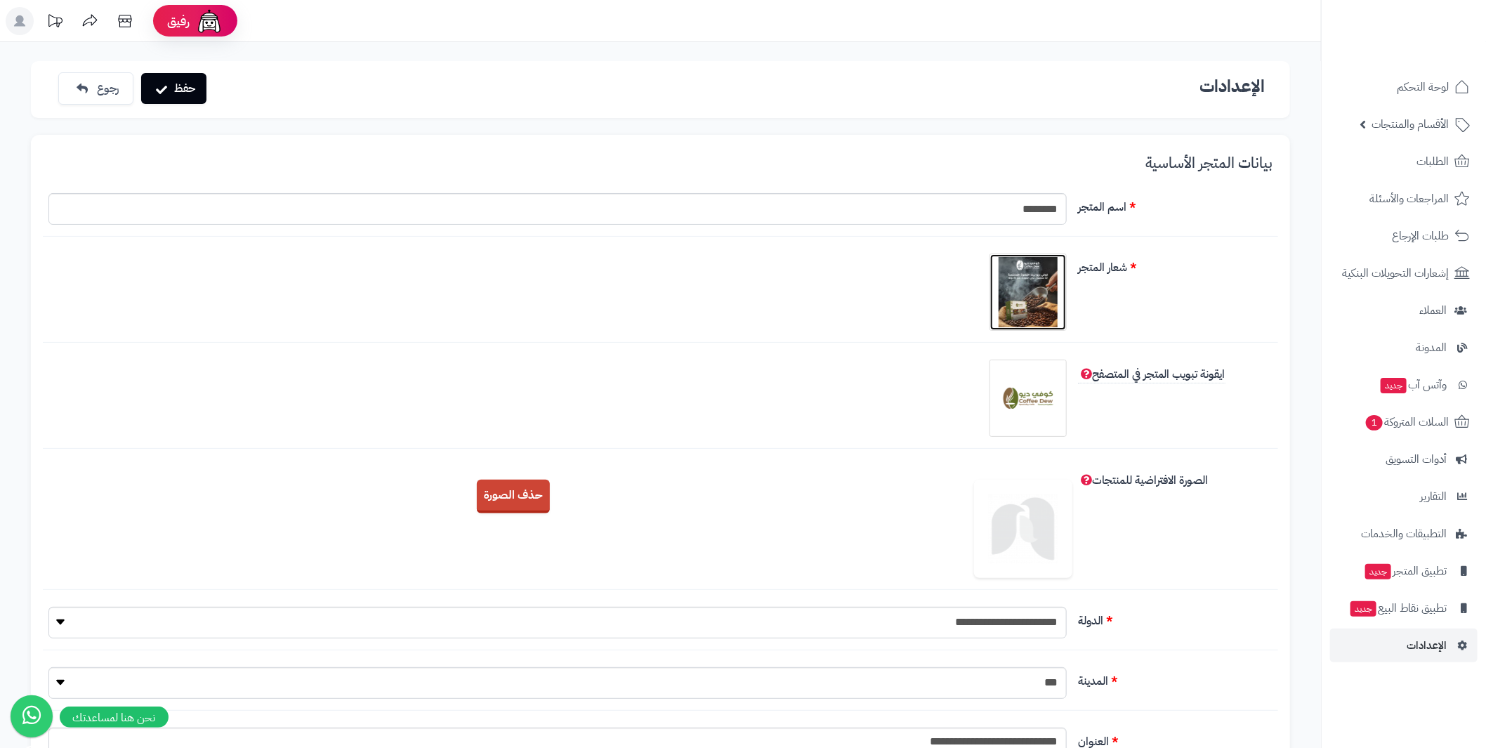
click at [1037, 287] on img at bounding box center [1028, 292] width 70 height 70
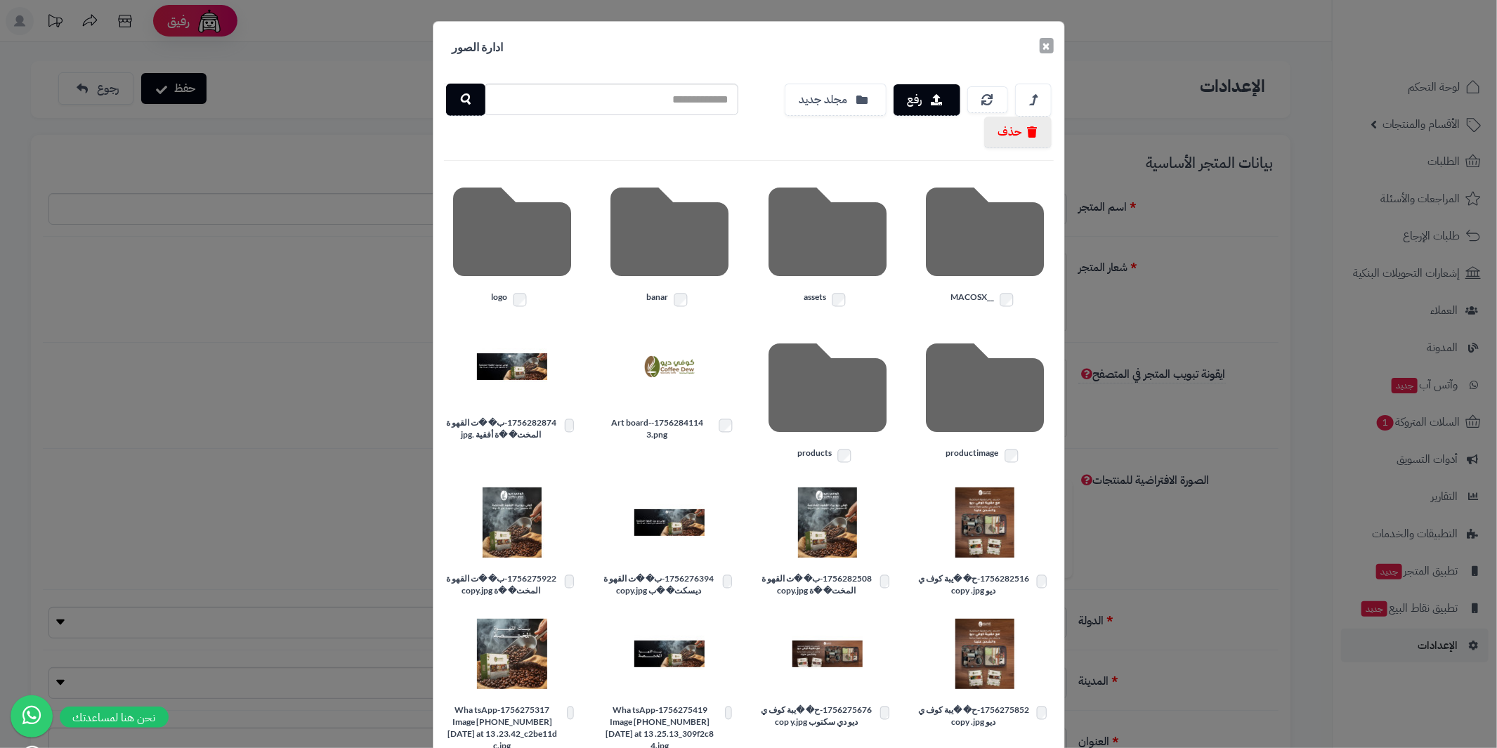
click at [1048, 46] on button "×" at bounding box center [1046, 45] width 14 height 15
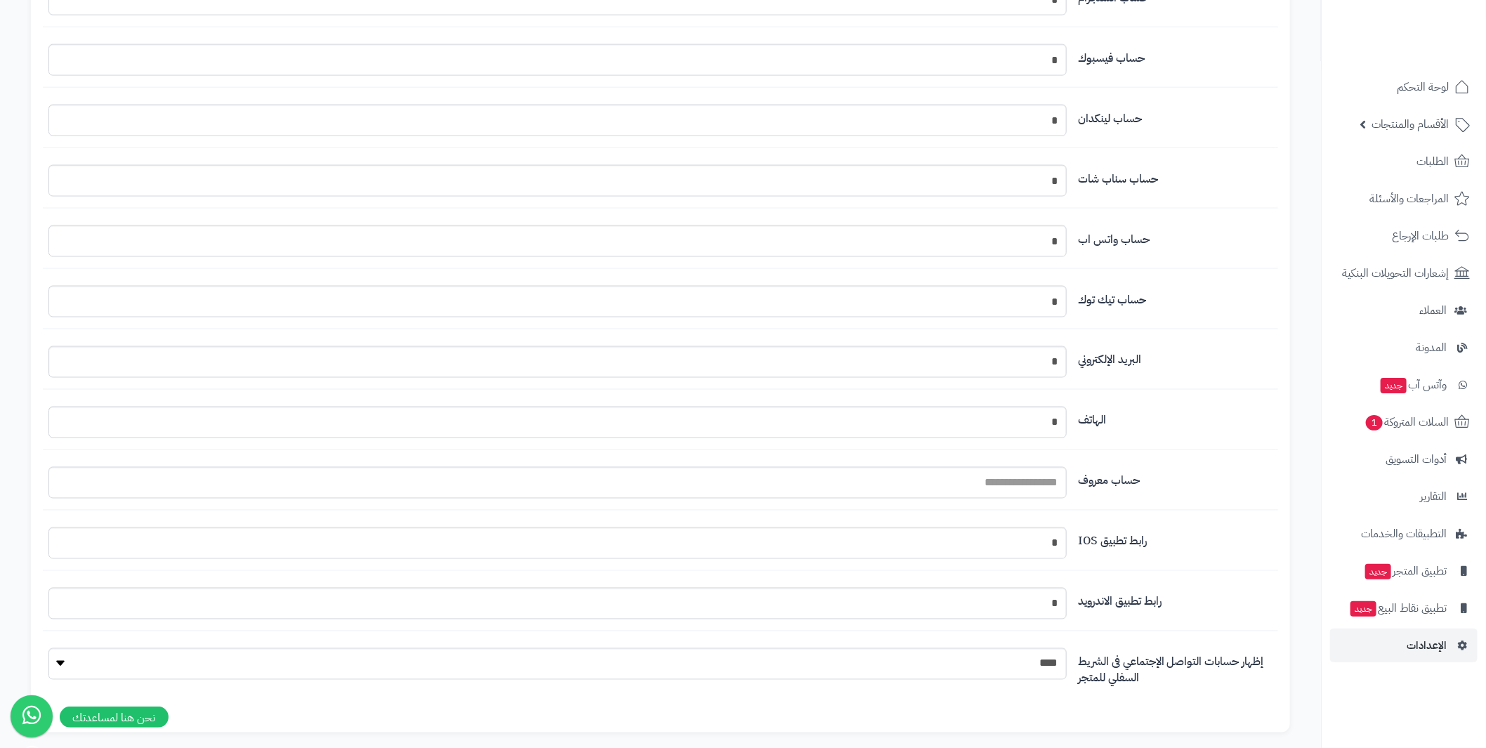
scroll to position [1334, 0]
click at [1432, 643] on span "الإعدادات" at bounding box center [1427, 646] width 40 height 20
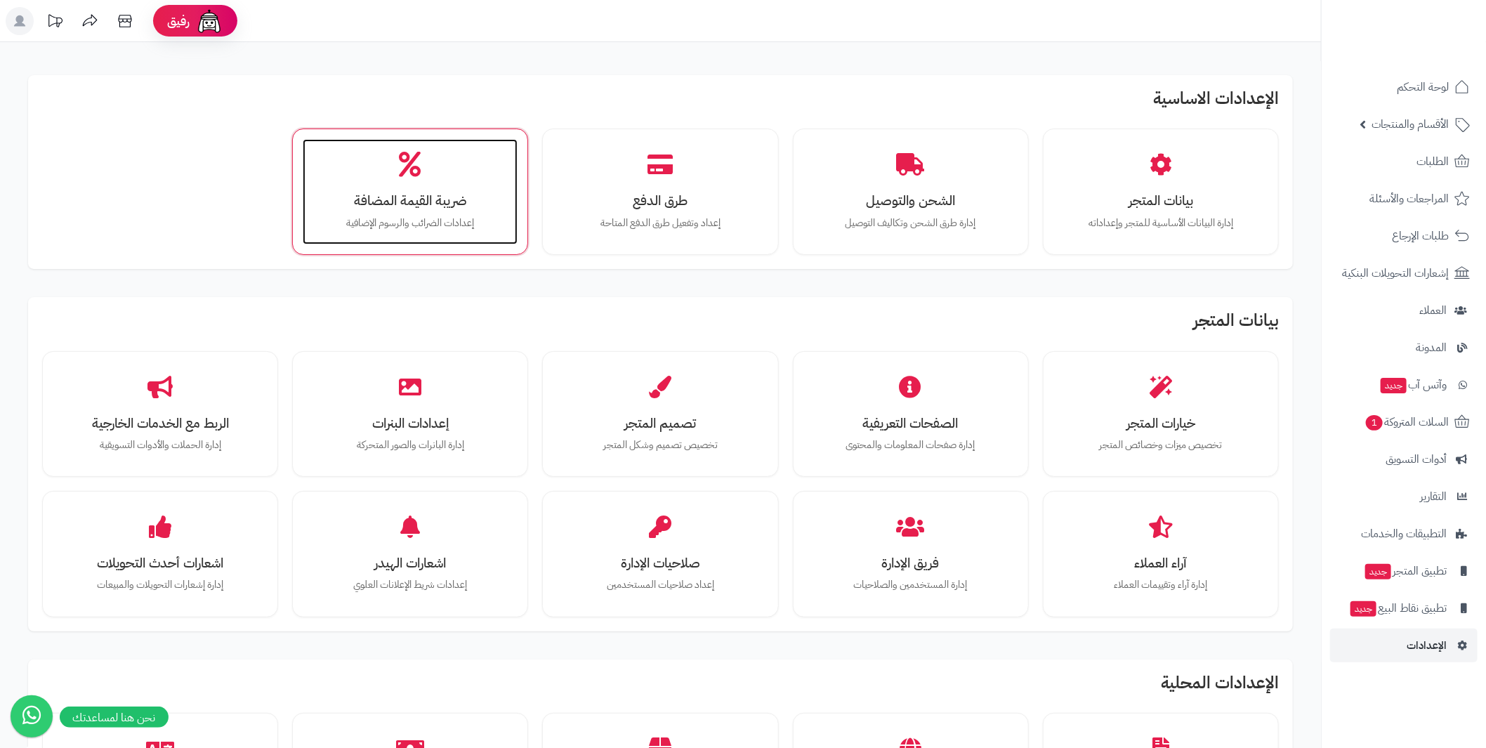
click at [378, 194] on h3 "ضريبة القيمة المضافة" at bounding box center [410, 200] width 187 height 15
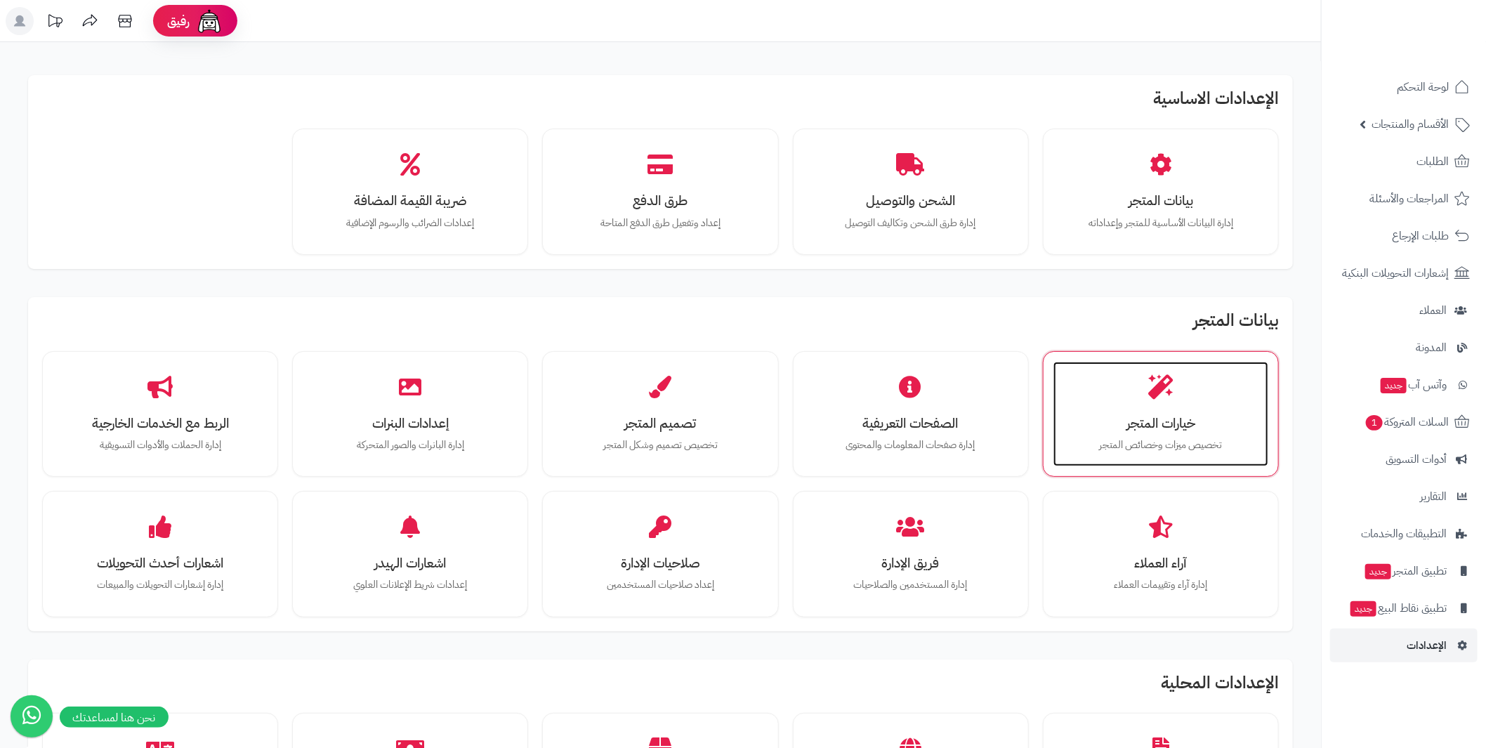
click at [1166, 447] on p "تخصيص ميزات وخصائص المتجر" at bounding box center [1160, 445] width 187 height 15
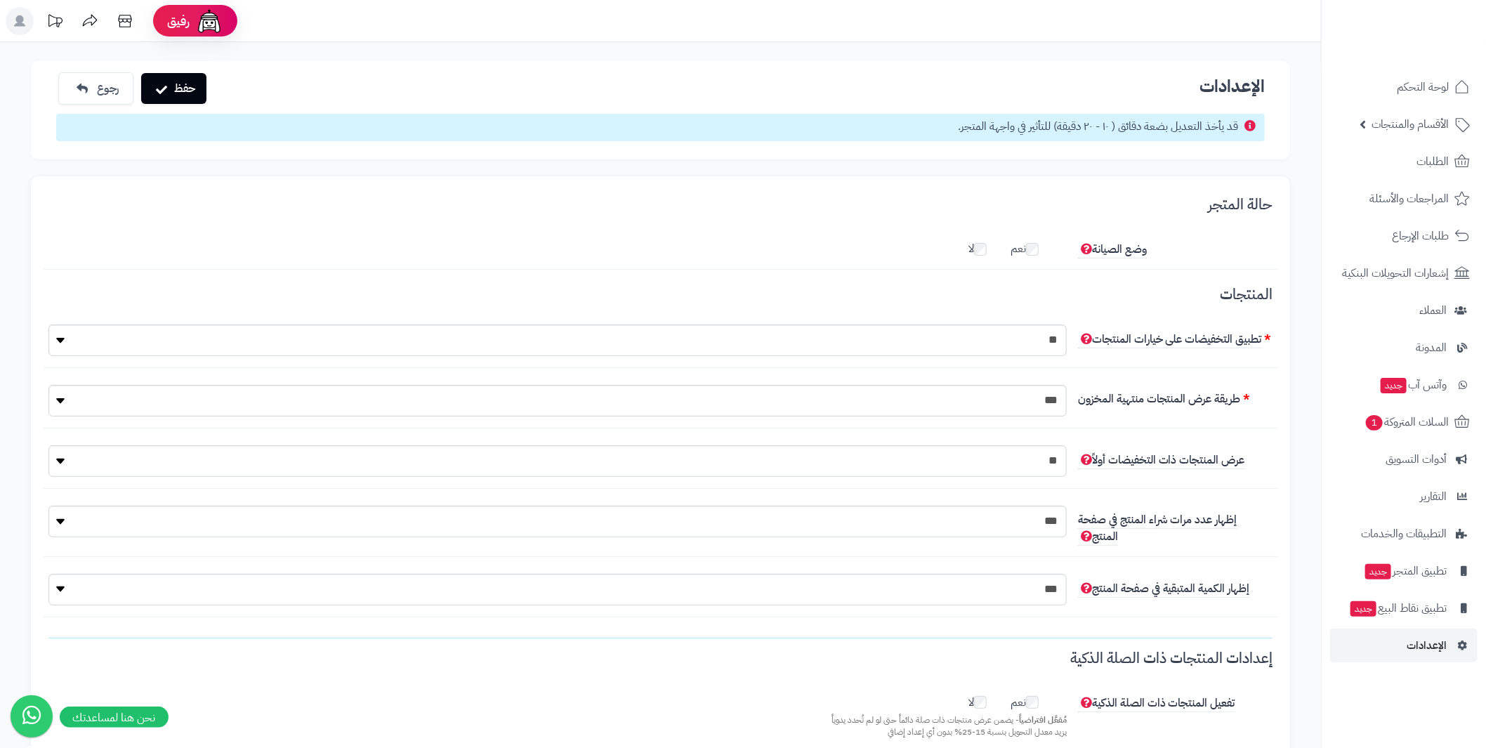
scroll to position [9, 0]
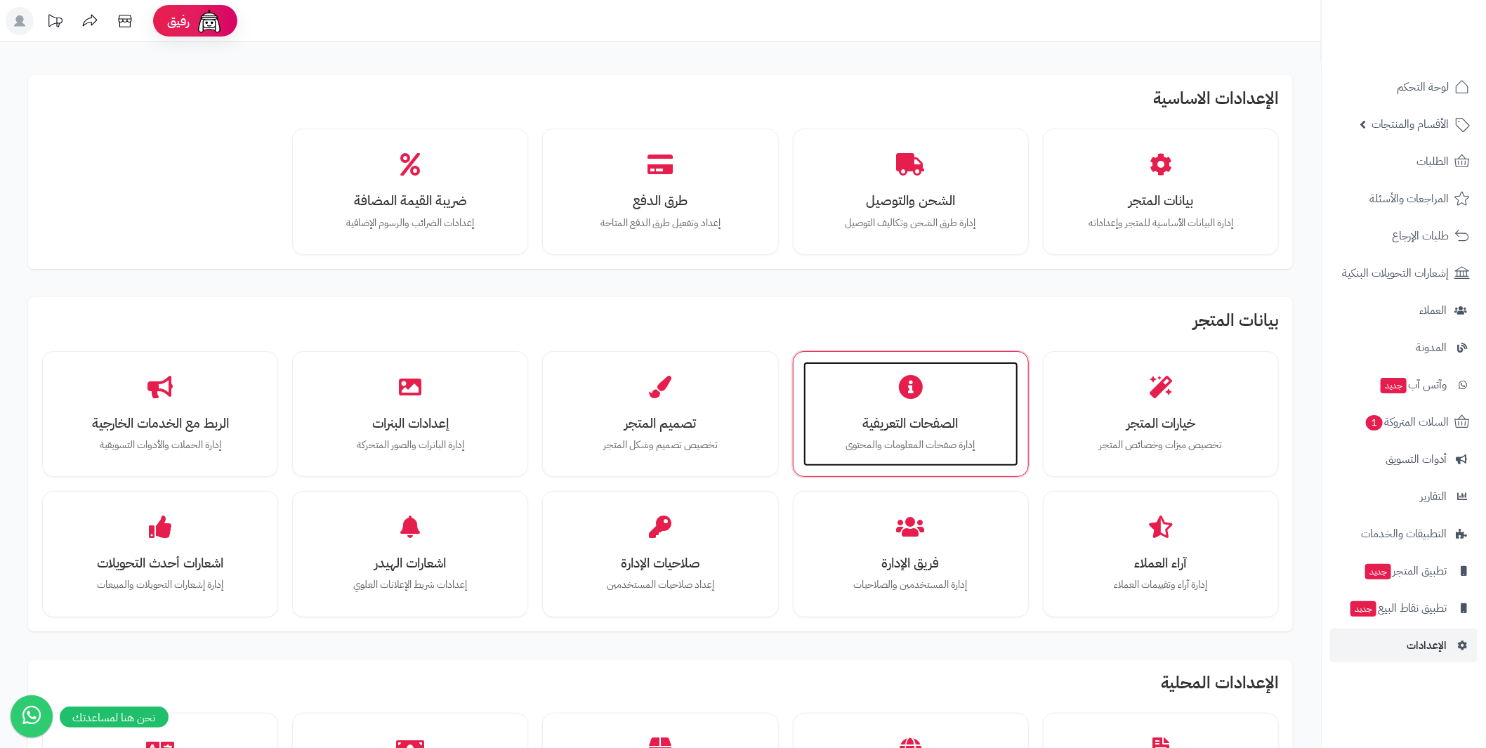
click at [900, 416] on h3 "الصفحات التعريفية" at bounding box center [910, 423] width 187 height 15
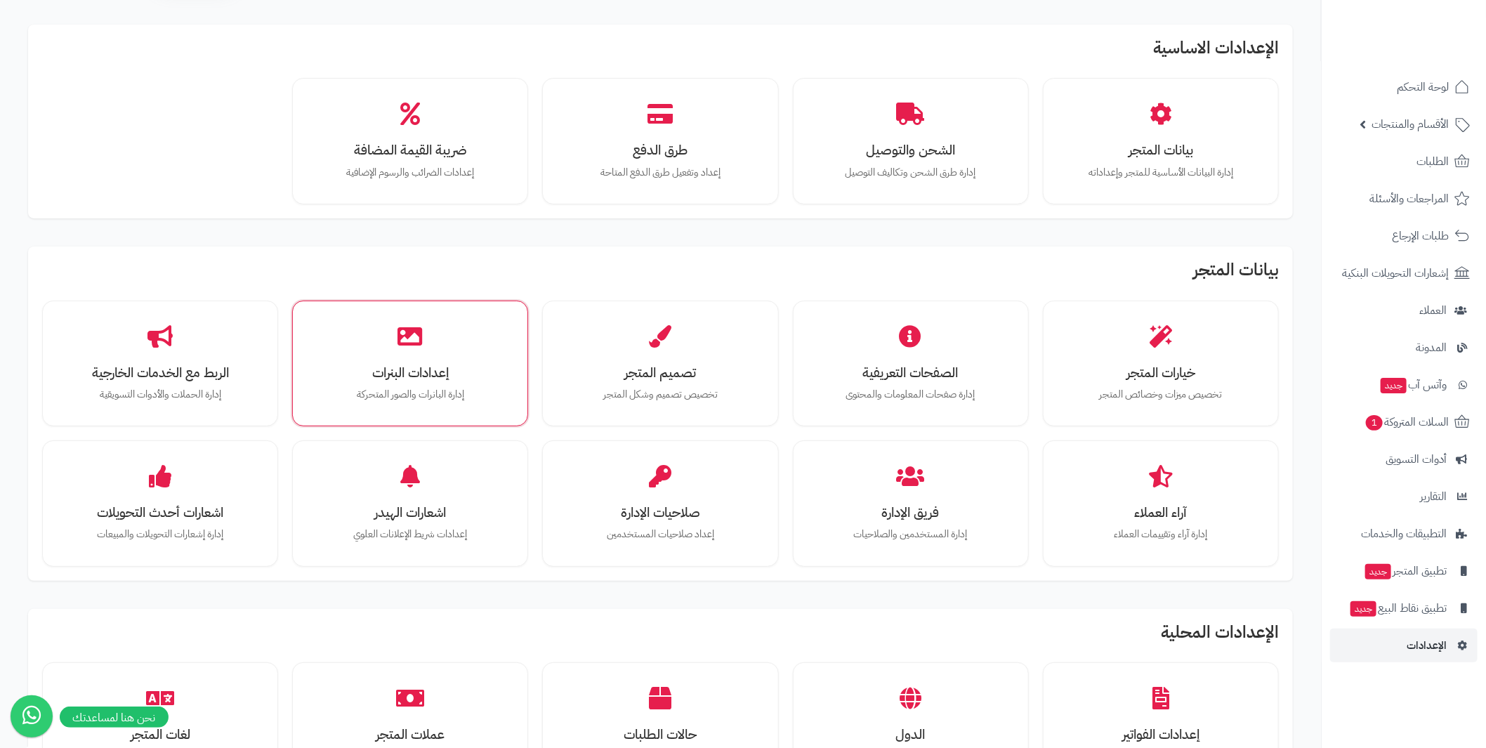
scroll to position [70, 0]
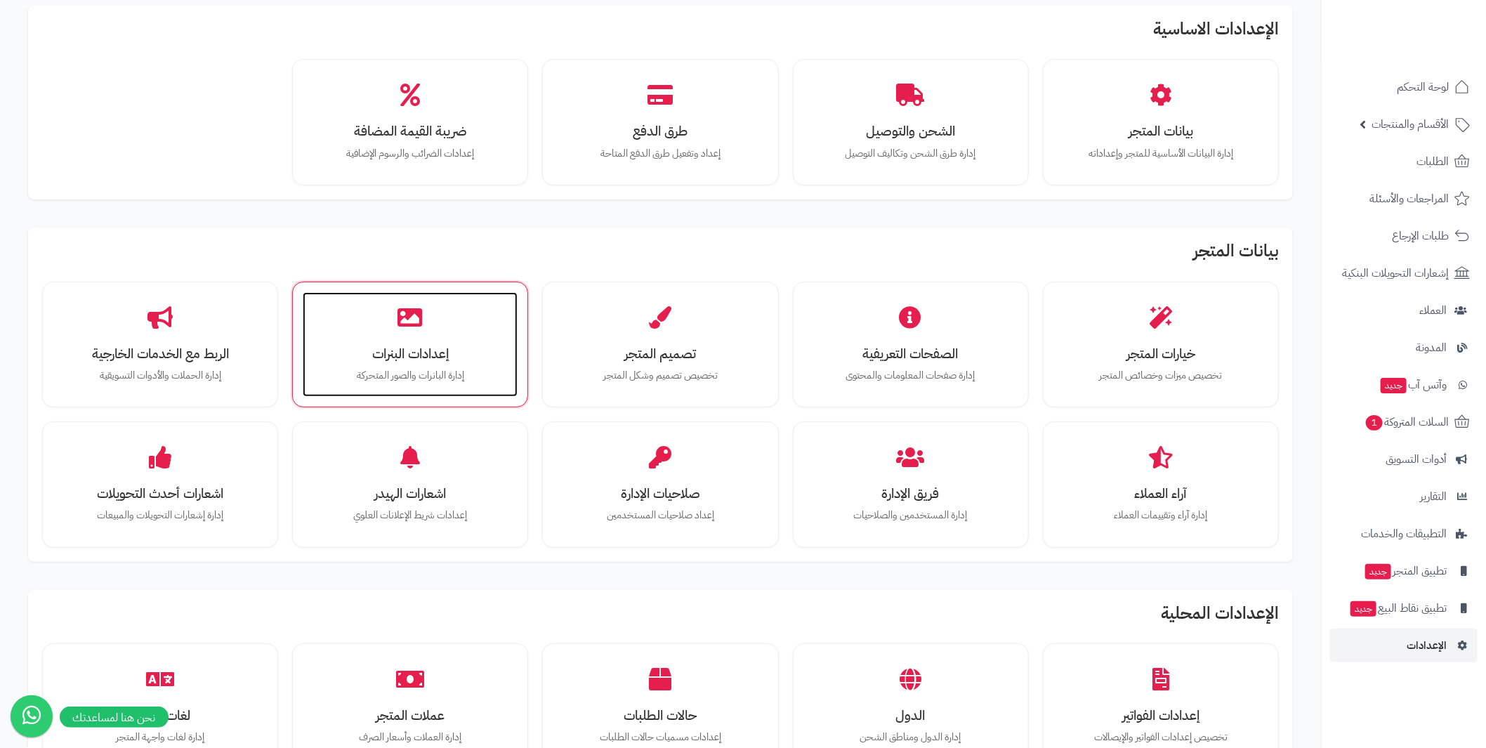
click at [394, 346] on h3 "إعدادات البنرات" at bounding box center [410, 353] width 187 height 15
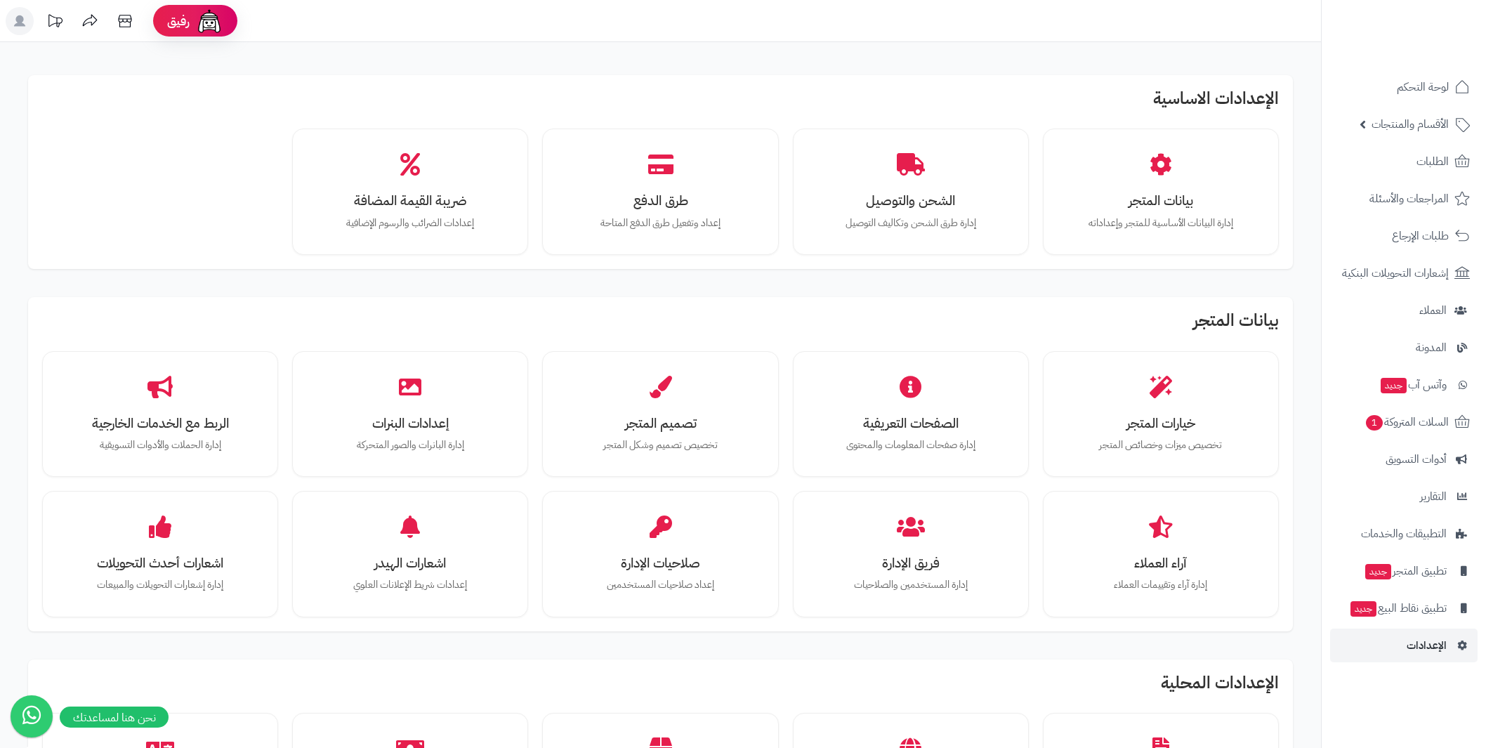
scroll to position [70, 0]
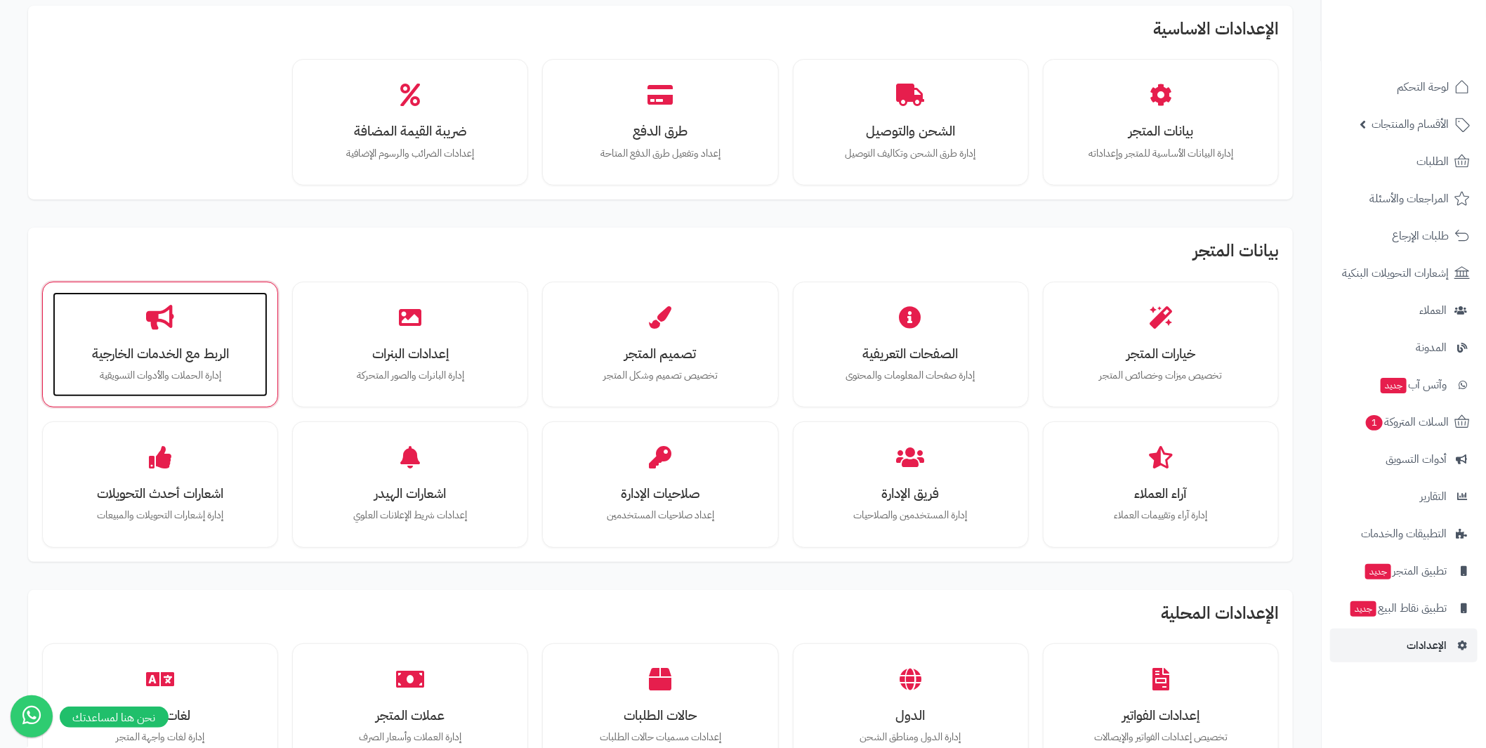
click at [254, 376] on div "الربط مع الخدمات الخارجية إدارة الحملات والأدوات التسويقية" at bounding box center [160, 344] width 215 height 105
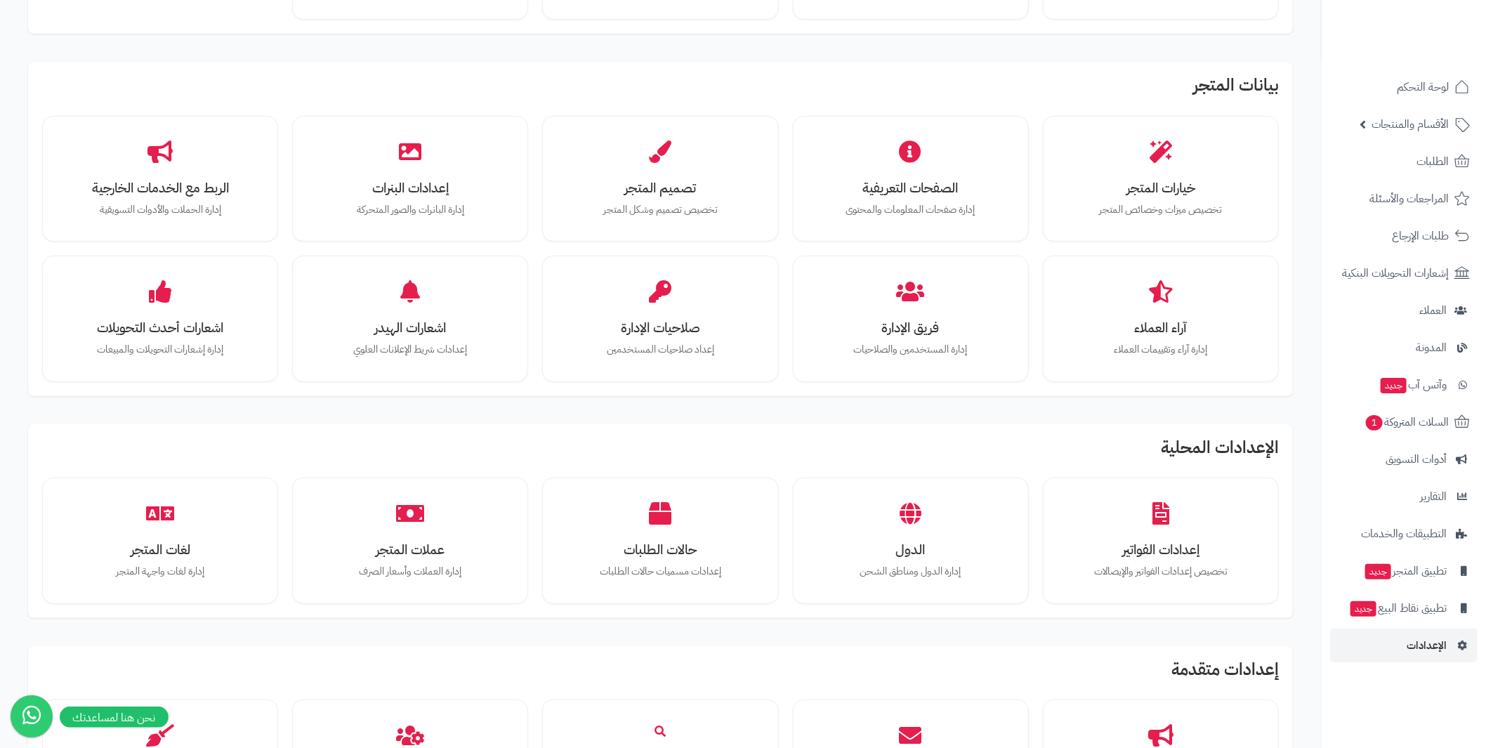
scroll to position [281, 0]
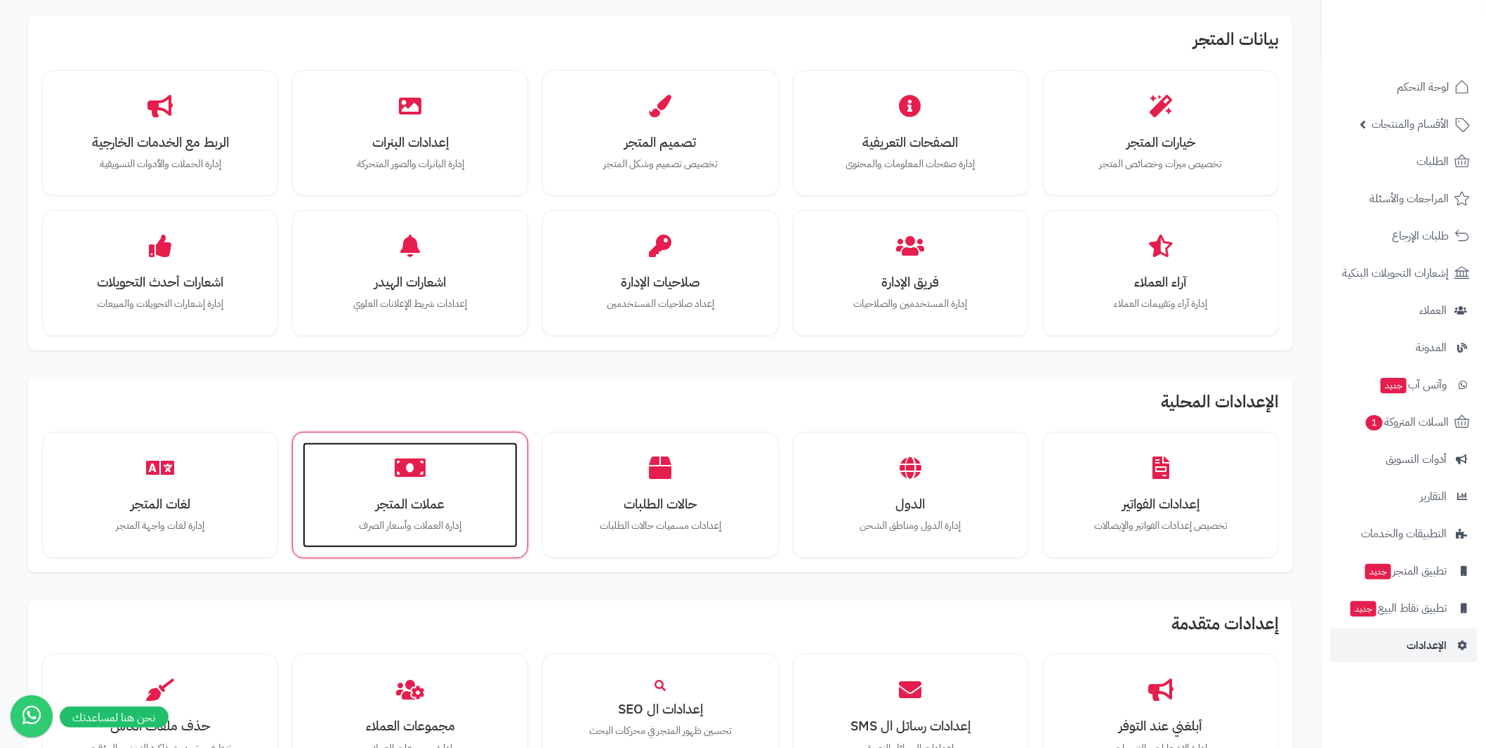
click at [463, 536] on div "عملات المتجر إدارة العملات وأسعار الصرف" at bounding box center [410, 494] width 215 height 105
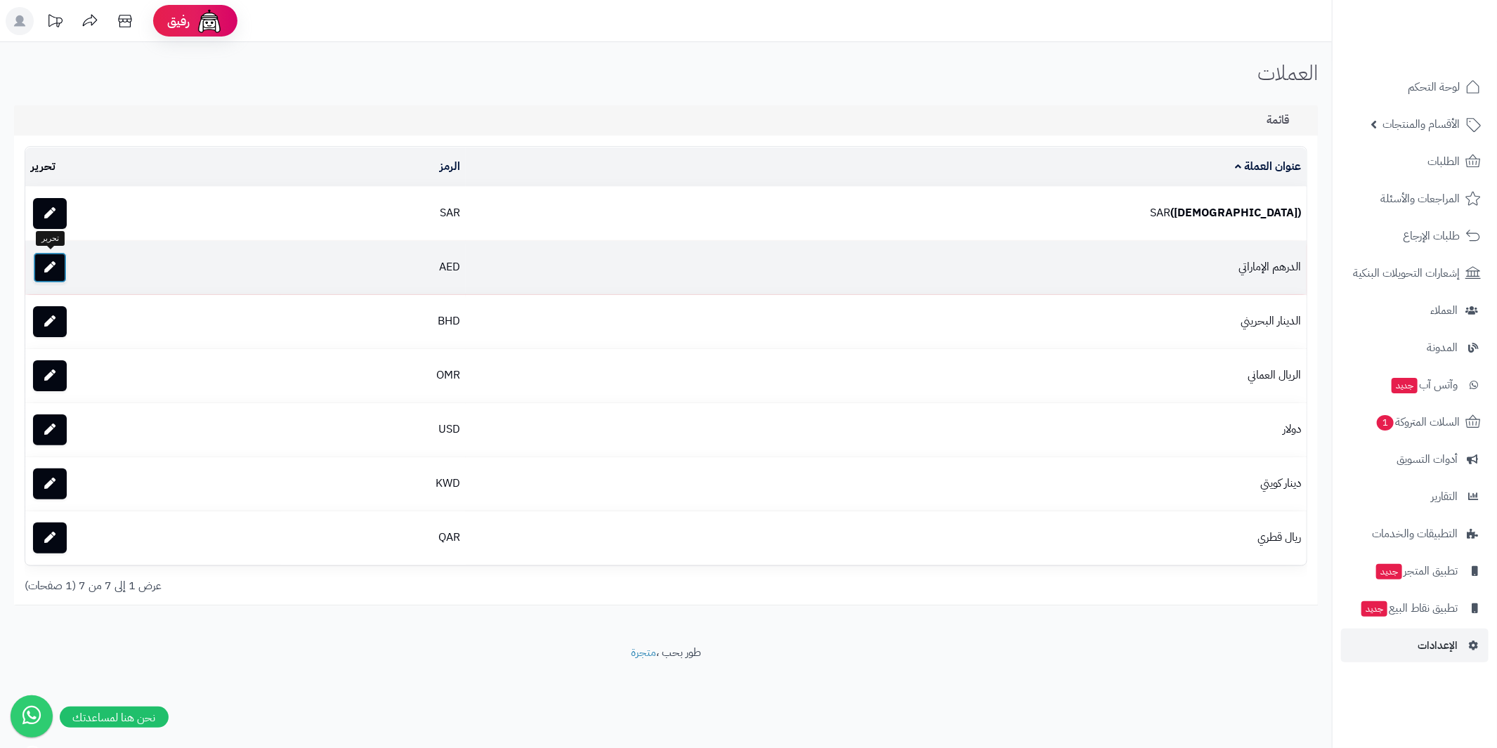
click at [47, 258] on link at bounding box center [50, 267] width 34 height 31
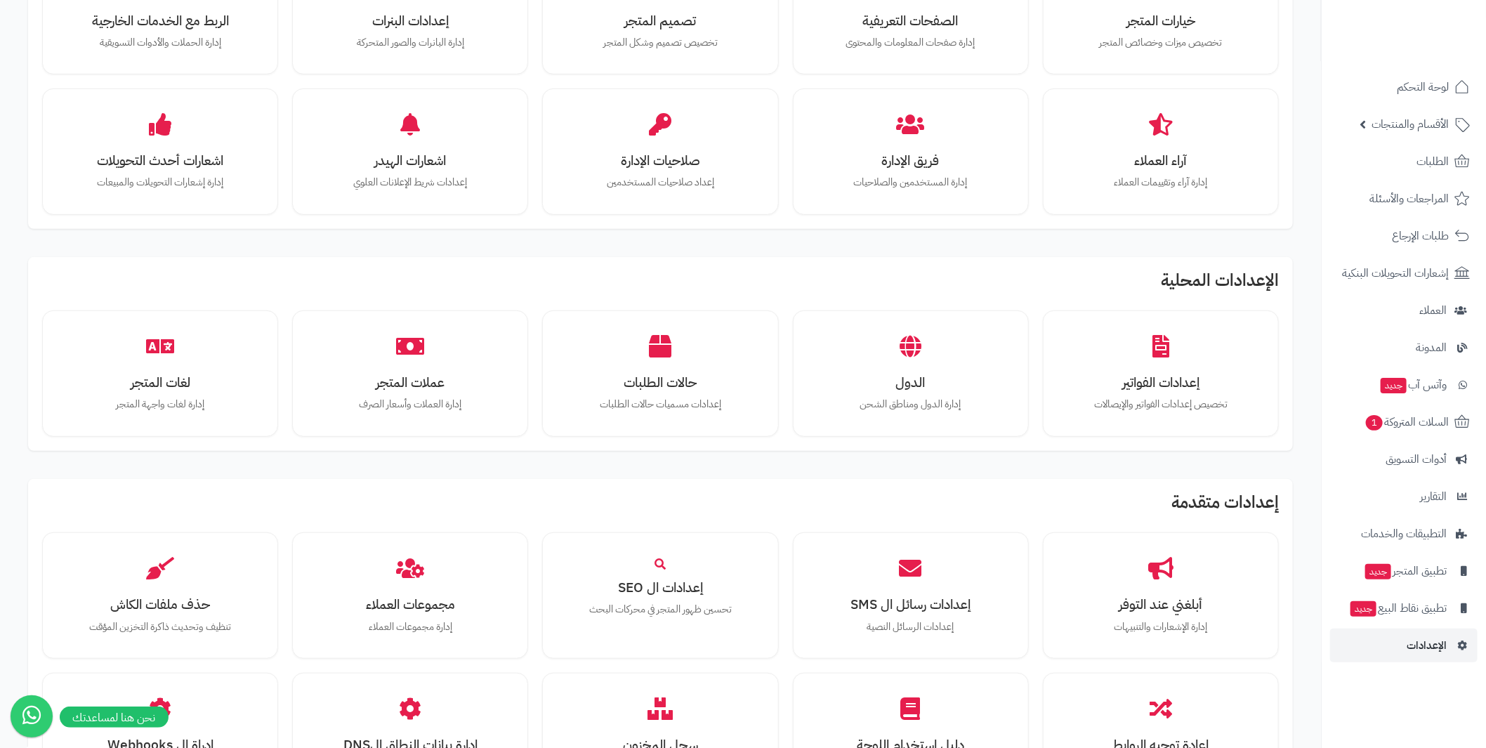
scroll to position [421, 0]
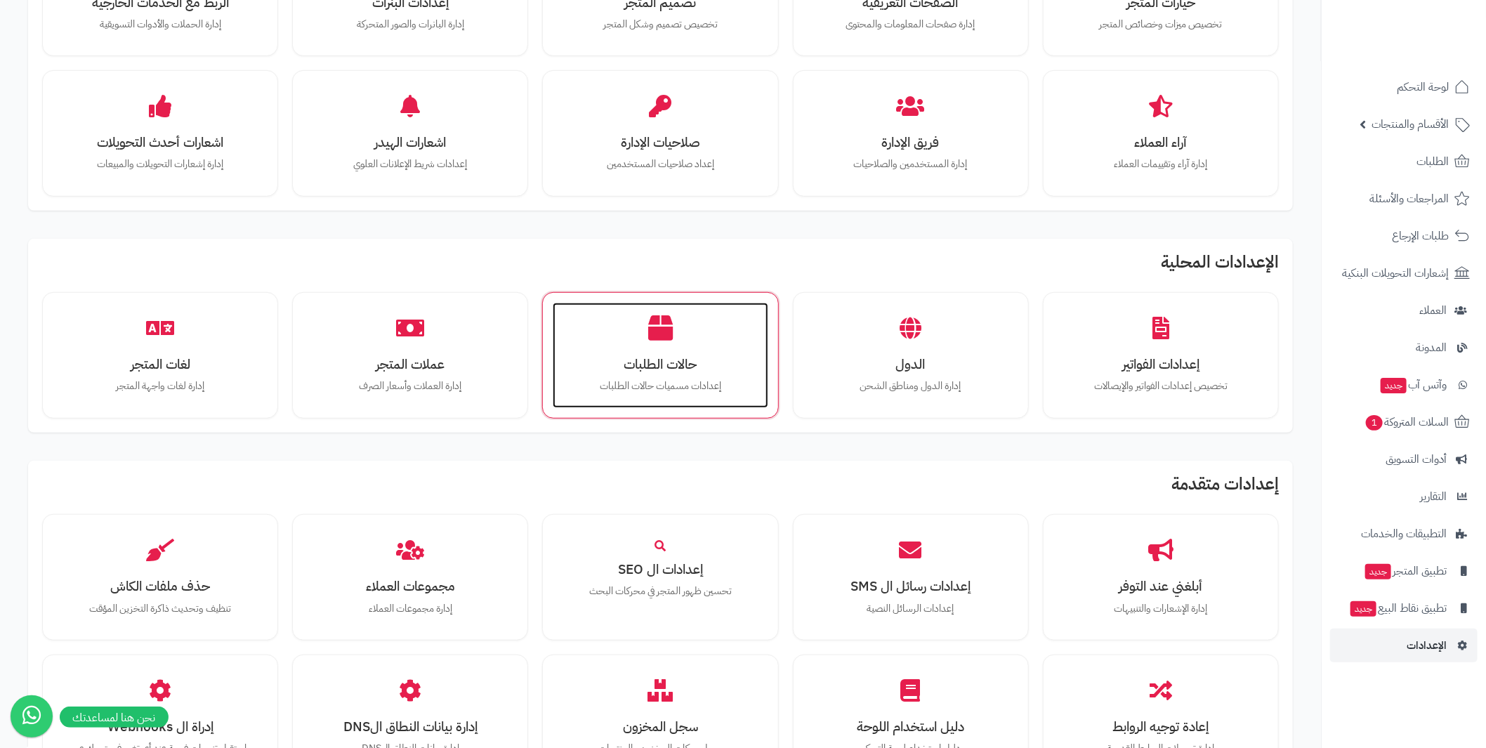
click at [680, 357] on h3 "حالات الطلبات" at bounding box center [660, 364] width 187 height 15
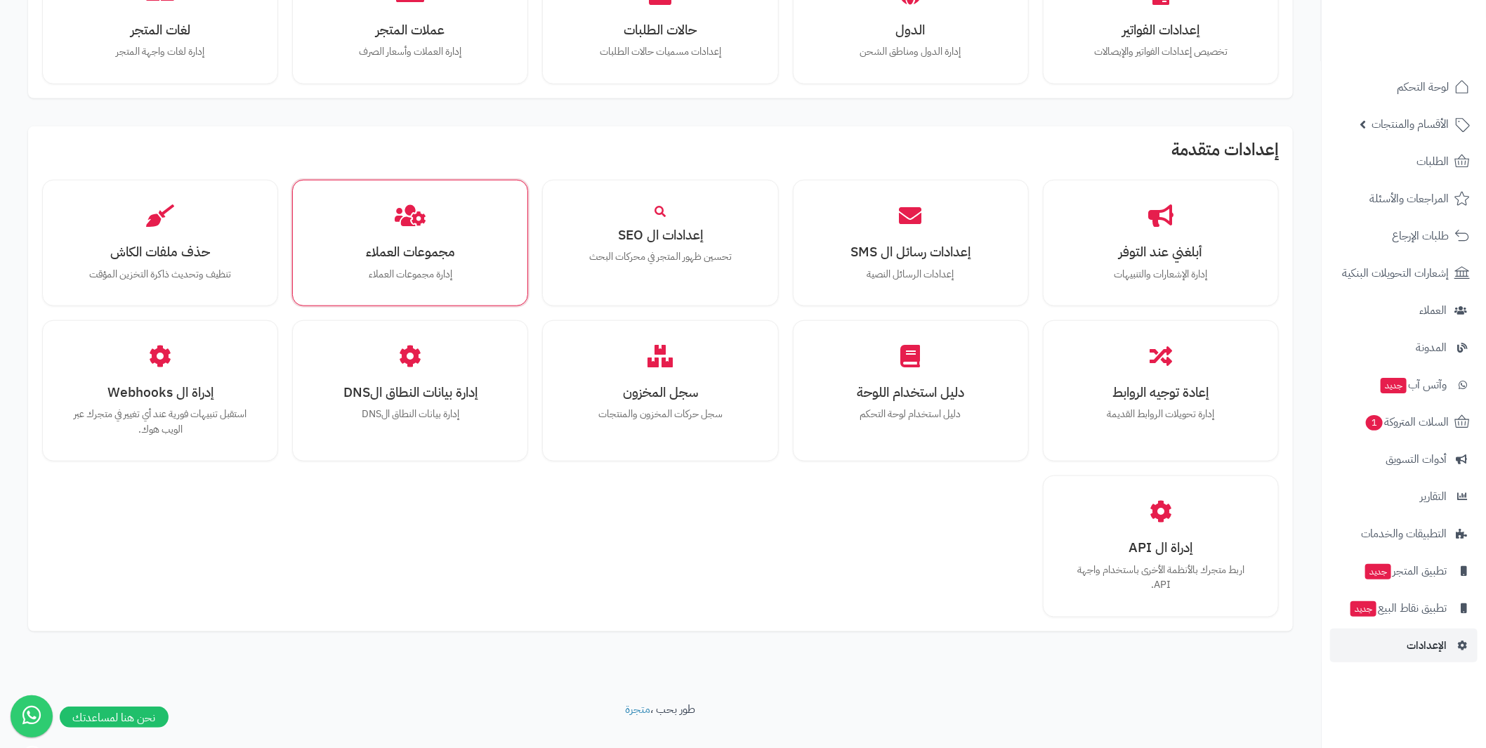
scroll to position [773, 0]
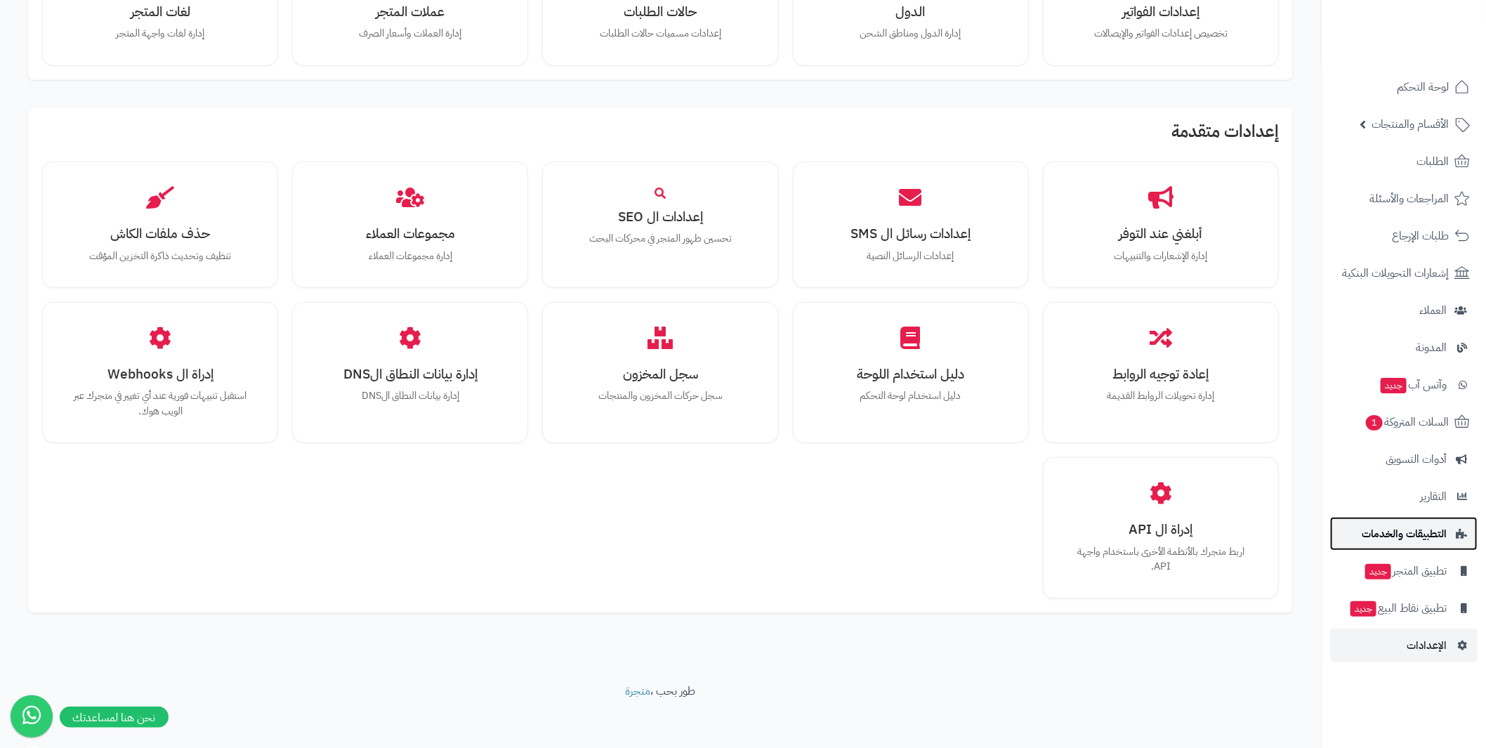
click at [1410, 527] on span "التطبيقات والخدمات" at bounding box center [1404, 534] width 85 height 20
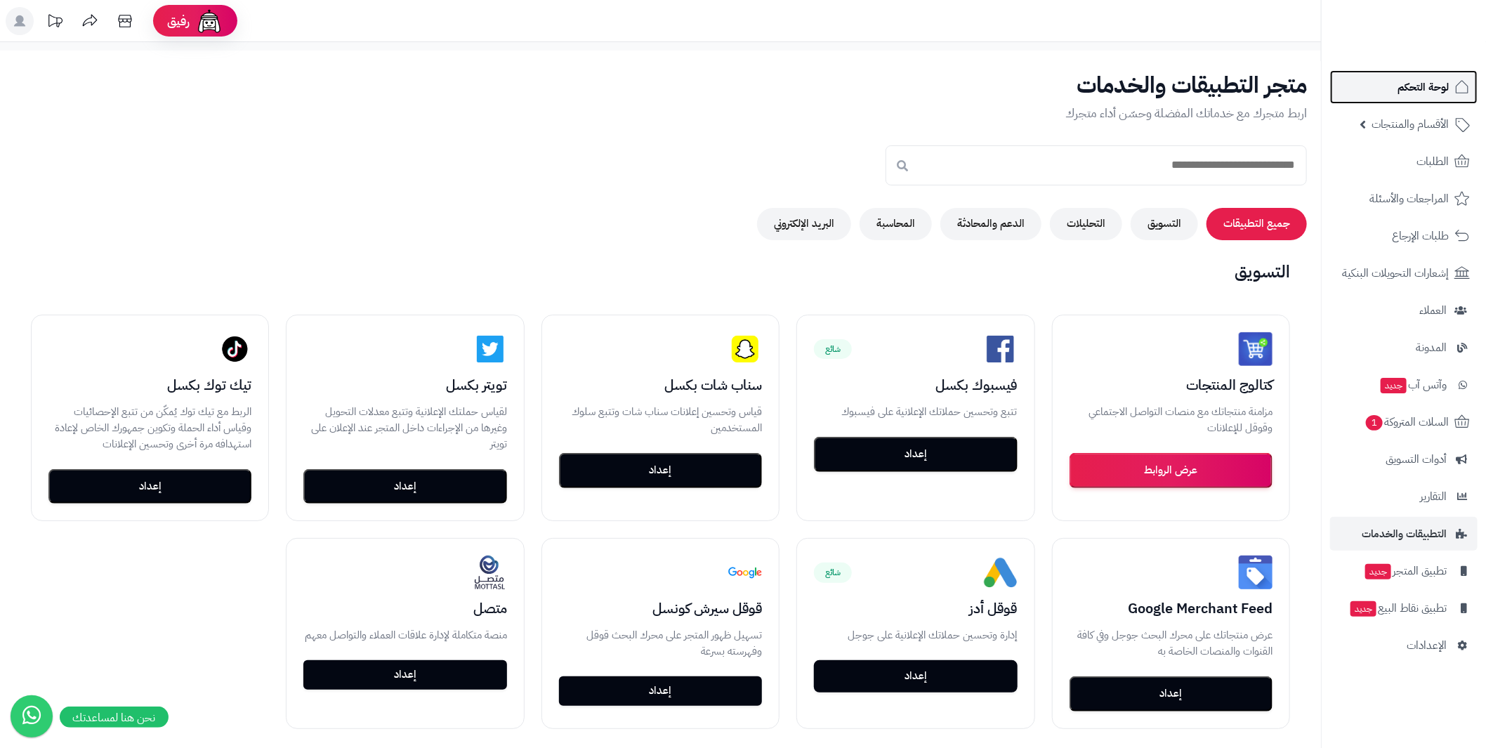
click at [1434, 86] on span "لوحة التحكم" at bounding box center [1423, 87] width 51 height 20
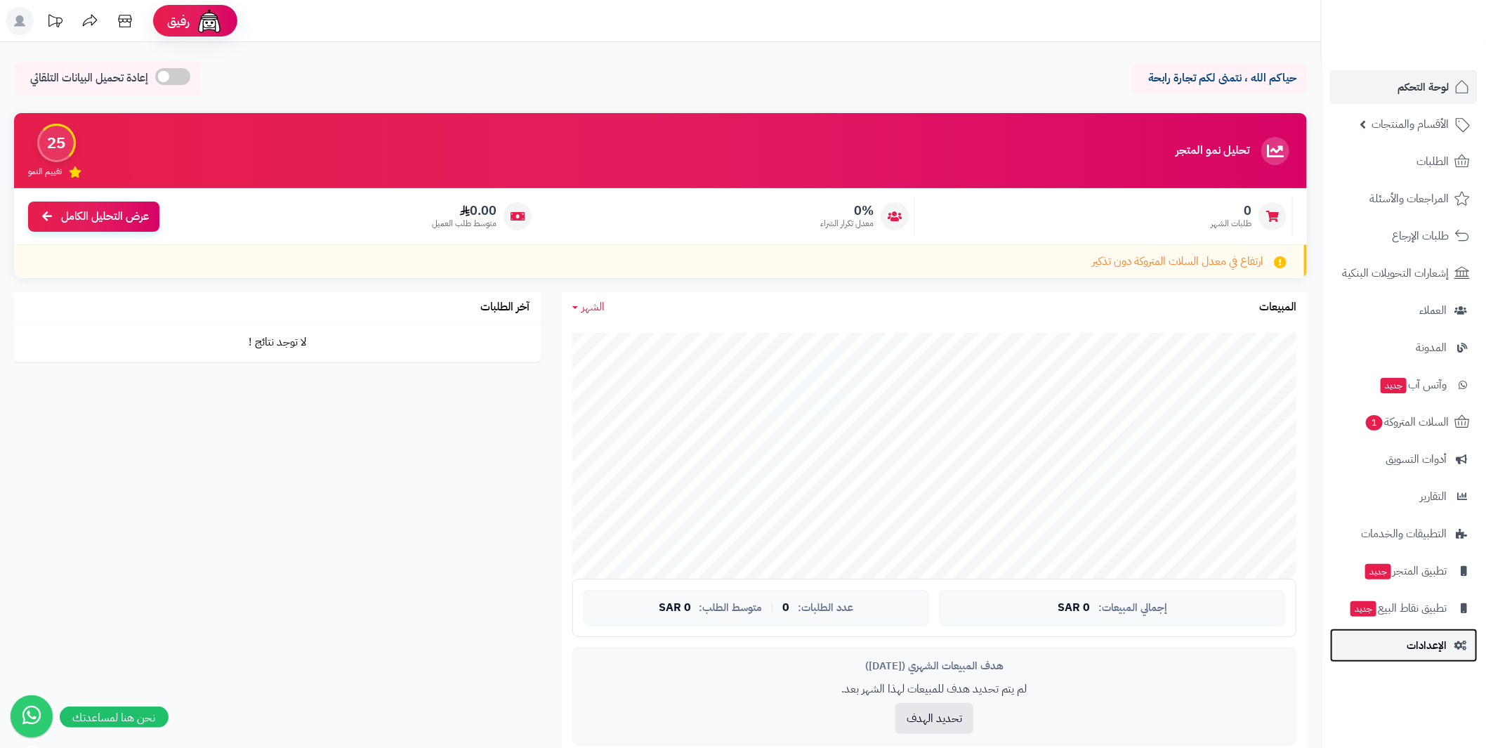
click at [1440, 633] on link "الإعدادات" at bounding box center [1403, 646] width 147 height 34
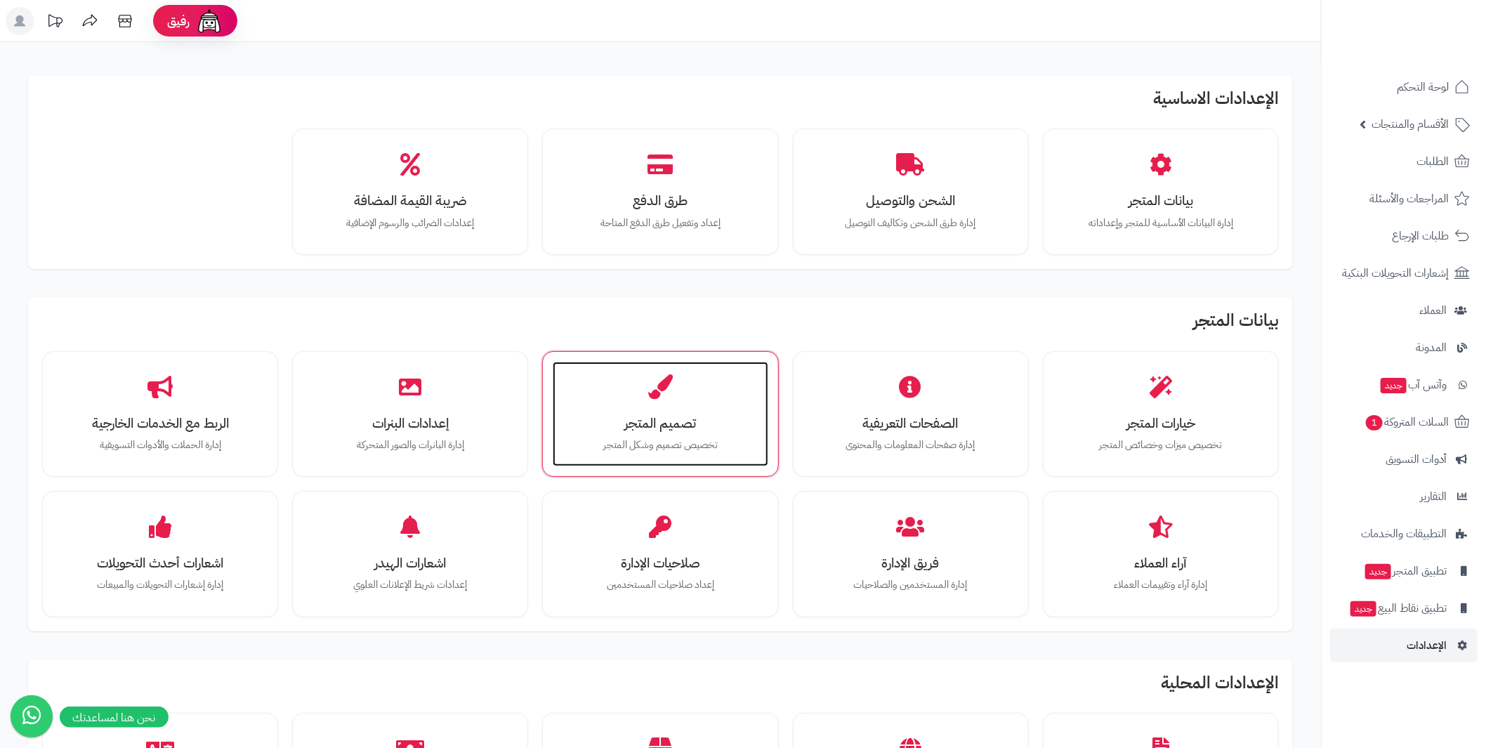
click at [711, 442] on p "تخصيص تصميم وشكل المتجر" at bounding box center [660, 445] width 187 height 15
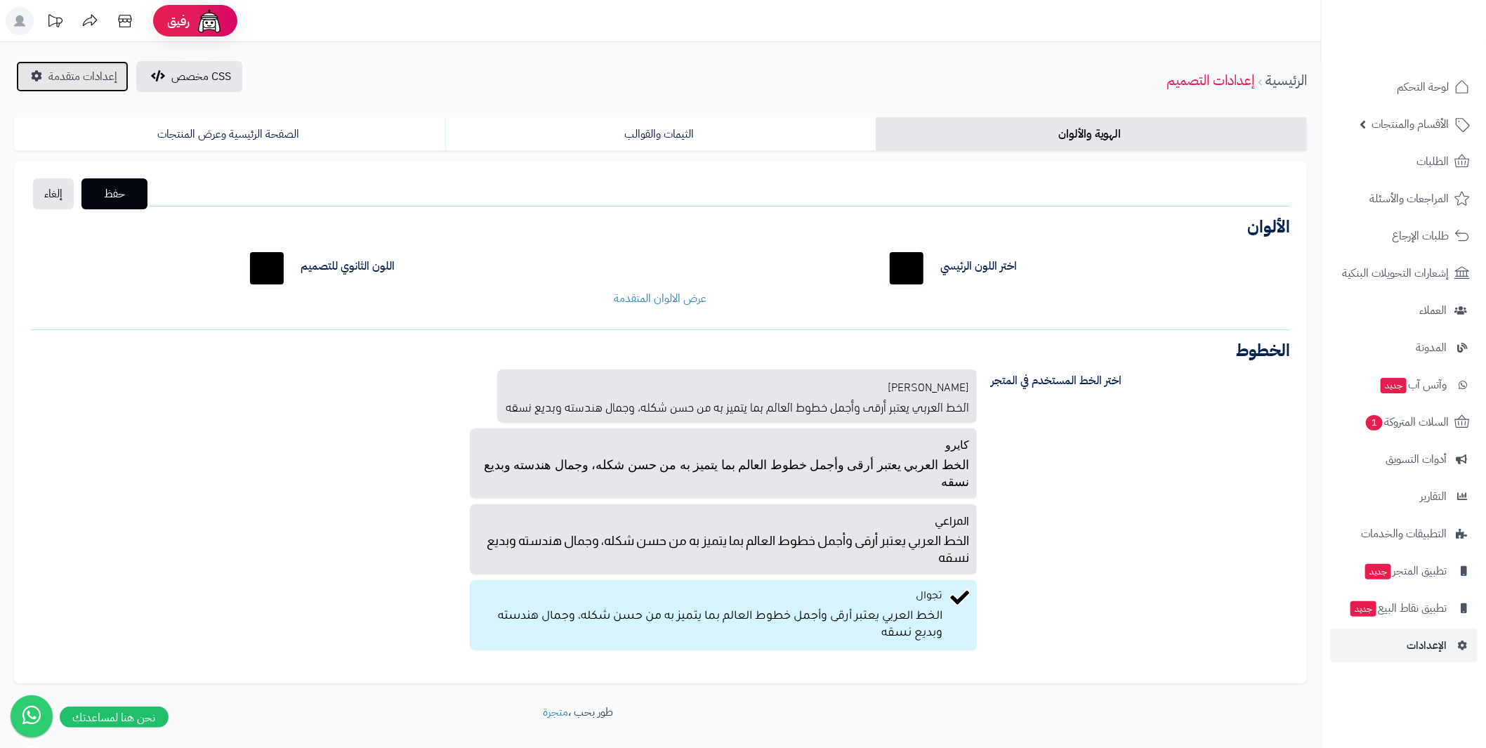
click at [56, 76] on span "إعدادات متقدمة" at bounding box center [82, 76] width 69 height 17
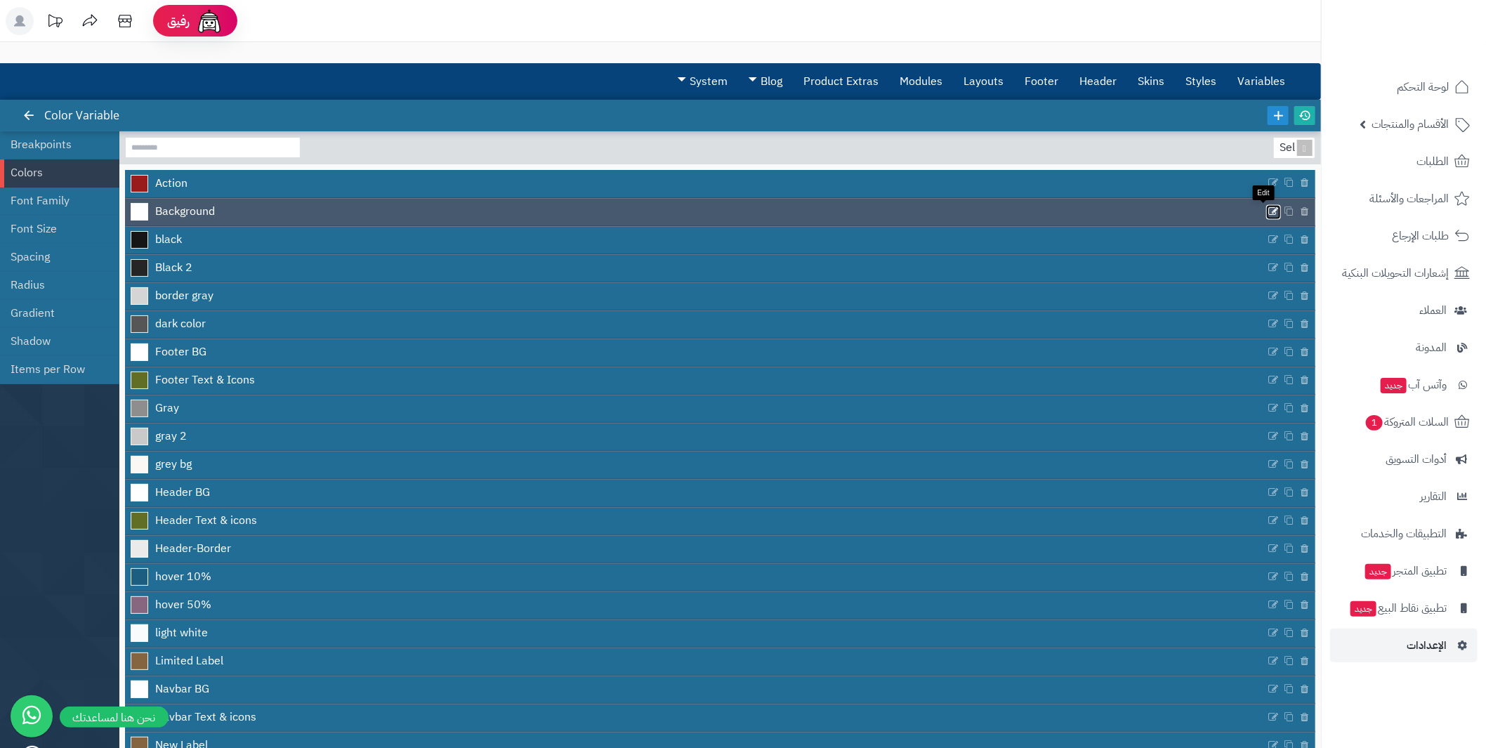
click at [1268, 208] on icon at bounding box center [1273, 212] width 11 height 12
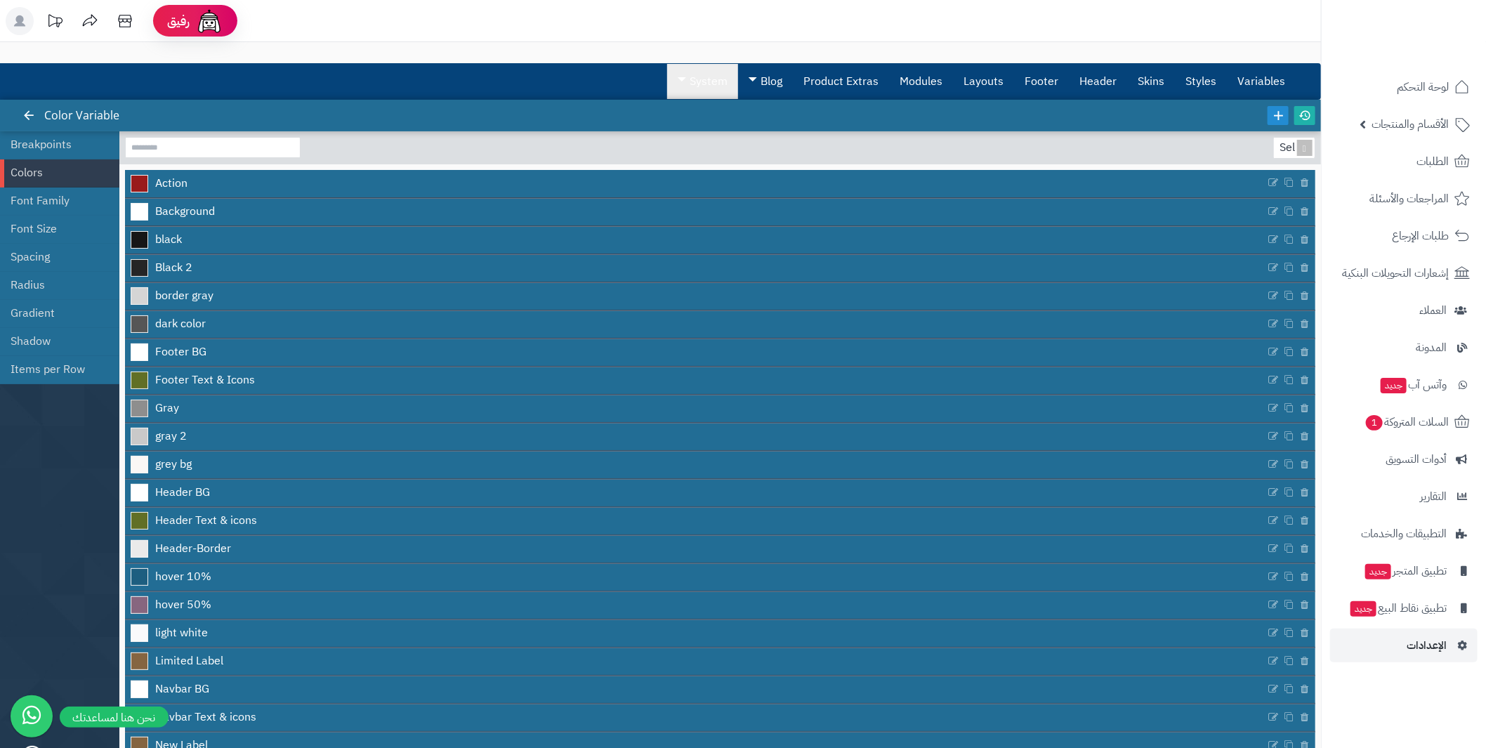
click at [712, 77] on link "System" at bounding box center [702, 81] width 71 height 35
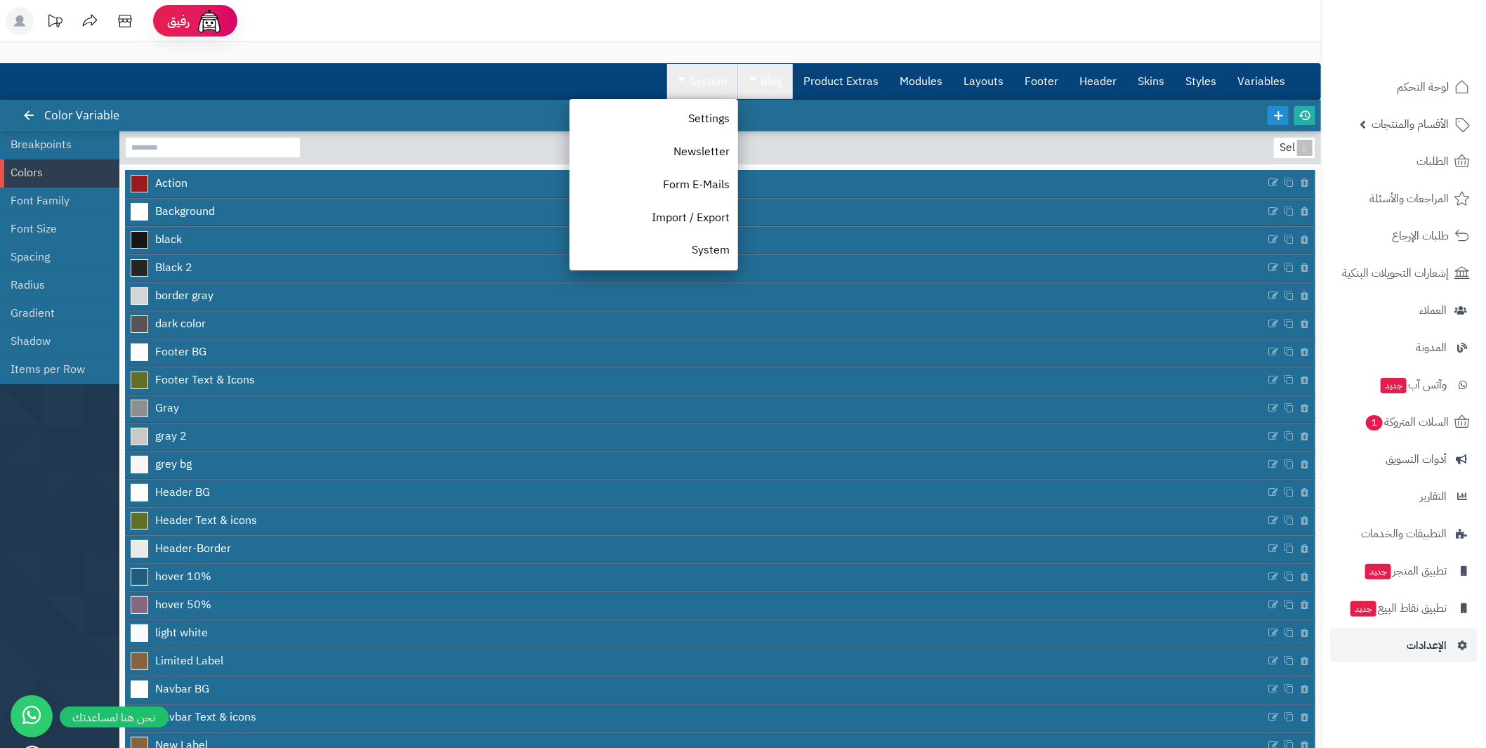
click at [756, 78] on span at bounding box center [753, 79] width 8 height 4
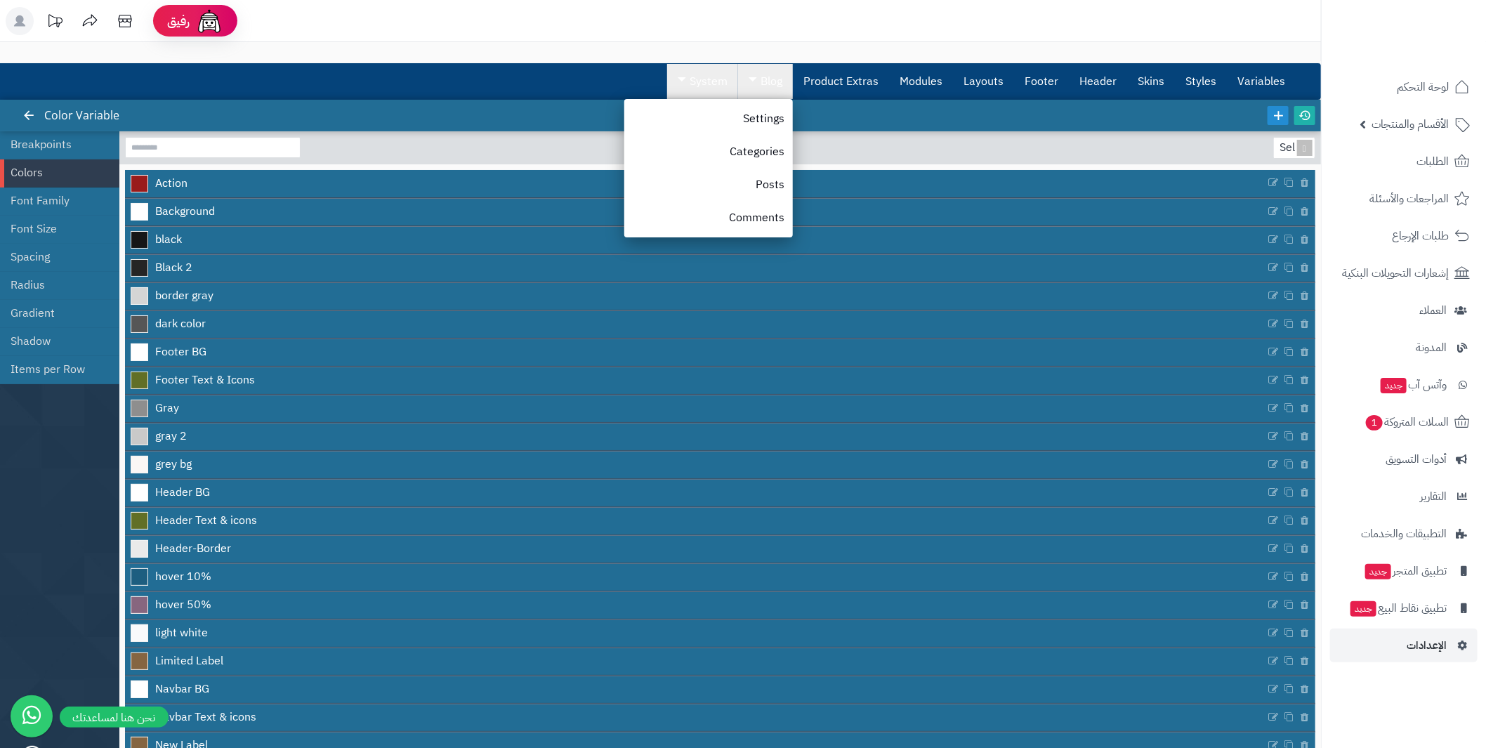
click at [690, 82] on link "System" at bounding box center [702, 81] width 71 height 35
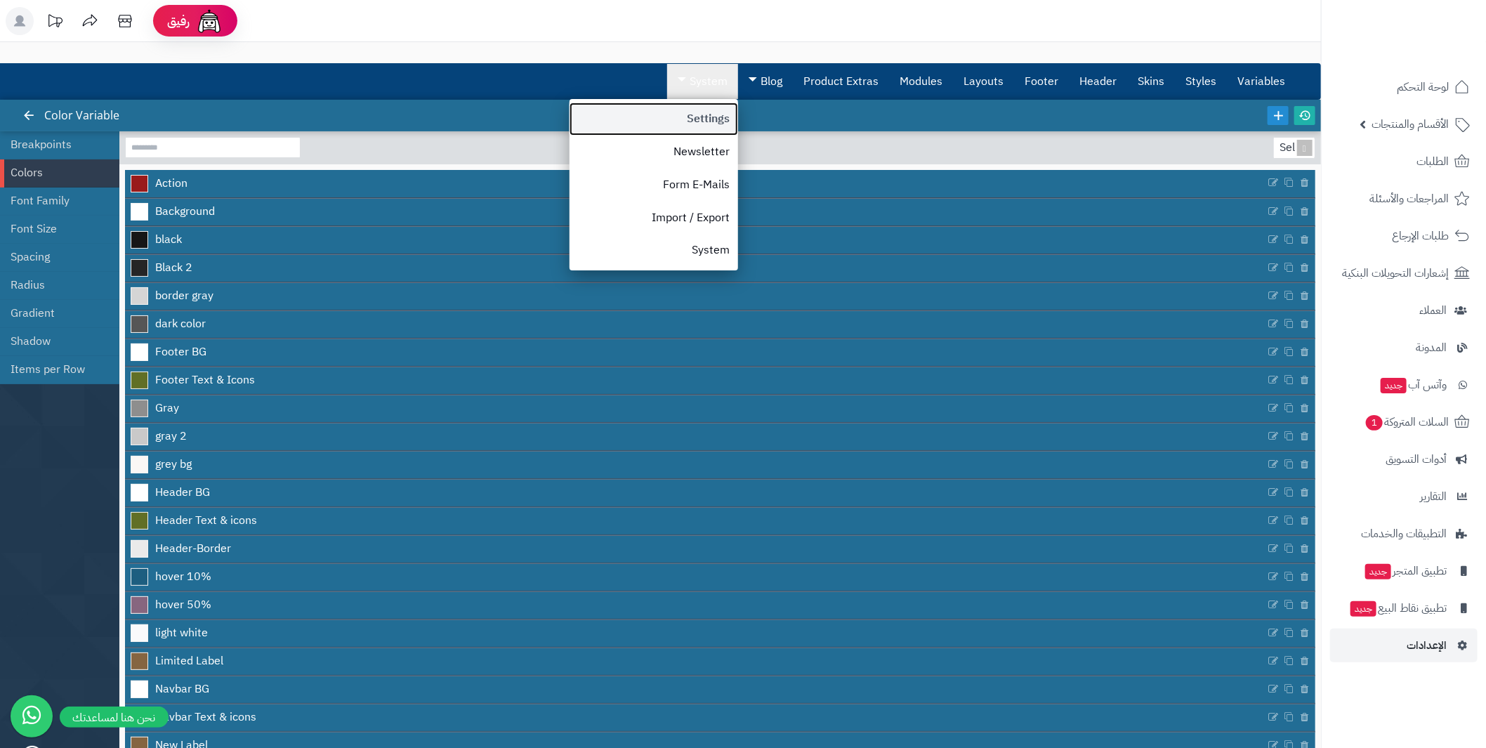
click at [718, 110] on link "Settings" at bounding box center [654, 119] width 169 height 33
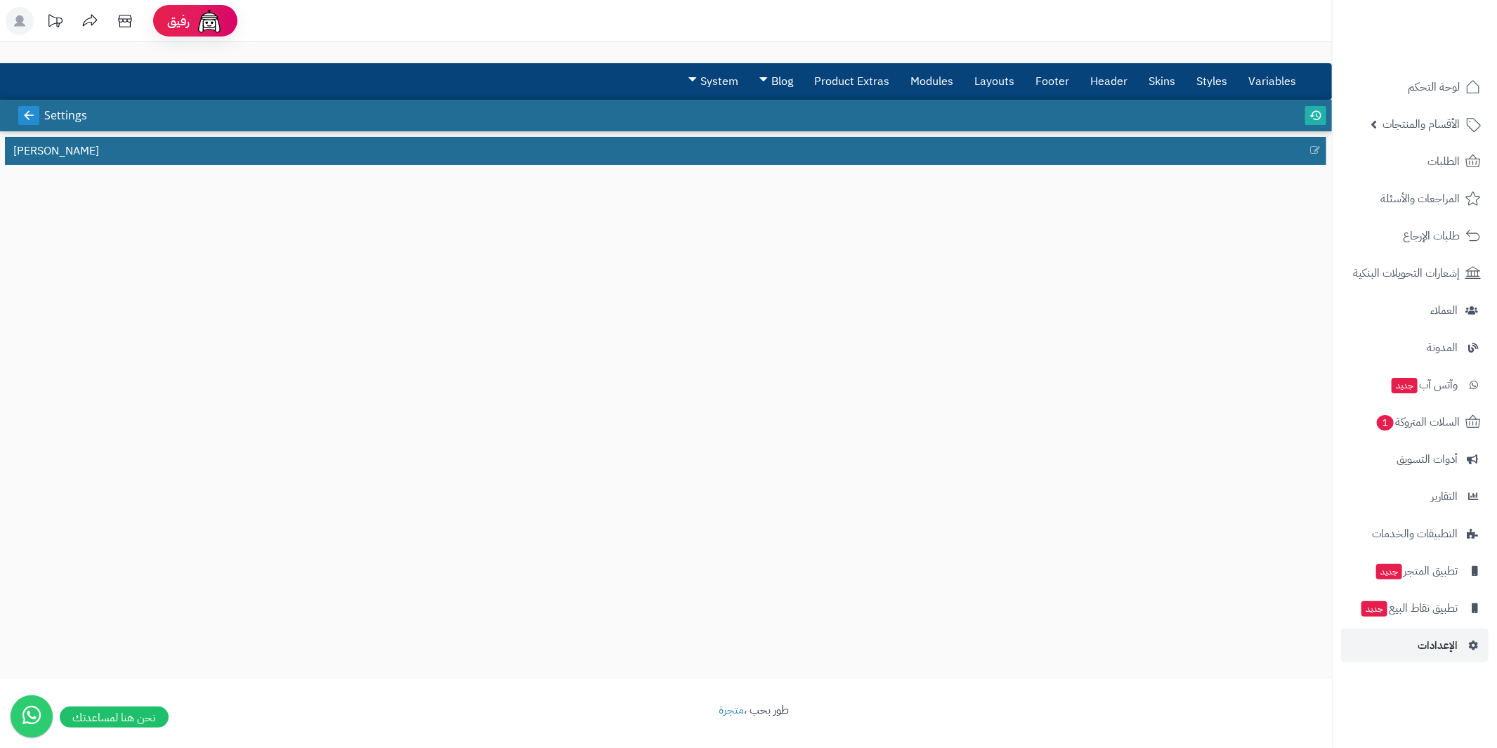
click at [26, 114] on icon at bounding box center [28, 115] width 13 height 13
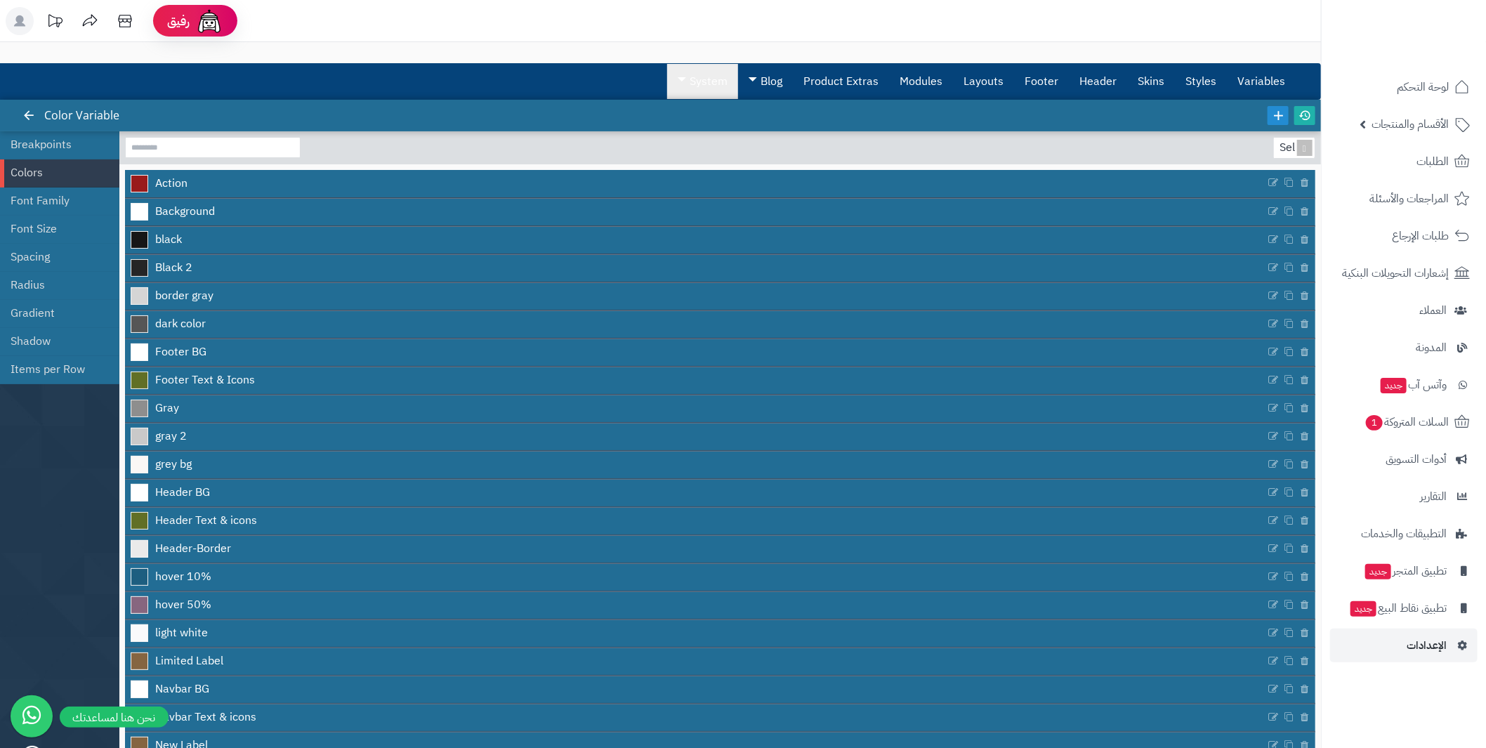
click at [711, 77] on link "System" at bounding box center [702, 81] width 71 height 35
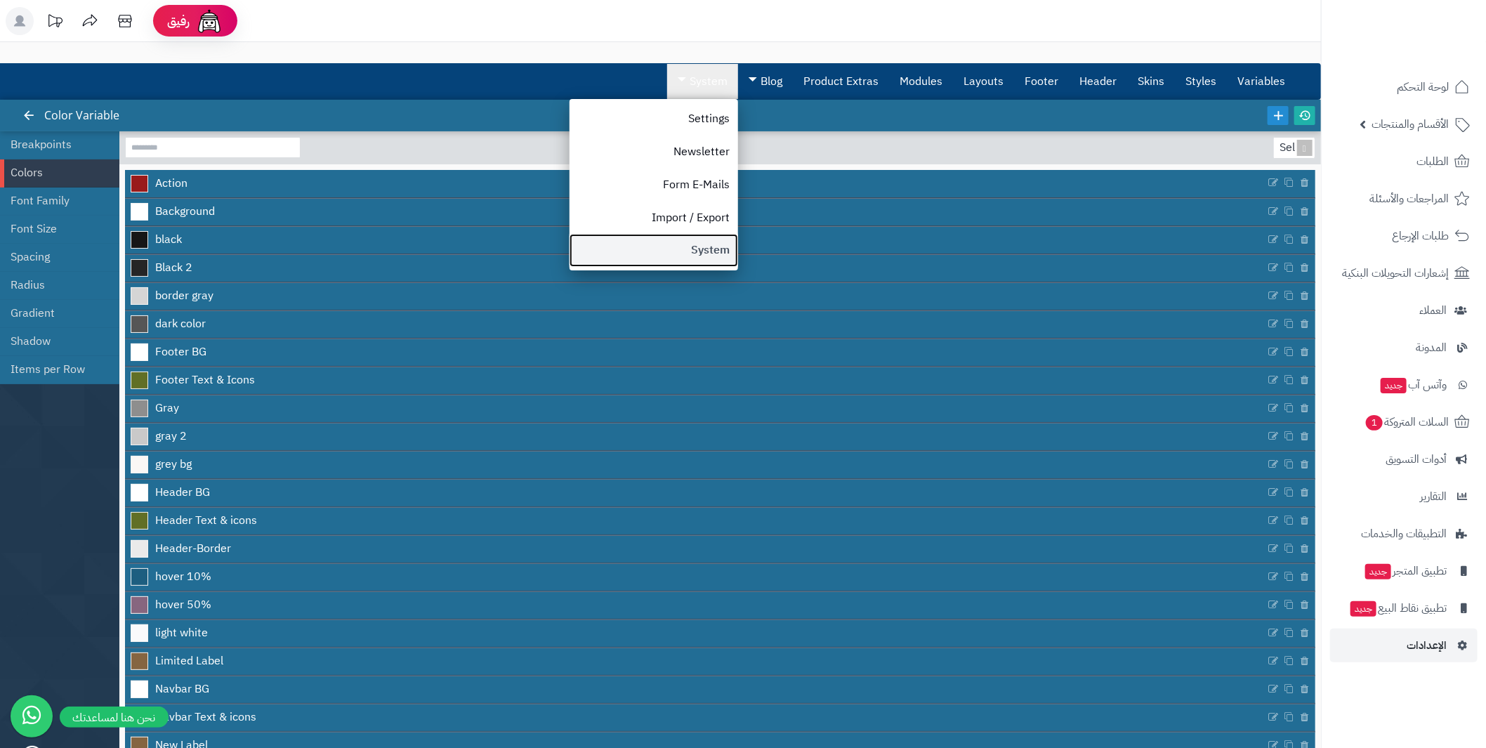
click at [715, 252] on link "System" at bounding box center [654, 250] width 169 height 33
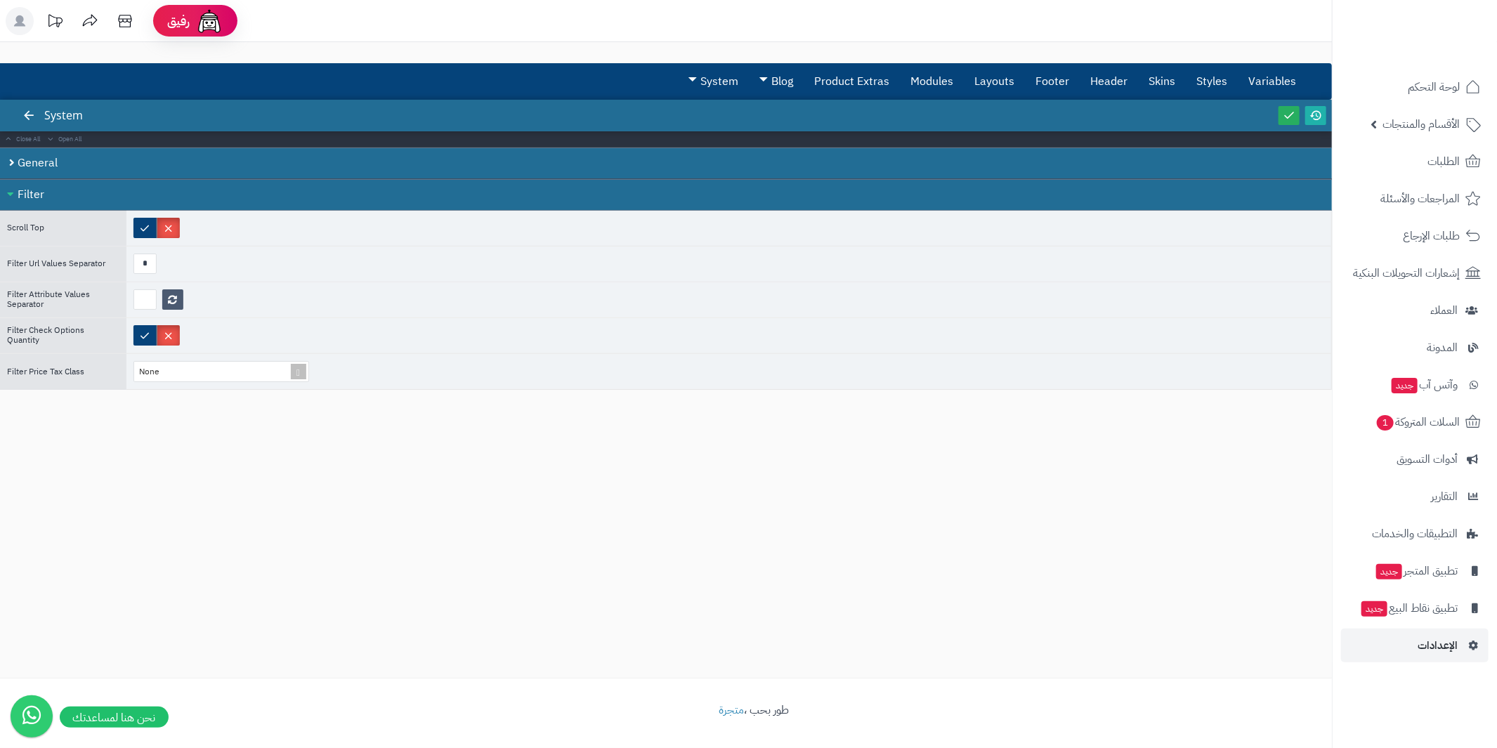
click at [19, 193] on div "Filter" at bounding box center [665, 195] width 1331 height 32
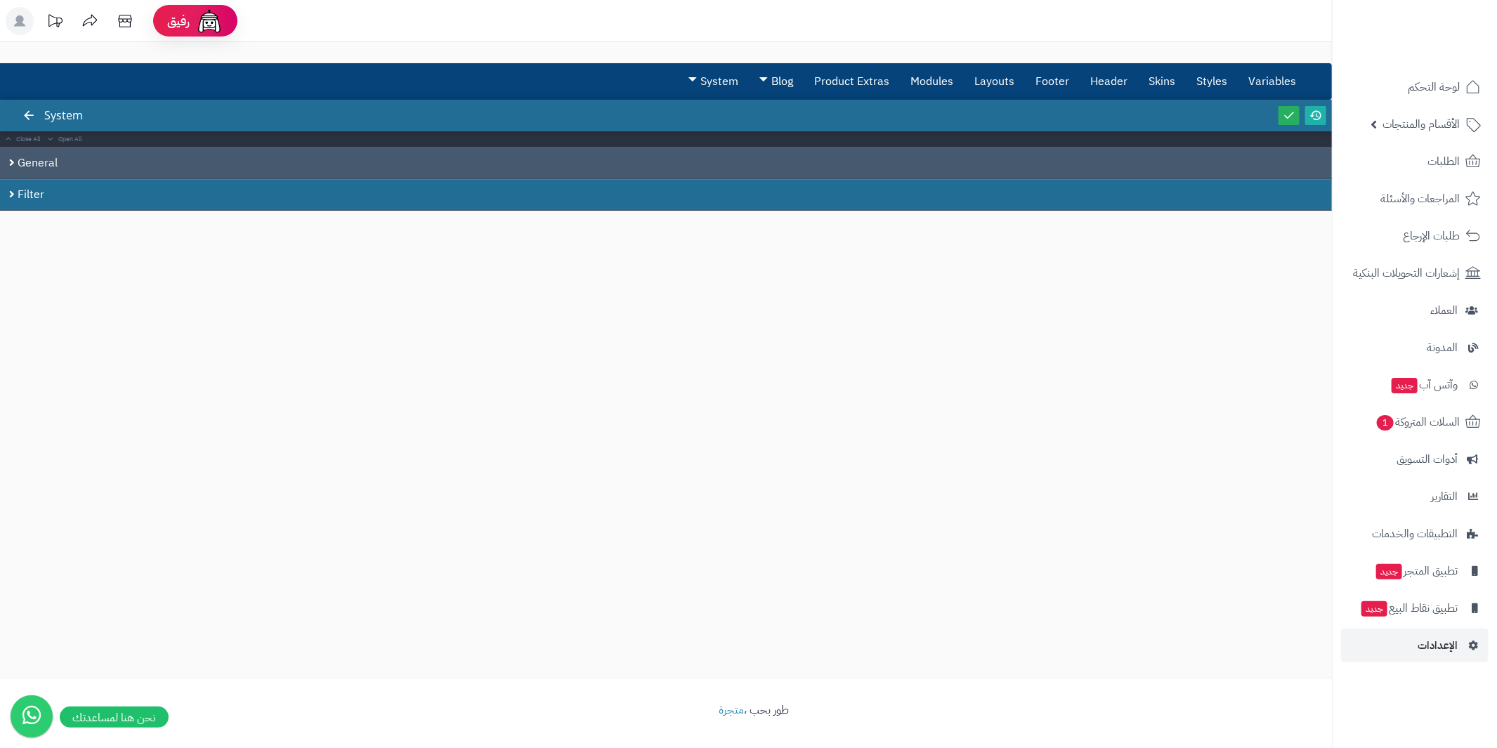
click at [21, 168] on div "General" at bounding box center [665, 163] width 1331 height 32
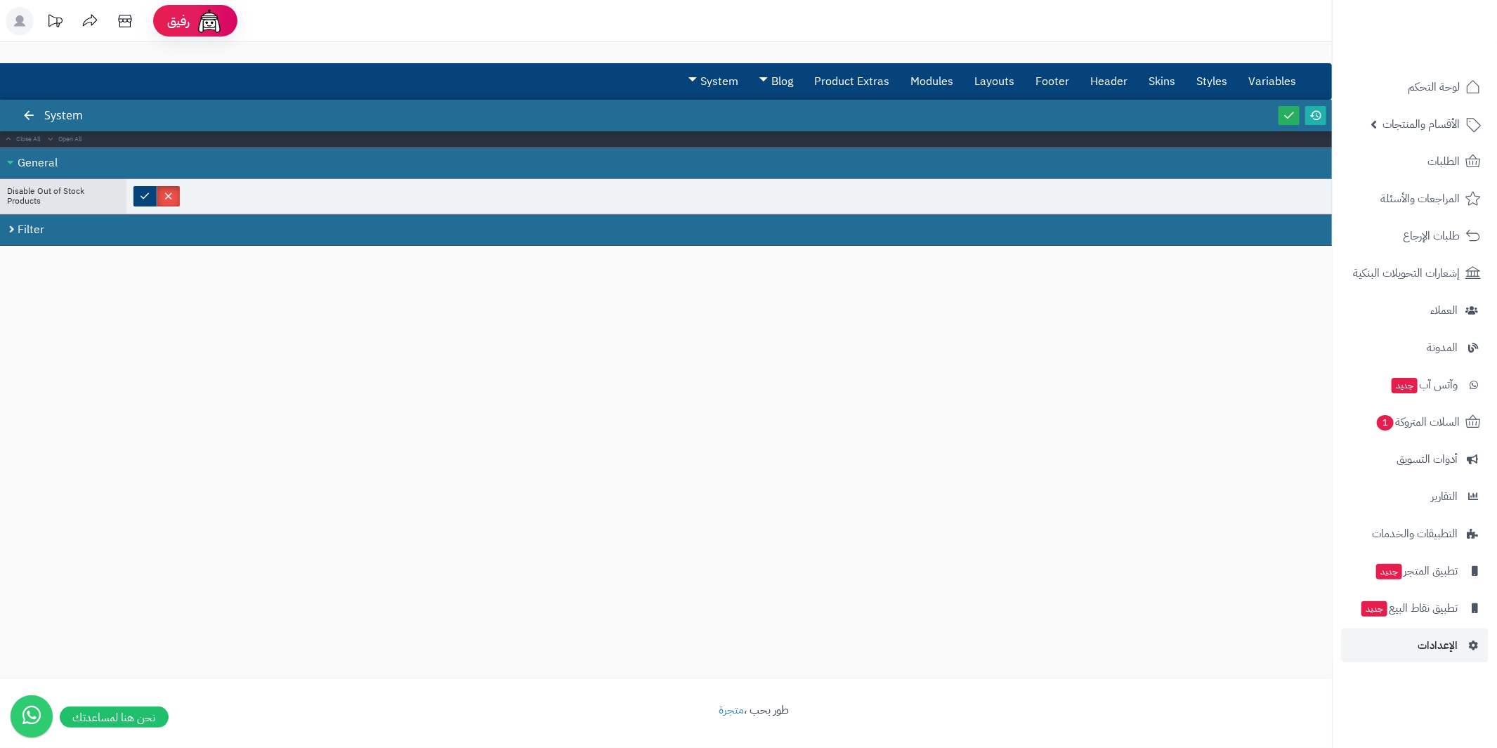
click at [25, 164] on div "General" at bounding box center [665, 163] width 1331 height 32
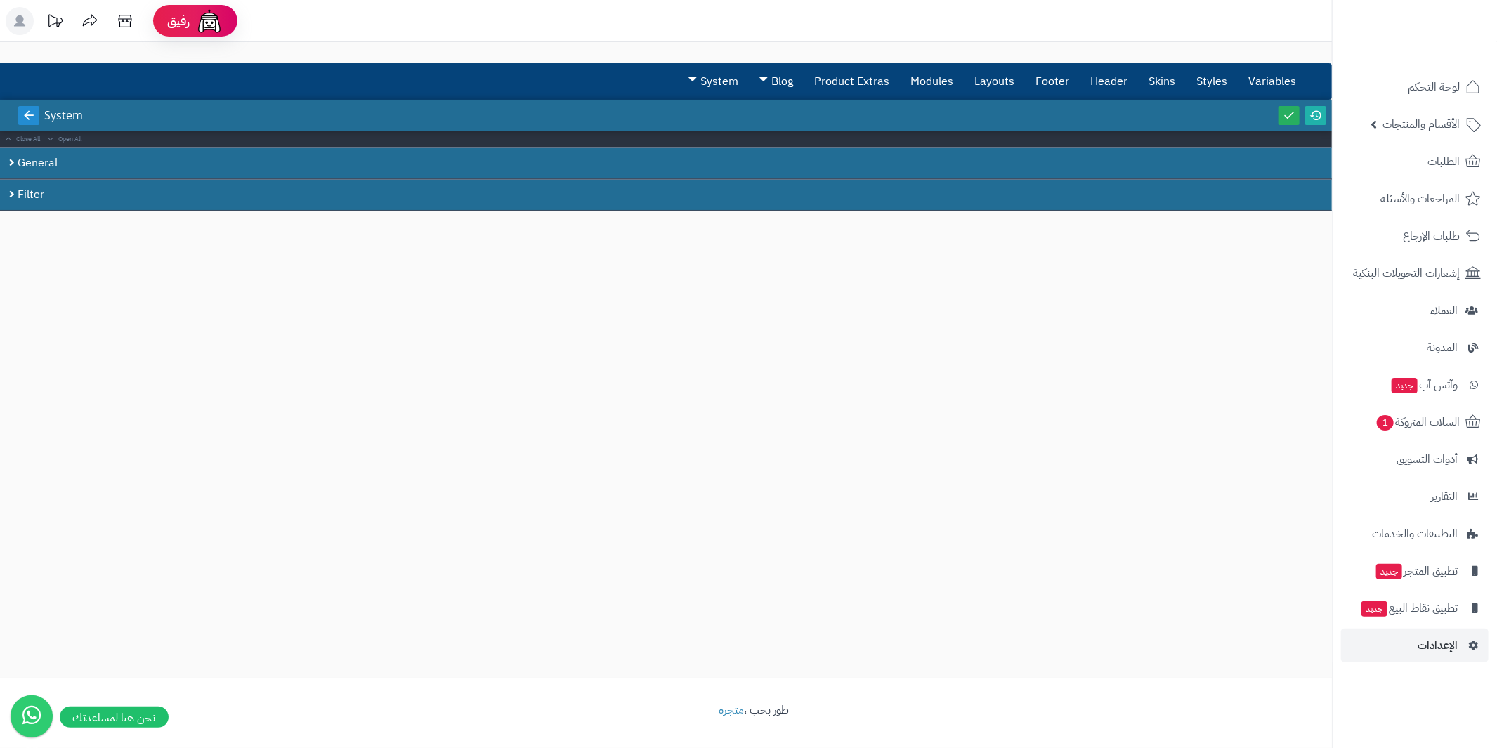
click at [25, 109] on icon at bounding box center [28, 115] width 13 height 13
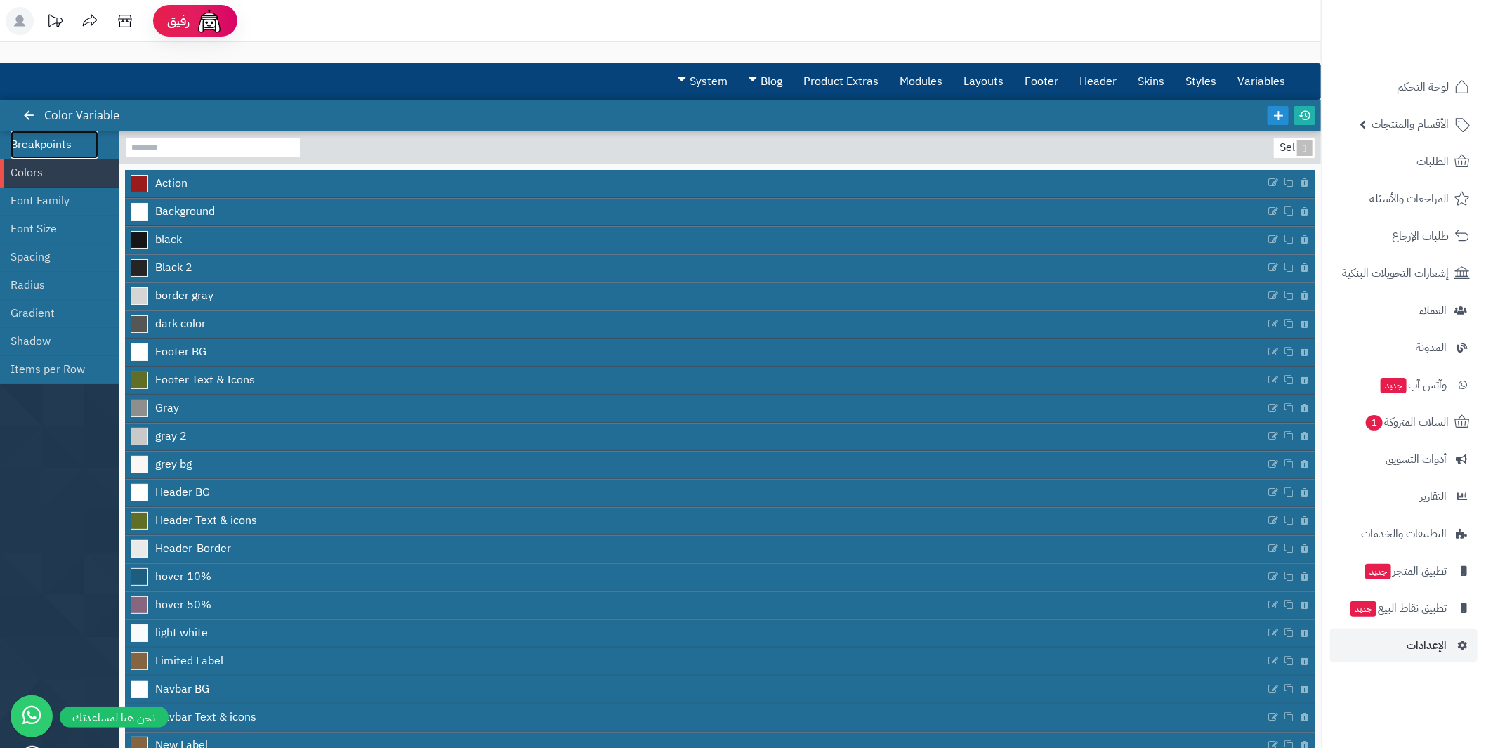
click at [47, 141] on link "Breakpoints" at bounding box center [55, 145] width 88 height 28
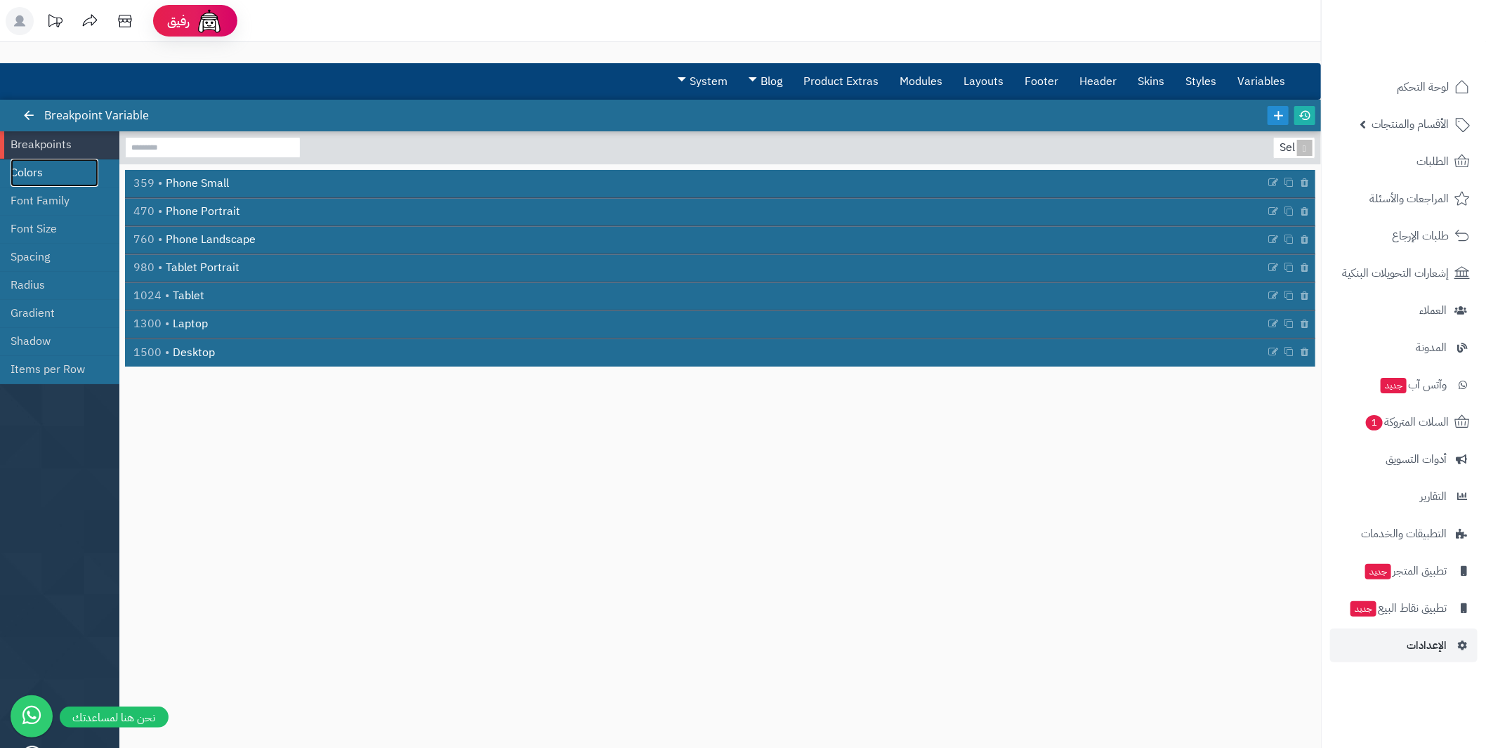
click at [48, 170] on link "Colors" at bounding box center [55, 173] width 88 height 28
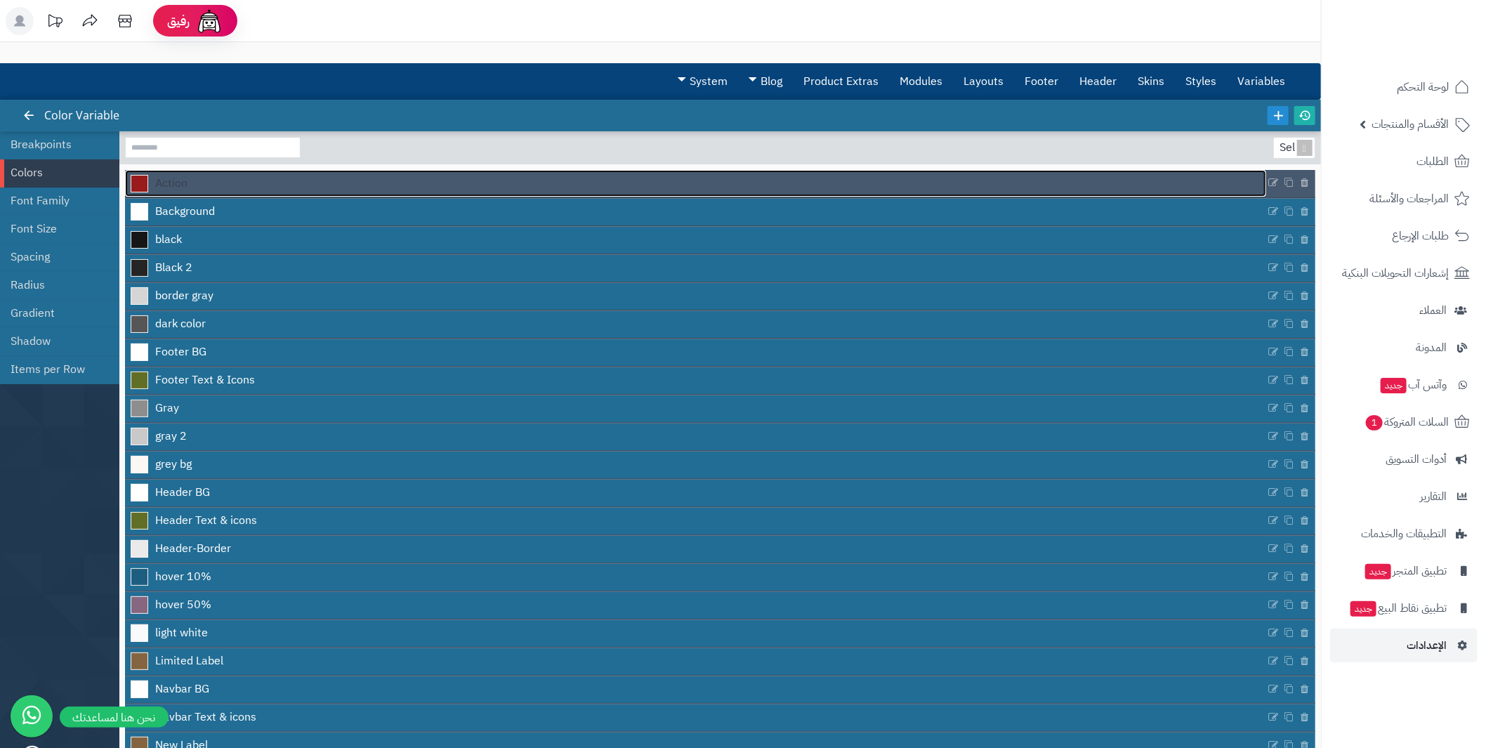
click at [208, 184] on link "Action" at bounding box center [695, 183] width 1141 height 27
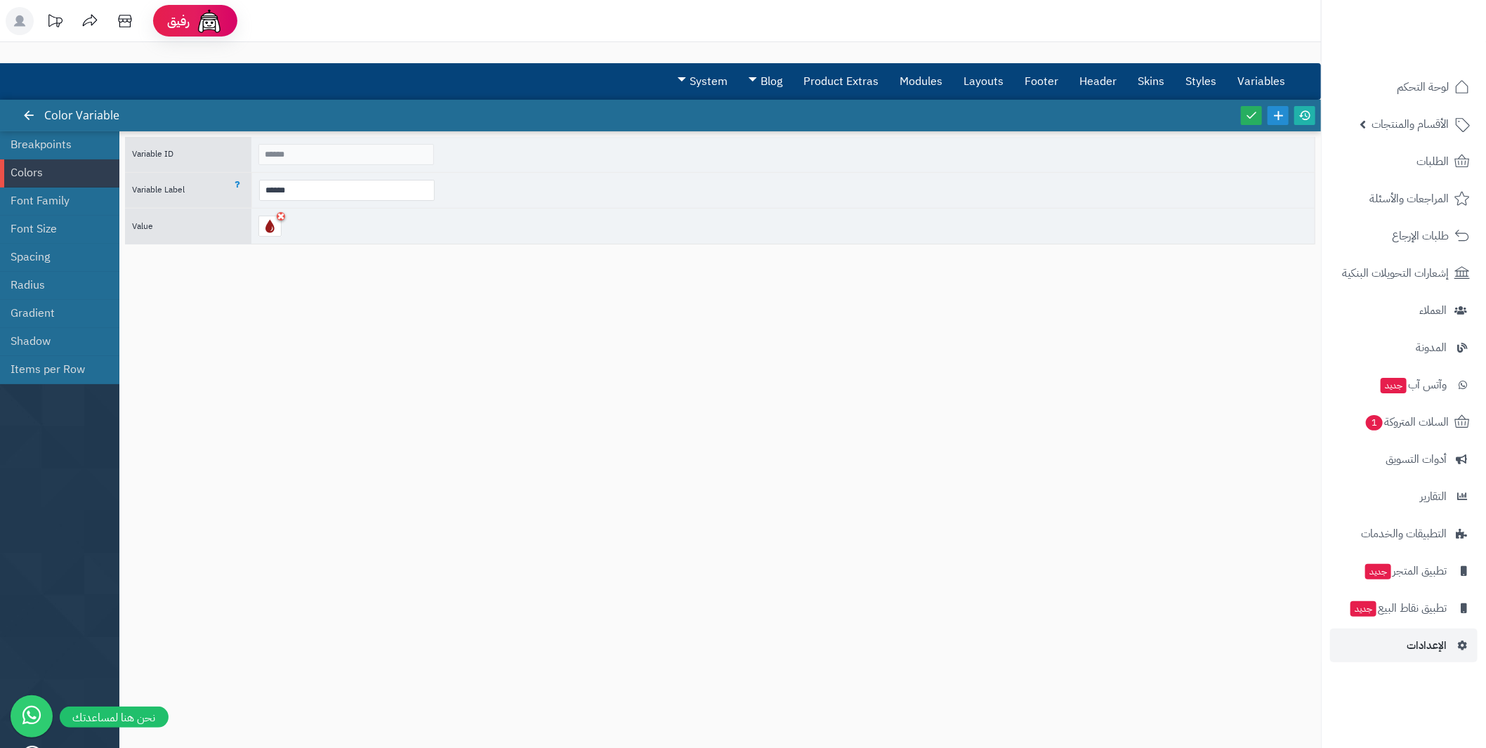
click at [158, 185] on span "Variable Label" at bounding box center [158, 189] width 53 height 13
click at [158, 208] on div "Value" at bounding box center [720, 226] width 1190 height 37
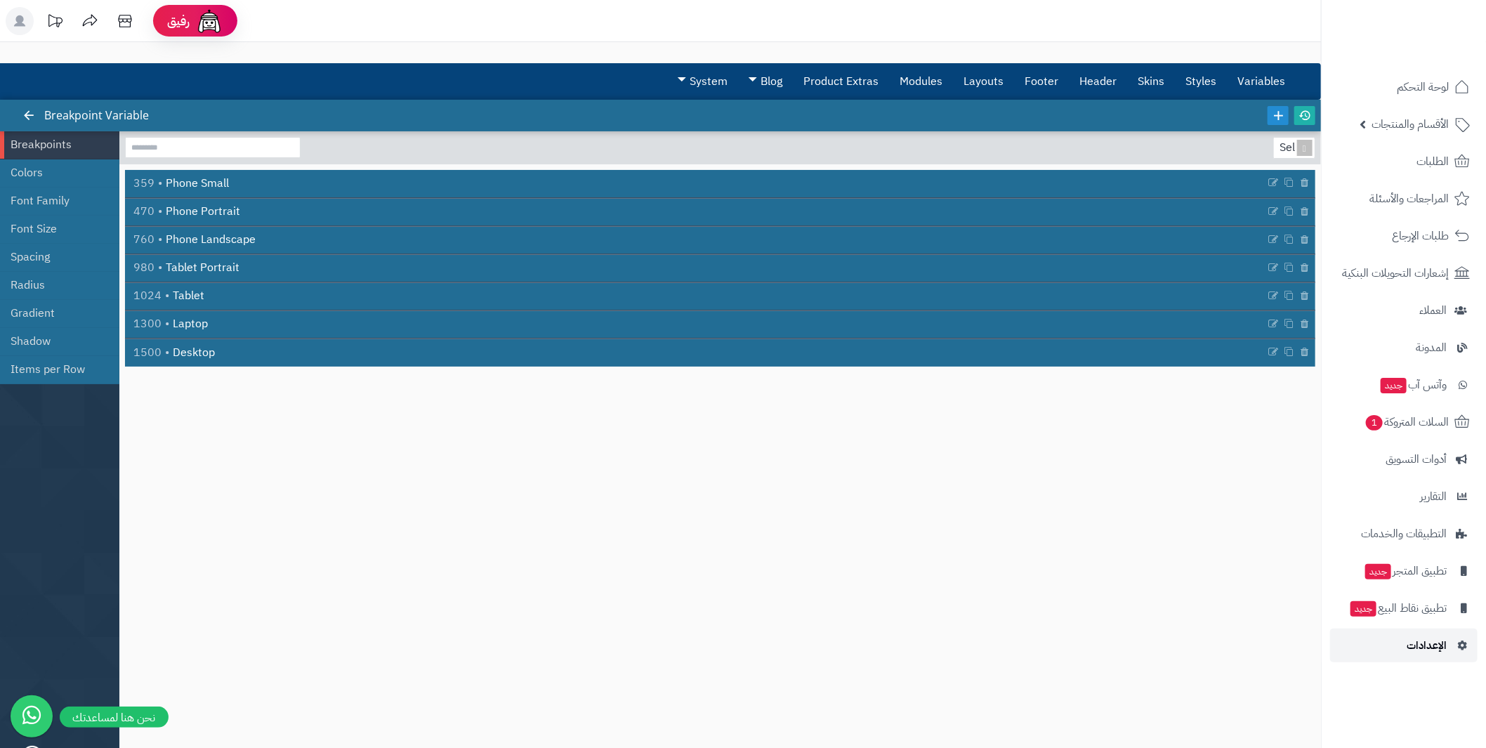
click at [1421, 638] on span "الإعدادات" at bounding box center [1427, 646] width 40 height 20
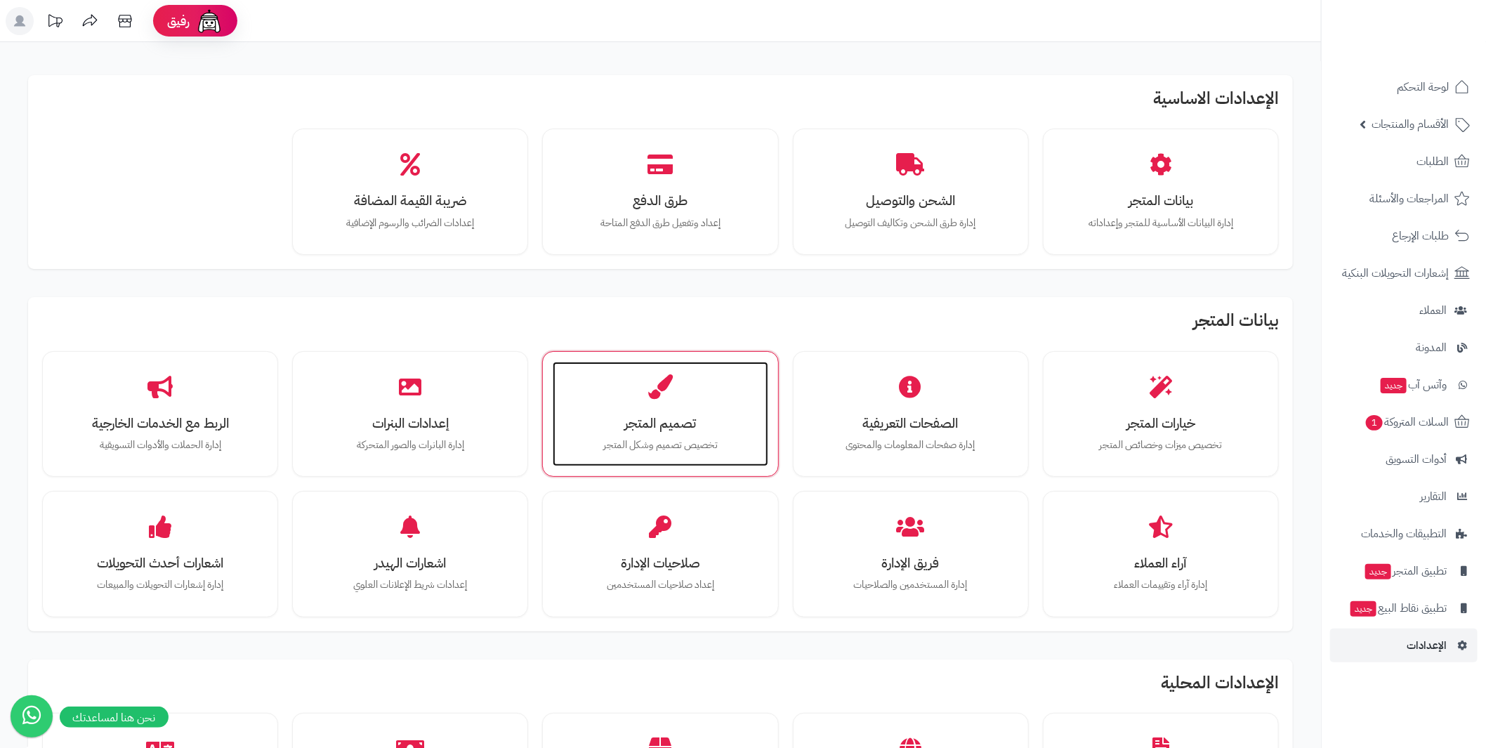
click at [681, 409] on div "تصميم المتجر تخصيص تصميم وشكل المتجر" at bounding box center [660, 414] width 215 height 105
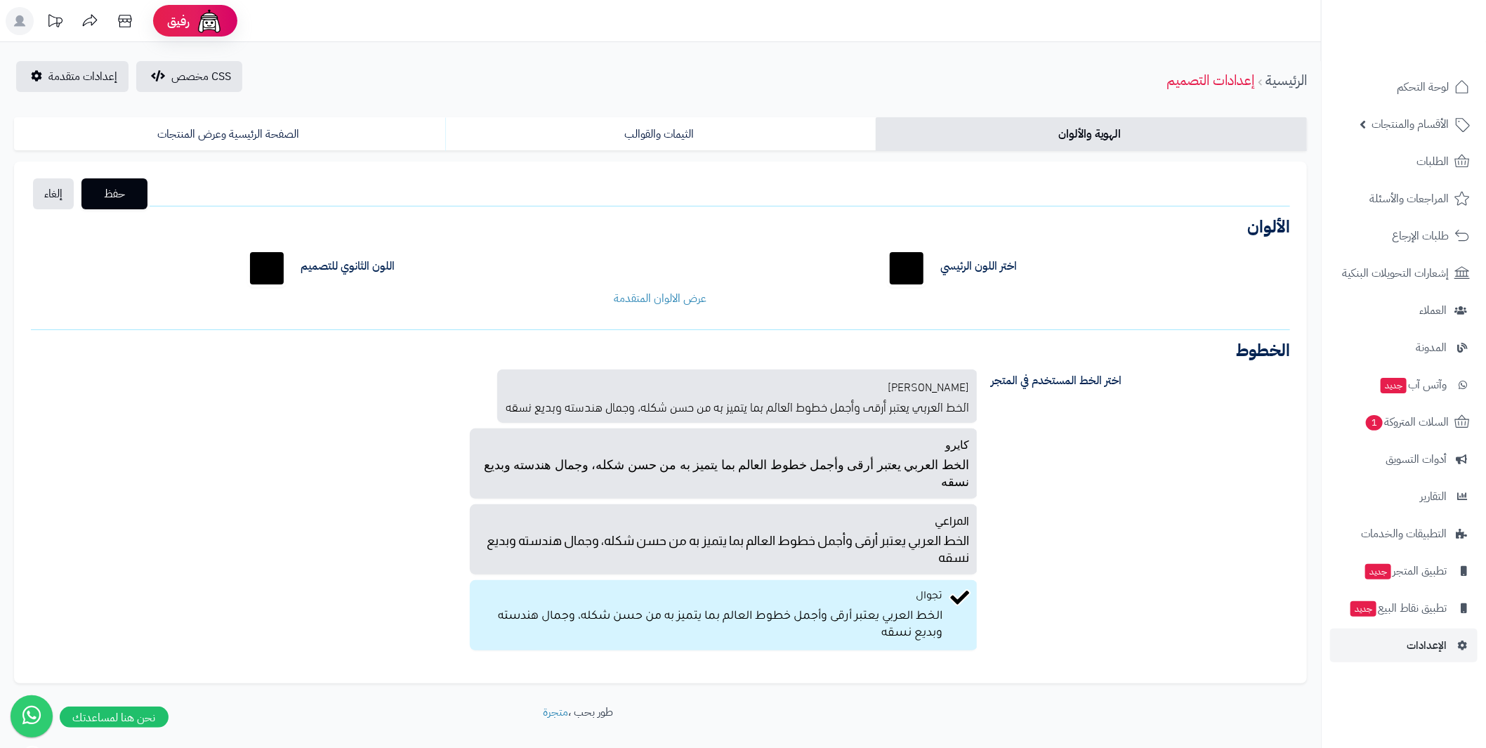
click at [1088, 131] on link "الهوية والألوان" at bounding box center [1091, 134] width 431 height 34
click at [702, 121] on link "الثيمات والقوالب" at bounding box center [660, 134] width 431 height 34
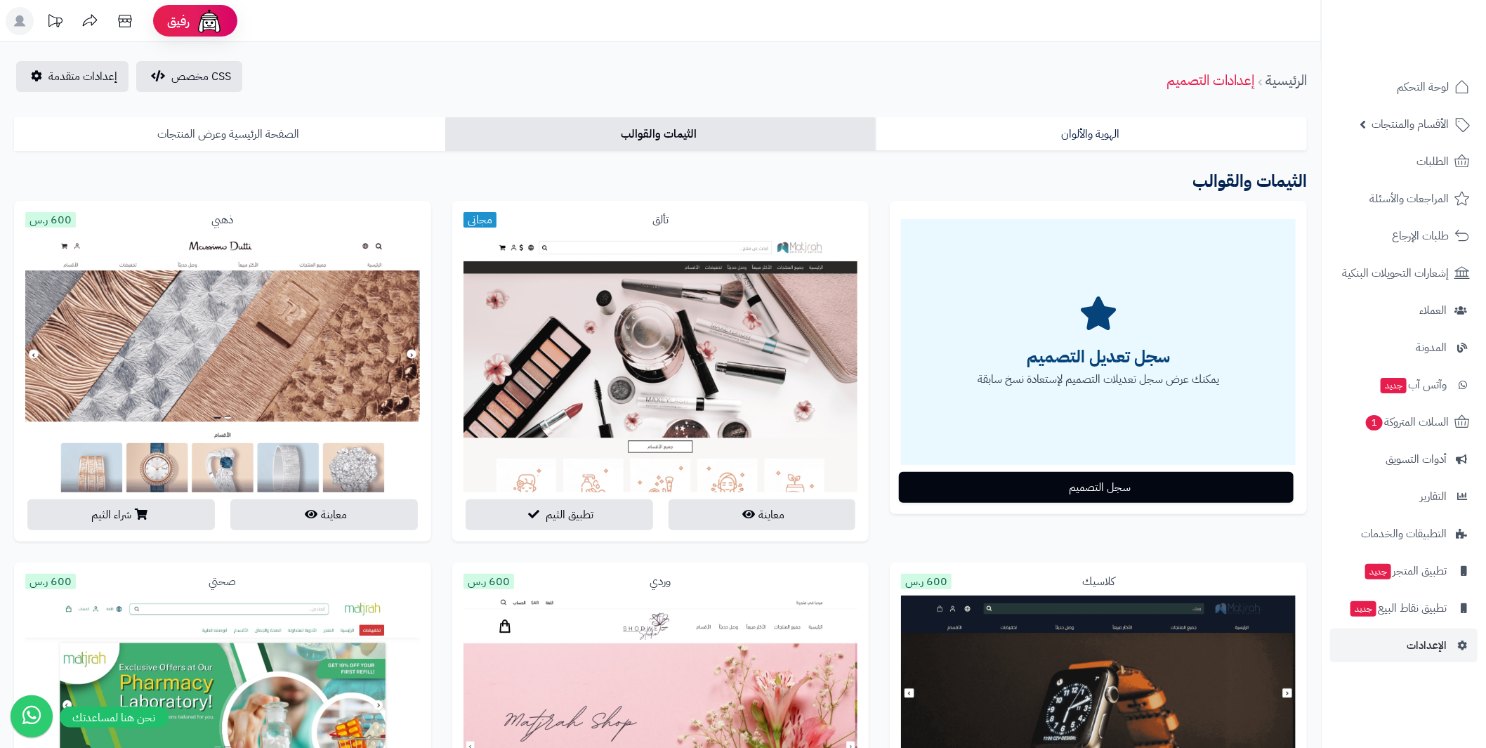
click at [356, 126] on link "الصفحة الرئيسية وعرض المنتجات" at bounding box center [229, 134] width 431 height 34
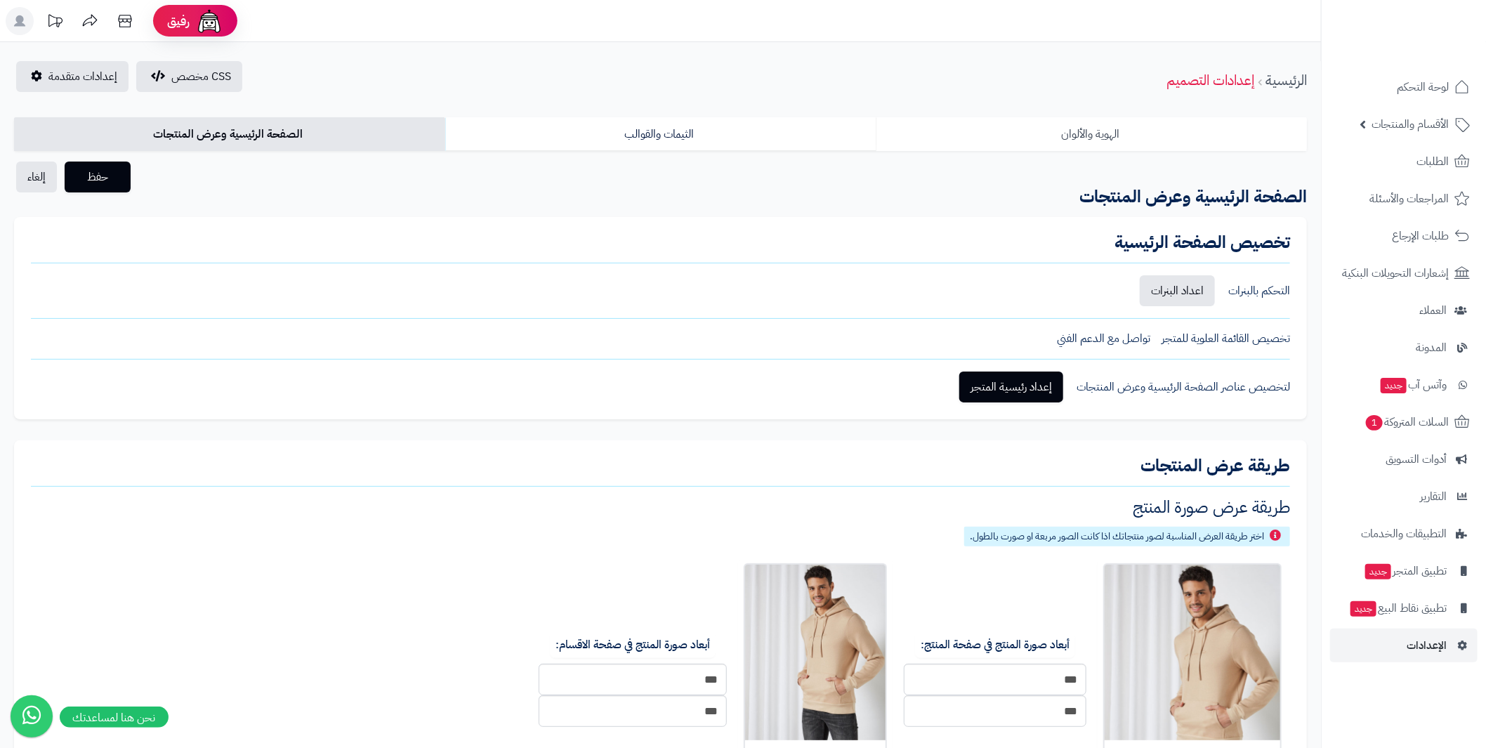
click at [1118, 129] on link "الهوية والألوان" at bounding box center [1091, 134] width 431 height 34
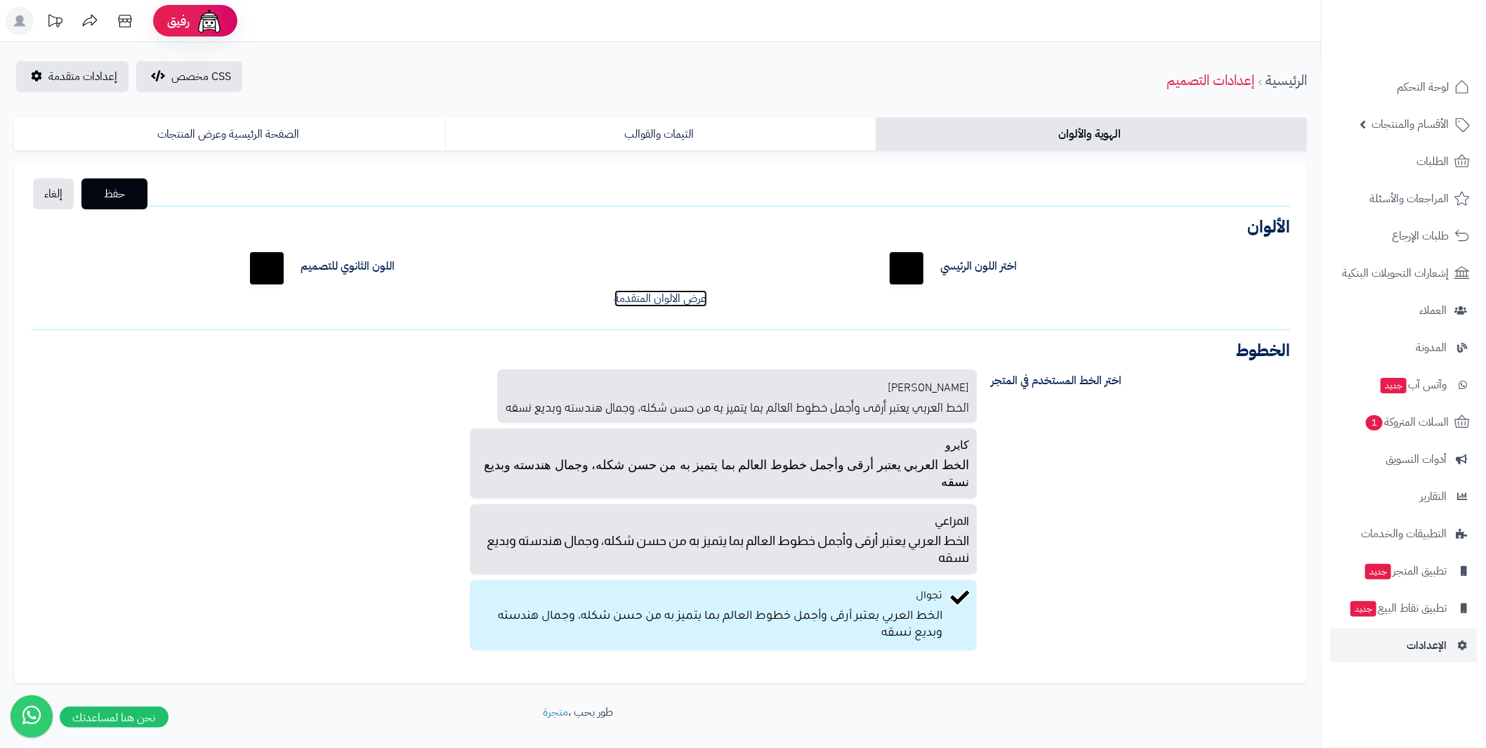
click at [672, 296] on link "عرض الالوان المتقدمة" at bounding box center [660, 298] width 93 height 17
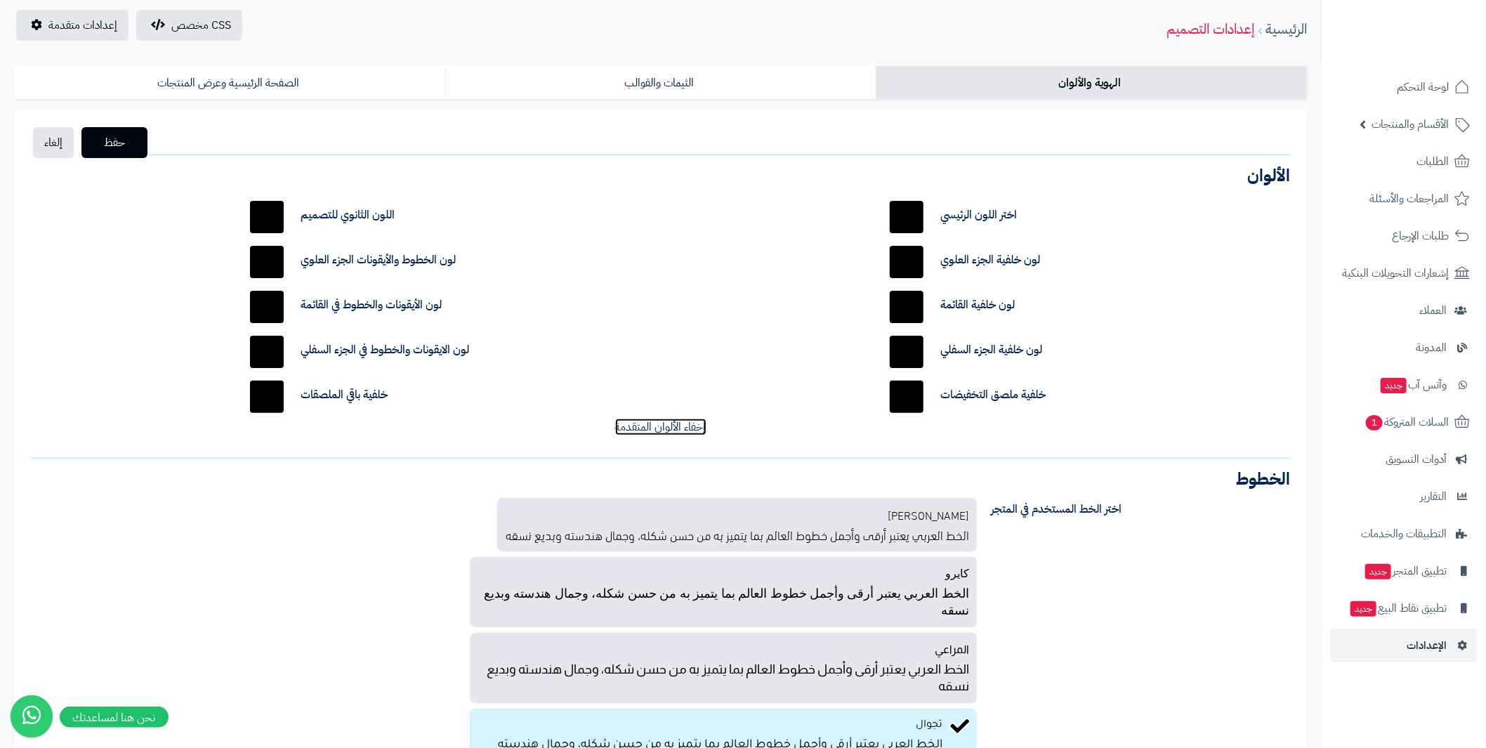
scroll to position [70, 0]
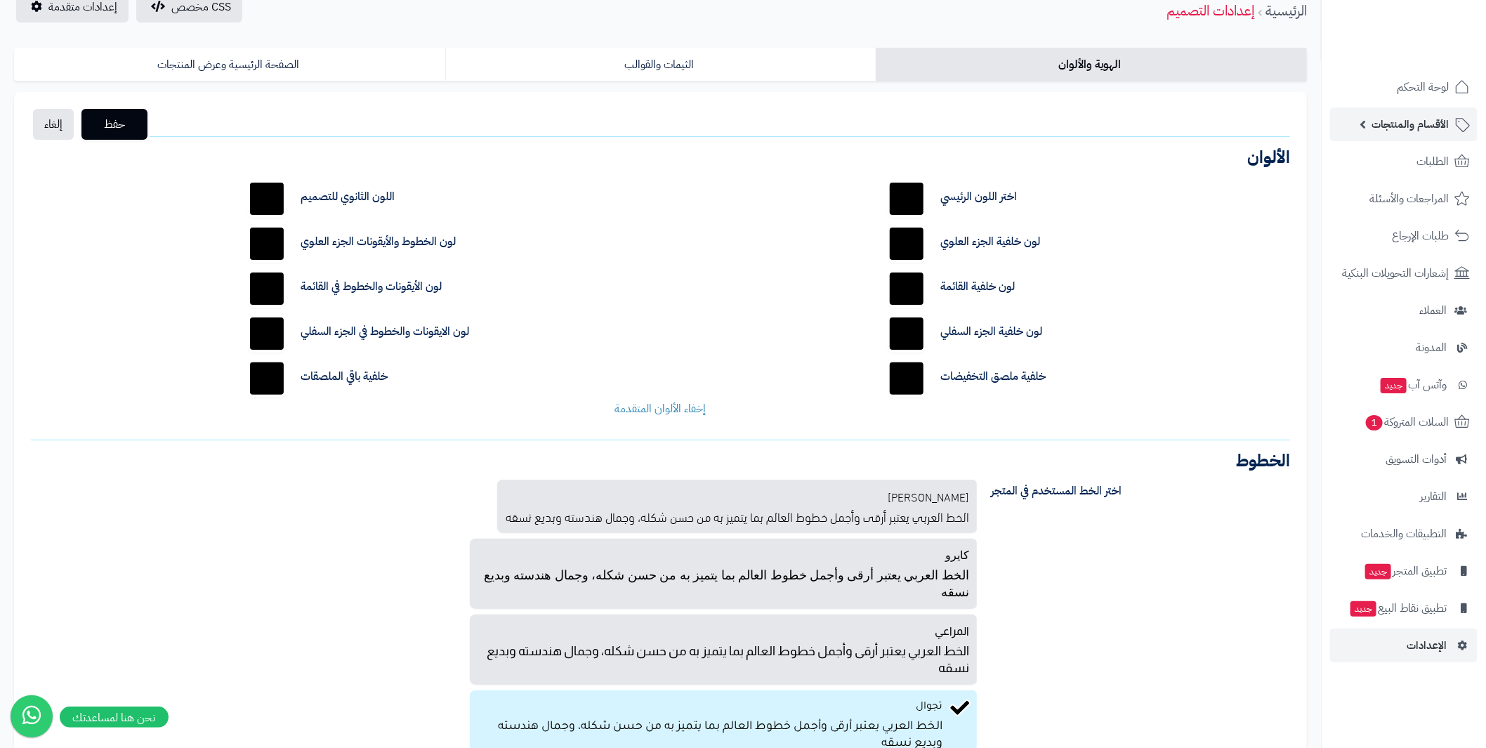
click at [1372, 122] on link "الأقسام والمنتجات" at bounding box center [1403, 124] width 147 height 34
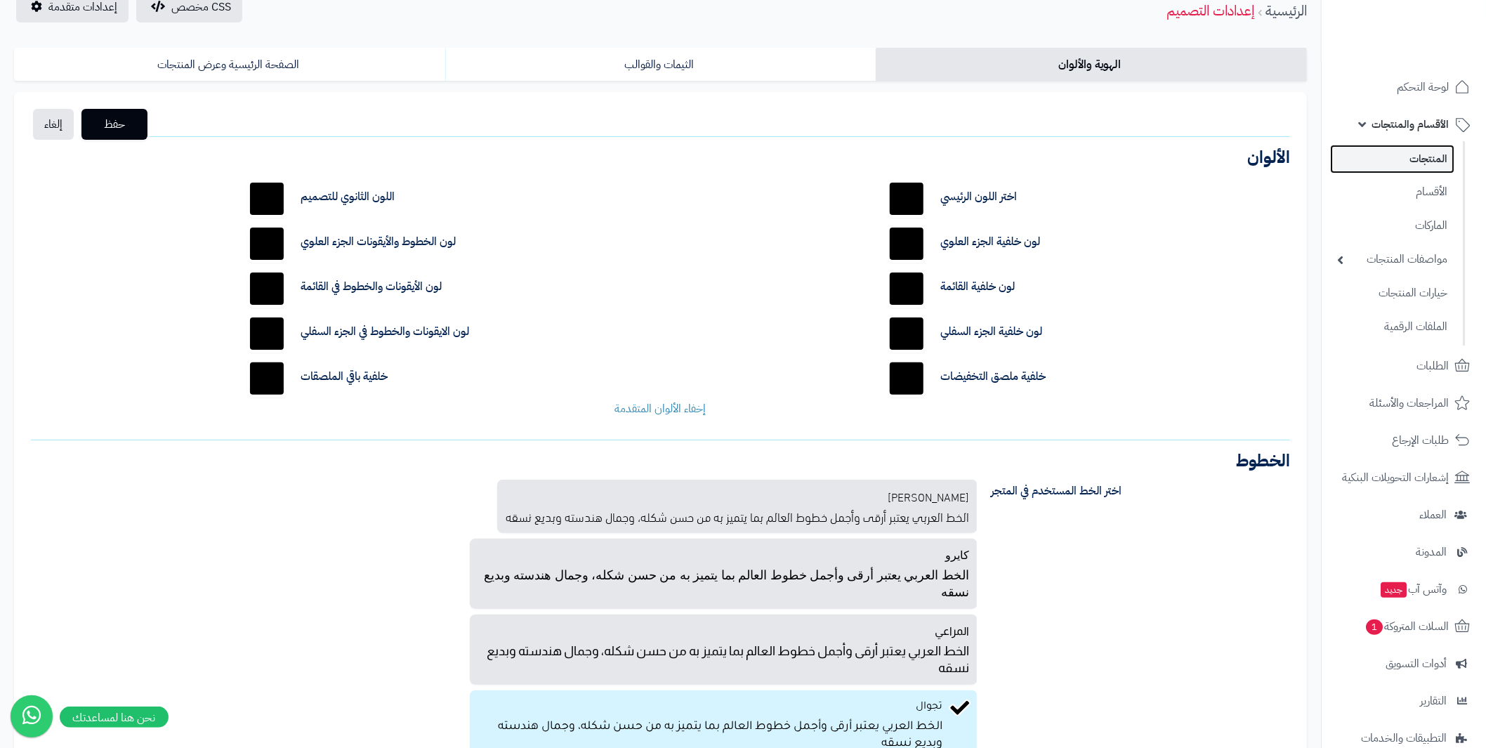
click at [1419, 157] on link "المنتجات" at bounding box center [1392, 159] width 124 height 29
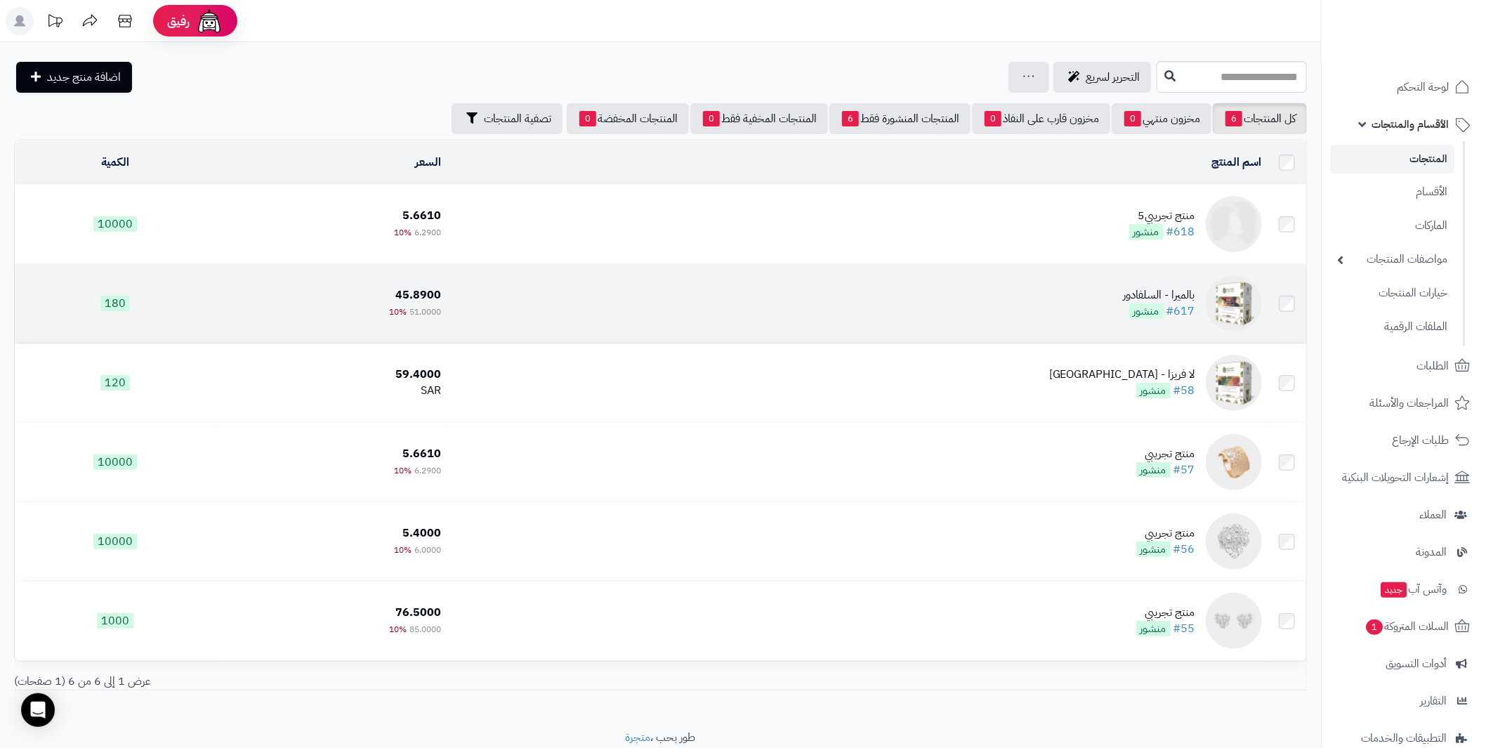
click at [1234, 299] on img at bounding box center [1234, 303] width 56 height 56
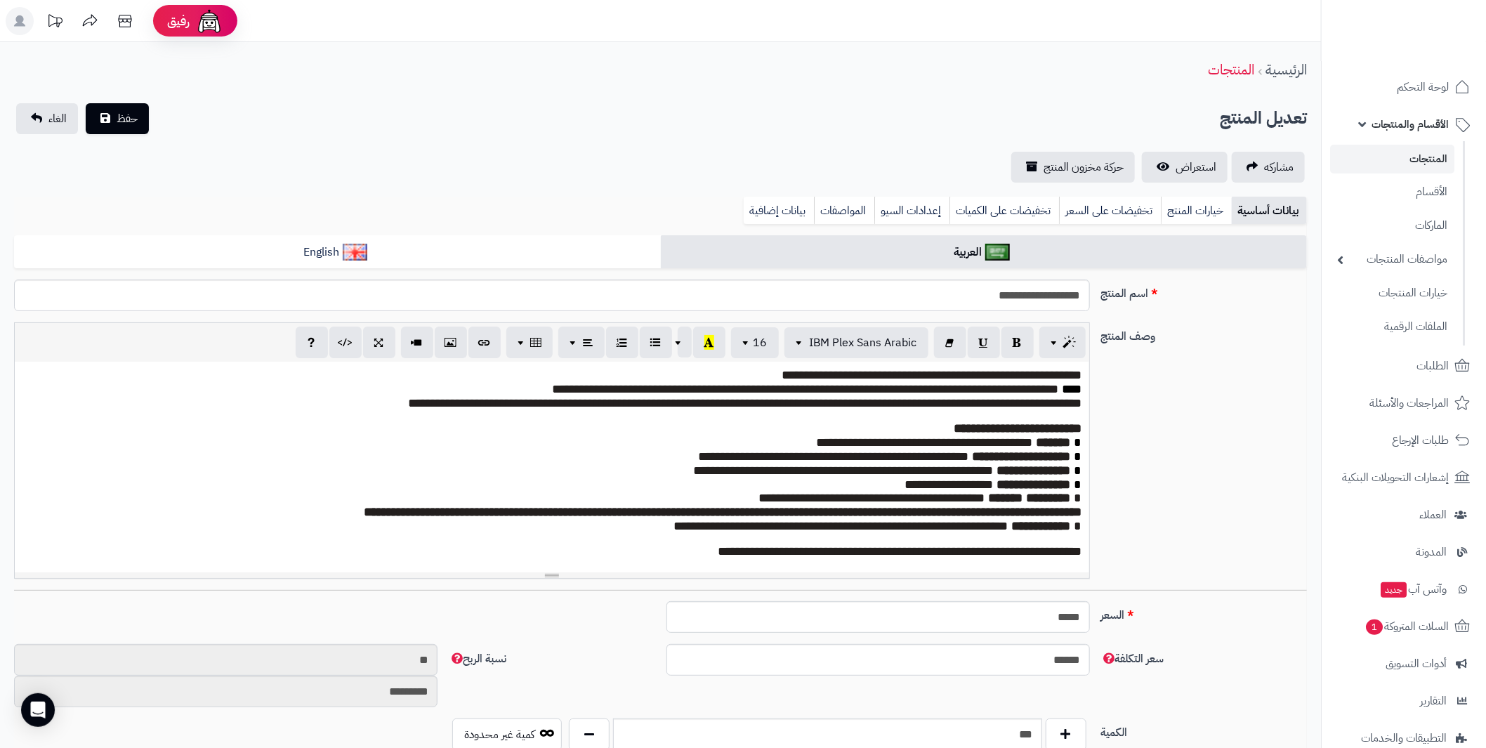
scroll to position [27, 0]
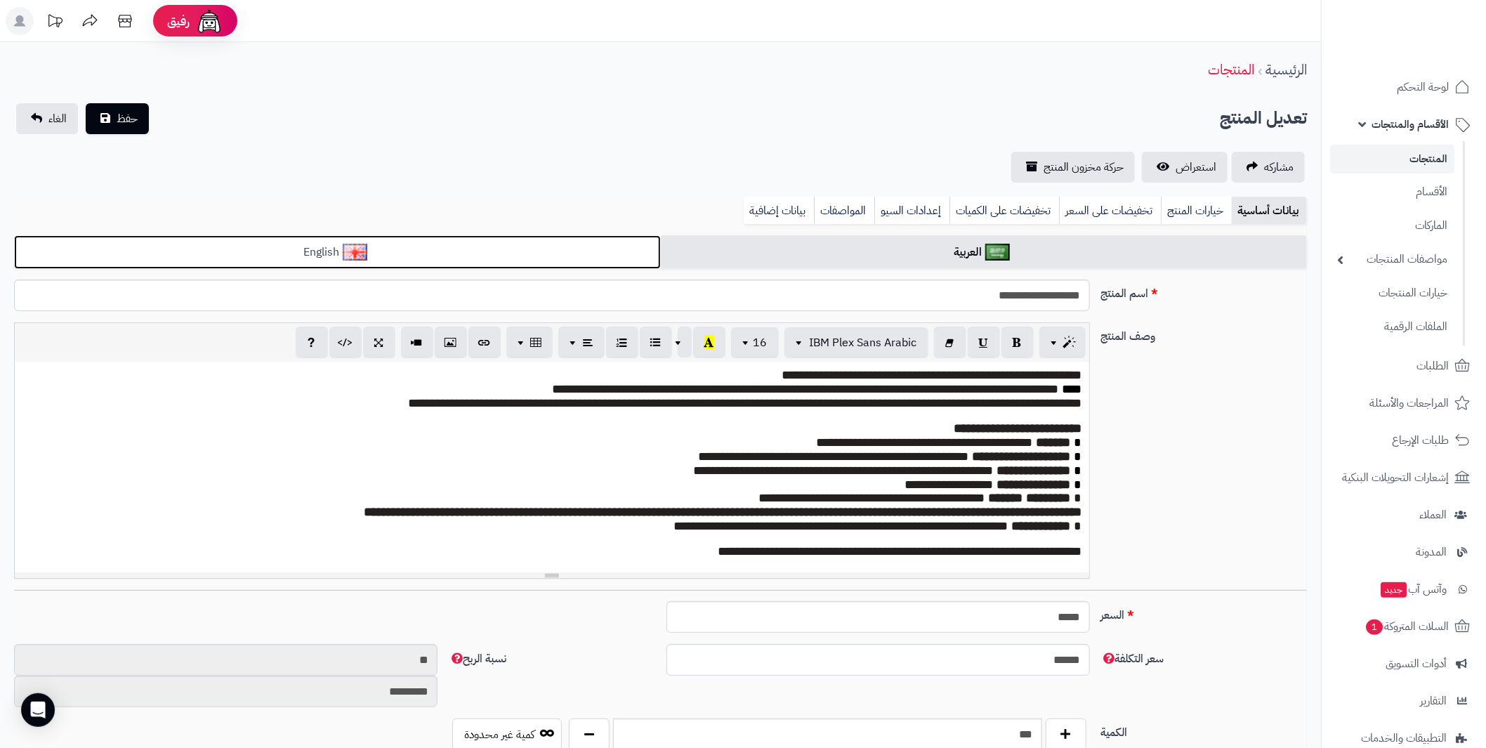
click at [390, 258] on link "English" at bounding box center [337, 252] width 647 height 34
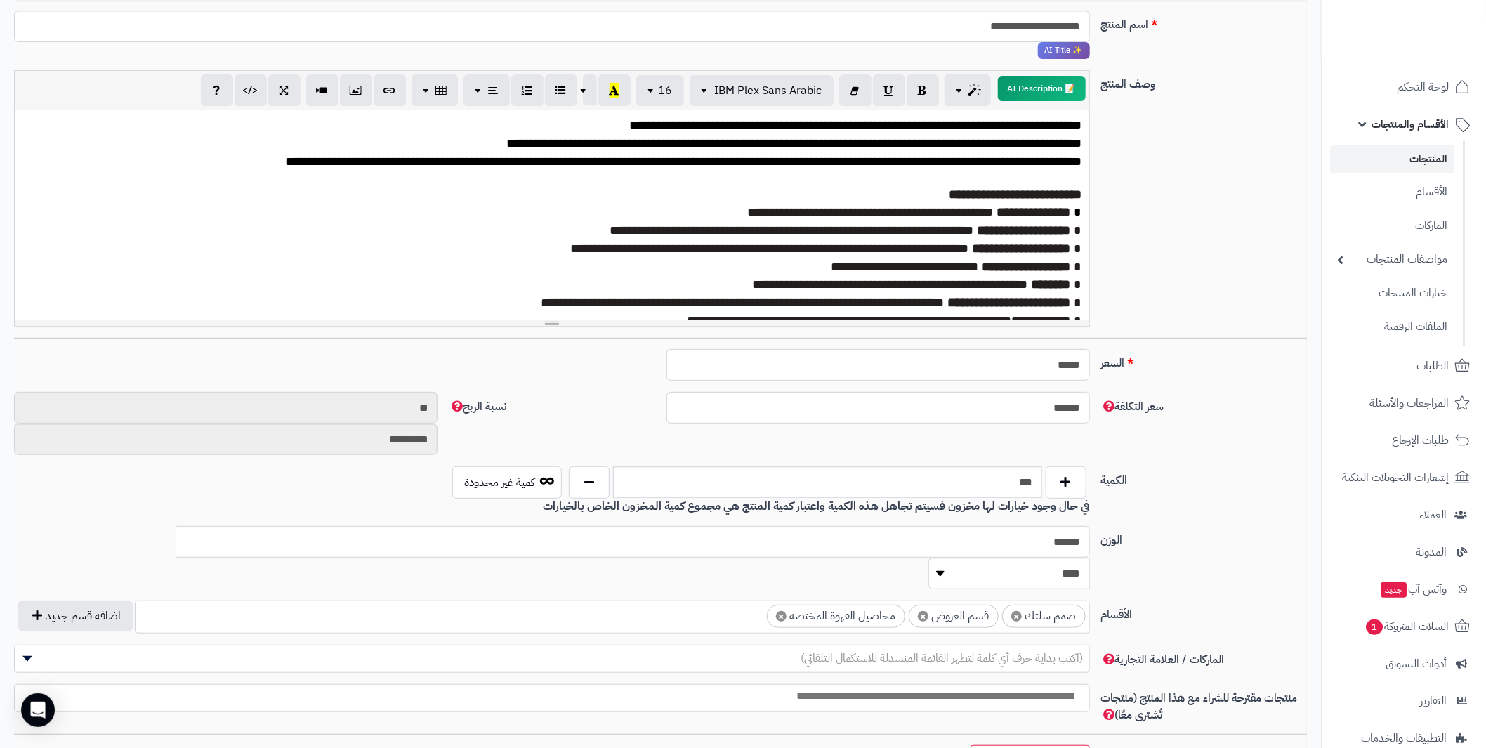
scroll to position [0, 0]
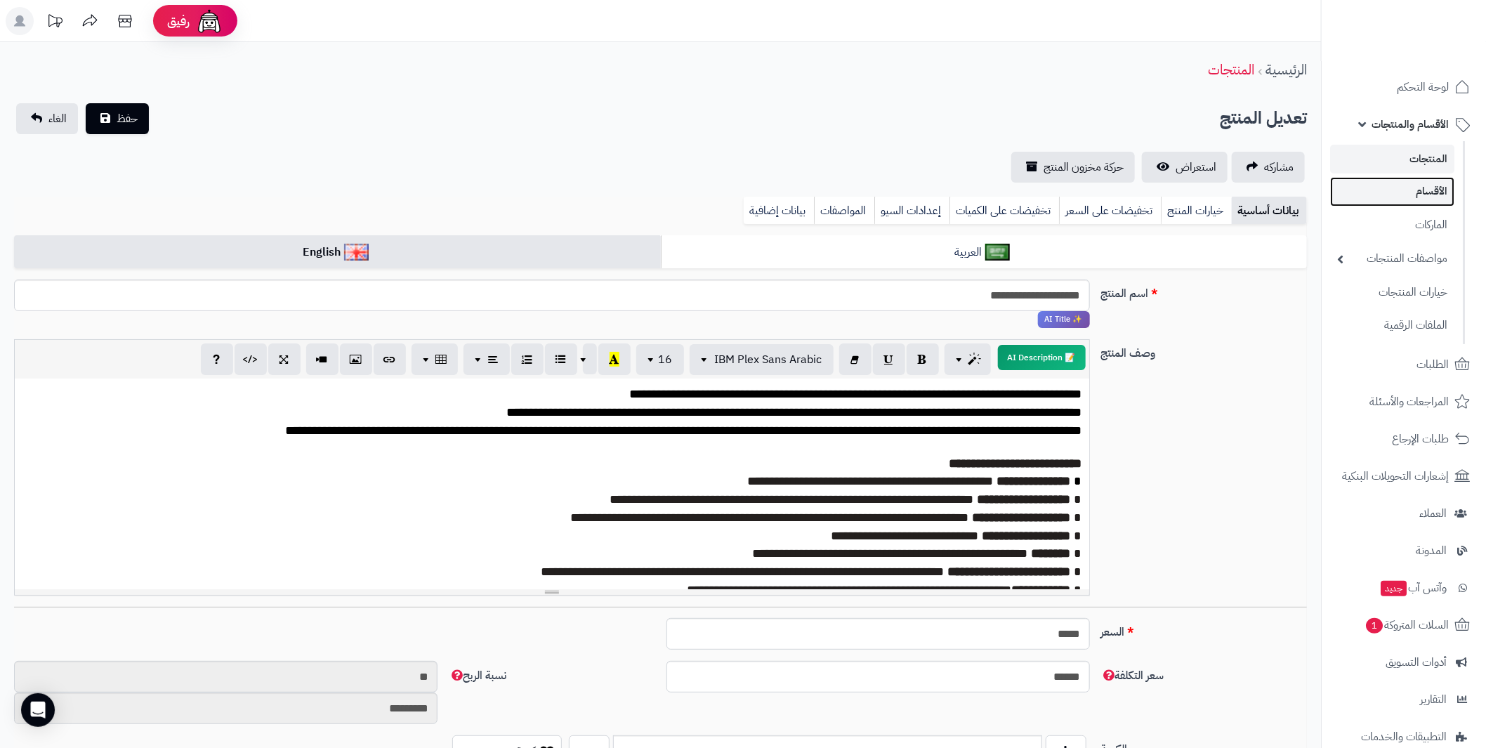
click at [1432, 188] on link "الأقسام" at bounding box center [1392, 191] width 124 height 29
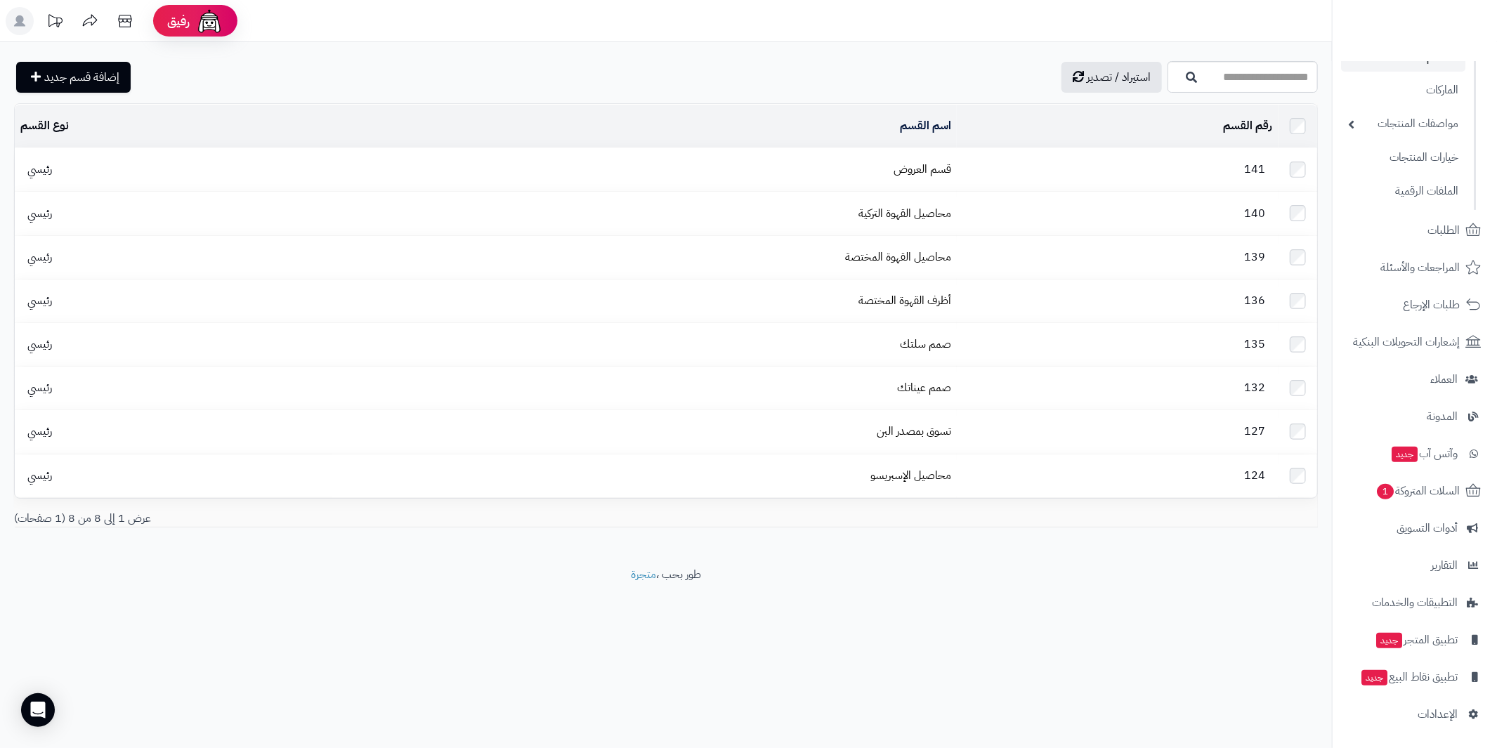
scroll to position [136, 0]
click at [898, 164] on link "قسم العروض" at bounding box center [922, 169] width 58 height 17
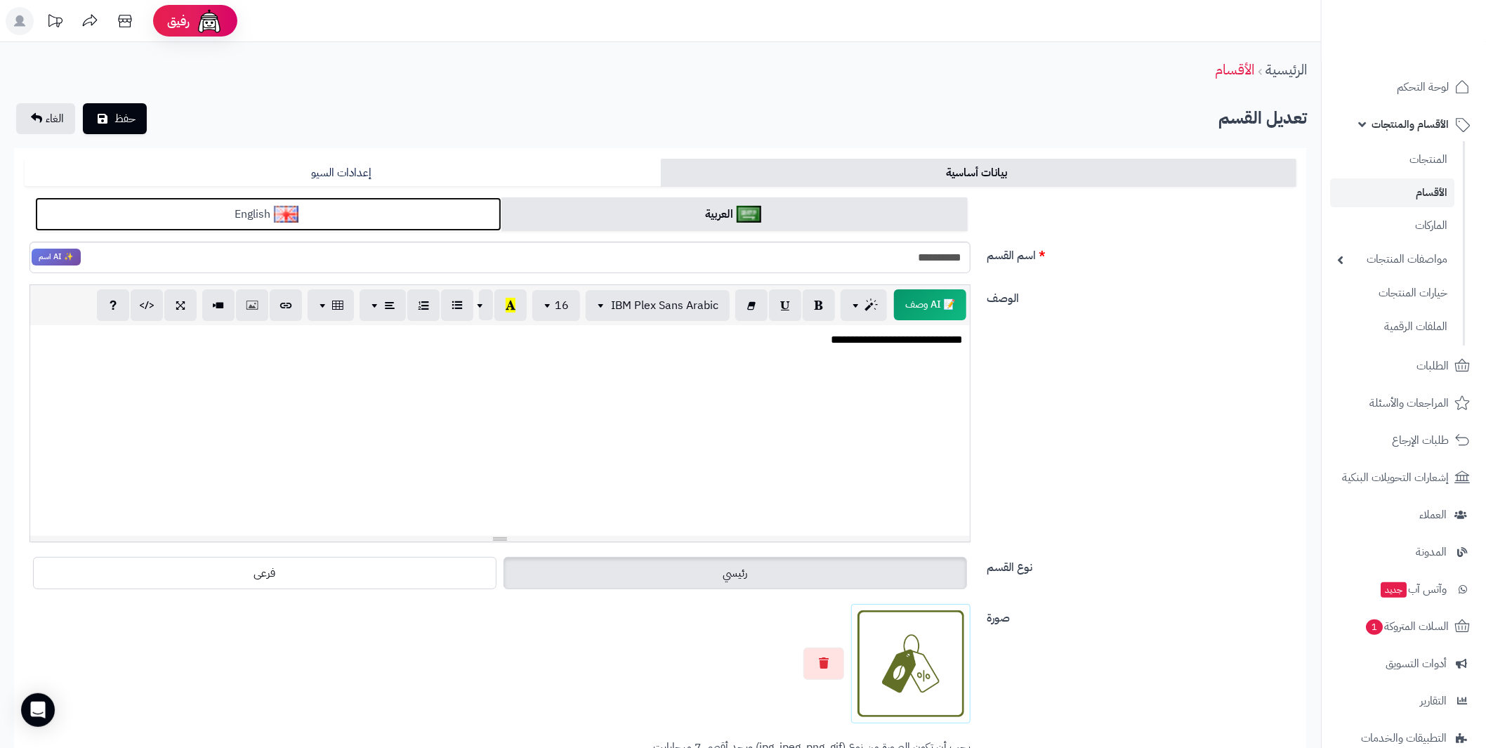
click at [296, 197] on link "English" at bounding box center [268, 214] width 466 height 34
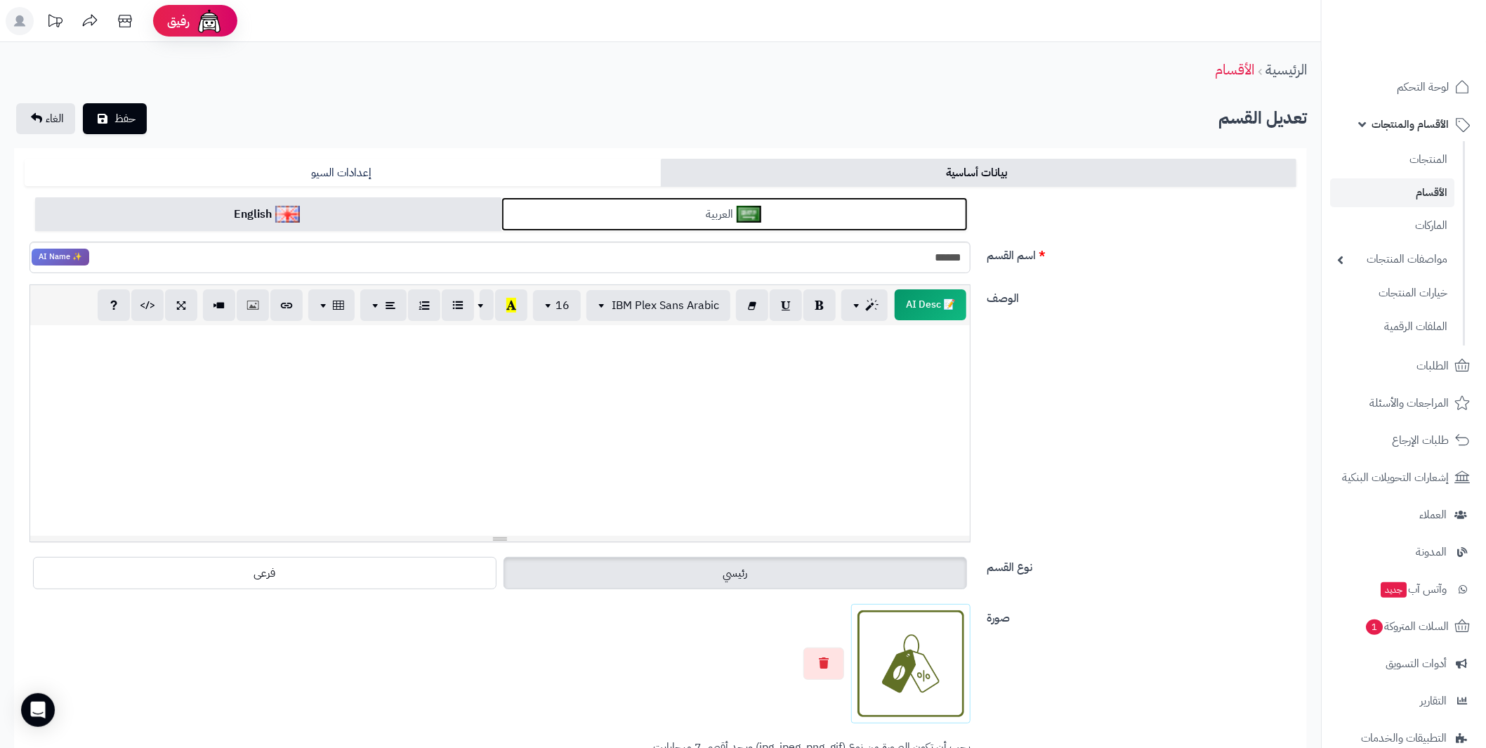
click at [596, 222] on link "العربية" at bounding box center [734, 214] width 466 height 34
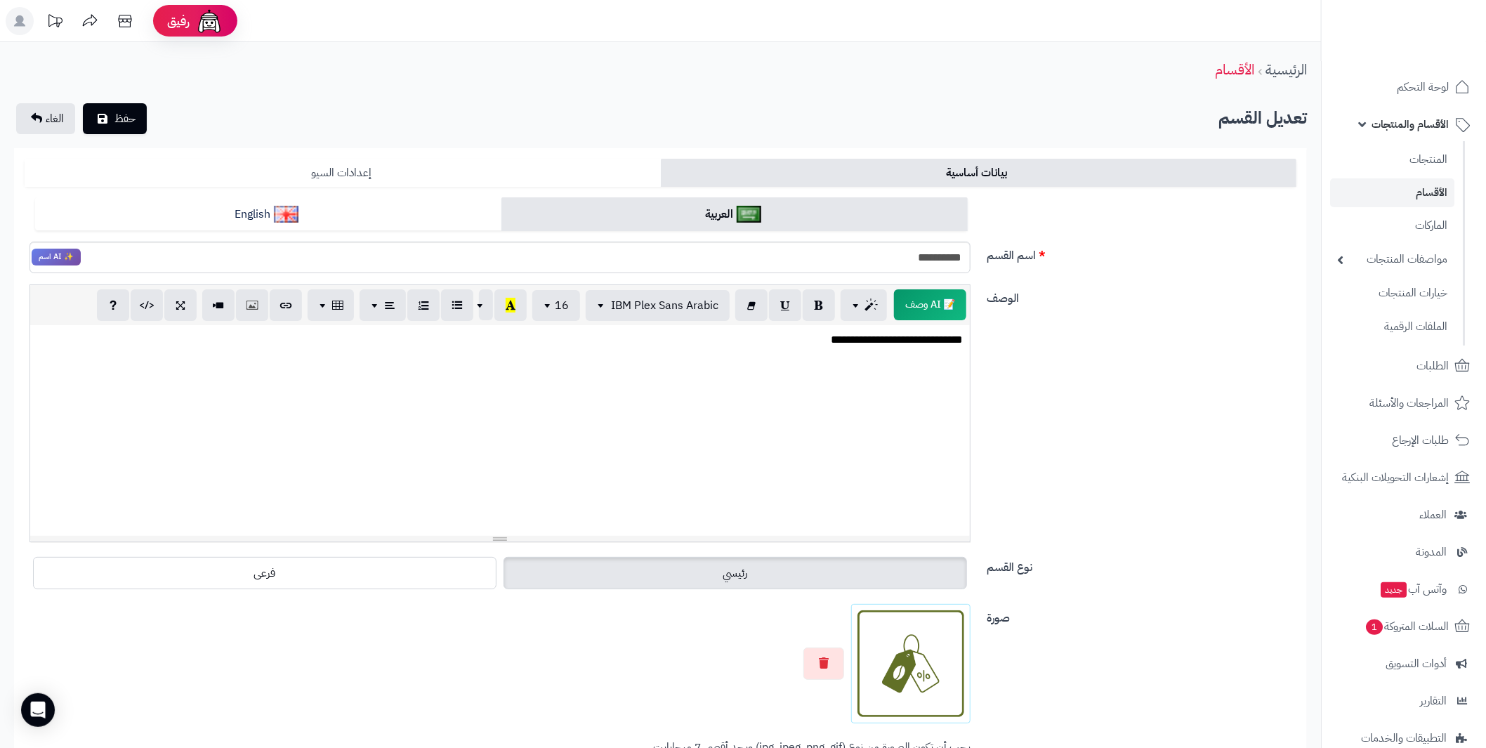
click at [512, 177] on link "إعدادات السيو" at bounding box center [343, 173] width 636 height 28
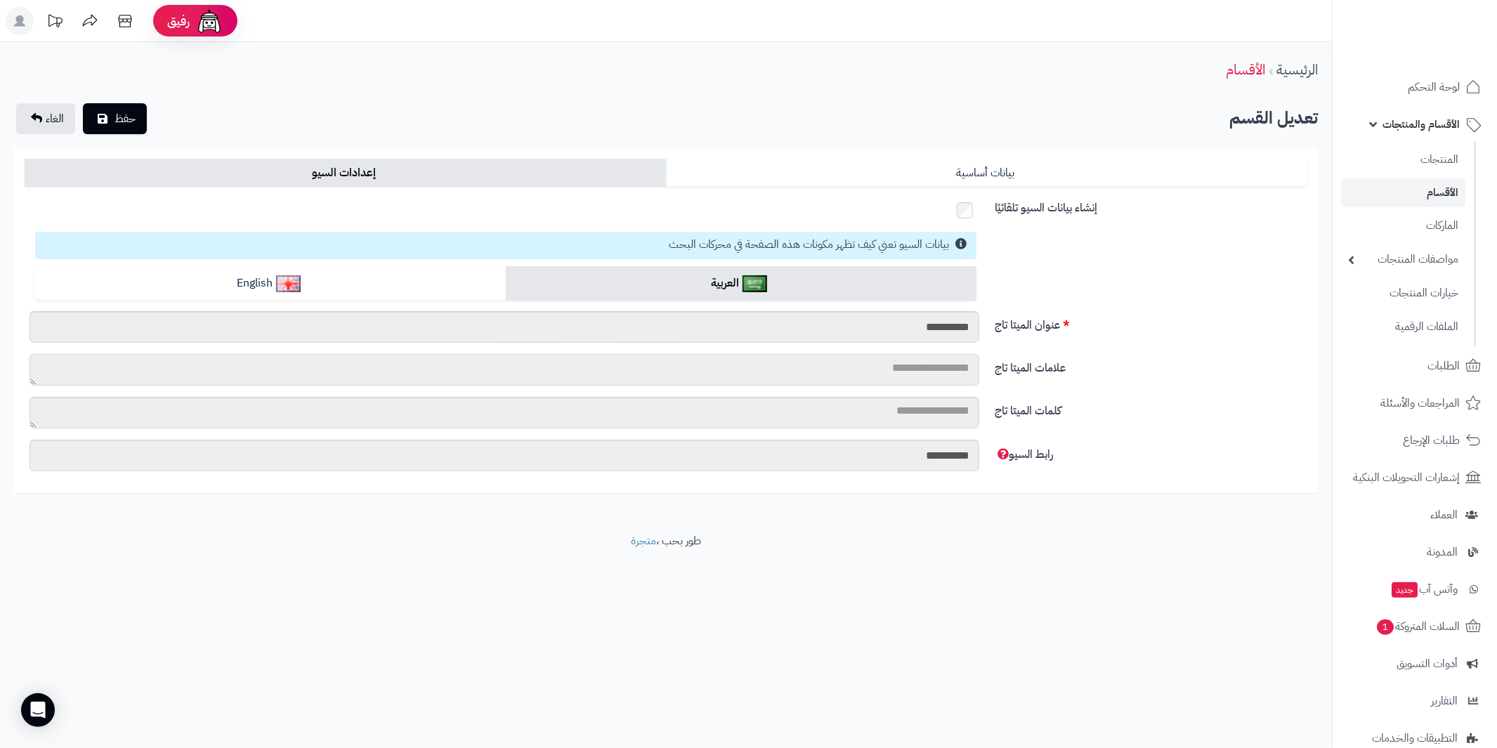
click at [524, 362] on textarea "علامات الميتا تاج" at bounding box center [503, 370] width 949 height 32
click at [938, 160] on link "بيانات أساسية" at bounding box center [986, 173] width 641 height 28
